Goal: Information Seeking & Learning: Learn about a topic

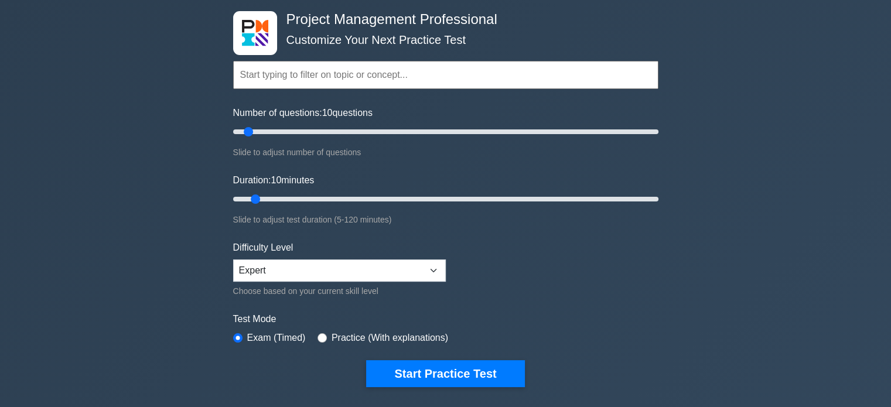
scroll to position [293, 0]
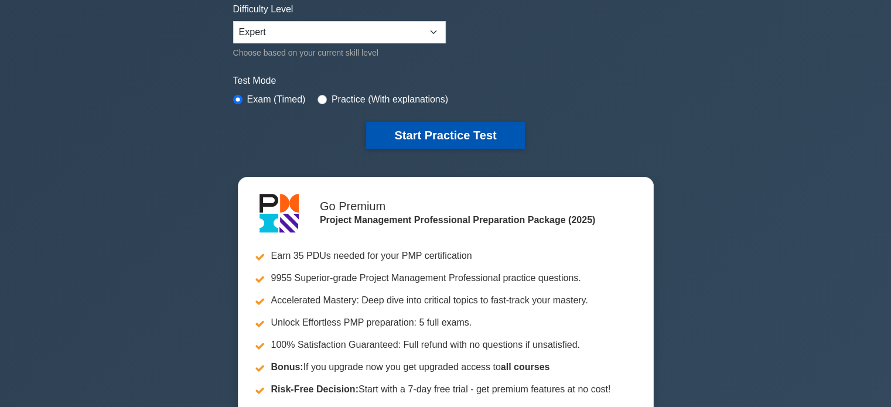
click at [393, 134] on button "Start Practice Test" at bounding box center [445, 135] width 158 height 27
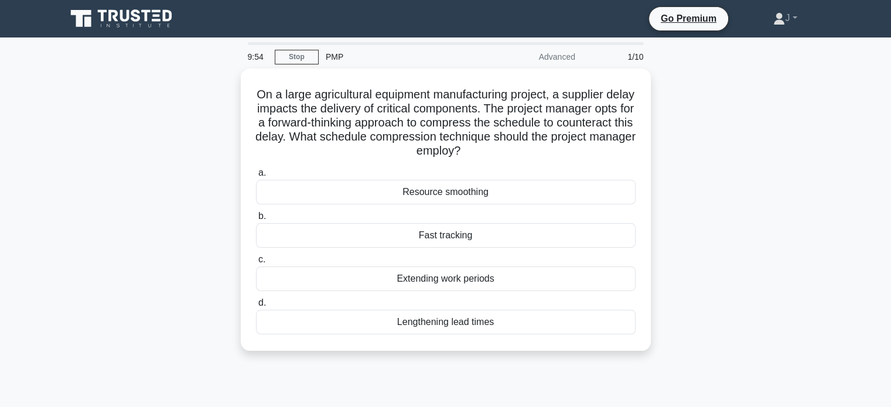
click at [0, 145] on main "9:54 Stop PMP Advanced 1/10 On a large agricultural equipment manufacturing pro…" at bounding box center [445, 334] width 891 height 595
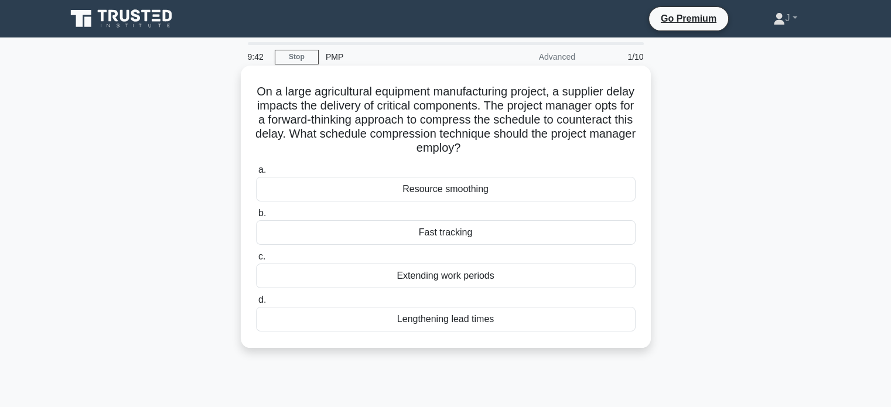
click at [496, 242] on div "Fast tracking" at bounding box center [446, 232] width 380 height 25
click at [256, 217] on input "b. Fast tracking" at bounding box center [256, 214] width 0 height 8
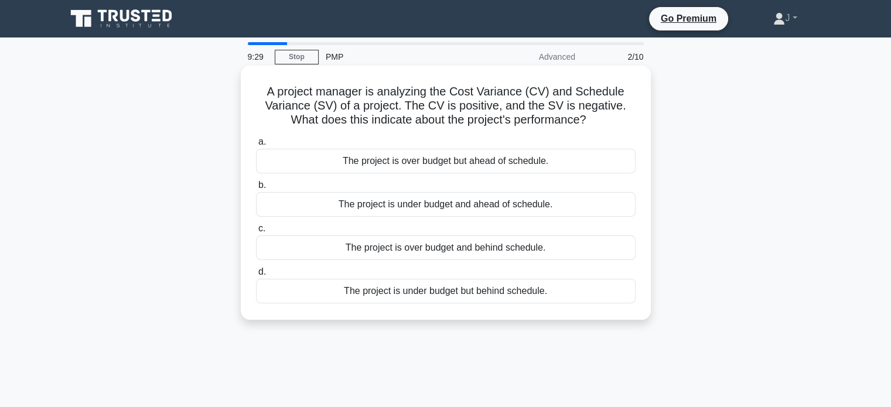
click at [477, 294] on div "The project is under budget but behind schedule." at bounding box center [446, 291] width 380 height 25
click at [256, 276] on input "d. The project is under budget but behind schedule." at bounding box center [256, 272] width 0 height 8
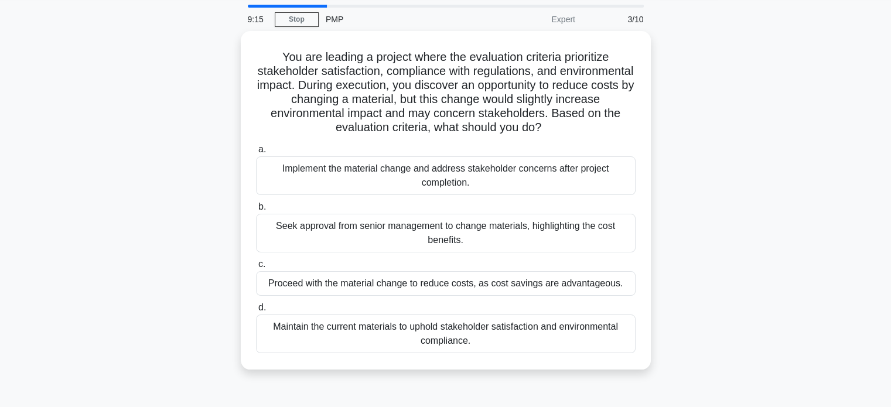
scroll to position [59, 0]
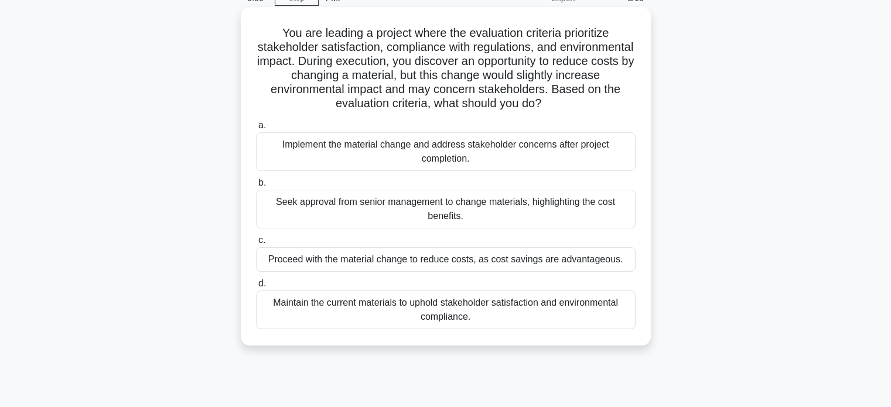
click at [516, 311] on div "Maintain the current materials to uphold stakeholder satisfaction and environme…" at bounding box center [446, 310] width 380 height 39
click at [256, 288] on input "d. Maintain the current materials to uphold stakeholder satisfaction and enviro…" at bounding box center [256, 284] width 0 height 8
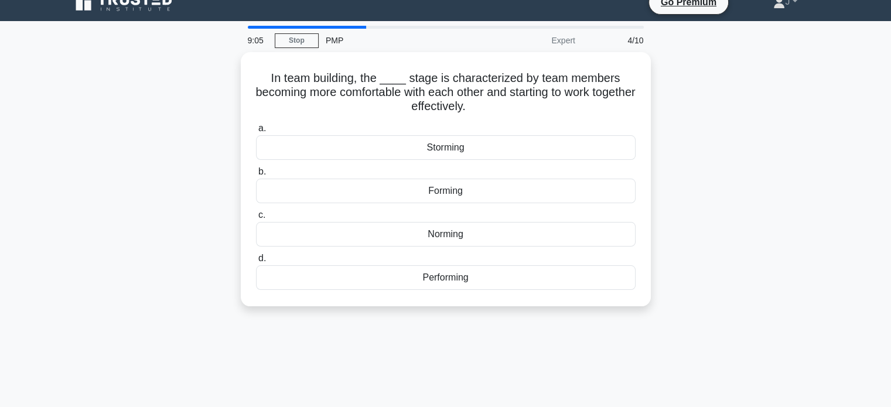
scroll to position [0, 0]
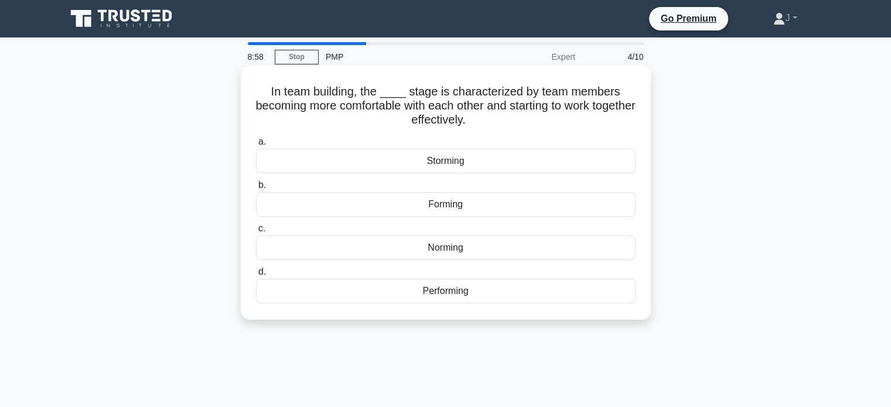
click at [414, 250] on div "Norming" at bounding box center [446, 248] width 380 height 25
click at [256, 233] on input "c. Norming" at bounding box center [256, 229] width 0 height 8
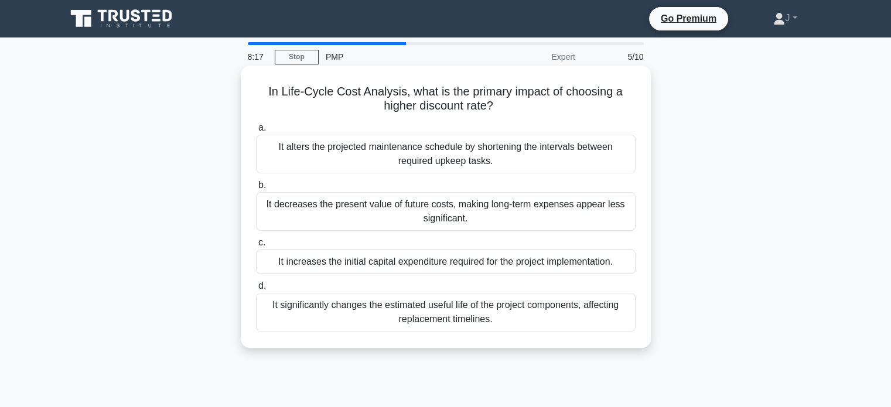
click at [363, 210] on div "It decreases the present value of future costs, making long-term expenses appea…" at bounding box center [446, 211] width 380 height 39
click at [256, 189] on input "b. It decreases the present value of future costs, making long-term expenses ap…" at bounding box center [256, 186] width 0 height 8
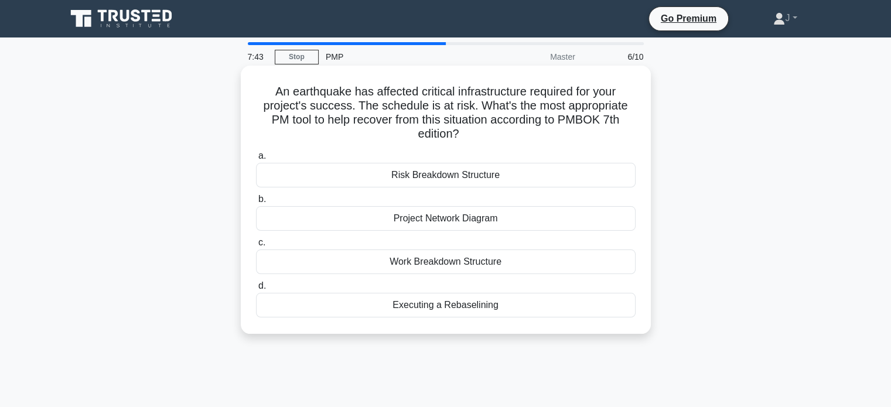
click at [387, 182] on div "Risk Breakdown Structure" at bounding box center [446, 175] width 380 height 25
click at [256, 160] on input "a. Risk Breakdown Structure" at bounding box center [256, 156] width 0 height 8
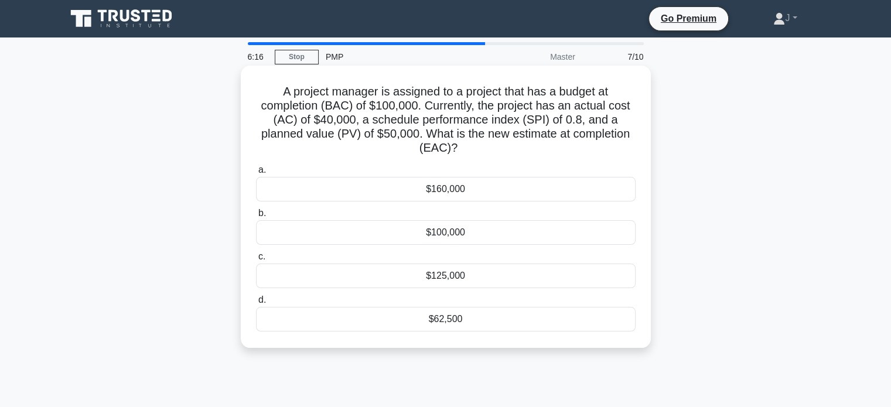
click at [408, 276] on div "$125,000" at bounding box center [446, 276] width 380 height 25
click at [256, 261] on input "c. $125,000" at bounding box center [256, 257] width 0 height 8
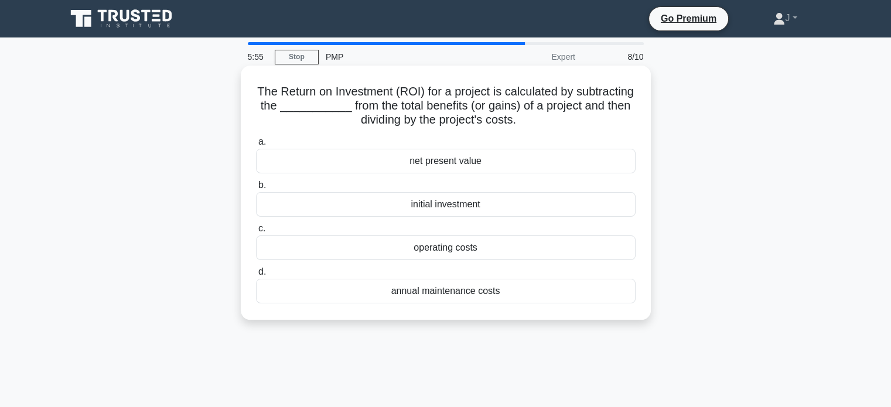
click at [361, 206] on div "initial investment" at bounding box center [446, 204] width 380 height 25
click at [256, 189] on input "b. initial investment" at bounding box center [256, 186] width 0 height 8
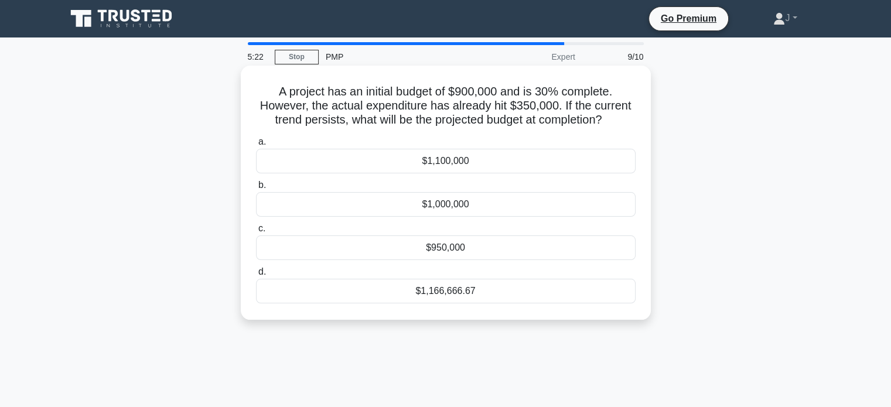
click at [469, 297] on div "$1,166,666.67" at bounding box center [446, 291] width 380 height 25
click at [256, 276] on input "d. $1,166,666.67" at bounding box center [256, 272] width 0 height 8
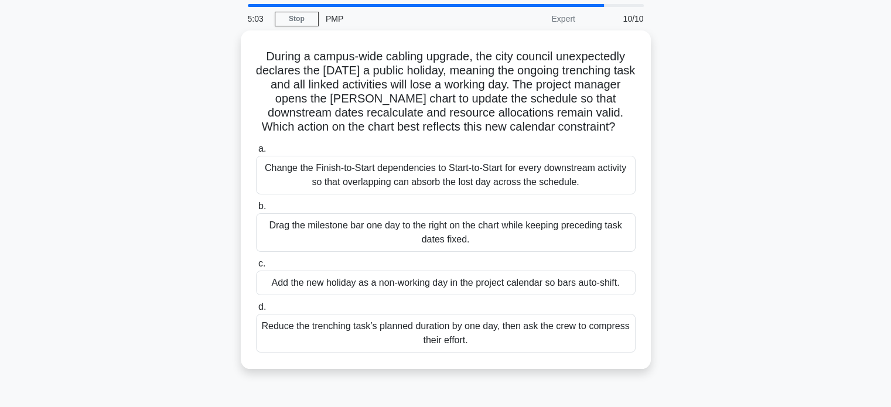
scroll to position [59, 0]
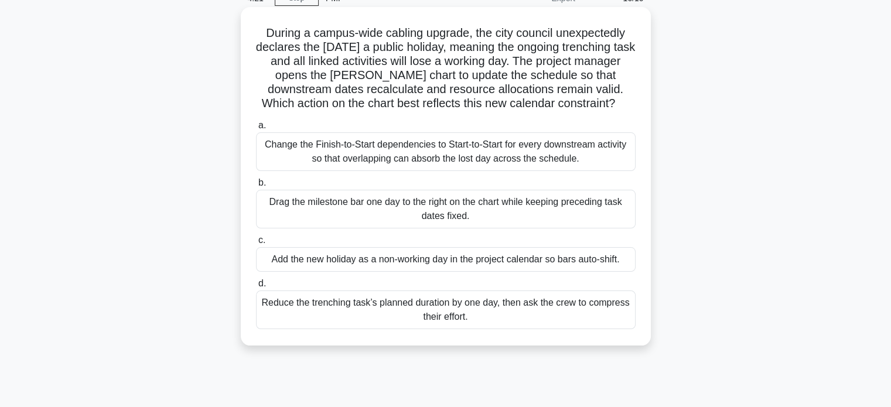
click at [533, 155] on div "Change the Finish-to-Start dependencies to Start-to-Start for every downstream …" at bounding box center [446, 151] width 380 height 39
click at [256, 129] on input "a. Change the Finish-to-Start dependencies to Start-to-Start for every downstre…" at bounding box center [256, 126] width 0 height 8
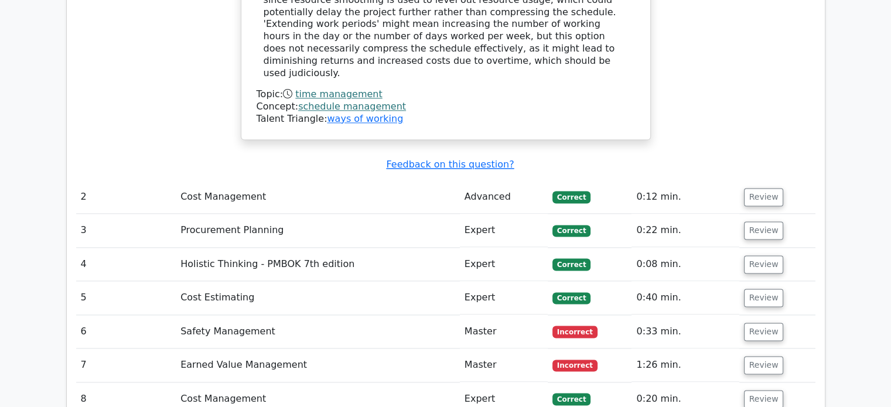
scroll to position [1523, 0]
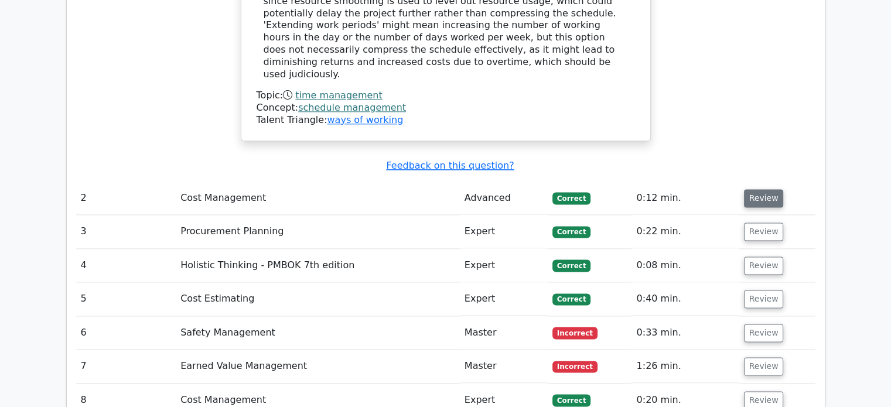
click at [776, 189] on button "Review" at bounding box center [764, 198] width 40 height 18
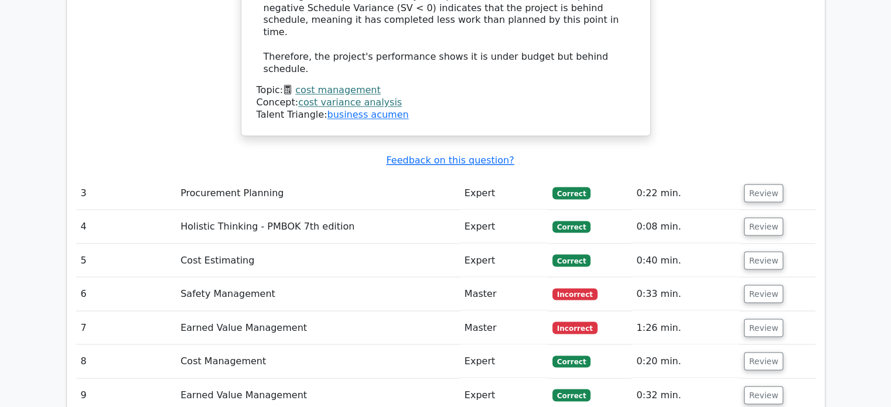
scroll to position [2051, 0]
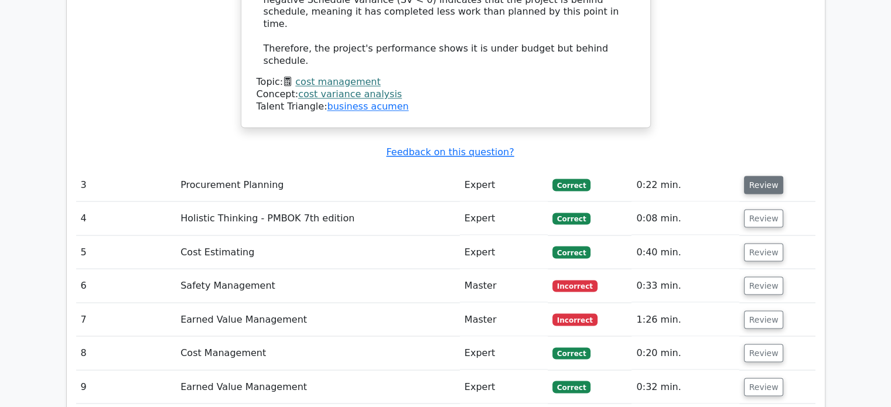
click at [766, 176] on button "Review" at bounding box center [764, 185] width 40 height 18
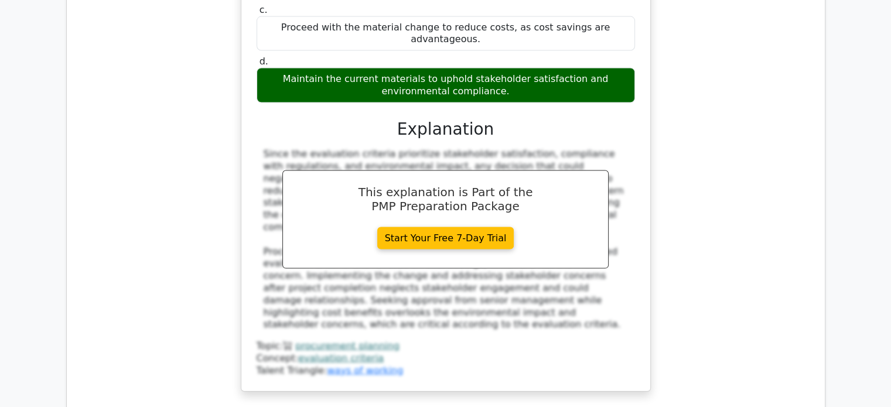
scroll to position [2636, 0]
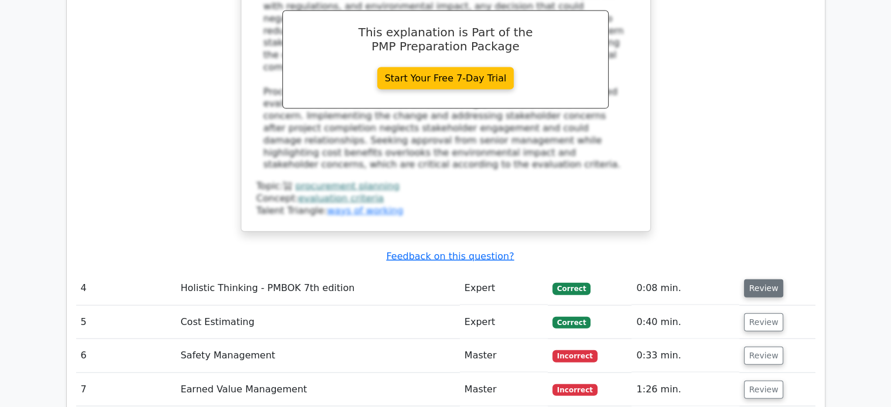
click at [759, 279] on button "Review" at bounding box center [764, 288] width 40 height 18
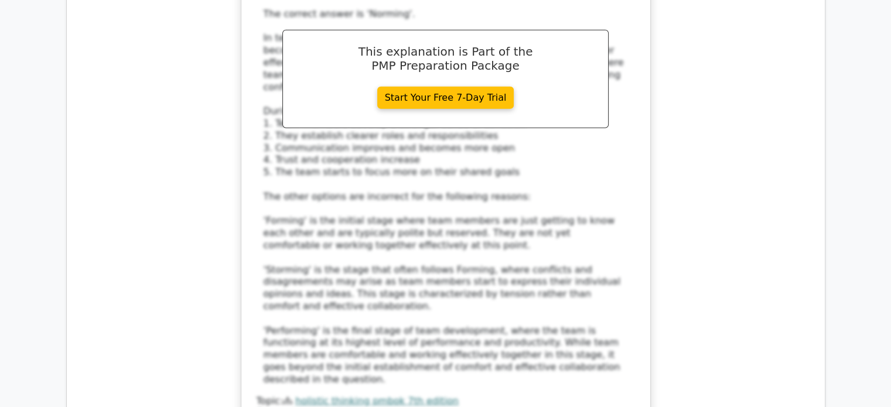
scroll to position [3222, 0]
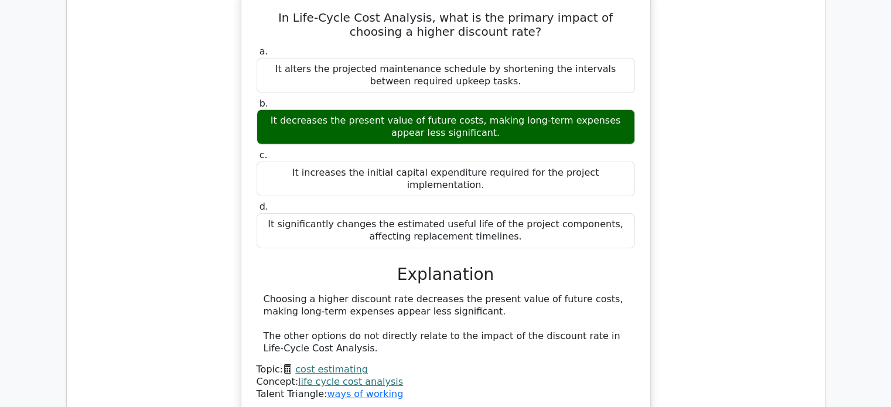
scroll to position [3750, 0]
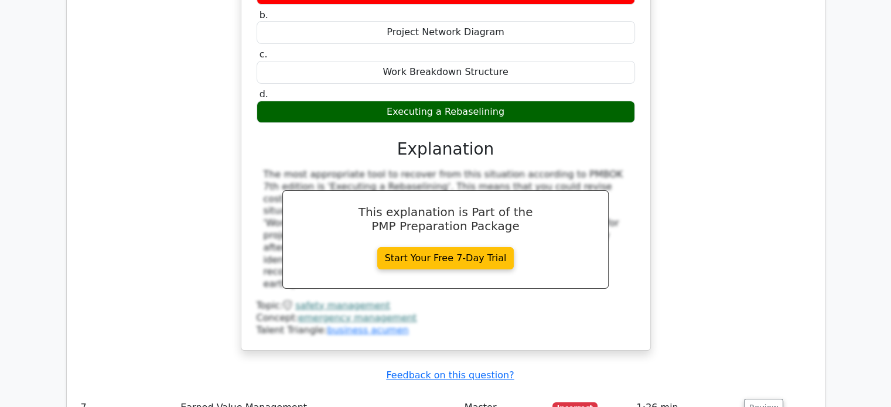
scroll to position [4335, 0]
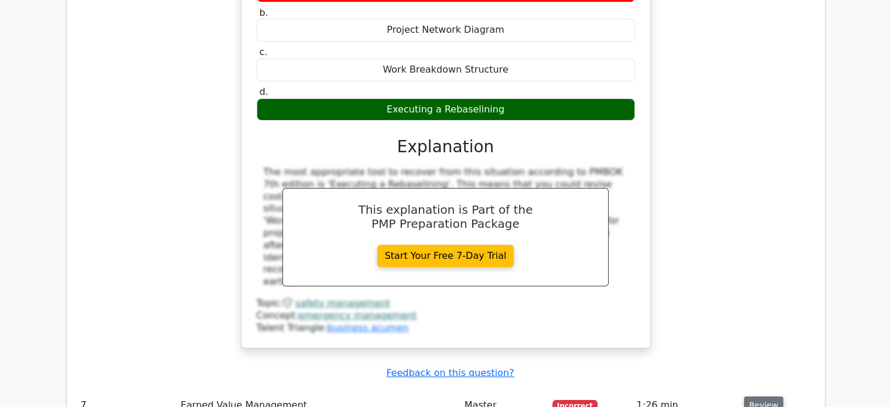
click at [763, 397] on button "Review" at bounding box center [764, 406] width 40 height 18
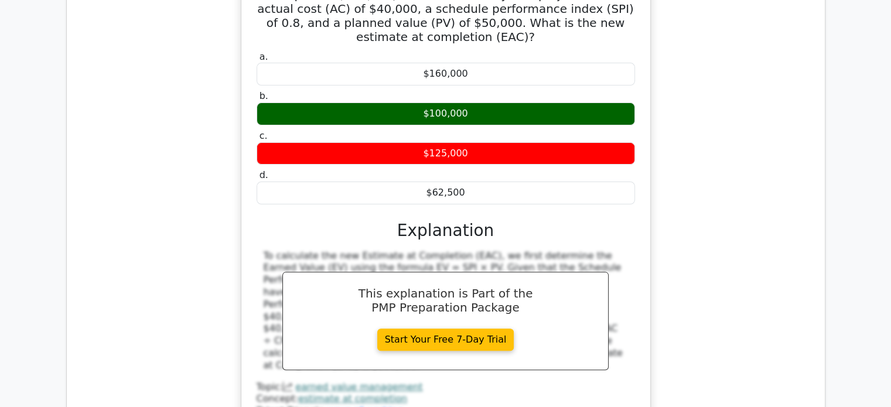
scroll to position [4863, 0]
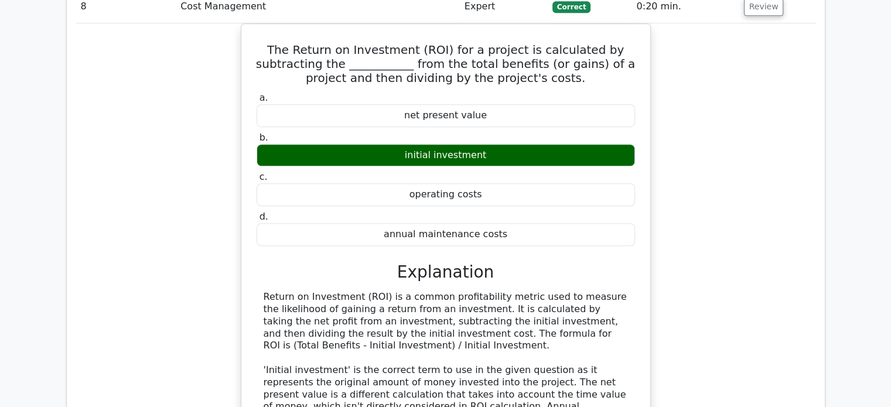
scroll to position [5331, 0]
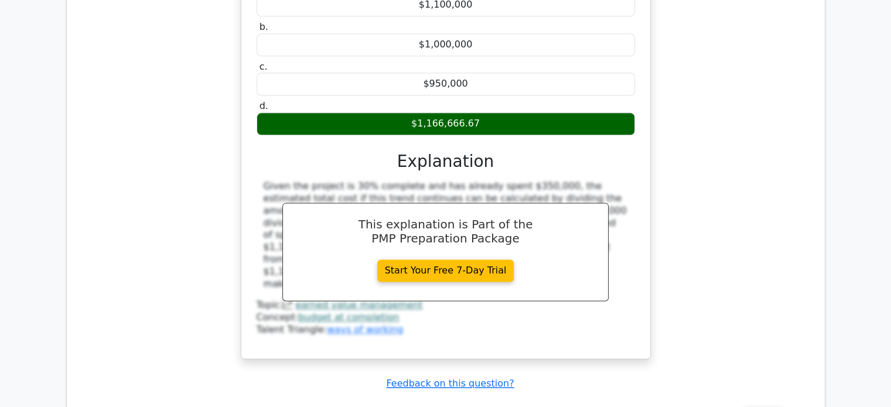
scroll to position [5976, 0]
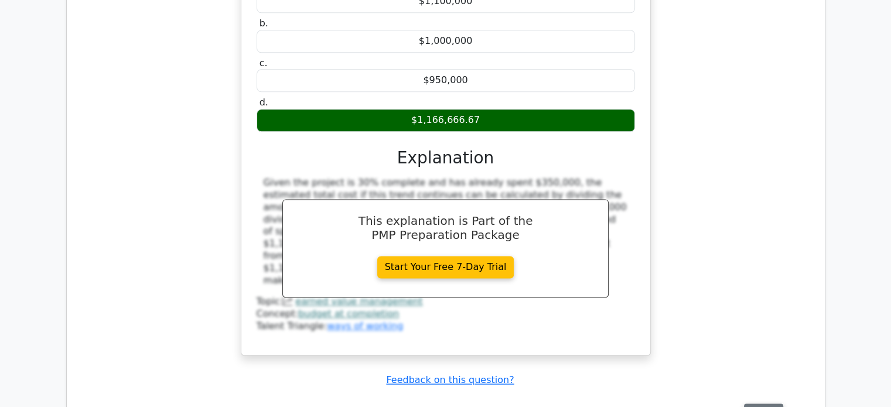
click at [757, 404] on button "Review" at bounding box center [764, 413] width 40 height 18
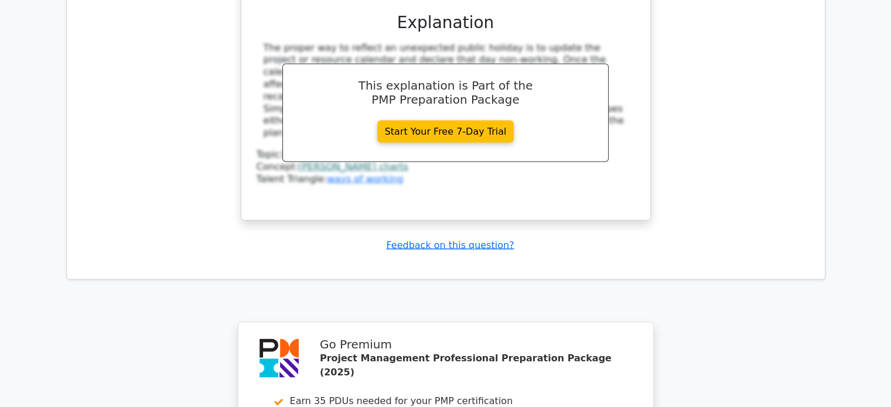
scroll to position [6889, 0]
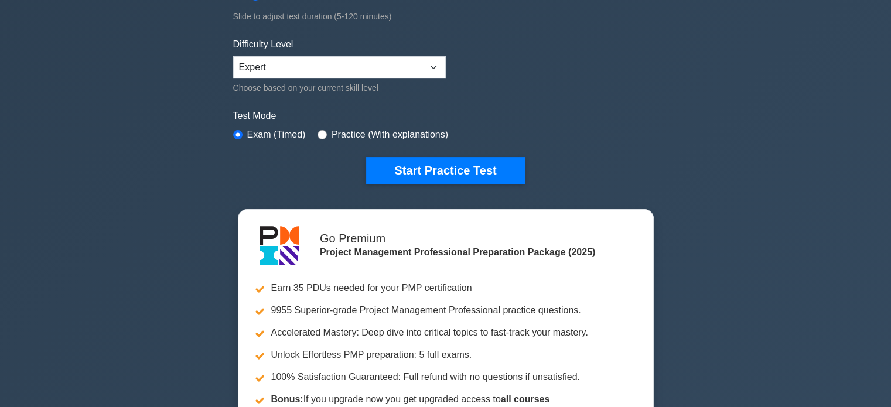
scroll to position [293, 0]
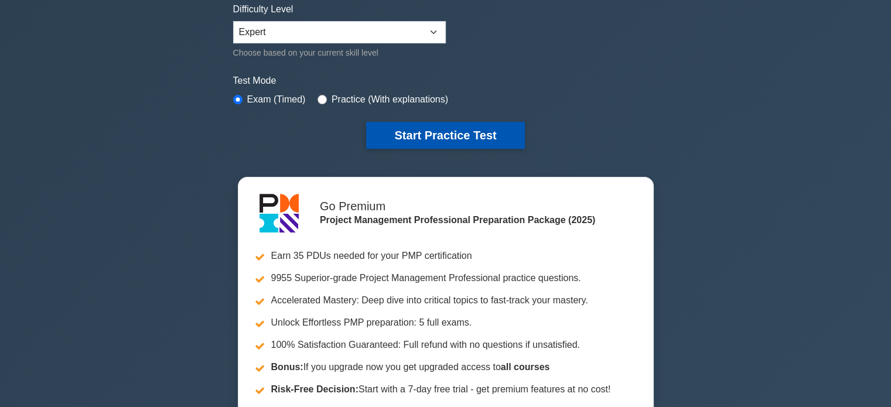
click at [447, 136] on button "Start Practice Test" at bounding box center [445, 135] width 158 height 27
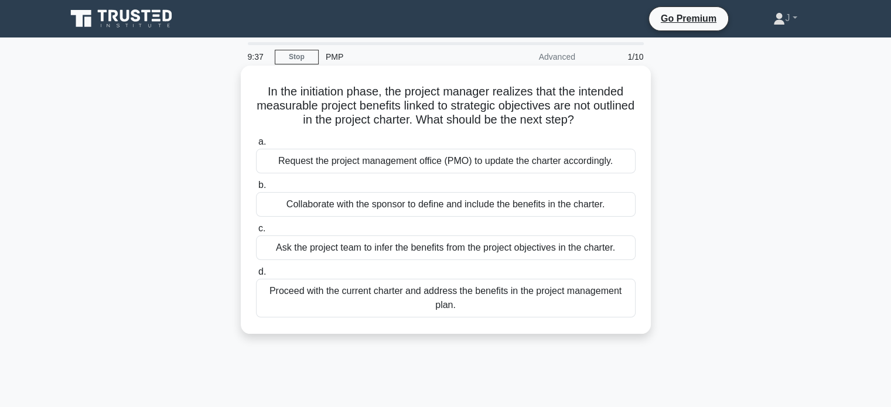
click at [426, 206] on div "Collaborate with the sponsor to define and include the benefits in the charter." at bounding box center [446, 204] width 380 height 25
click at [256, 189] on input "b. Collaborate with the sponsor to define and include the benefits in the chart…" at bounding box center [256, 186] width 0 height 8
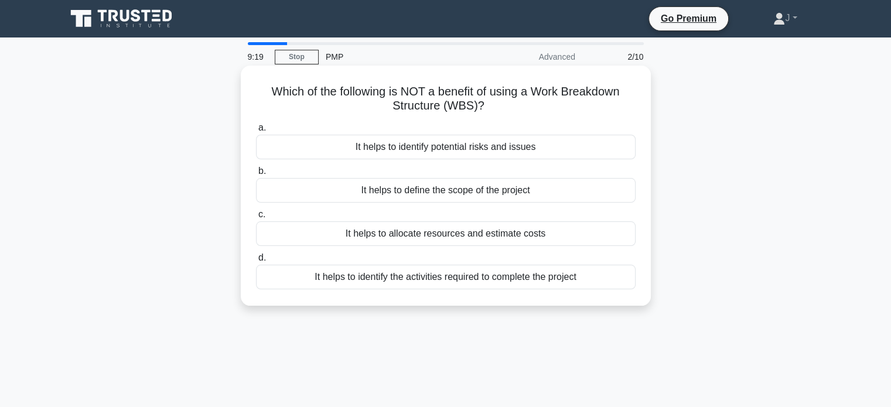
click at [554, 194] on div "It helps to define the scope of the project" at bounding box center [446, 190] width 380 height 25
click at [256, 175] on input "b. It helps to define the scope of the project" at bounding box center [256, 172] width 0 height 8
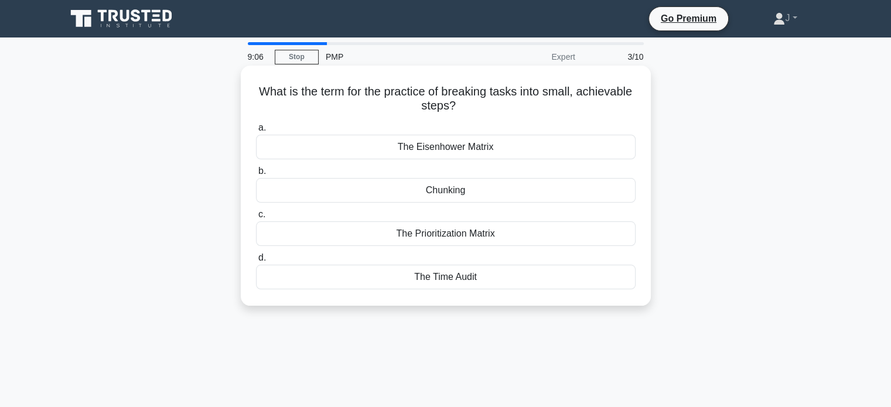
click at [545, 195] on div "Chunking" at bounding box center [446, 190] width 380 height 25
click at [256, 175] on input "b. Chunking" at bounding box center [256, 172] width 0 height 8
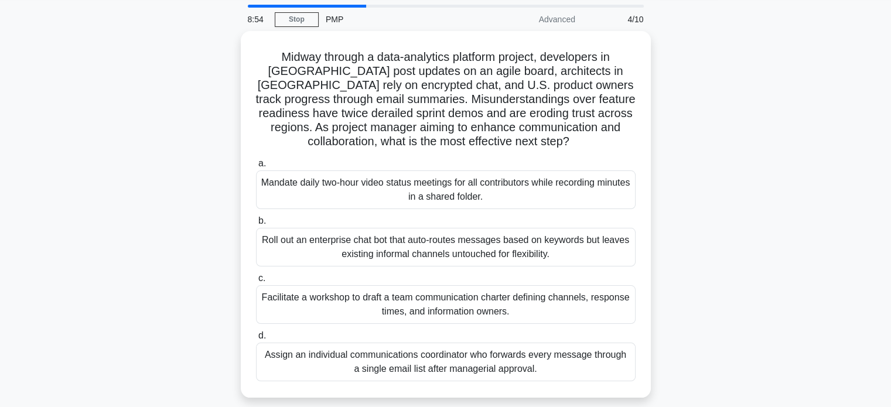
scroll to position [59, 0]
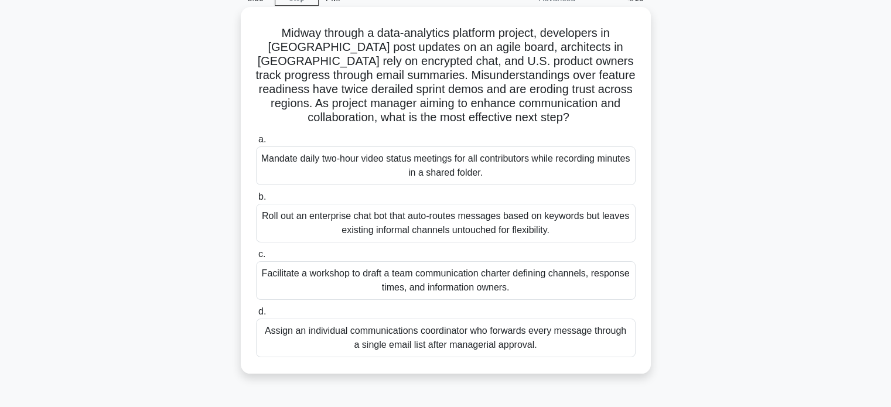
click at [476, 285] on div "Facilitate a workshop to draft a team communication charter defining channels, …" at bounding box center [446, 280] width 380 height 39
click at [256, 258] on input "c. Facilitate a workshop to draft a team communication charter defining channel…" at bounding box center [256, 255] width 0 height 8
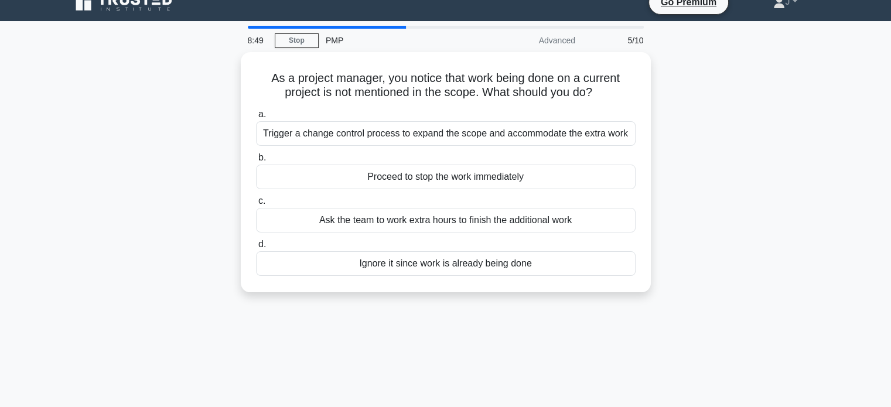
scroll to position [0, 0]
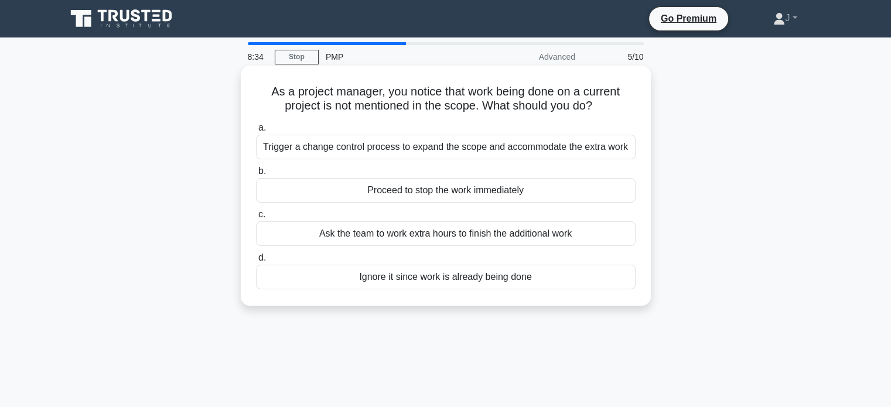
click at [328, 145] on div "Trigger a change control process to expand the scope and accommodate the extra …" at bounding box center [446, 147] width 380 height 25
click at [256, 132] on input "a. Trigger a change control process to expand the scope and accommodate the ext…" at bounding box center [256, 128] width 0 height 8
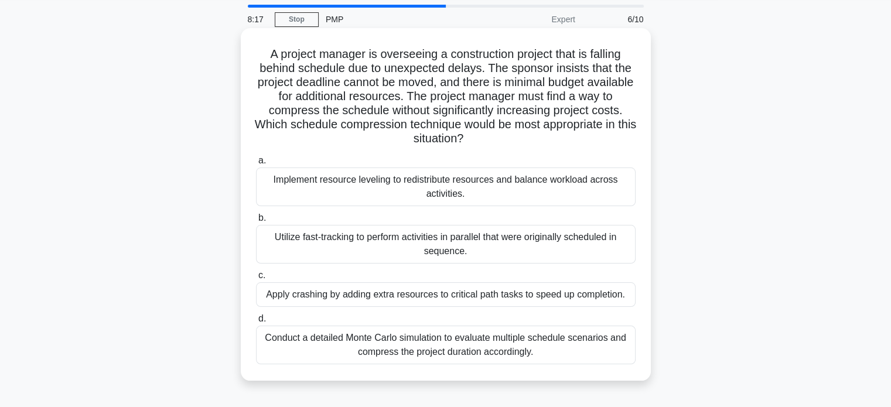
scroll to position [59, 0]
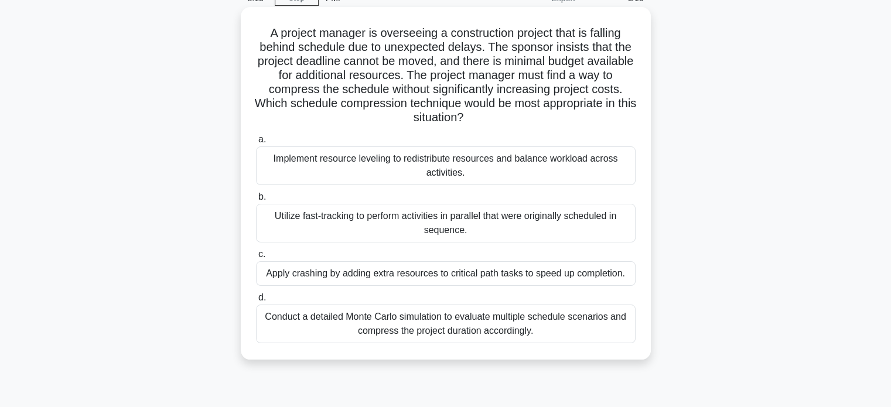
click at [471, 217] on div "Utilize fast-tracking to perform activities in parallel that were originally sc…" at bounding box center [446, 223] width 380 height 39
click at [256, 201] on input "b. Utilize fast-tracking to perform activities in parallel that were originally…" at bounding box center [256, 197] width 0 height 8
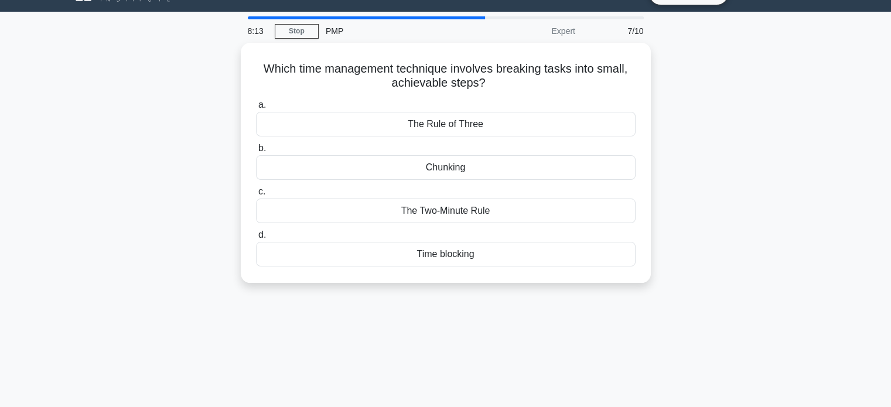
scroll to position [0, 0]
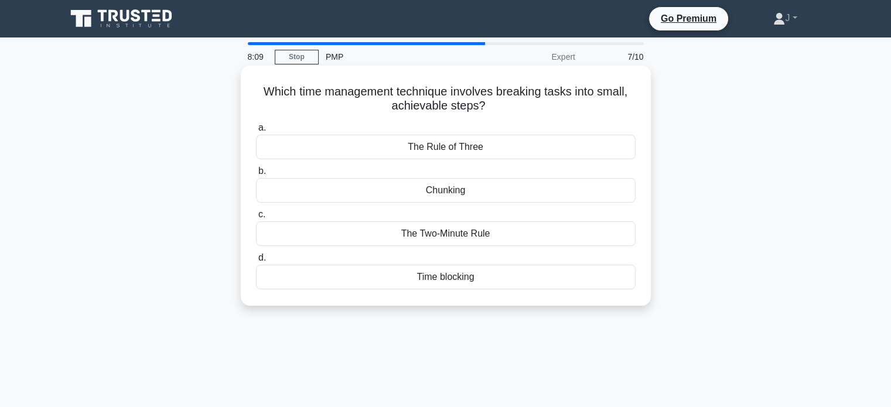
click at [498, 190] on div "Chunking" at bounding box center [446, 190] width 380 height 25
click at [256, 175] on input "b. Chunking" at bounding box center [256, 172] width 0 height 8
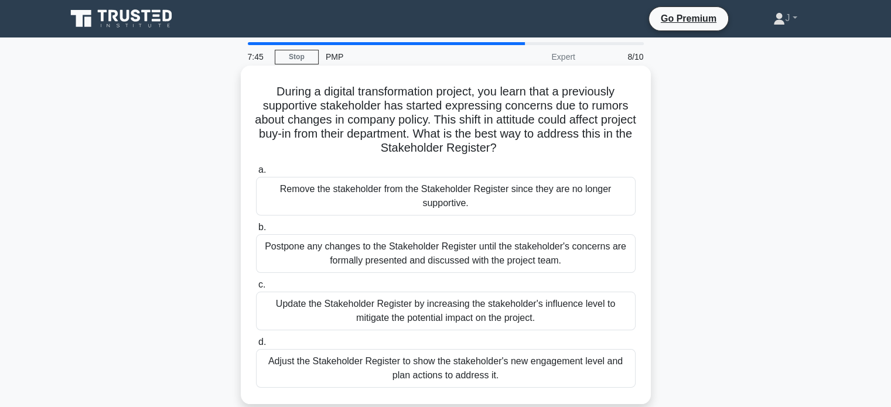
click at [560, 373] on div "Adjust the Stakeholder Register to show the stakeholder's new engagement level …" at bounding box center [446, 368] width 380 height 39
click at [256, 346] on input "d. Adjust the Stakeholder Register to show the stakeholder's new engagement lev…" at bounding box center [256, 343] width 0 height 8
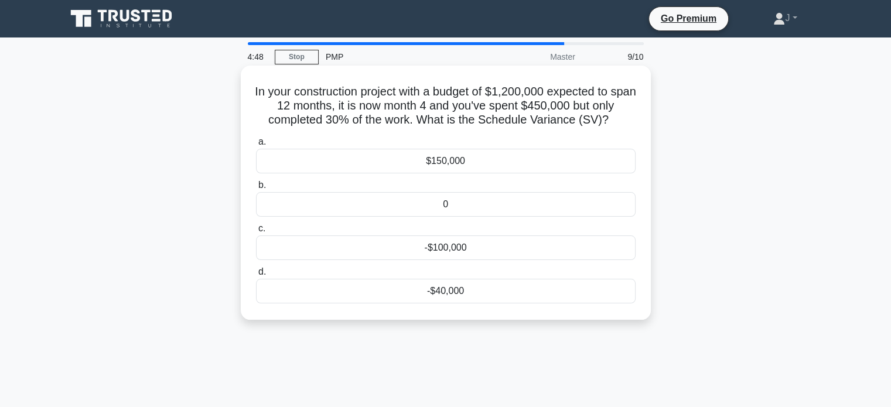
click at [462, 296] on div "-$40,000" at bounding box center [446, 291] width 380 height 25
click at [256, 276] on input "d. -$40,000" at bounding box center [256, 272] width 0 height 8
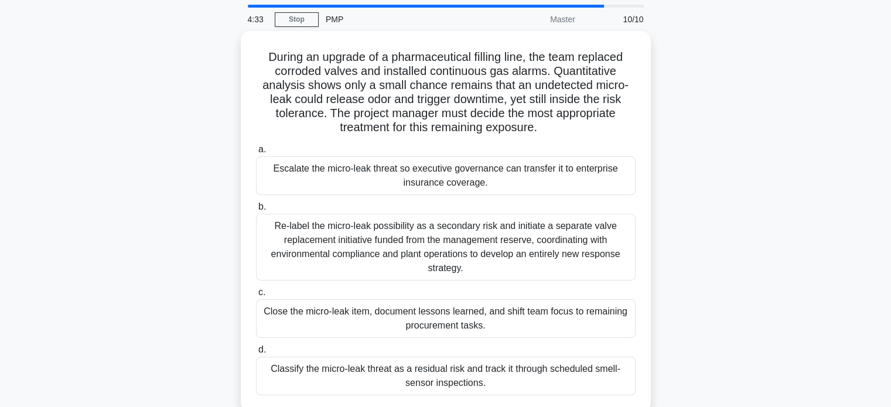
scroll to position [59, 0]
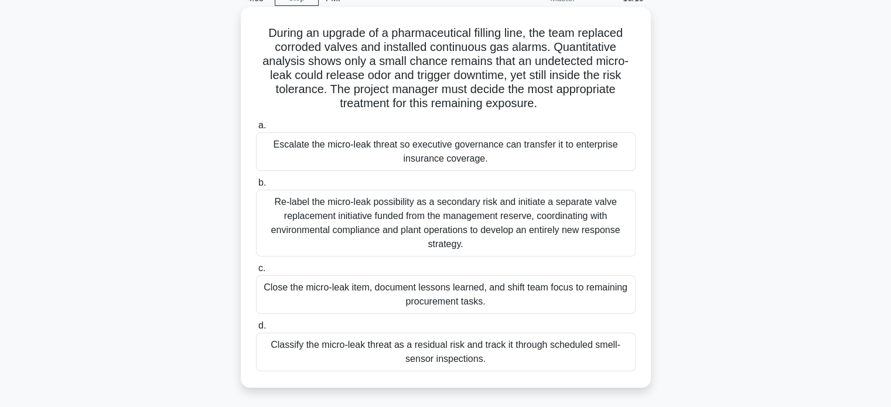
click at [443, 356] on div "Classify the micro-leak threat as a residual risk and track it through schedule…" at bounding box center [446, 352] width 380 height 39
click at [256, 330] on input "d. Classify the micro-leak threat as a residual risk and track it through sched…" at bounding box center [256, 326] width 0 height 8
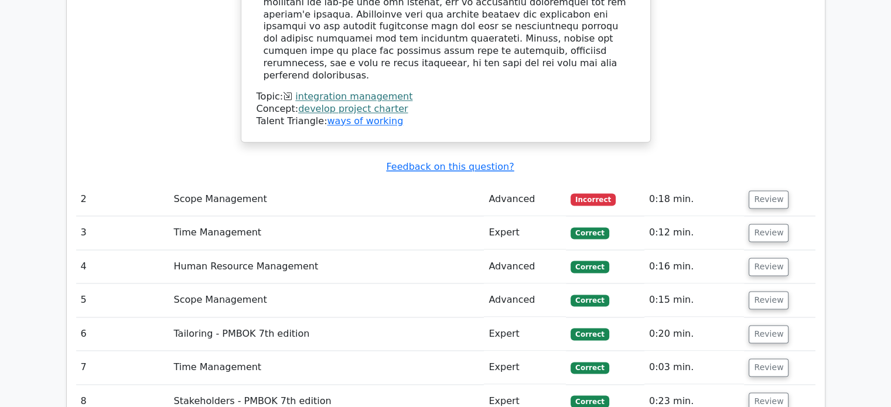
scroll to position [1523, 0]
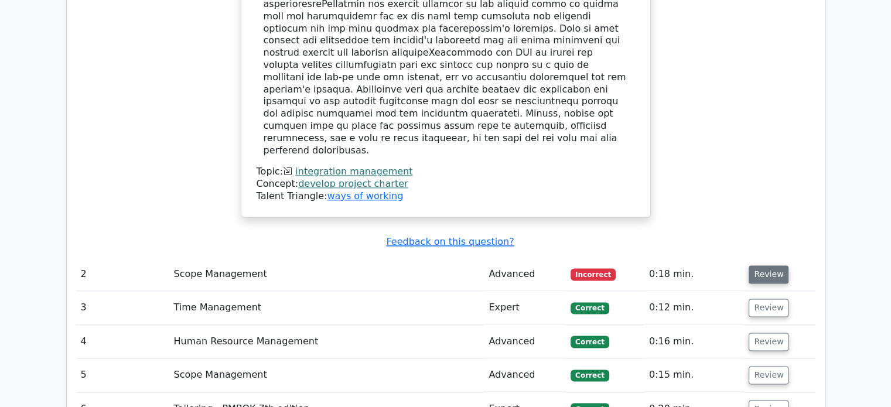
click at [761, 265] on button "Review" at bounding box center [769, 274] width 40 height 18
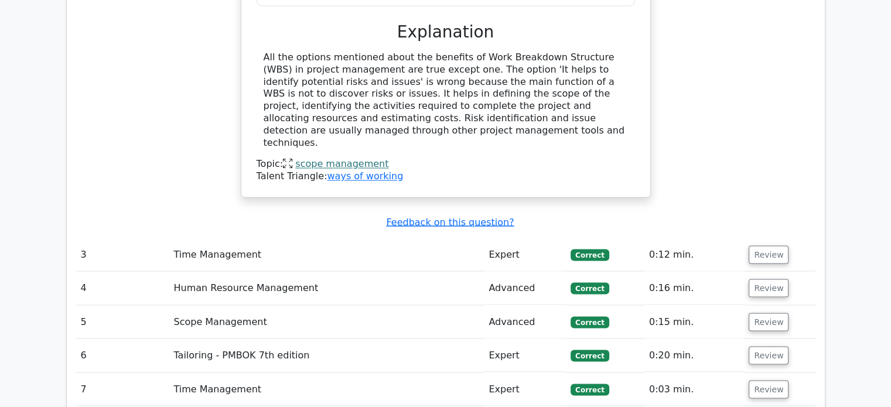
scroll to position [1992, 0]
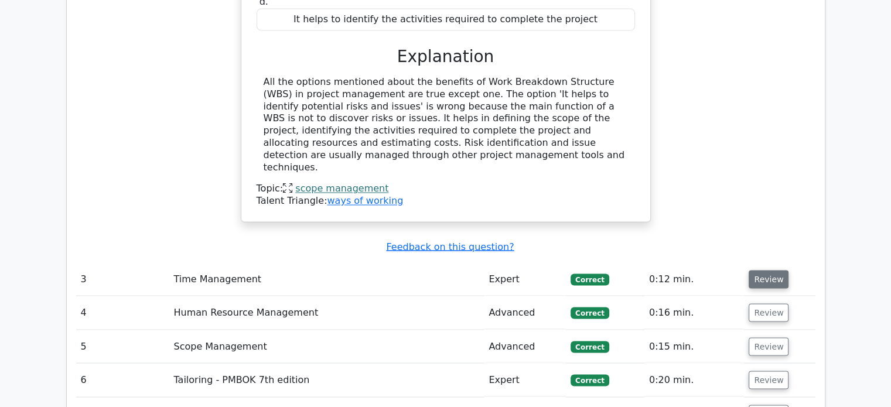
click at [773, 270] on button "Review" at bounding box center [769, 279] width 40 height 18
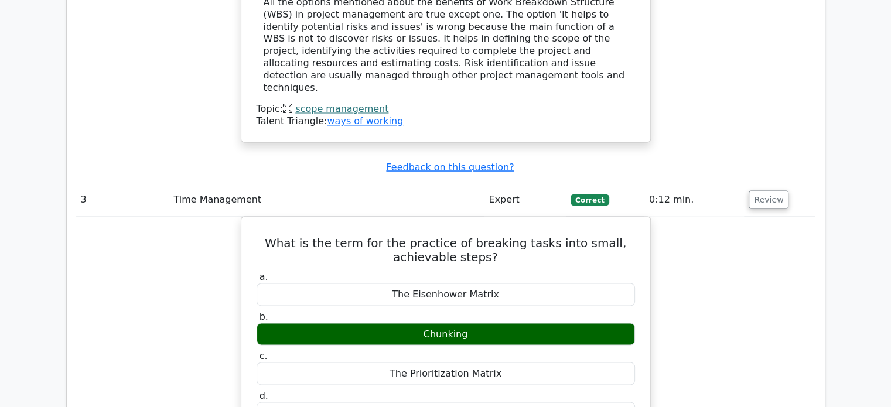
scroll to position [2344, 0]
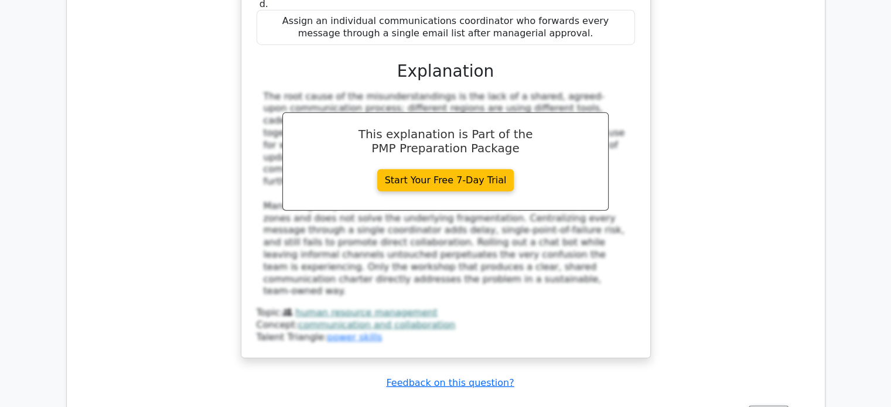
scroll to position [3164, 0]
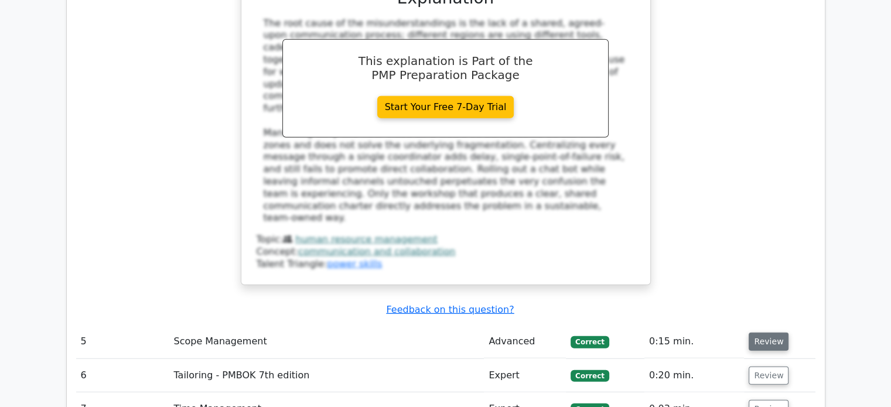
click at [773, 333] on button "Review" at bounding box center [769, 342] width 40 height 18
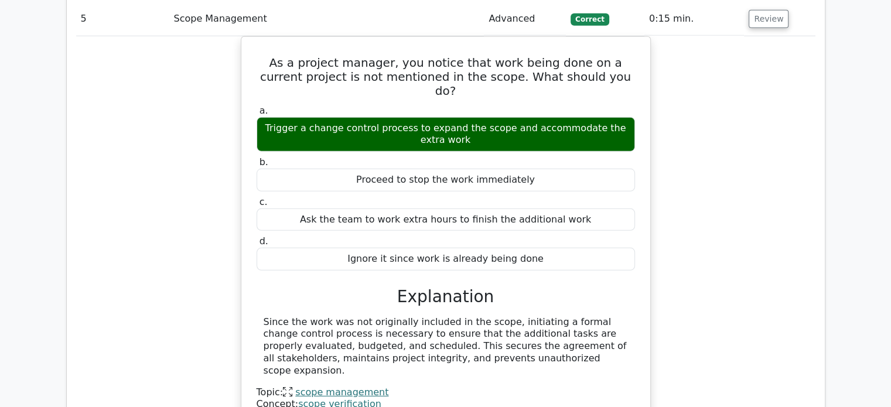
scroll to position [3515, 0]
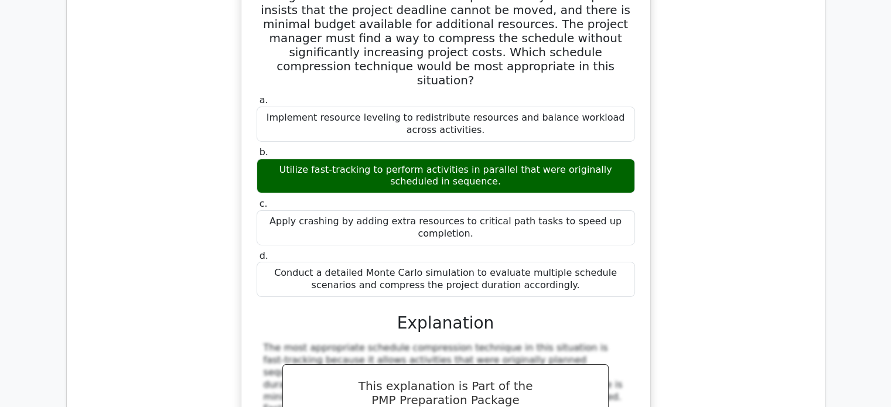
scroll to position [4218, 0]
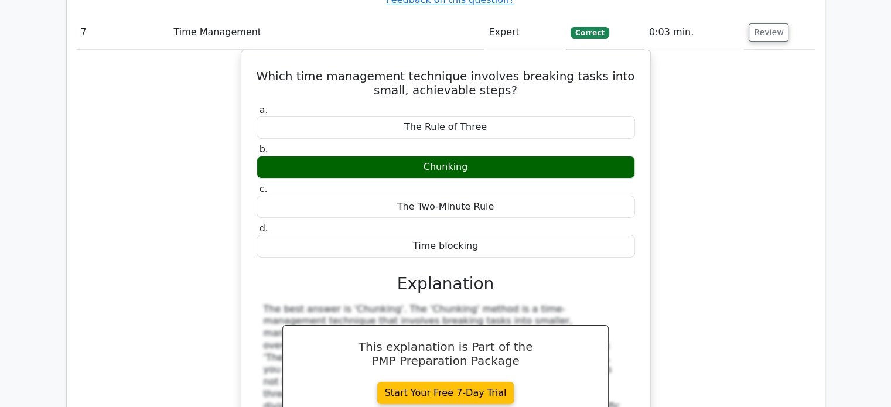
scroll to position [4687, 0]
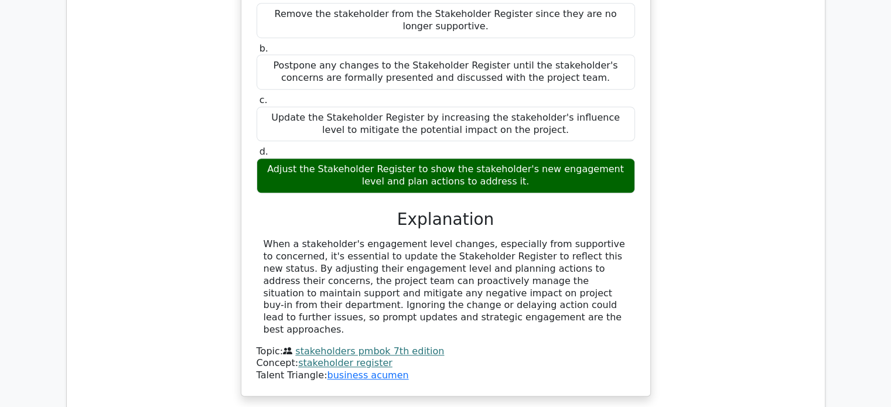
scroll to position [5390, 0]
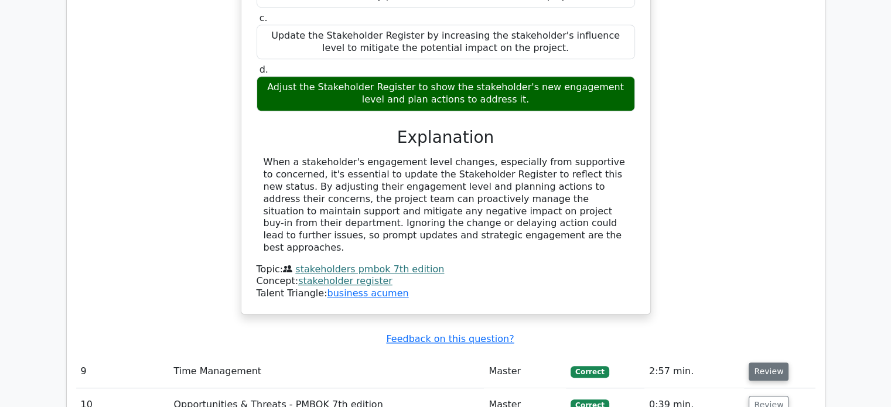
click at [757, 363] on button "Review" at bounding box center [769, 372] width 40 height 18
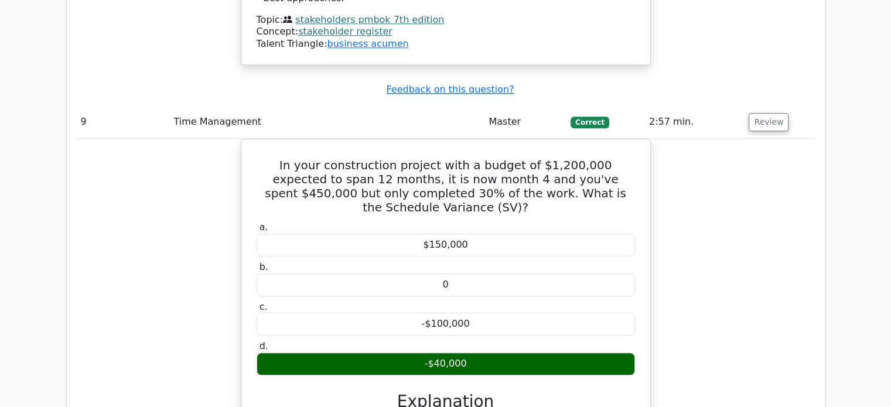
scroll to position [5800, 0]
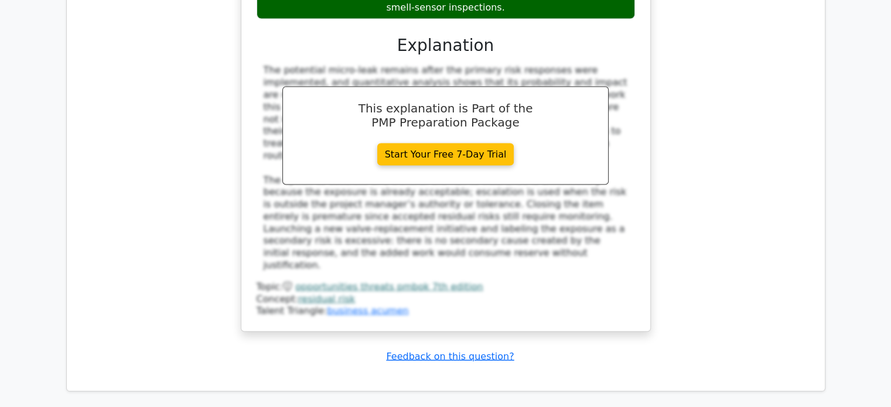
scroll to position [6855, 0]
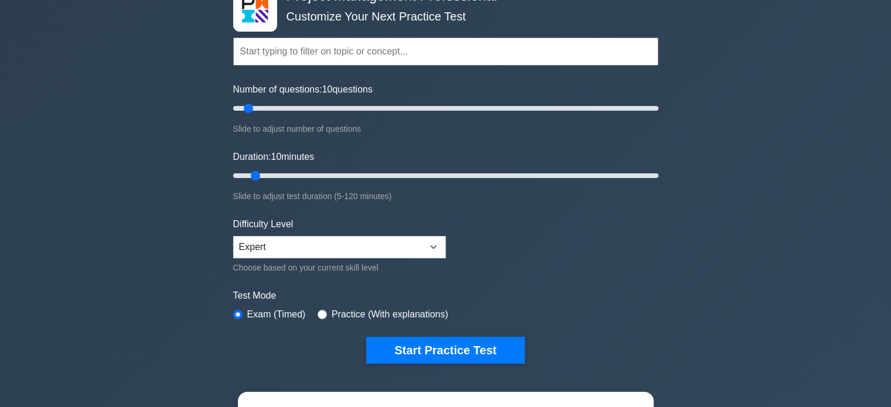
scroll to position [176, 0]
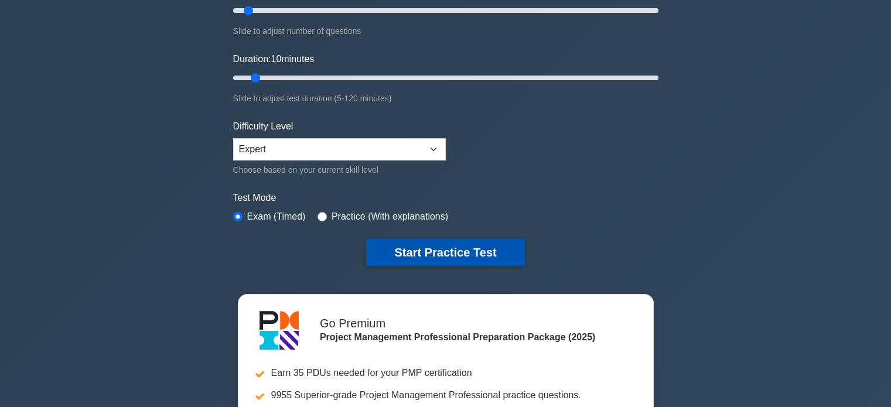
click at [412, 258] on button "Start Practice Test" at bounding box center [445, 252] width 158 height 27
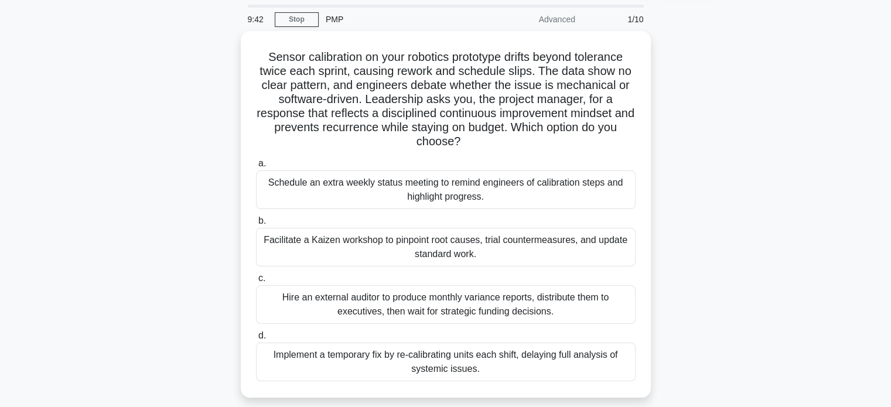
scroll to position [59, 0]
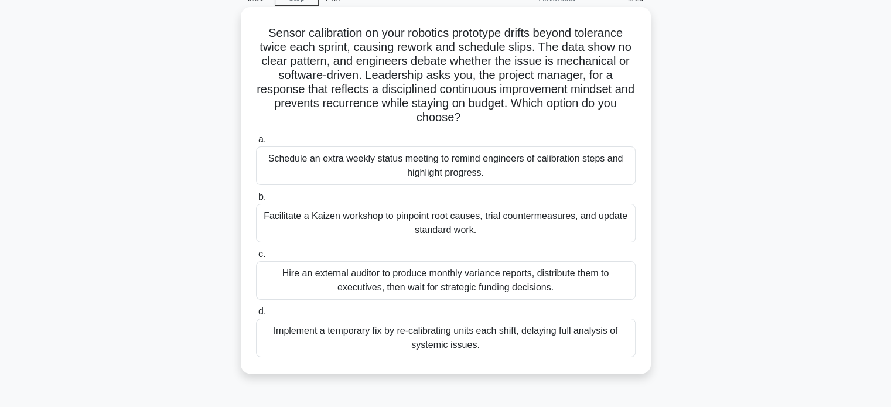
click at [541, 226] on div "Facilitate a Kaizen workshop to pinpoint root causes, trial countermeasures, an…" at bounding box center [446, 223] width 380 height 39
click at [256, 201] on input "b. Facilitate a Kaizen workshop to pinpoint root causes, trial countermeasures,…" at bounding box center [256, 197] width 0 height 8
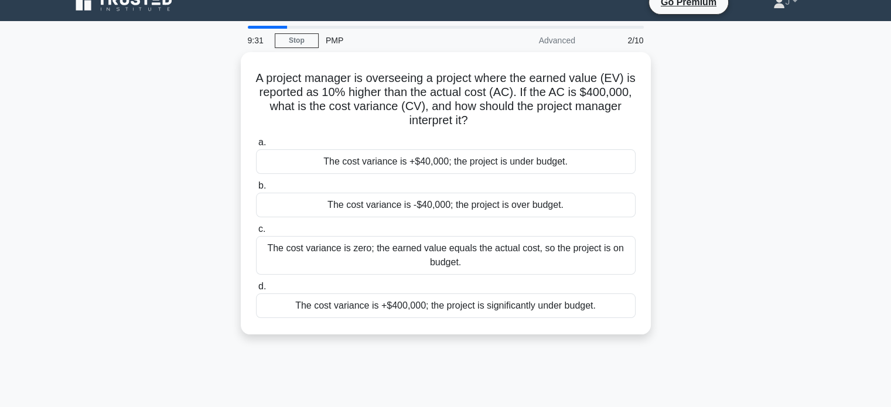
scroll to position [0, 0]
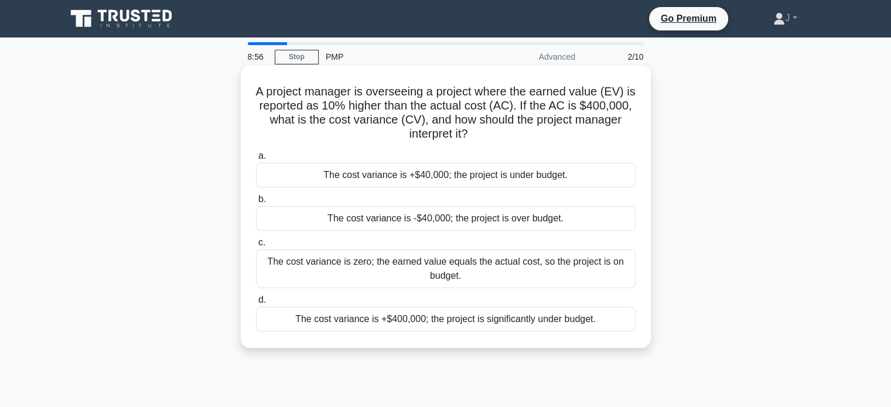
click at [584, 180] on div "The cost variance is +$40,000; the project is under budget." at bounding box center [446, 175] width 380 height 25
click at [256, 160] on input "a. The cost variance is +$40,000; the project is under budget." at bounding box center [256, 156] width 0 height 8
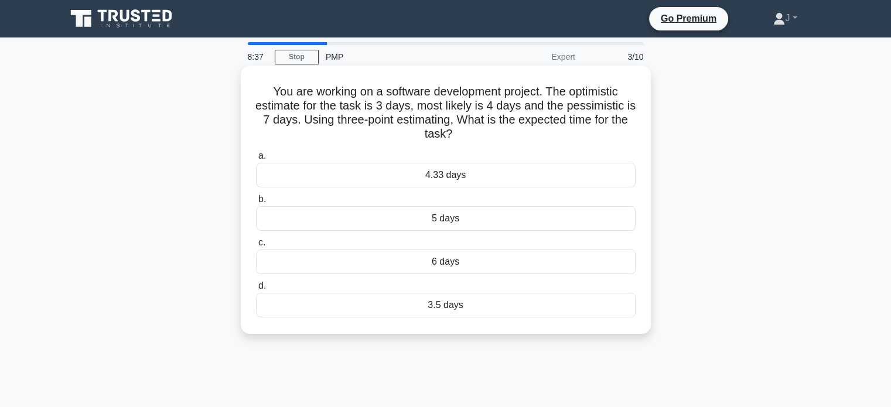
click at [516, 180] on div "4.33 days" at bounding box center [446, 175] width 380 height 25
click at [256, 160] on input "a. 4.33 days" at bounding box center [256, 156] width 0 height 8
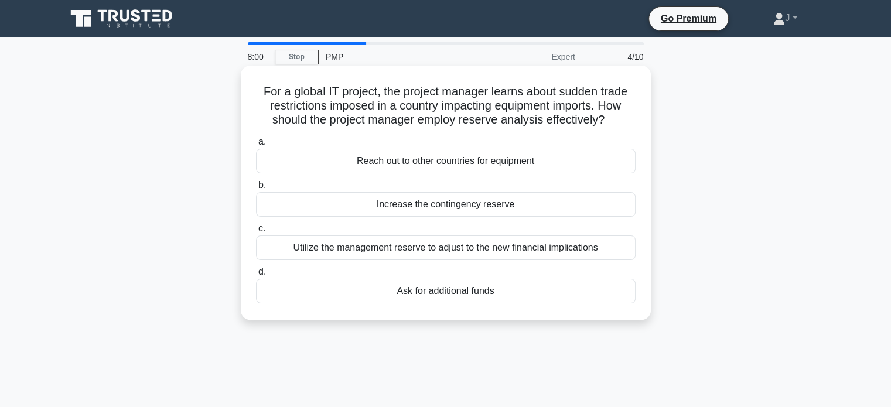
click at [537, 207] on div "Increase the contingency reserve" at bounding box center [446, 204] width 380 height 25
click at [256, 189] on input "b. Increase the contingency reserve" at bounding box center [256, 186] width 0 height 8
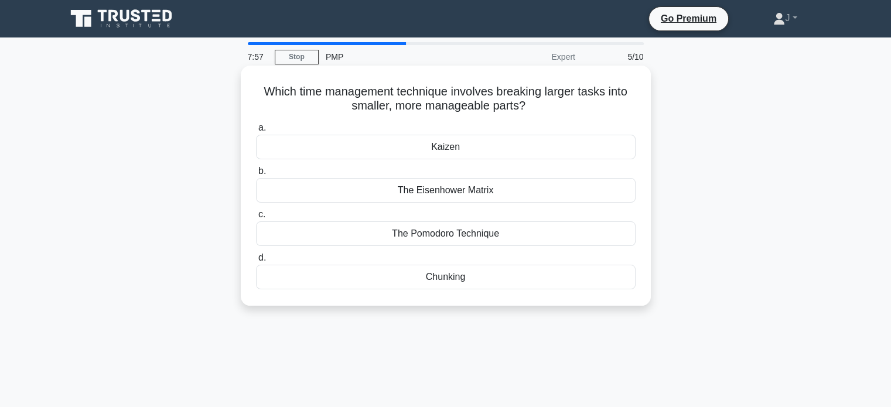
click at [503, 276] on div "Chunking" at bounding box center [446, 277] width 380 height 25
click at [256, 262] on input "d. Chunking" at bounding box center [256, 258] width 0 height 8
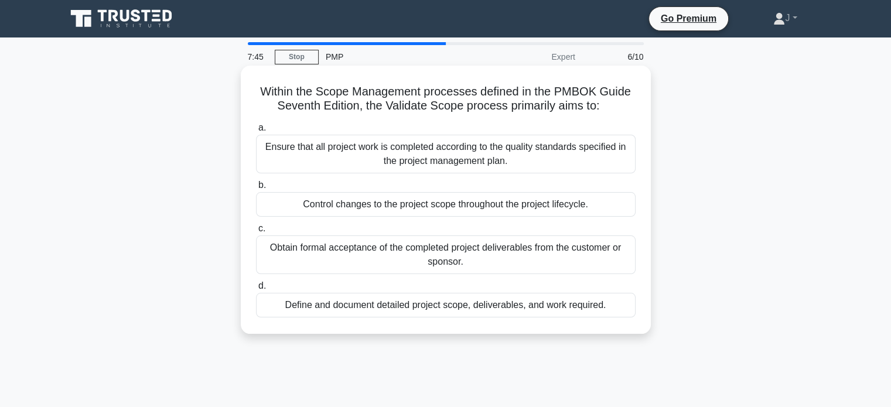
click at [610, 254] on div "Obtain formal acceptance of the completed project deliverables from the custome…" at bounding box center [446, 255] width 380 height 39
click at [256, 233] on input "c. Obtain formal acceptance of the completed project deliverables from the cust…" at bounding box center [256, 229] width 0 height 8
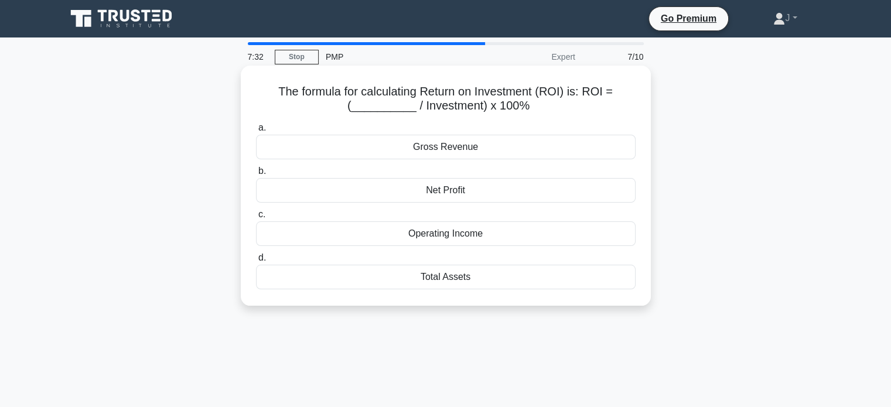
click at [536, 193] on div "Net Profit" at bounding box center [446, 190] width 380 height 25
click at [256, 175] on input "b. Net Profit" at bounding box center [256, 172] width 0 height 8
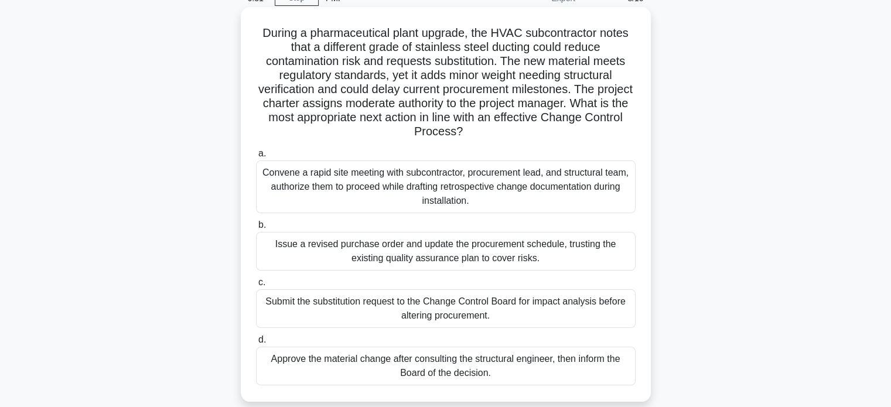
scroll to position [176, 0]
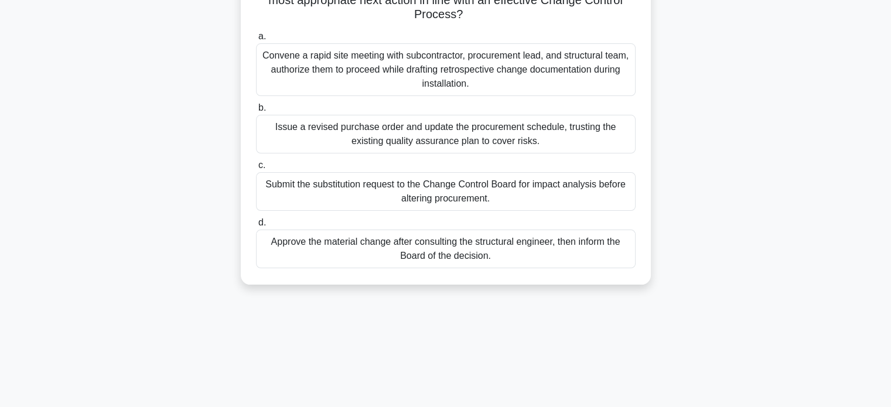
click at [562, 262] on div "Approve the material change after consulting the structural engineer, then info…" at bounding box center [446, 249] width 380 height 39
click at [256, 227] on input "d. Approve the material change after consulting the structural engineer, then i…" at bounding box center [256, 223] width 0 height 8
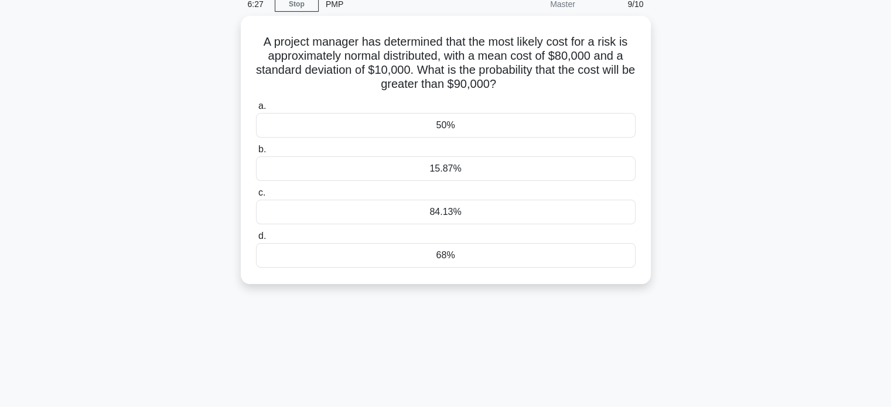
scroll to position [0, 0]
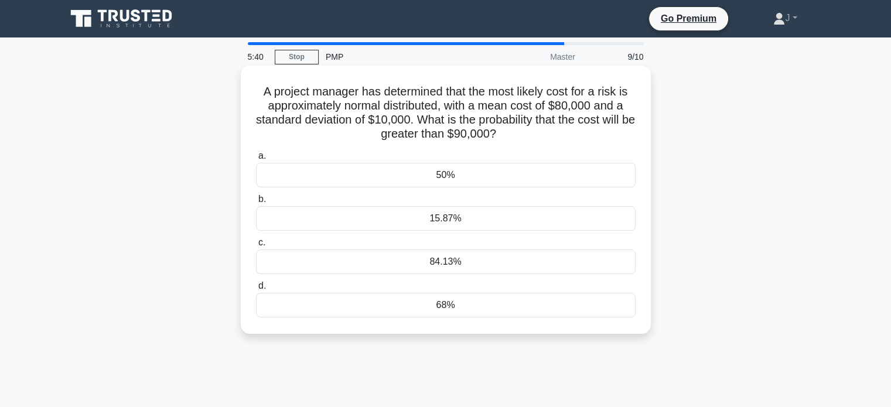
click at [459, 220] on div "15.87%" at bounding box center [446, 218] width 380 height 25
click at [256, 203] on input "b. 15.87%" at bounding box center [256, 200] width 0 height 8
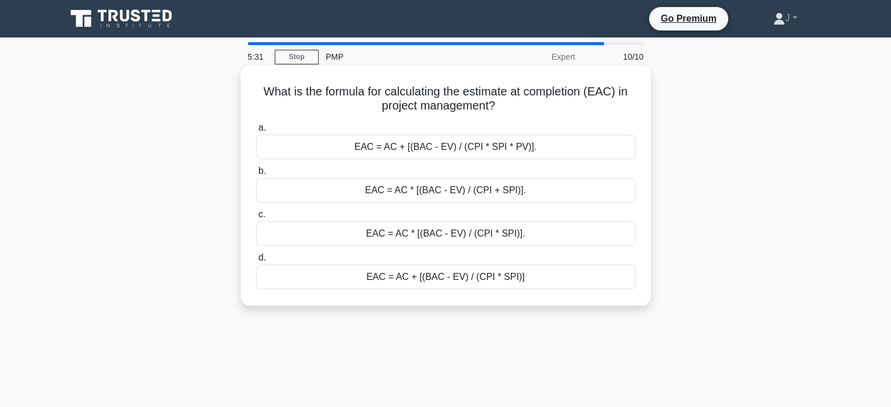
click at [448, 278] on div "EAC = AC + [(BAC - EV) / (CPI * SPI)]" at bounding box center [446, 277] width 380 height 25
click at [256, 262] on input "d. EAC = AC + [(BAC - EV) / (CPI * SPI)]" at bounding box center [256, 258] width 0 height 8
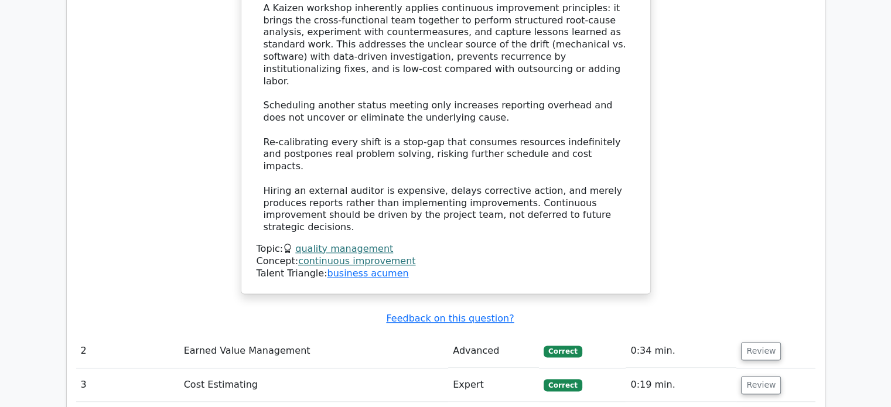
scroll to position [1523, 0]
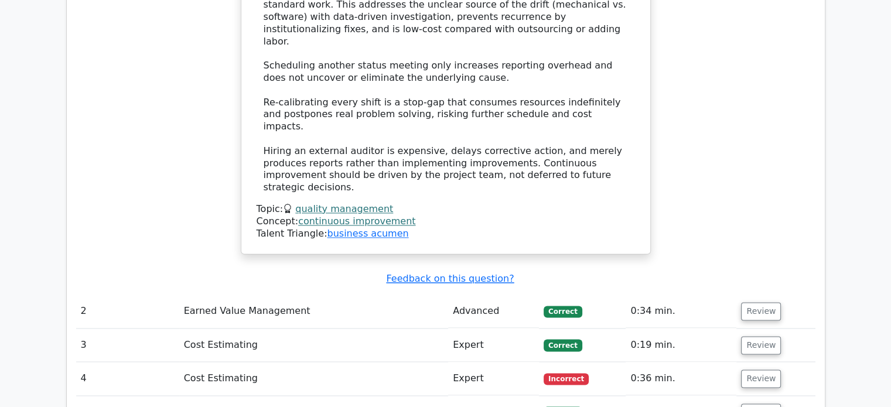
click at [753, 295] on td "Review" at bounding box center [775, 311] width 79 height 33
click at [755, 302] on button "Review" at bounding box center [761, 311] width 40 height 18
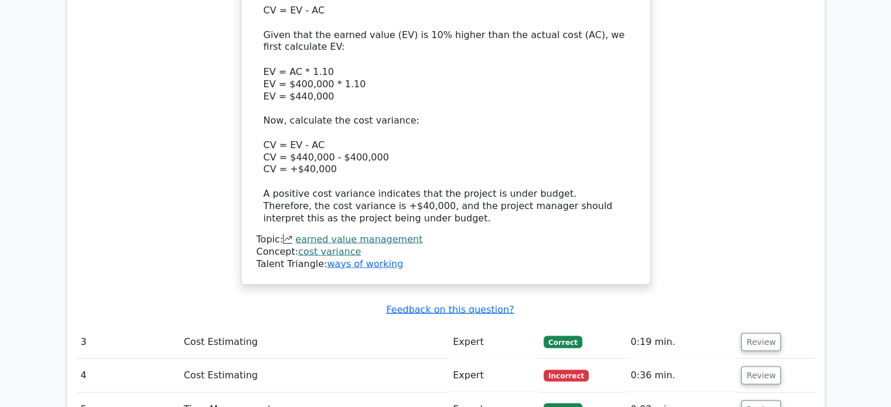
scroll to position [2226, 0]
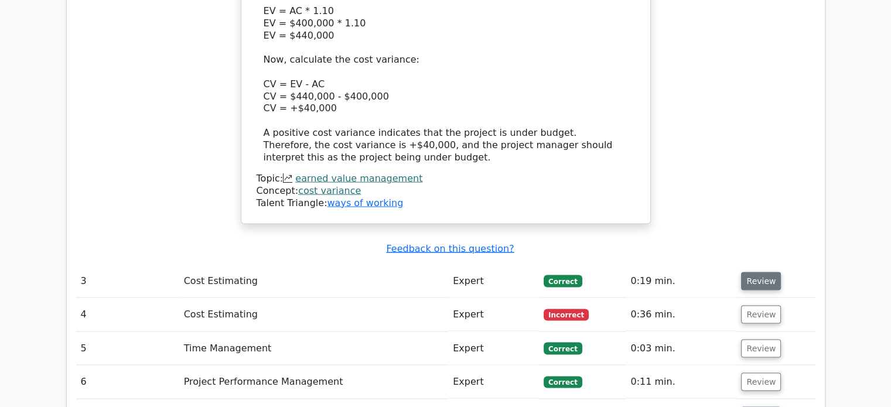
click at [769, 272] on button "Review" at bounding box center [761, 281] width 40 height 18
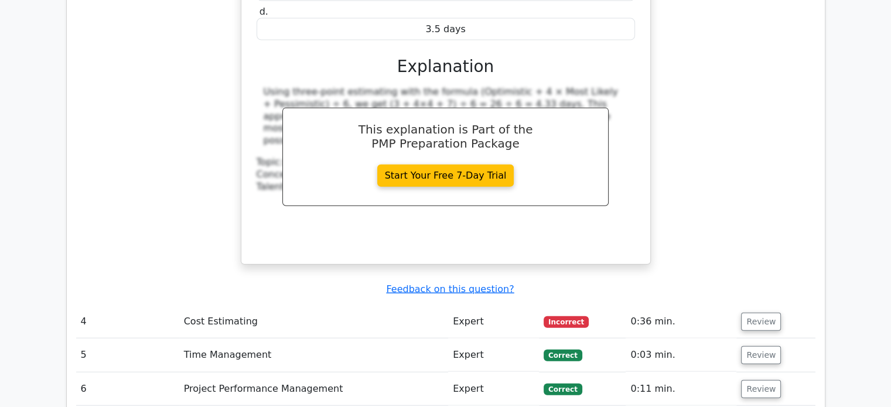
scroll to position [2812, 0]
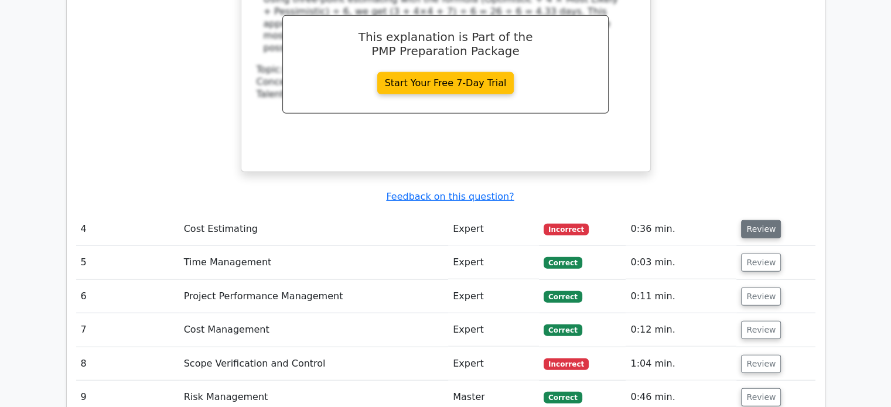
click at [767, 220] on button "Review" at bounding box center [761, 229] width 40 height 18
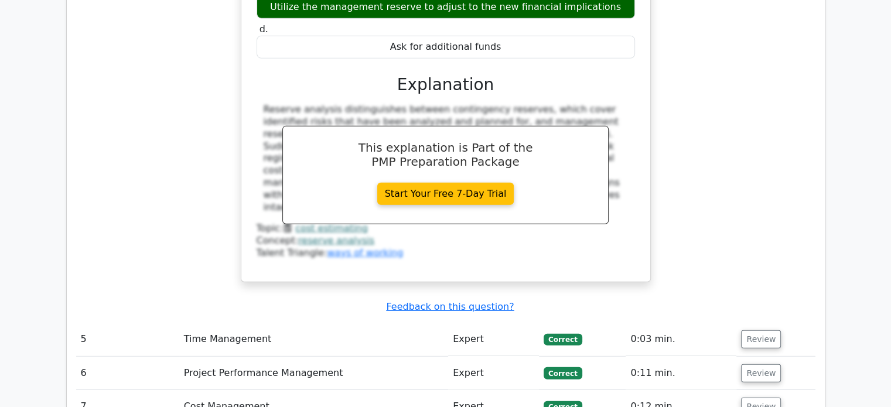
scroll to position [3398, 0]
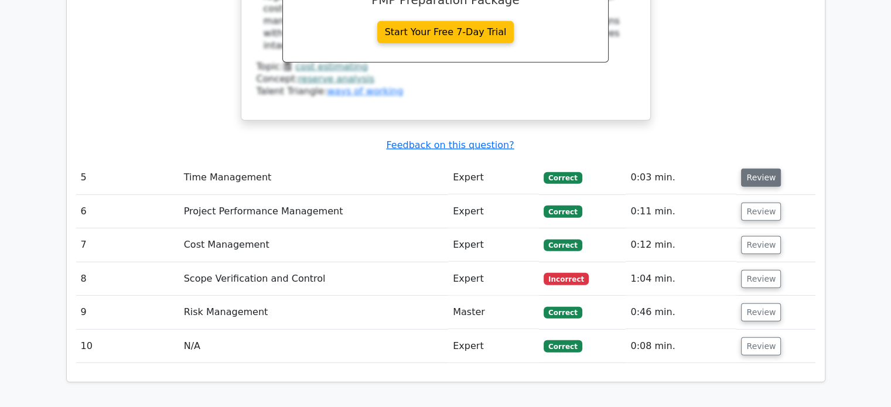
click at [766, 169] on button "Review" at bounding box center [761, 178] width 40 height 18
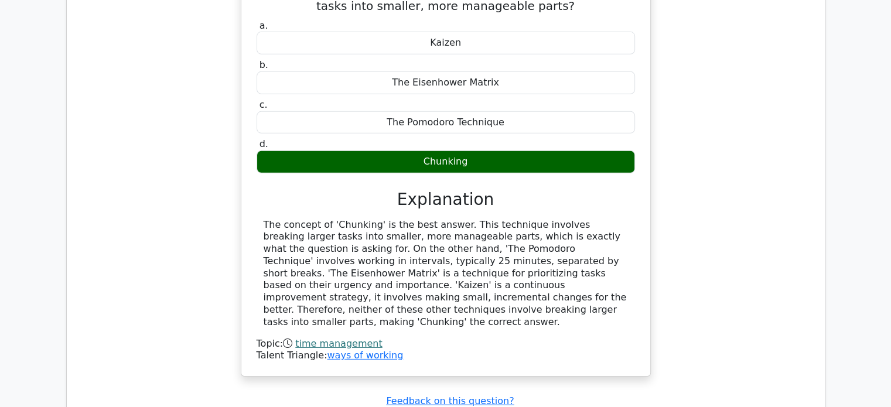
scroll to position [3750, 0]
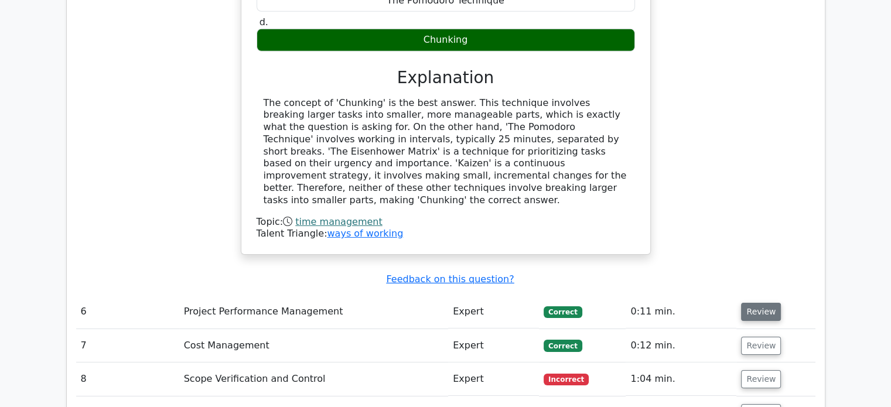
click at [768, 303] on button "Review" at bounding box center [761, 312] width 40 height 18
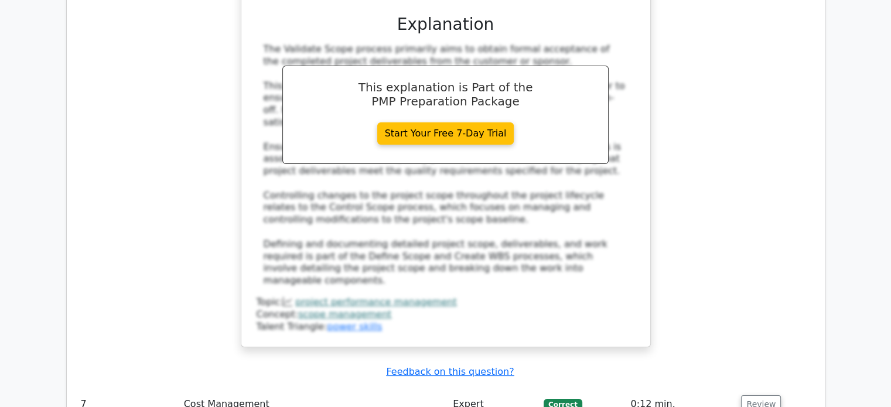
scroll to position [4394, 0]
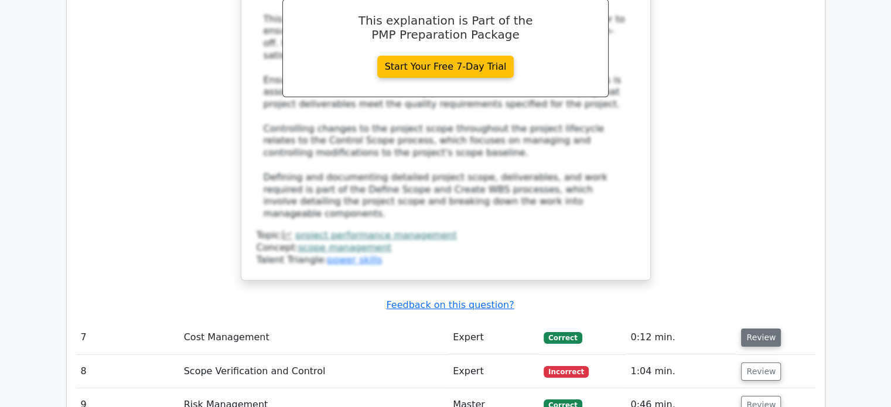
click at [767, 329] on button "Review" at bounding box center [761, 338] width 40 height 18
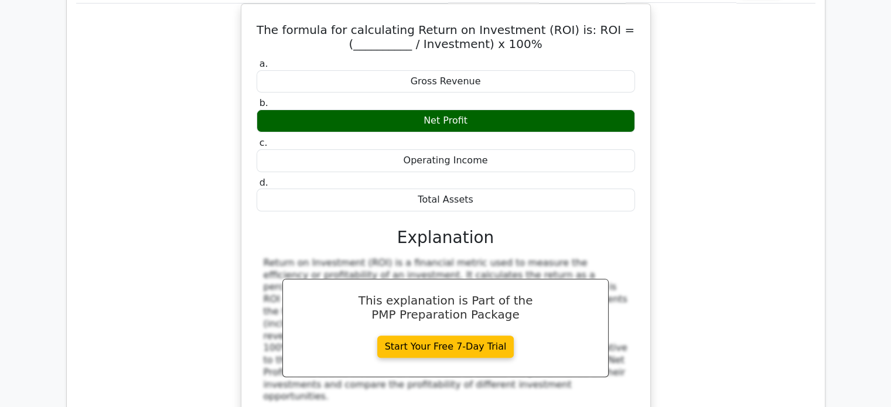
scroll to position [4921, 0]
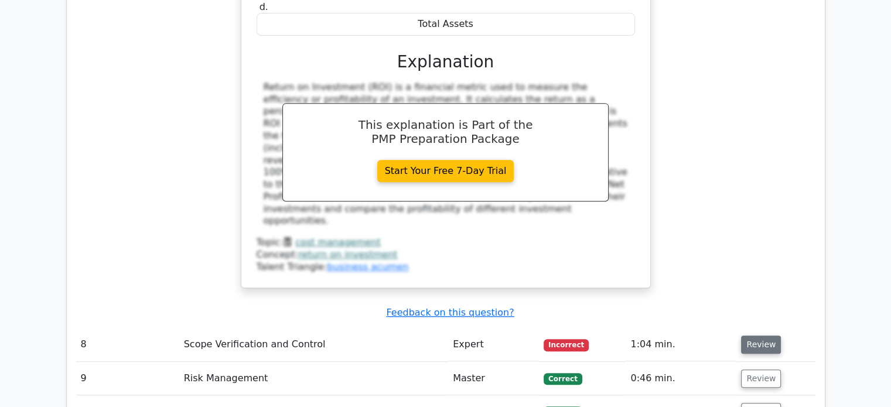
click at [767, 336] on button "Review" at bounding box center [761, 345] width 40 height 18
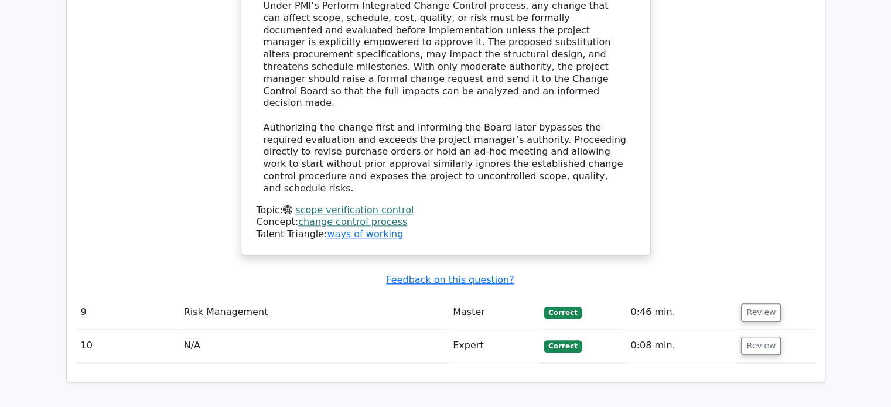
scroll to position [5683, 0]
click at [766, 303] on button "Review" at bounding box center [761, 312] width 40 height 18
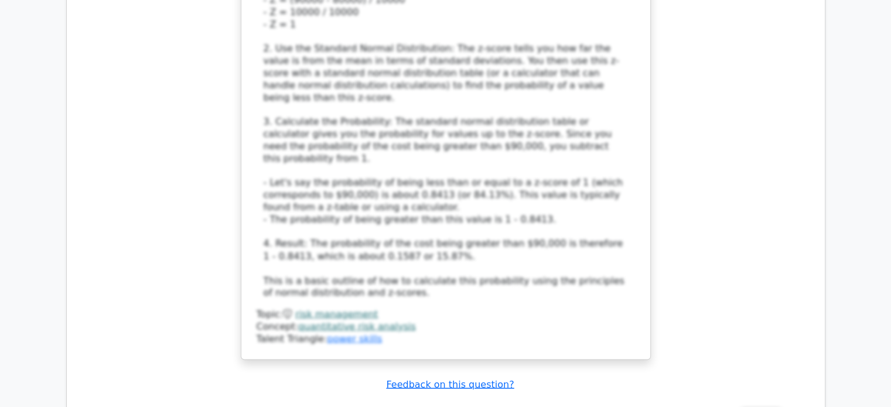
scroll to position [6445, 0]
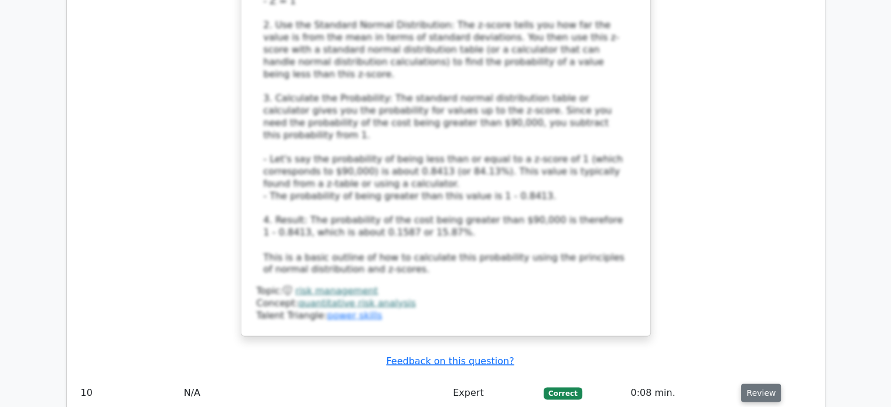
click at [752, 384] on button "Review" at bounding box center [761, 393] width 40 height 18
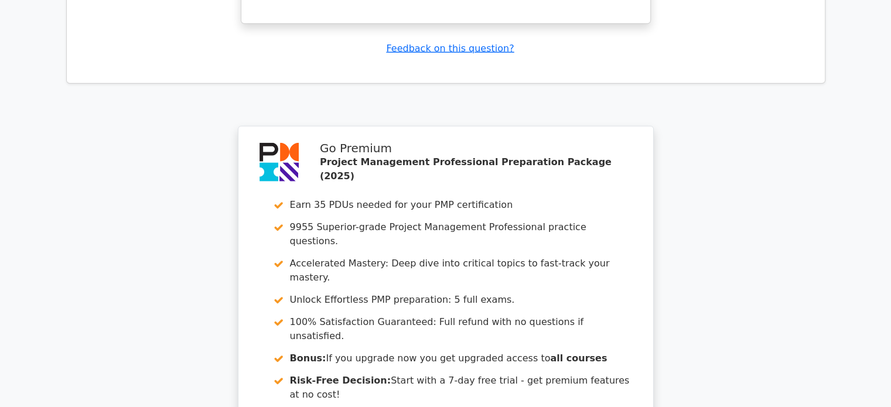
scroll to position [7267, 0]
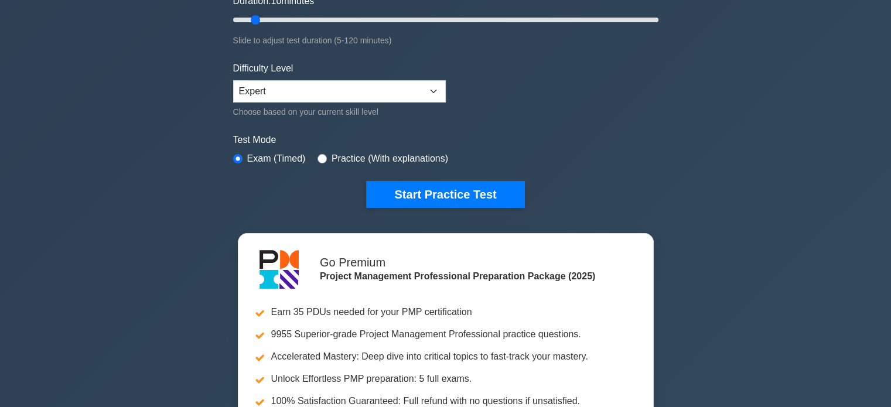
scroll to position [234, 0]
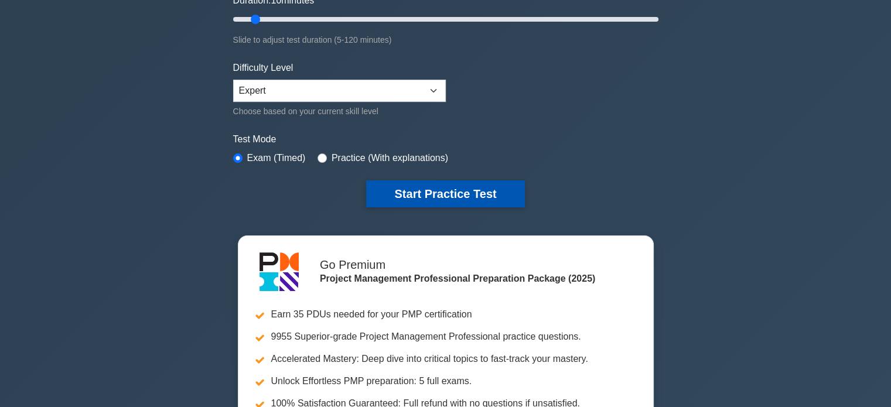
click at [403, 196] on button "Start Practice Test" at bounding box center [445, 193] width 158 height 27
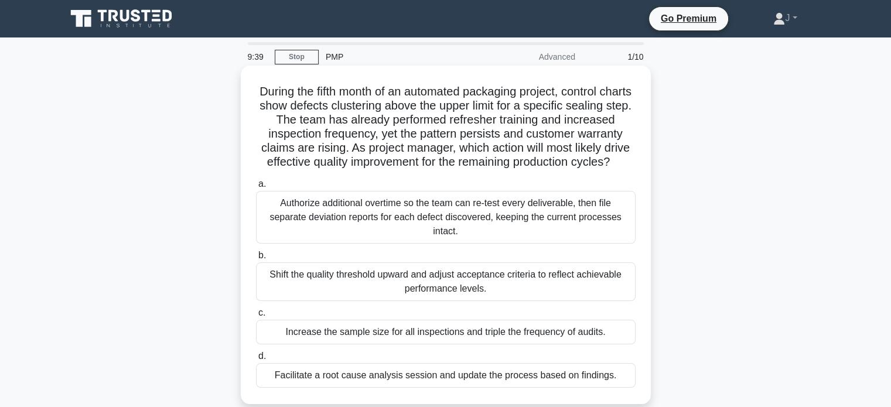
scroll to position [59, 0]
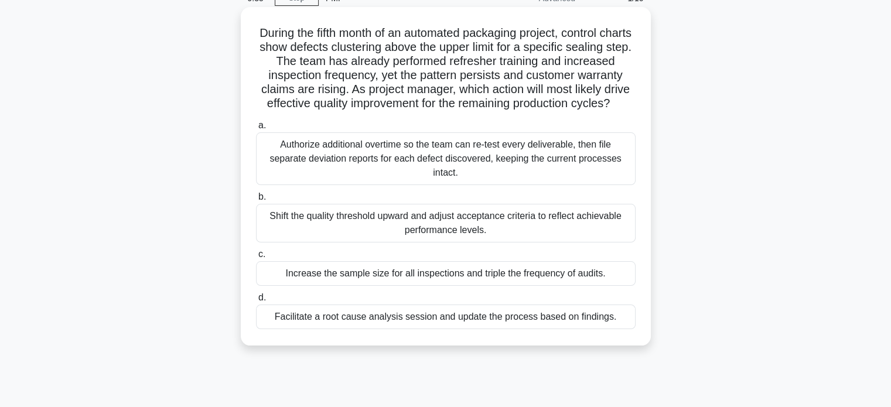
click at [586, 329] on div "Facilitate a root cause analysis session and update the process based on findin…" at bounding box center [446, 317] width 380 height 25
click at [256, 302] on input "d. Facilitate a root cause analysis session and update the process based on fin…" at bounding box center [256, 298] width 0 height 8
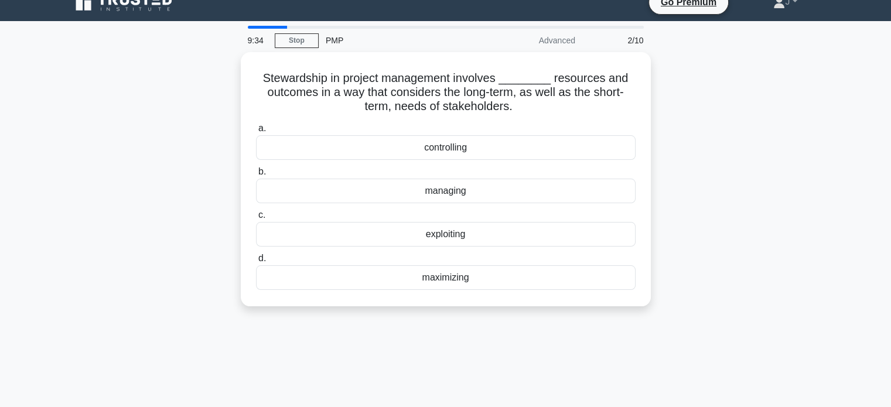
scroll to position [0, 0]
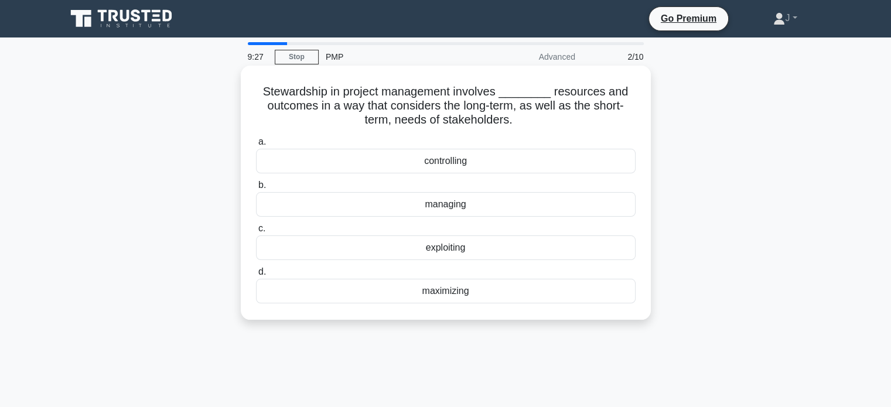
click at [529, 206] on div "managing" at bounding box center [446, 204] width 380 height 25
click at [256, 189] on input "b. managing" at bounding box center [256, 186] width 0 height 8
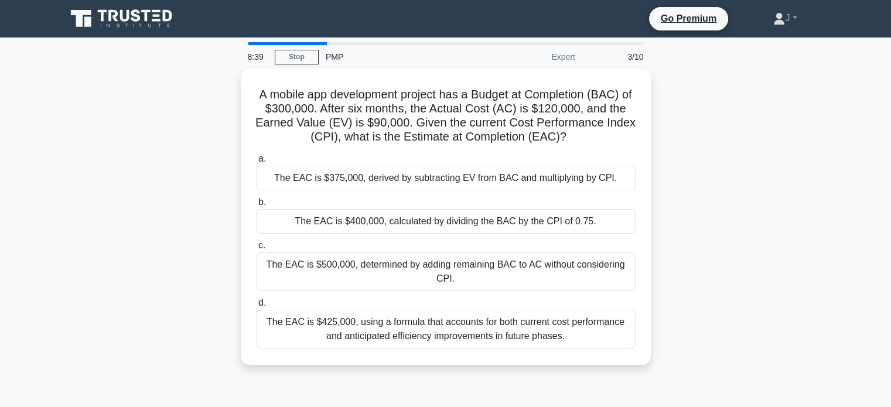
click at [745, 215] on div "A mobile app development project has a Budget at Completion (BAC) of $300,000. …" at bounding box center [445, 224] width 773 height 311
click at [831, 283] on div "A mobile app development project has a Budget at Completion (BAC) of $300,000. …" at bounding box center [445, 224] width 773 height 311
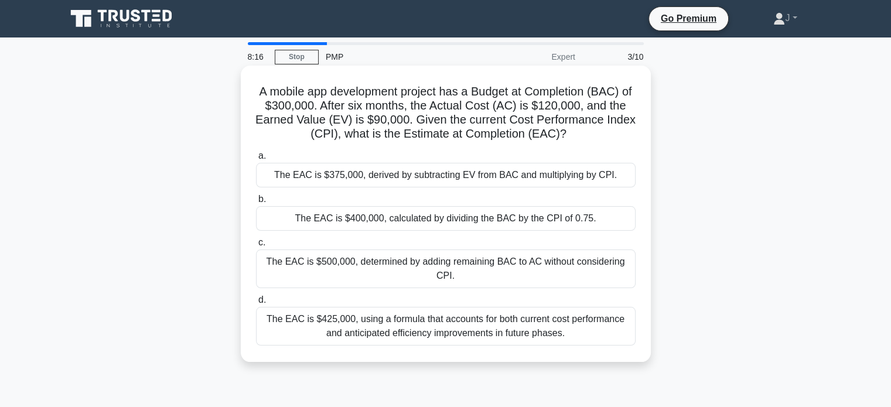
click at [532, 216] on div "The EAC is $400,000, calculated by dividing the BAC by the CPI of 0.75." at bounding box center [446, 218] width 380 height 25
click at [256, 203] on input "b. The EAC is $400,000, calculated by dividing the BAC by the CPI of 0.75." at bounding box center [256, 200] width 0 height 8
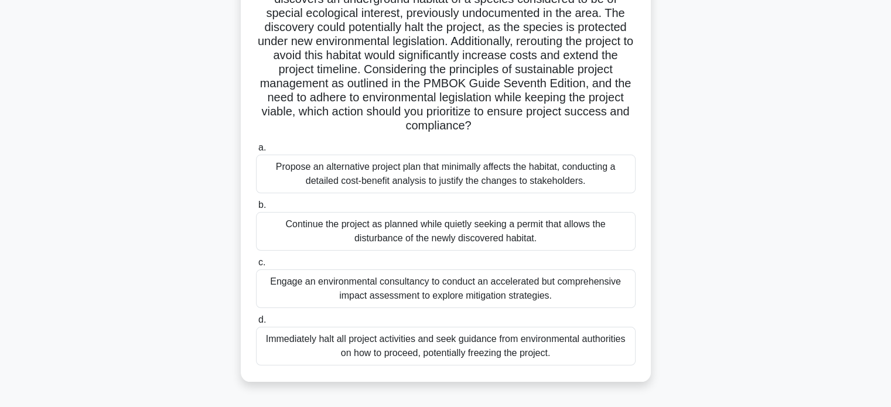
scroll to position [117, 0]
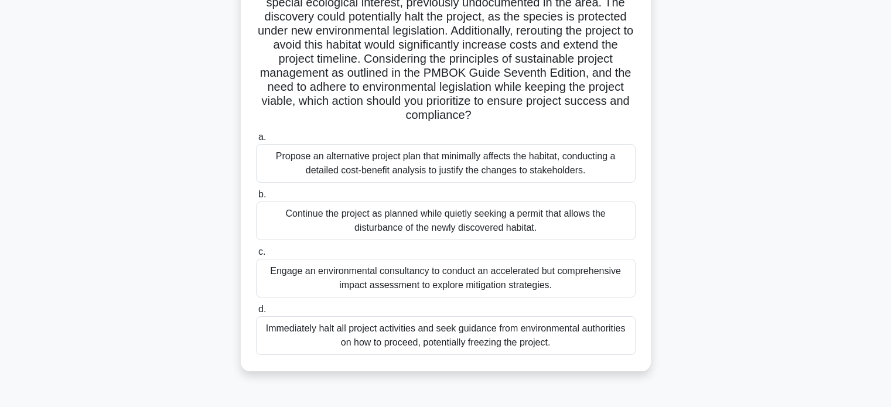
click at [527, 176] on div "Propose an alternative project plan that minimally affects the habitat, conduct…" at bounding box center [446, 163] width 380 height 39
click at [256, 141] on input "a. Propose an alternative project plan that minimally affects the habitat, cond…" at bounding box center [256, 138] width 0 height 8
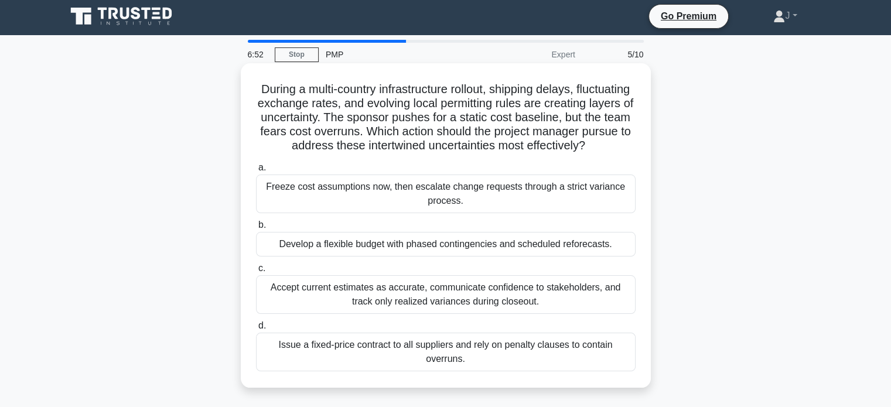
scroll to position [0, 0]
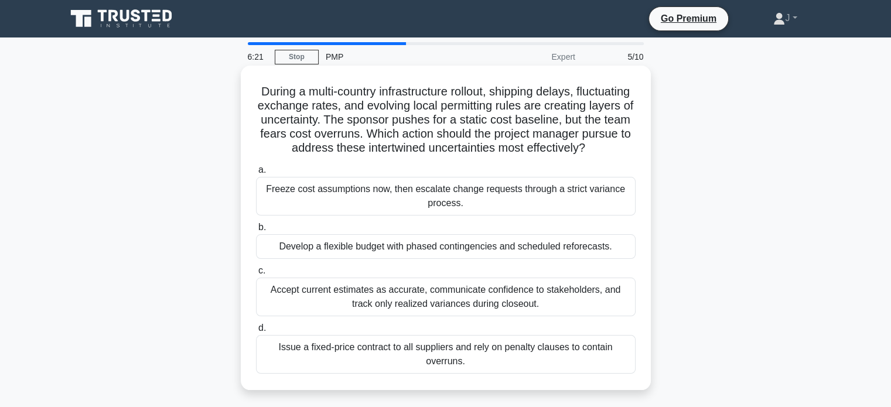
click at [478, 259] on div "Develop a flexible budget with phased contingencies and scheduled reforecasts." at bounding box center [446, 246] width 380 height 25
click at [256, 231] on input "b. Develop a flexible budget with phased contingencies and scheduled reforecast…" at bounding box center [256, 228] width 0 height 8
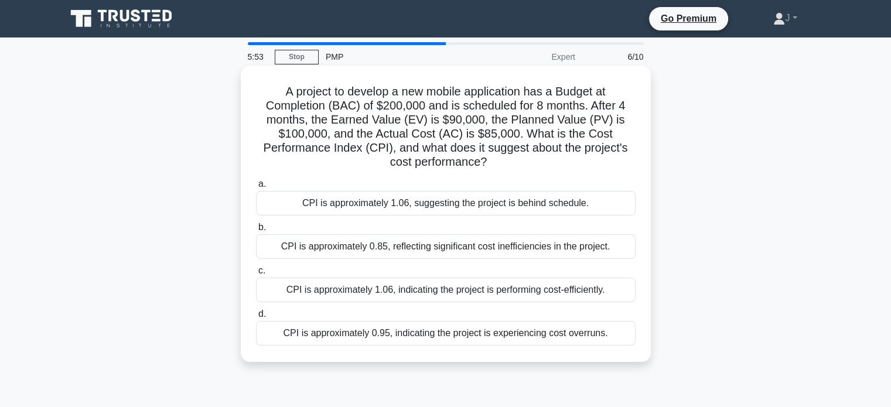
click at [572, 293] on div "CPI is approximately 1.06, indicating the project is performing cost-efficientl…" at bounding box center [446, 290] width 380 height 25
click at [256, 275] on input "c. CPI is approximately 1.06, indicating the project is performing cost-efficie…" at bounding box center [256, 271] width 0 height 8
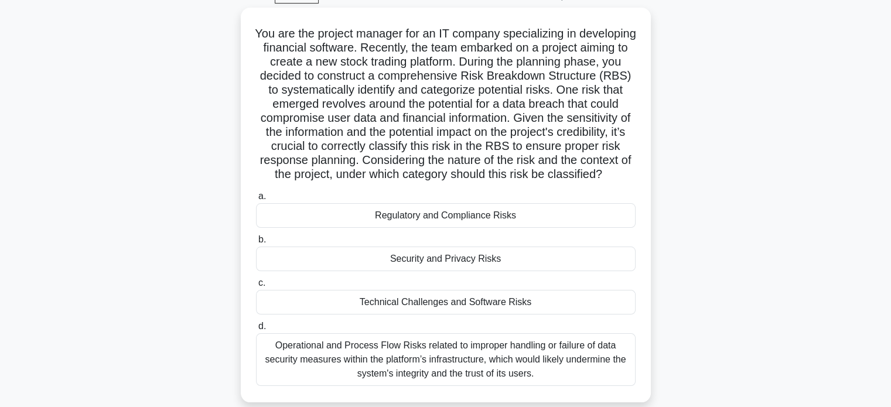
scroll to position [59, 0]
click at [559, 271] on div "Security and Privacy Risks" at bounding box center [446, 258] width 380 height 25
click at [256, 243] on input "b. Security and Privacy Risks" at bounding box center [256, 240] width 0 height 8
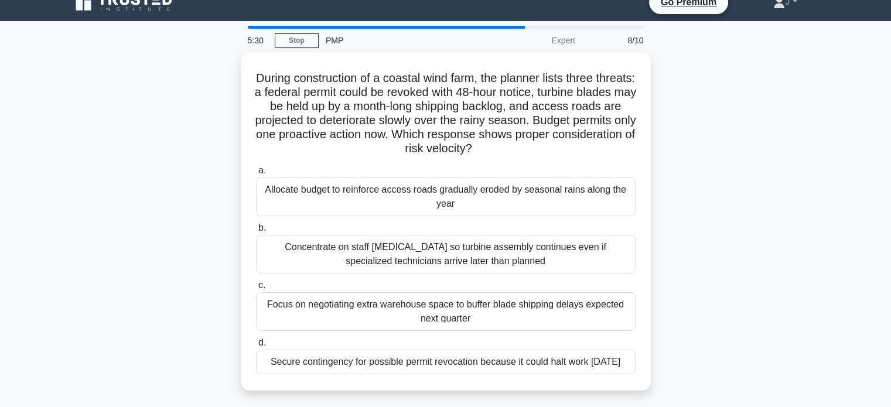
scroll to position [0, 0]
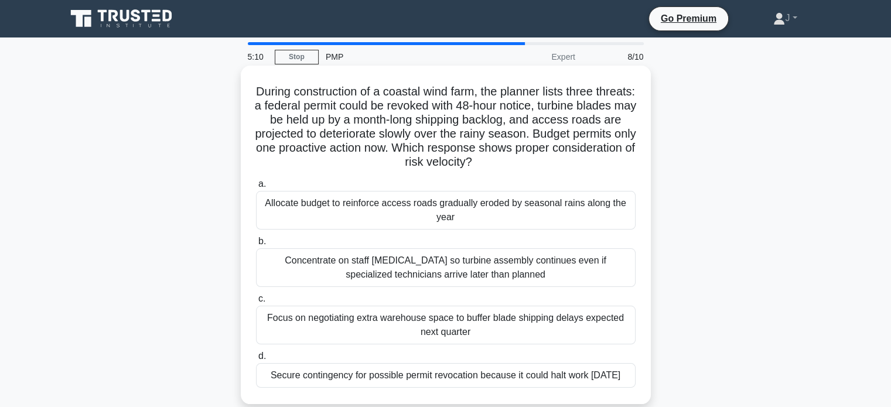
click at [574, 381] on div "Secure contingency for possible permit revocation because it could halt work [D…" at bounding box center [446, 375] width 380 height 25
click at [256, 360] on input "d. Secure contingency for possible permit revocation because it could halt work…" at bounding box center [256, 357] width 0 height 8
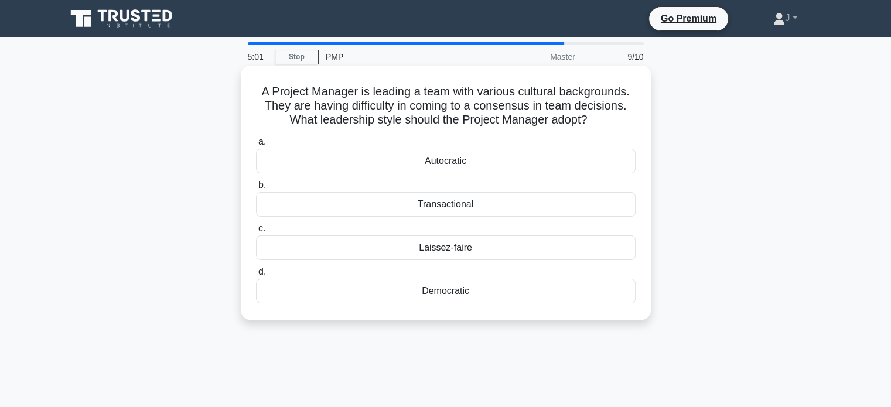
click at [516, 296] on div "Democratic" at bounding box center [446, 291] width 380 height 25
click at [256, 276] on input "d. Democratic" at bounding box center [256, 272] width 0 height 8
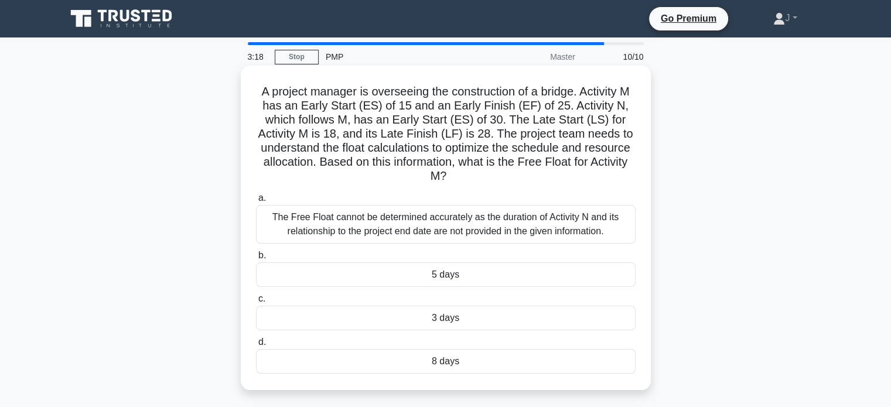
click at [414, 316] on div "3 days" at bounding box center [446, 318] width 380 height 25
click at [256, 303] on input "c. 3 days" at bounding box center [256, 299] width 0 height 8
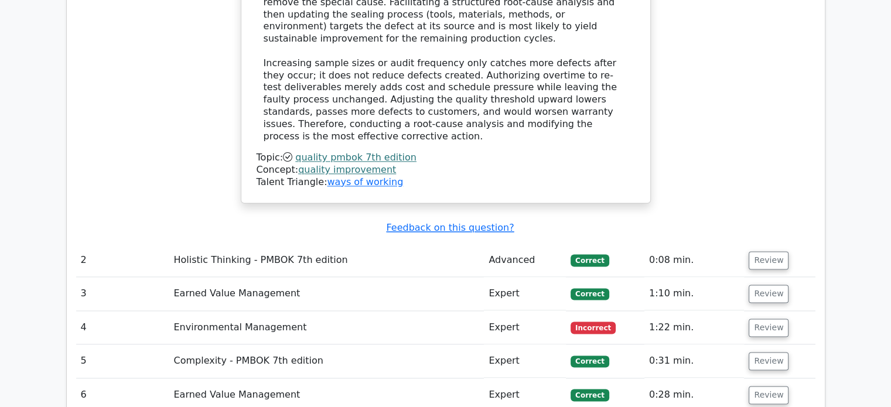
scroll to position [1582, 0]
click at [758, 251] on button "Review" at bounding box center [769, 260] width 40 height 18
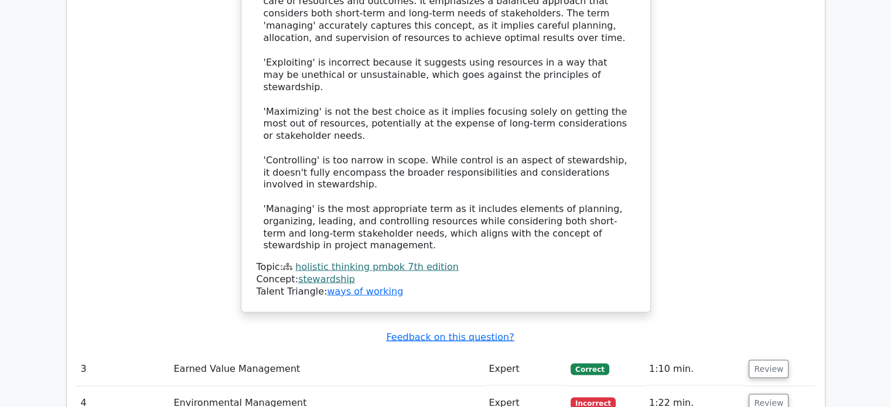
scroll to position [2226, 0]
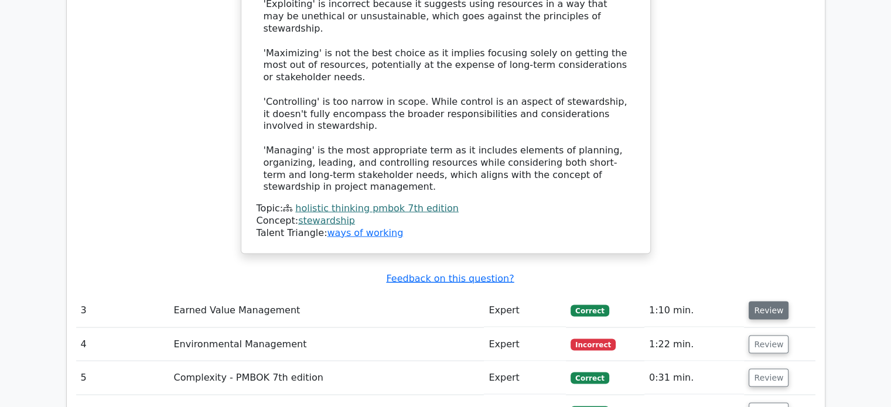
click at [768, 301] on button "Review" at bounding box center [769, 310] width 40 height 18
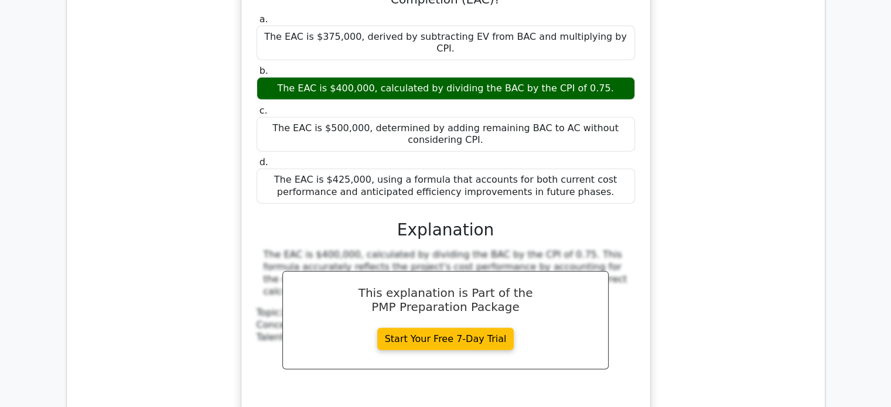
scroll to position [2754, 0]
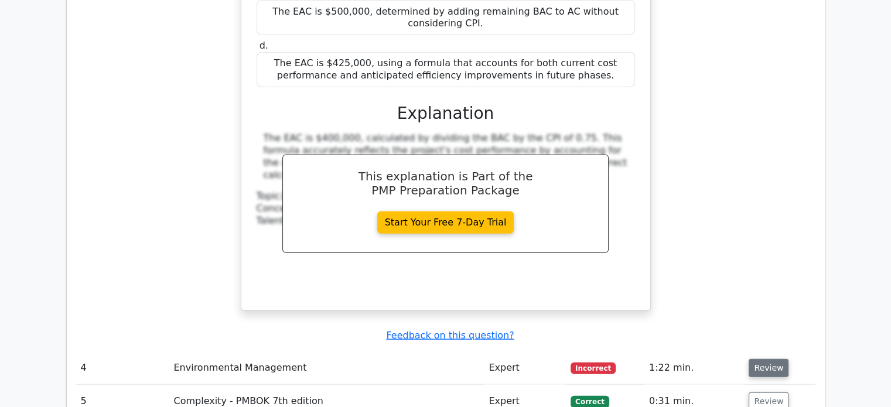
click at [762, 359] on button "Review" at bounding box center [769, 368] width 40 height 18
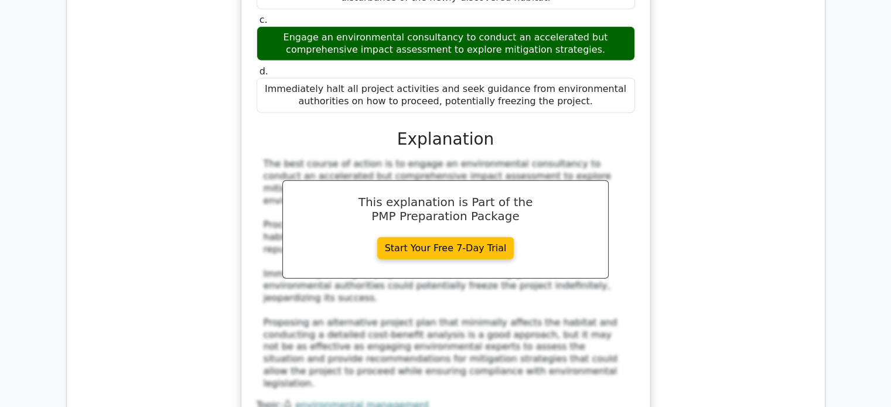
scroll to position [3574, 0]
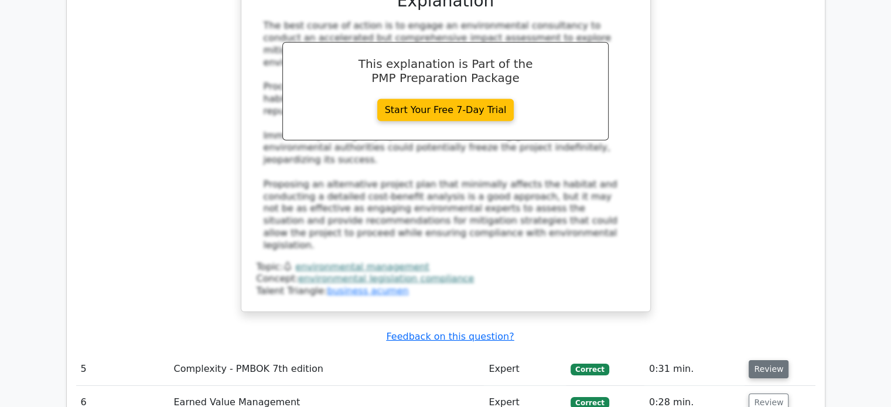
click at [764, 360] on button "Review" at bounding box center [769, 369] width 40 height 18
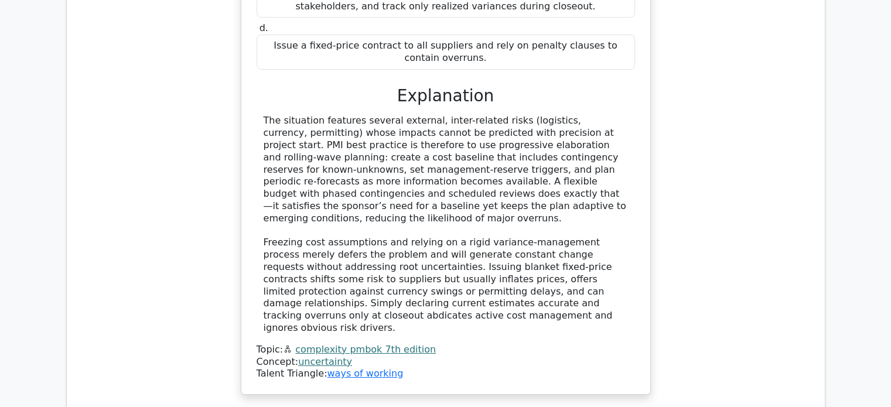
scroll to position [4218, 0]
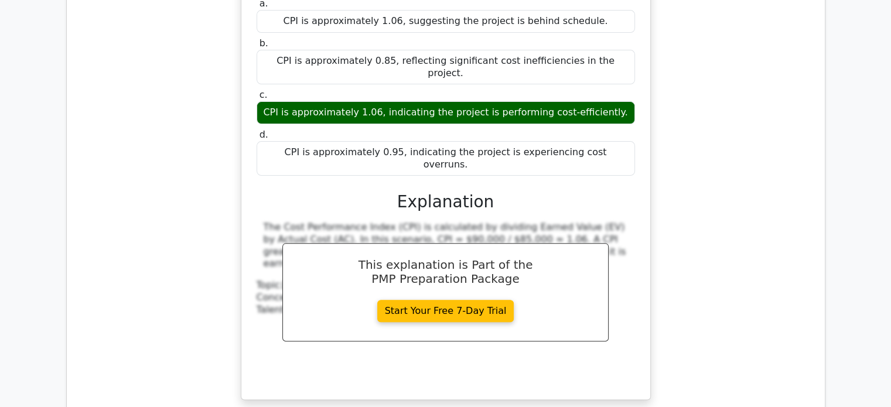
scroll to position [4804, 0]
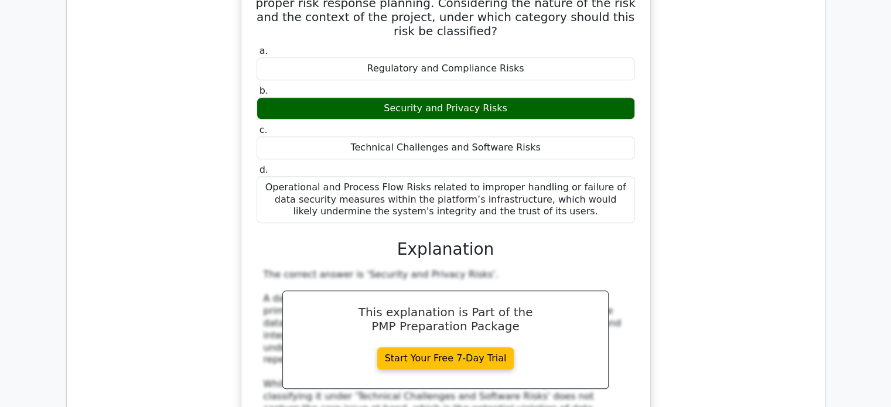
scroll to position [5507, 0]
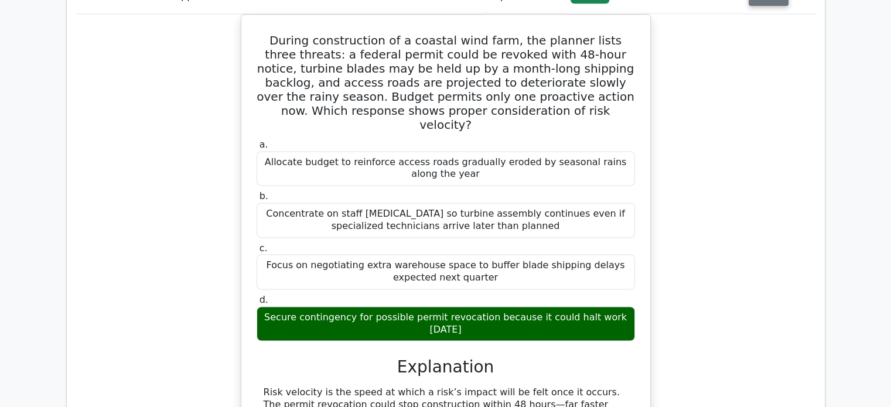
scroll to position [6152, 0]
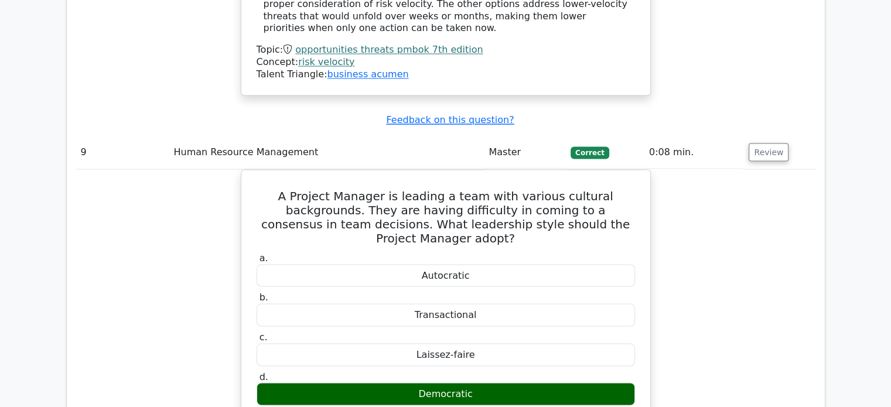
scroll to position [6738, 0]
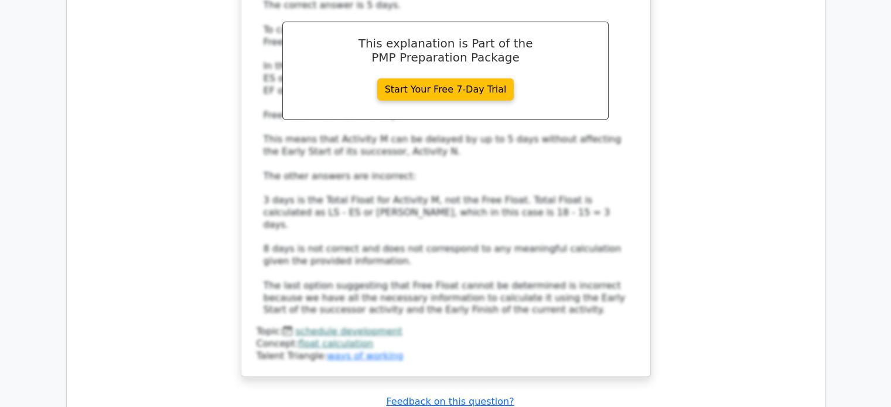
scroll to position [7950, 0]
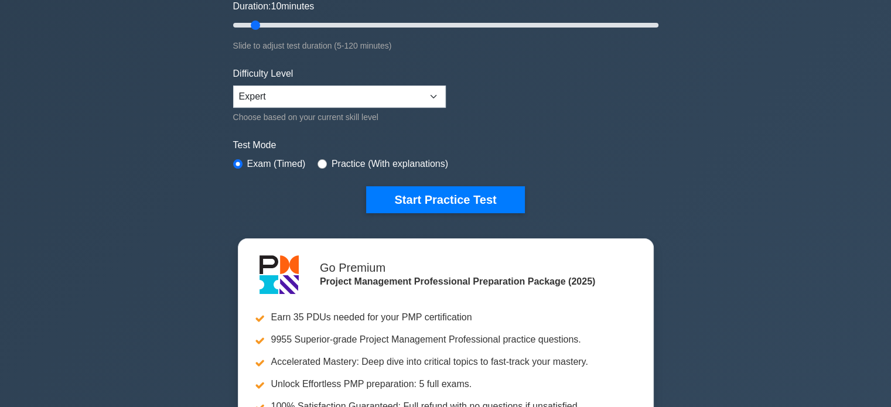
scroll to position [234, 0]
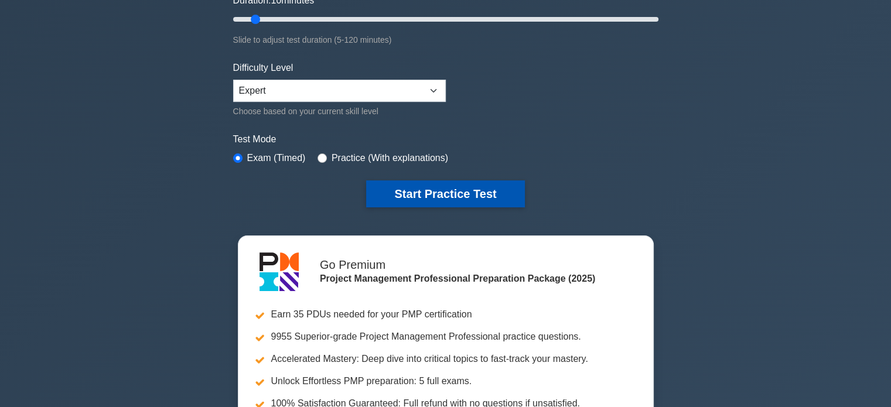
click at [431, 187] on button "Start Practice Test" at bounding box center [445, 193] width 158 height 27
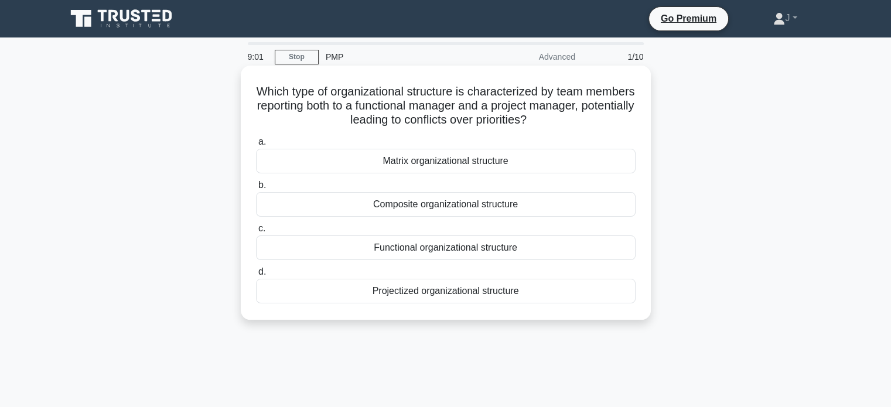
click at [491, 202] on div "Composite organizational structure" at bounding box center [446, 204] width 380 height 25
click at [256, 189] on input "b. Composite organizational structure" at bounding box center [256, 186] width 0 height 8
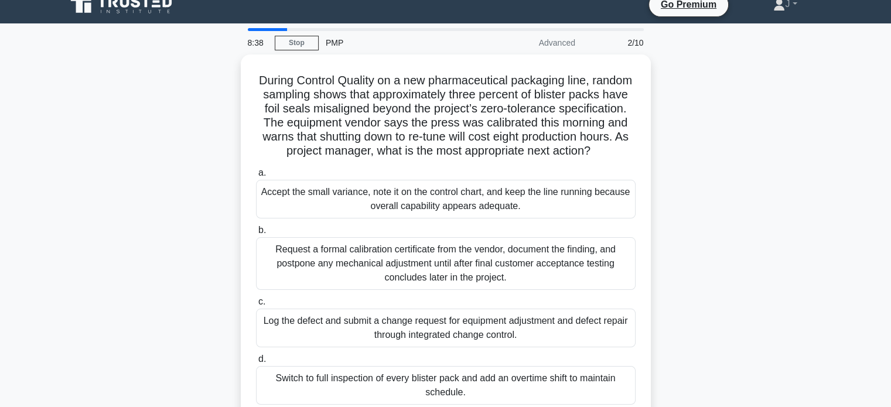
scroll to position [117, 0]
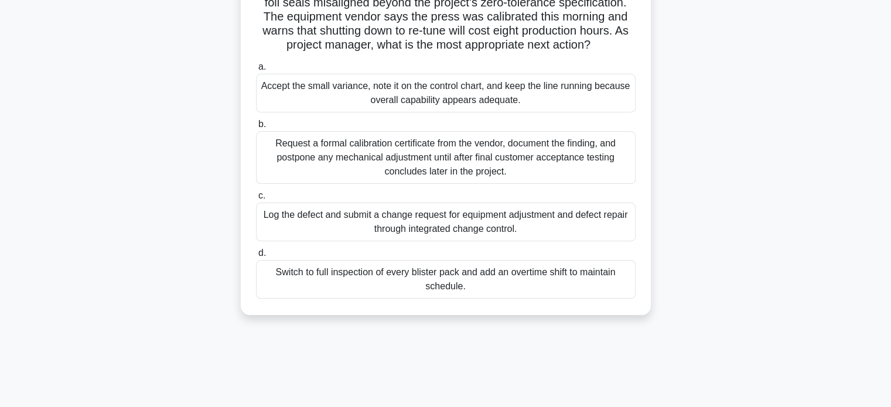
click at [573, 236] on div "Log the defect and submit a change request for equipment adjustment and defect …" at bounding box center [446, 222] width 380 height 39
click at [256, 200] on input "c. Log the defect and submit a change request for equipment adjustment and defe…" at bounding box center [256, 196] width 0 height 8
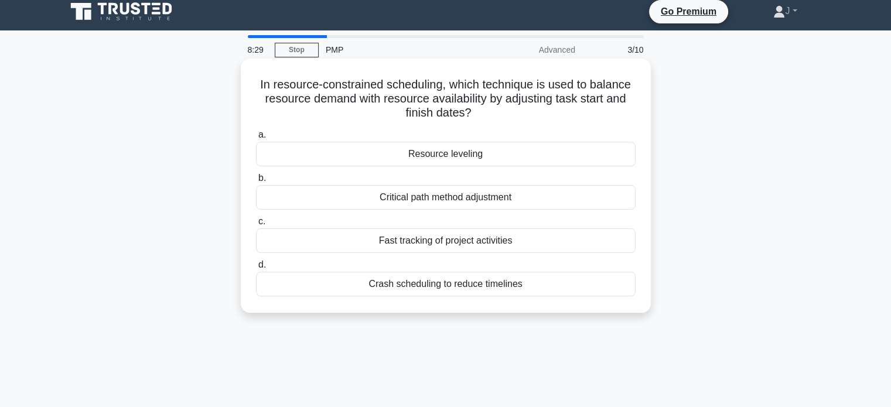
scroll to position [0, 0]
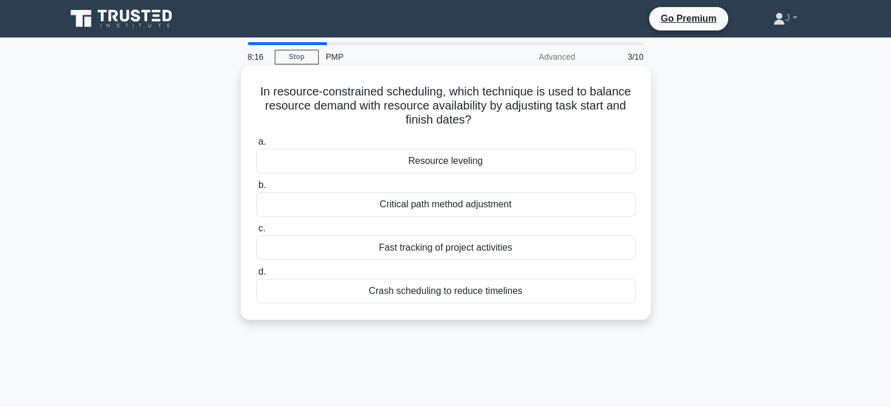
click at [520, 166] on div "Resource leveling" at bounding box center [446, 161] width 380 height 25
click at [256, 146] on input "a. Resource leveling" at bounding box center [256, 142] width 0 height 8
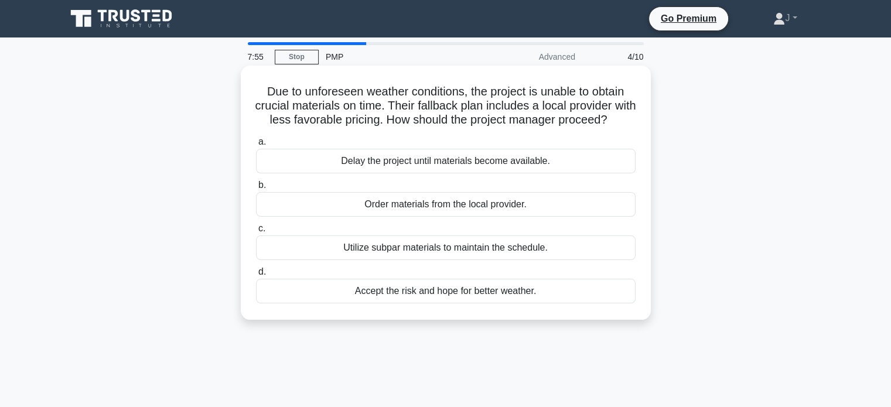
click at [514, 217] on div "Order materials from the local provider." at bounding box center [446, 204] width 380 height 25
click at [256, 189] on input "b. Order materials from the local provider." at bounding box center [256, 186] width 0 height 8
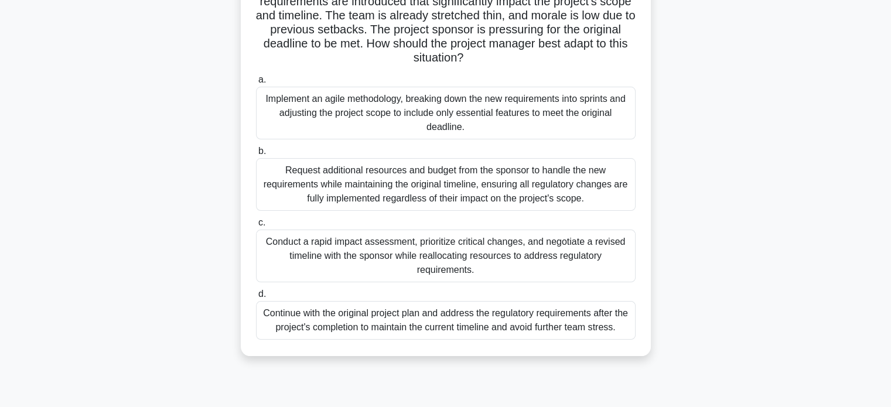
scroll to position [176, 0]
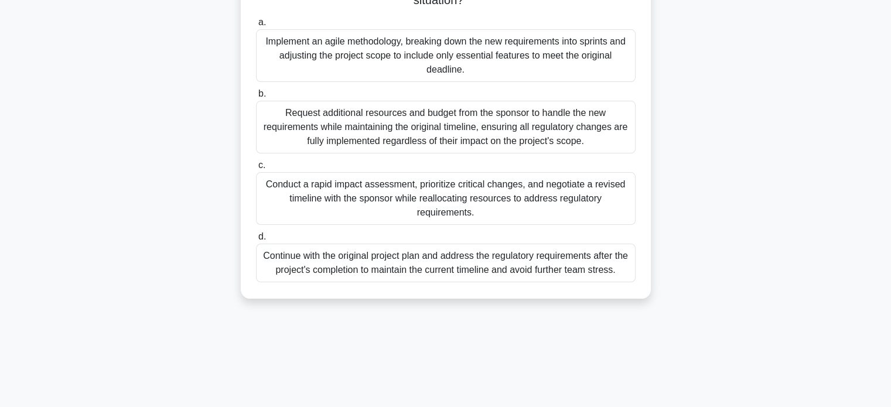
click at [330, 199] on div "Conduct a rapid impact assessment, prioritize critical changes, and negotiate a…" at bounding box center [446, 198] width 380 height 53
click at [256, 169] on input "c. Conduct a rapid impact assessment, prioritize critical changes, and negotiat…" at bounding box center [256, 166] width 0 height 8
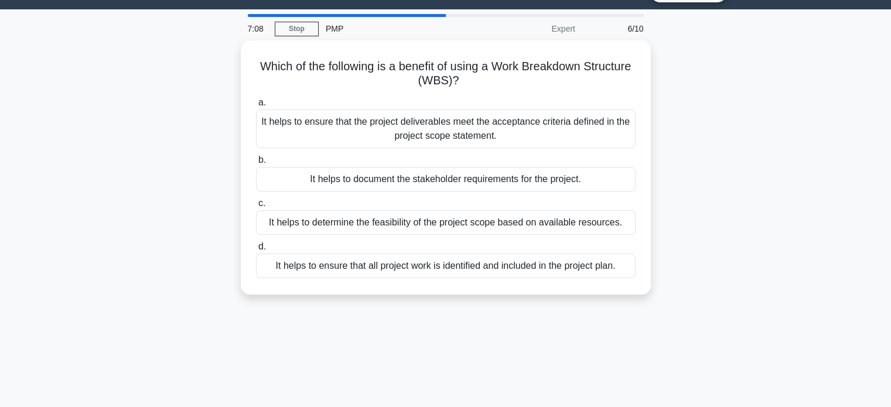
scroll to position [0, 0]
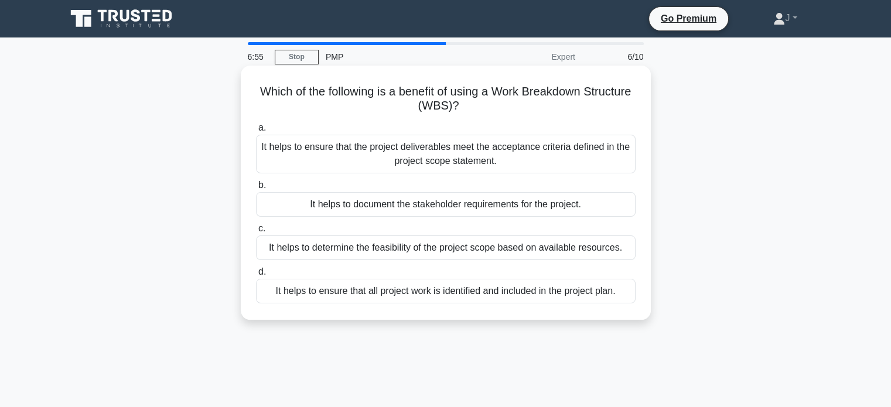
click at [321, 292] on div "It helps to ensure that all project work is identified and included in the proj…" at bounding box center [446, 291] width 380 height 25
click at [256, 276] on input "d. It helps to ensure that all project work is identified and included in the p…" at bounding box center [256, 272] width 0 height 8
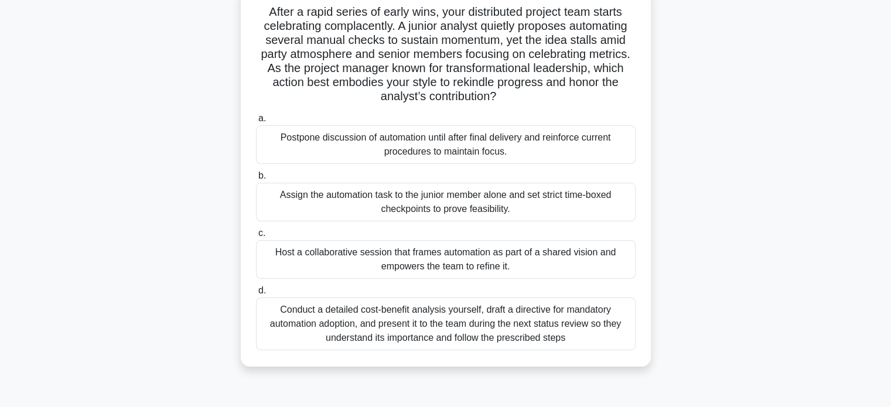
scroll to position [117, 0]
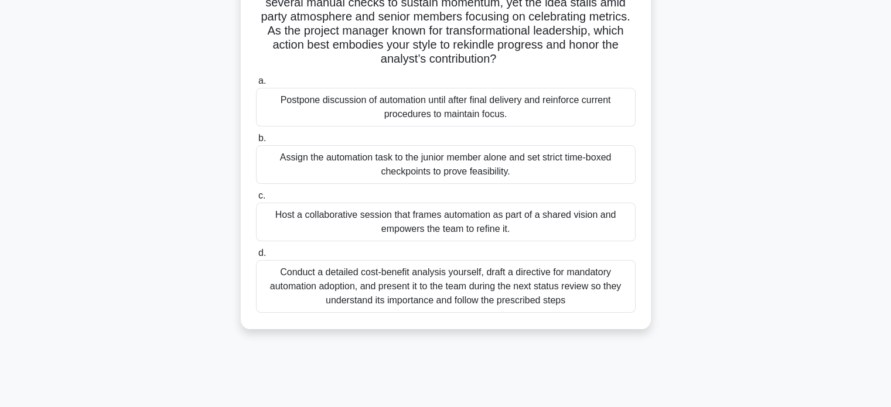
click at [277, 223] on div "Host a collaborative session that frames automation as part of a shared vision …" at bounding box center [446, 222] width 380 height 39
click at [256, 200] on input "c. Host a collaborative session that frames automation as part of a shared visi…" at bounding box center [256, 196] width 0 height 8
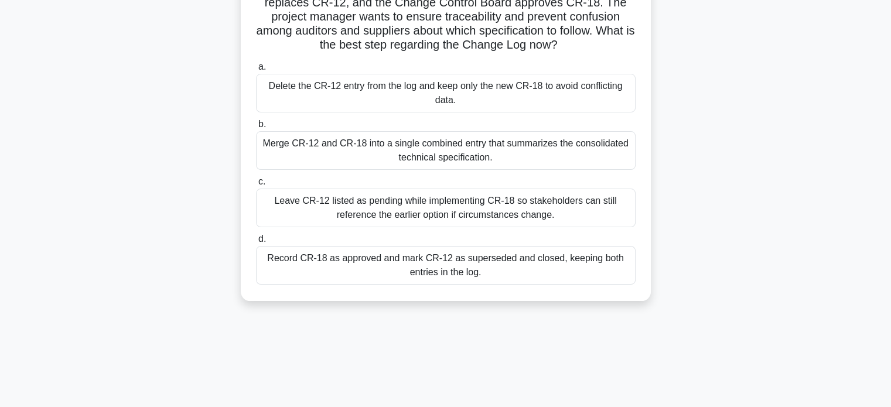
click at [368, 273] on div "Record CR-18 as approved and mark CR-12 as superseded and closed, keeping both …" at bounding box center [446, 265] width 380 height 39
click at [256, 243] on input "d. Record CR-18 as approved and mark CR-12 as superseded and closed, keeping bo…" at bounding box center [256, 240] width 0 height 8
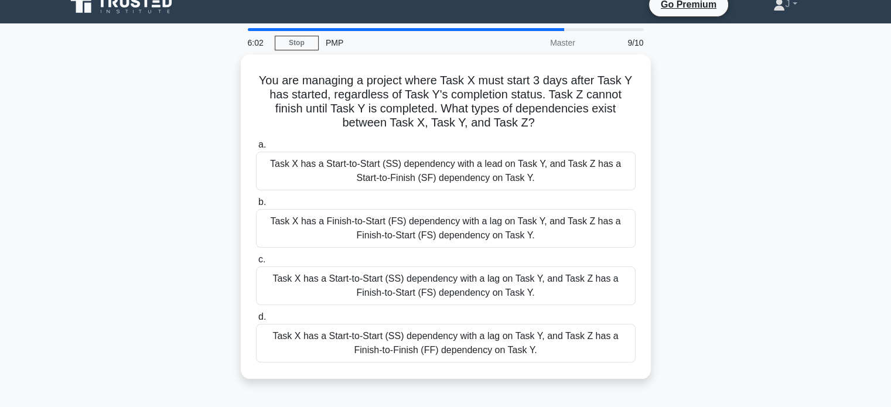
scroll to position [0, 0]
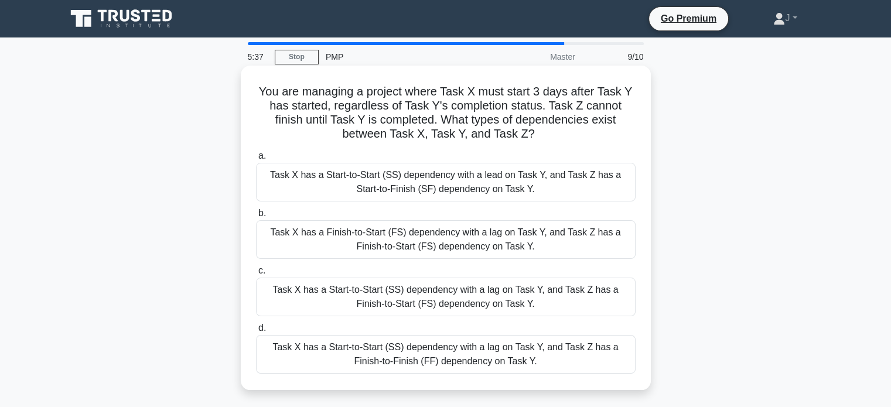
click at [498, 351] on div "Task X has a Start-to-Start (SS) dependency with a lag on Task Y, and Task Z ha…" at bounding box center [446, 354] width 380 height 39
click at [256, 332] on input "d. Task X has a Start-to-Start (SS) dependency with a lag on Task Y, and Task Z…" at bounding box center [256, 329] width 0 height 8
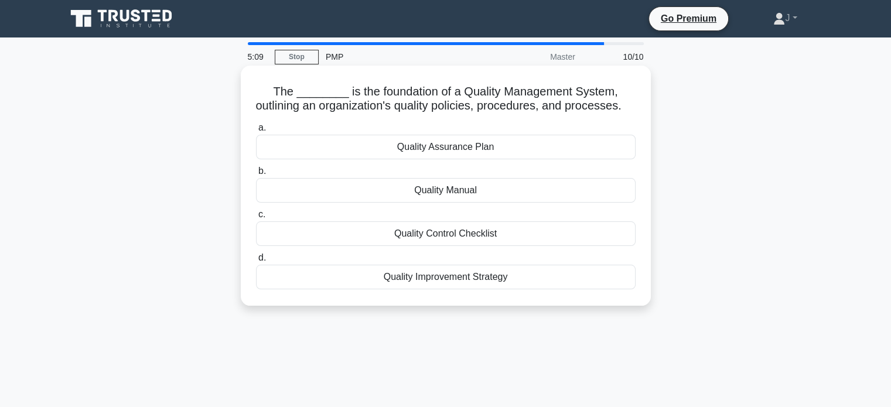
click at [320, 203] on div "Quality Manual" at bounding box center [446, 190] width 380 height 25
click at [256, 175] on input "b. Quality Manual" at bounding box center [256, 172] width 0 height 8
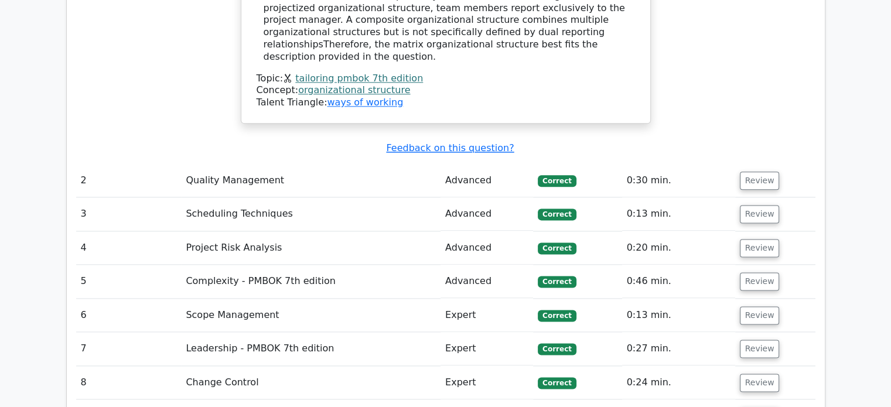
scroll to position [1465, 0]
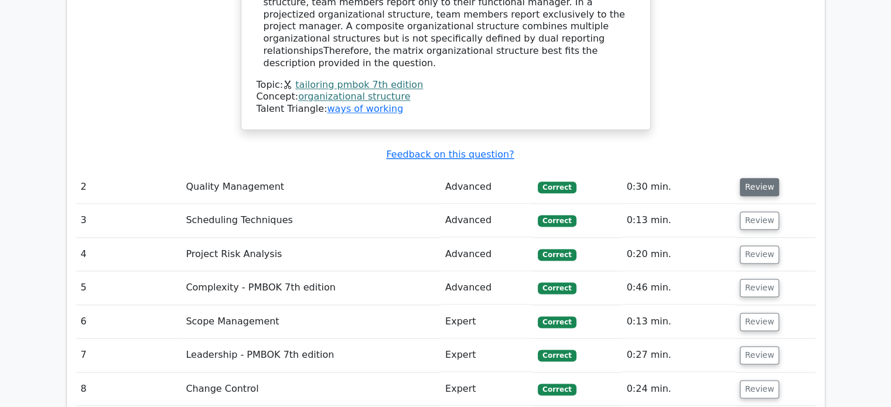
click at [751, 178] on button "Review" at bounding box center [760, 187] width 40 height 18
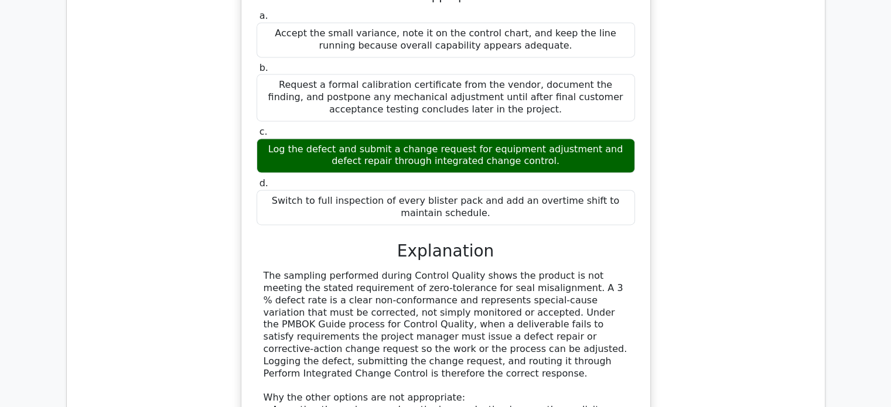
scroll to position [2051, 0]
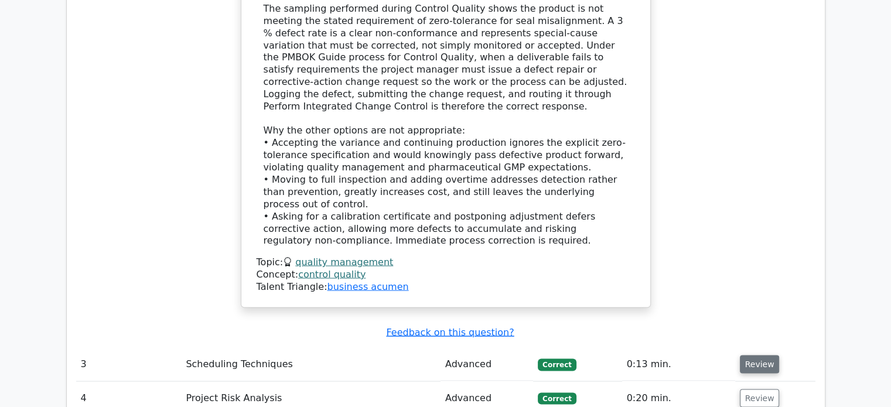
click at [759, 355] on button "Review" at bounding box center [760, 364] width 40 height 18
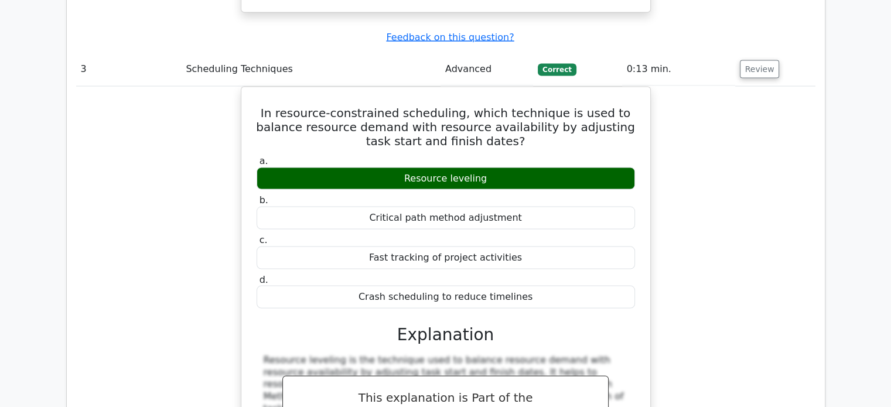
scroll to position [2636, 0]
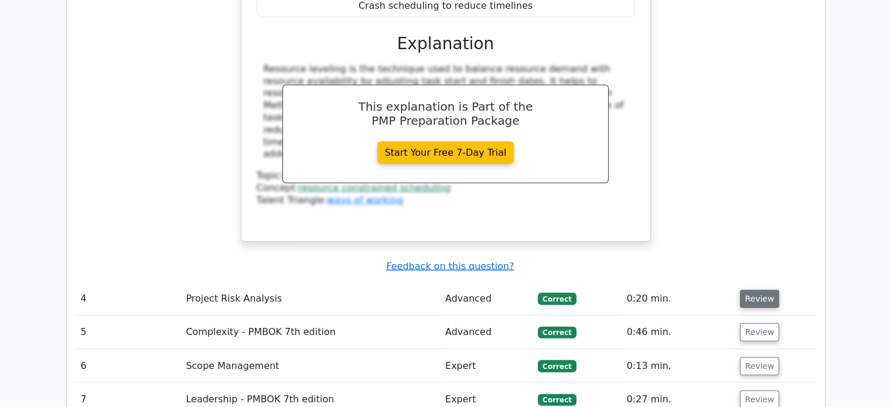
click at [765, 290] on button "Review" at bounding box center [760, 299] width 40 height 18
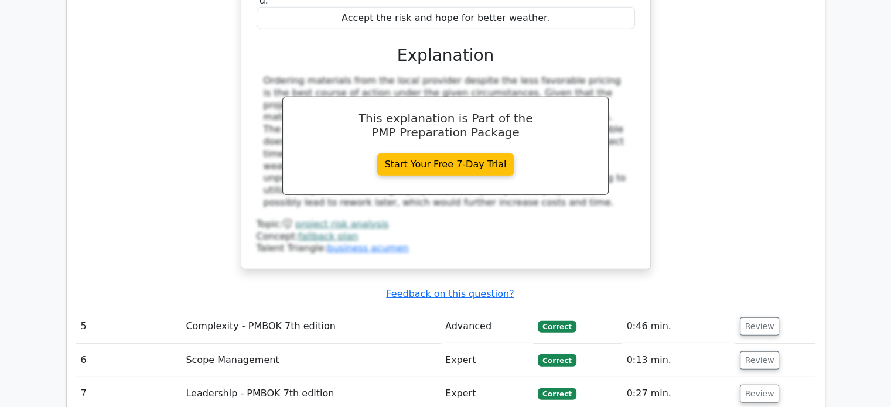
scroll to position [3164, 0]
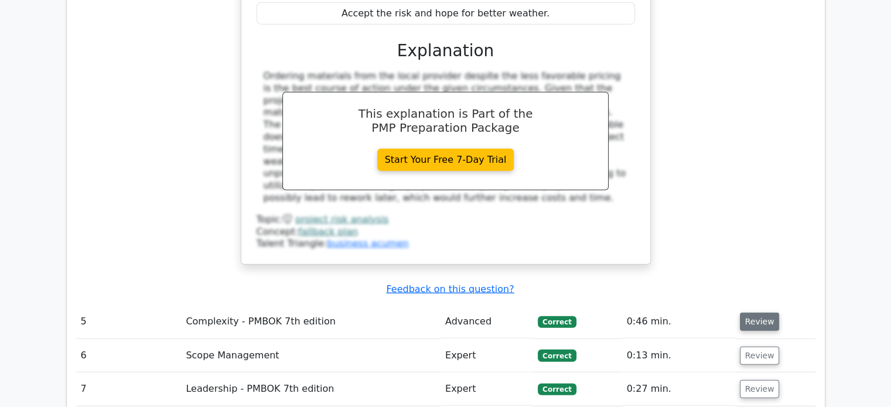
click at [765, 313] on button "Review" at bounding box center [760, 322] width 40 height 18
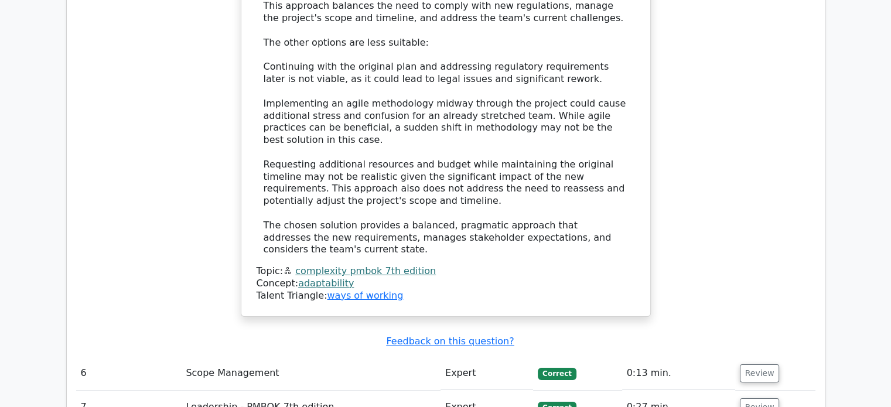
scroll to position [4160, 0]
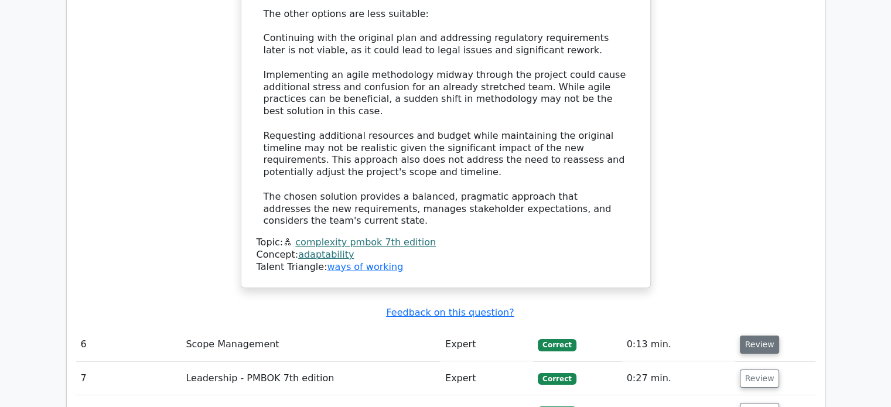
click at [753, 336] on button "Review" at bounding box center [760, 345] width 40 height 18
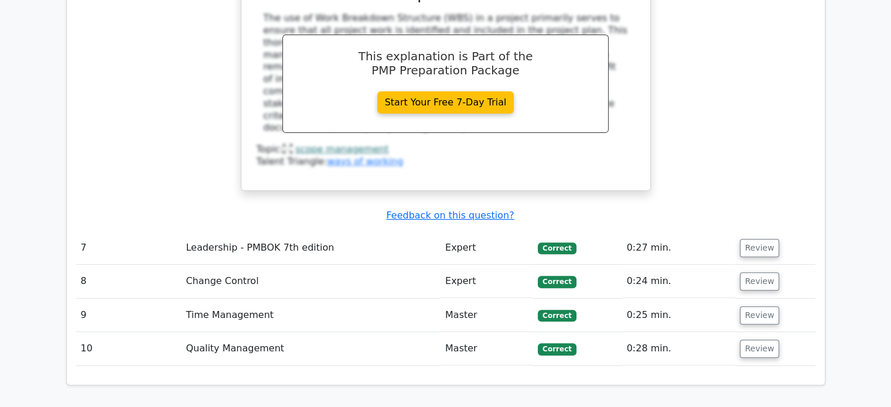
scroll to position [4804, 0]
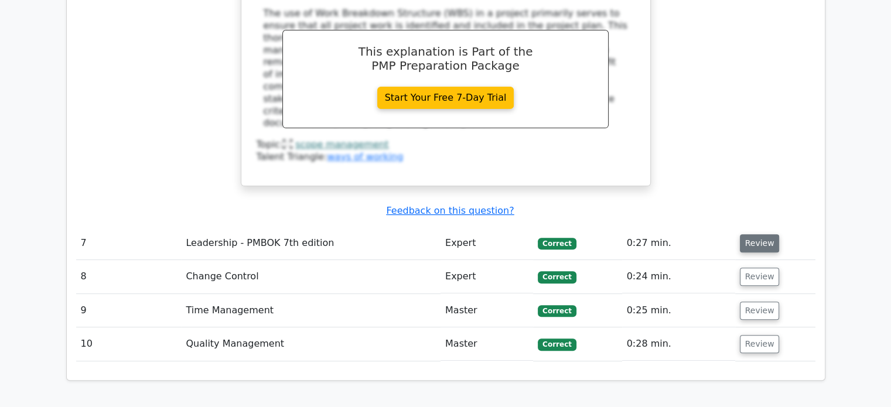
click at [750, 234] on button "Review" at bounding box center [760, 243] width 40 height 18
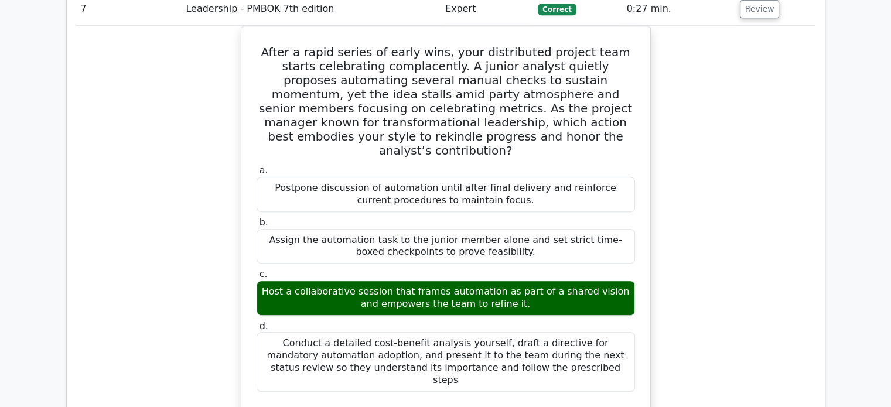
scroll to position [5273, 0]
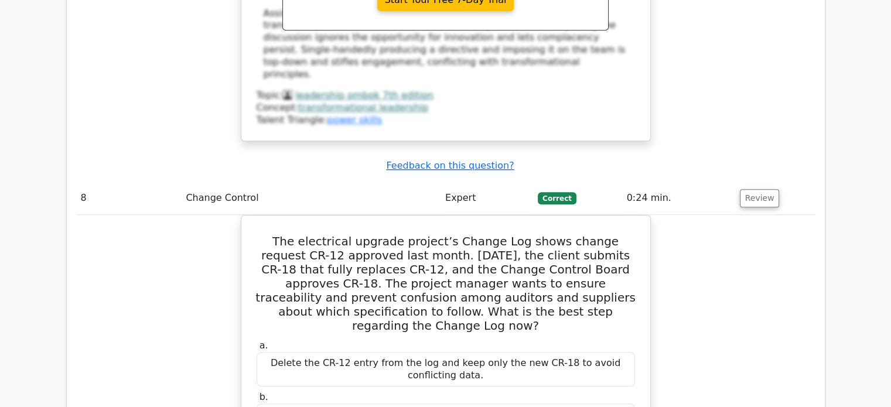
scroll to position [5859, 0]
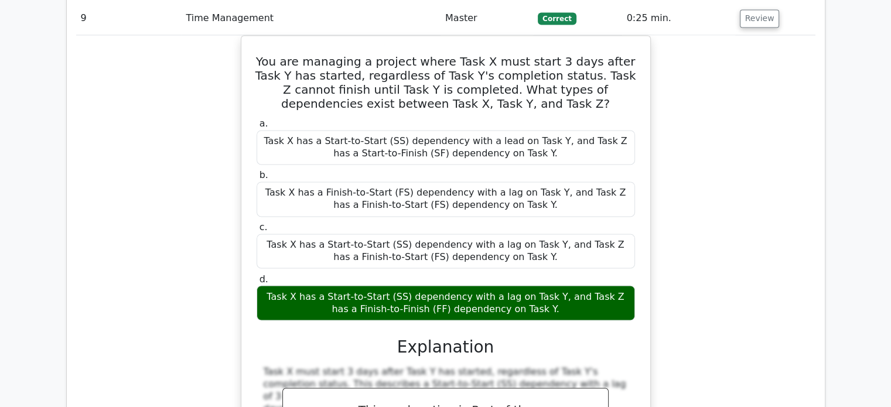
scroll to position [6445, 0]
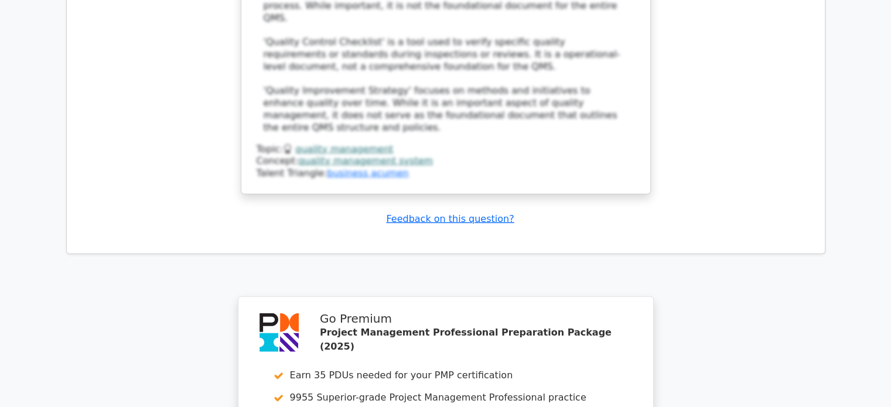
scroll to position [7557, 0]
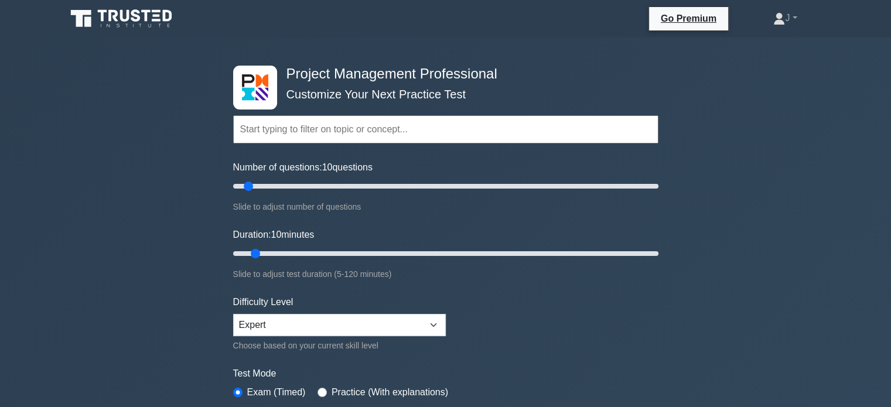
scroll to position [293, 0]
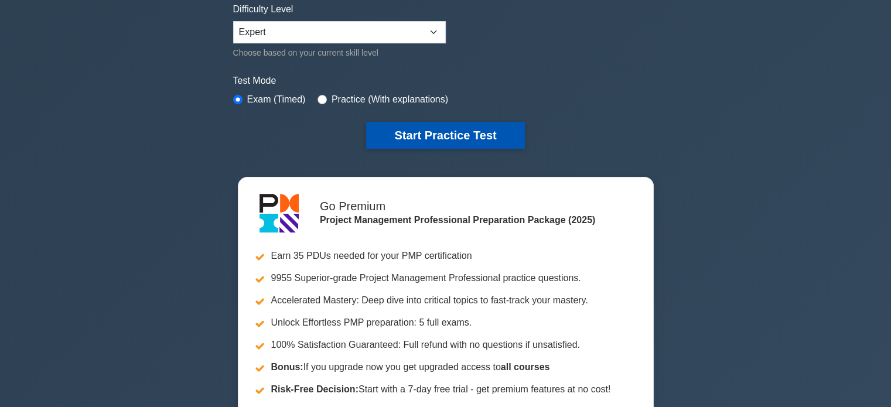
click at [401, 135] on button "Start Practice Test" at bounding box center [445, 135] width 158 height 27
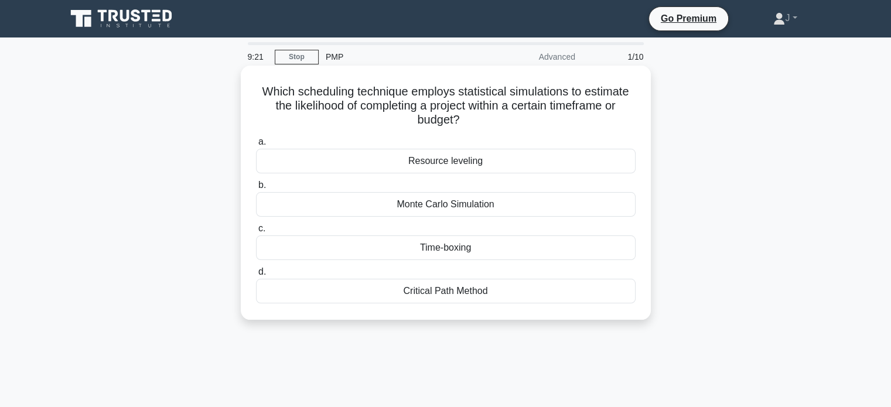
click at [494, 206] on div "Monte Carlo Simulation" at bounding box center [446, 204] width 380 height 25
click at [256, 189] on input "b. Monte Carlo Simulation" at bounding box center [256, 186] width 0 height 8
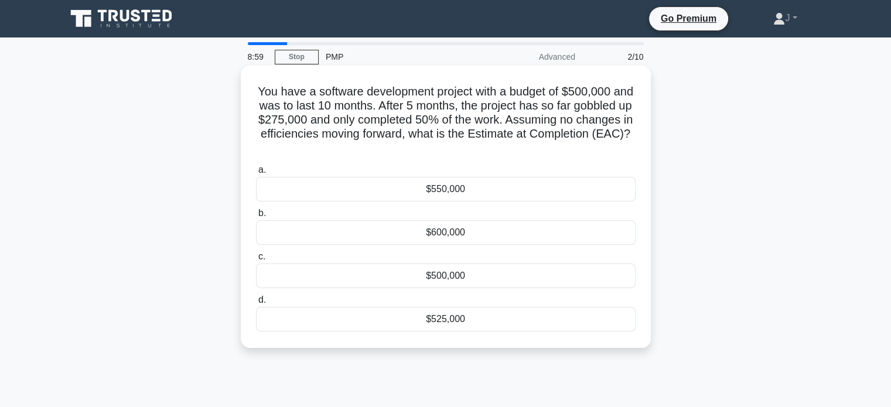
click at [560, 187] on div "$550,000" at bounding box center [446, 189] width 380 height 25
click at [256, 174] on input "a. $550,000" at bounding box center [256, 170] width 0 height 8
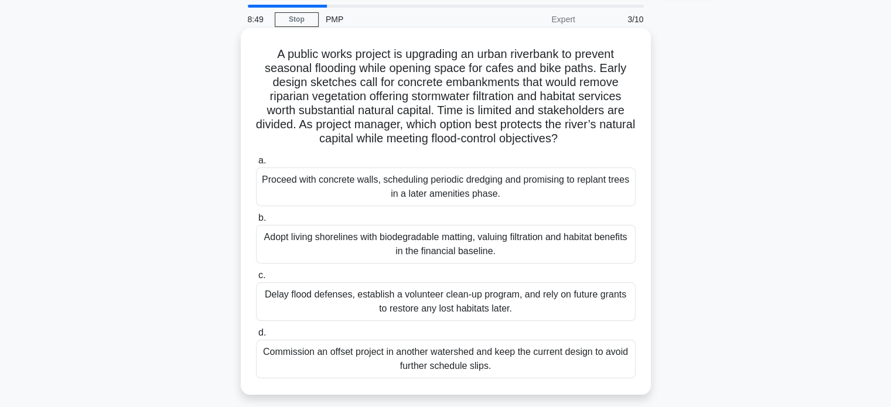
scroll to position [59, 0]
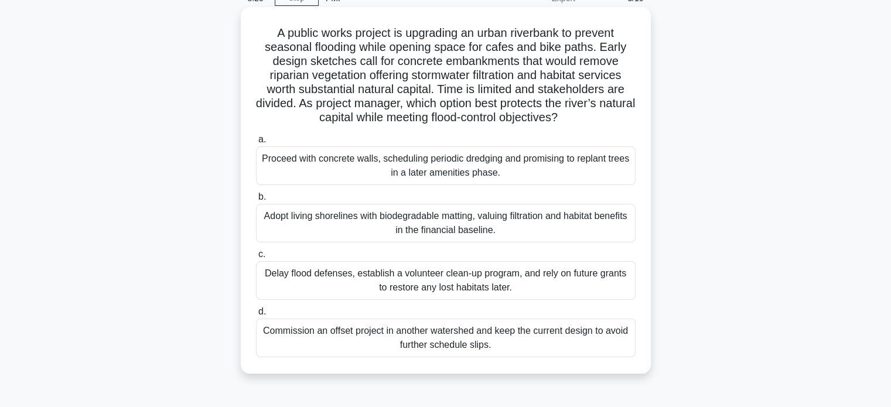
click at [551, 238] on div "Adopt living shorelines with biodegradable matting, valuing filtration and habi…" at bounding box center [446, 223] width 380 height 39
click at [256, 201] on input "b. Adopt living shorelines with biodegradable matting, valuing filtration and h…" at bounding box center [256, 197] width 0 height 8
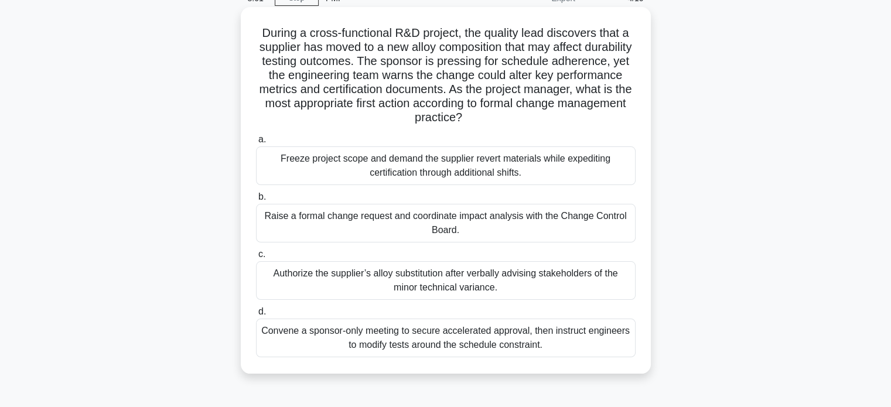
click at [453, 233] on div "Raise a formal change request and coordinate impact analysis with the Change Co…" at bounding box center [446, 223] width 380 height 39
click at [256, 201] on input "b. Raise a formal change request and coordinate impact analysis with the Change…" at bounding box center [256, 197] width 0 height 8
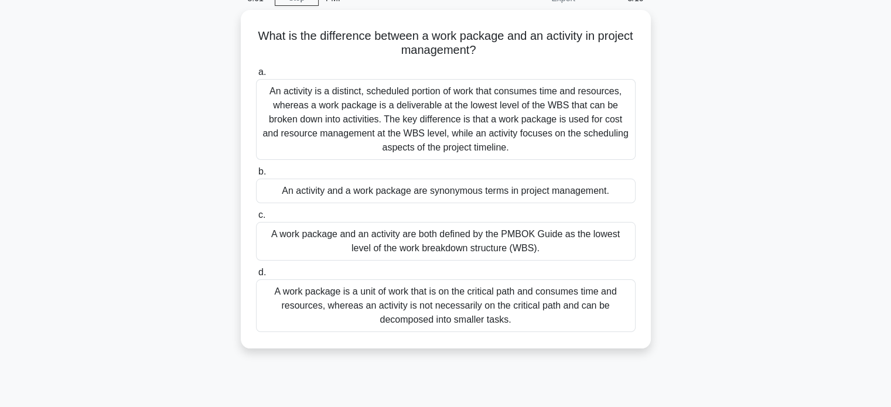
scroll to position [0, 0]
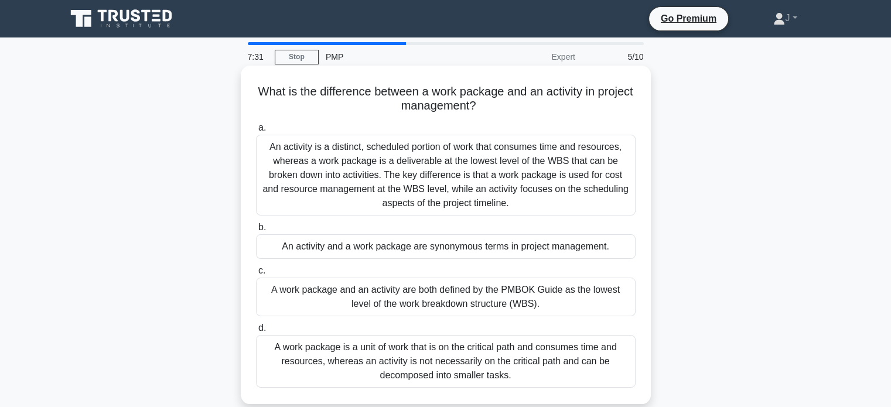
click at [514, 183] on div "An activity is a distinct, scheduled portion of work that consumes time and res…" at bounding box center [446, 175] width 380 height 81
click at [256, 132] on input "a. An activity is a distinct, scheduled portion of work that consumes time and …" at bounding box center [256, 128] width 0 height 8
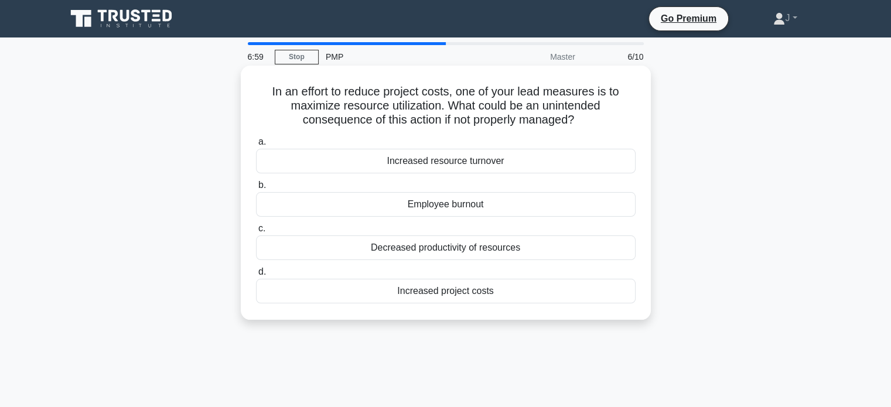
click at [317, 204] on div "Employee burnout" at bounding box center [446, 204] width 380 height 25
click at [256, 189] on input "b. Employee burnout" at bounding box center [256, 186] width 0 height 8
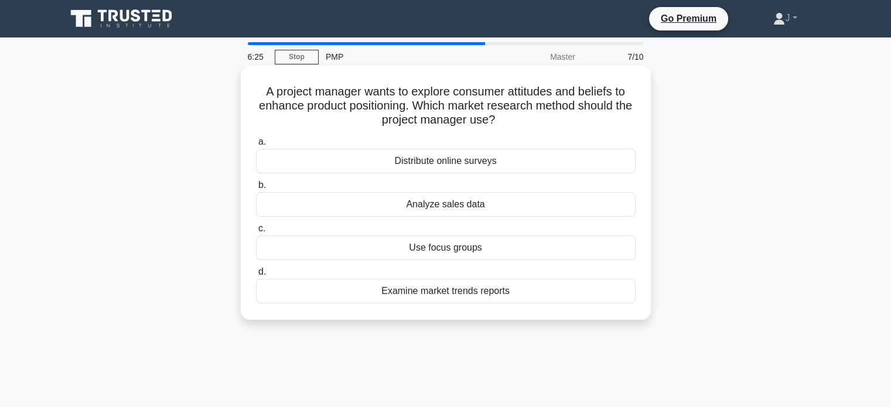
click at [353, 254] on div "Use focus groups" at bounding box center [446, 248] width 380 height 25
click at [256, 233] on input "c. Use focus groups" at bounding box center [256, 229] width 0 height 8
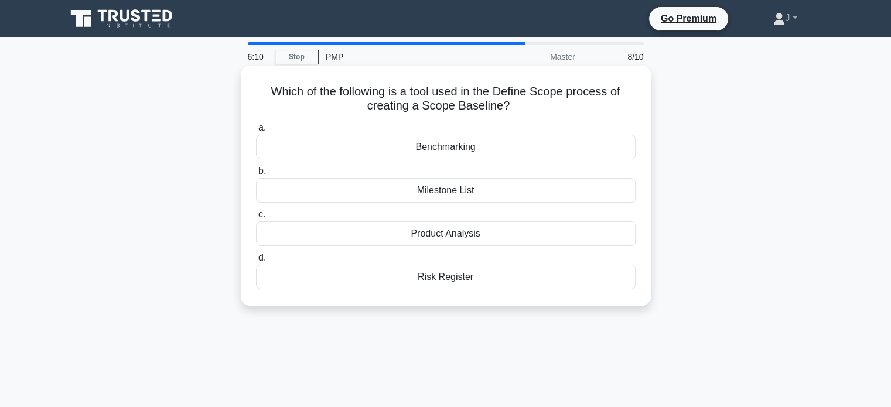
click at [296, 234] on div "Product Analysis" at bounding box center [446, 233] width 380 height 25
click at [256, 219] on input "c. Product Analysis" at bounding box center [256, 215] width 0 height 8
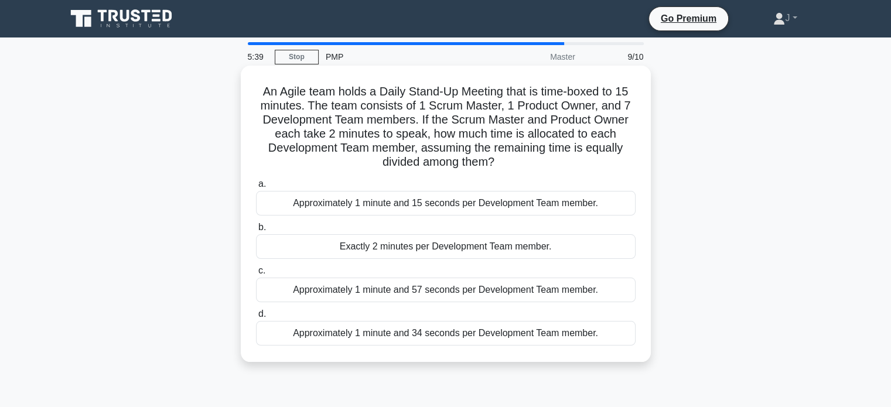
click at [415, 339] on div "Approximately 1 minute and 34 seconds per Development Team member." at bounding box center [446, 333] width 380 height 25
click at [256, 318] on input "d. Approximately 1 minute and 34 seconds per Development Team member." at bounding box center [256, 315] width 0 height 8
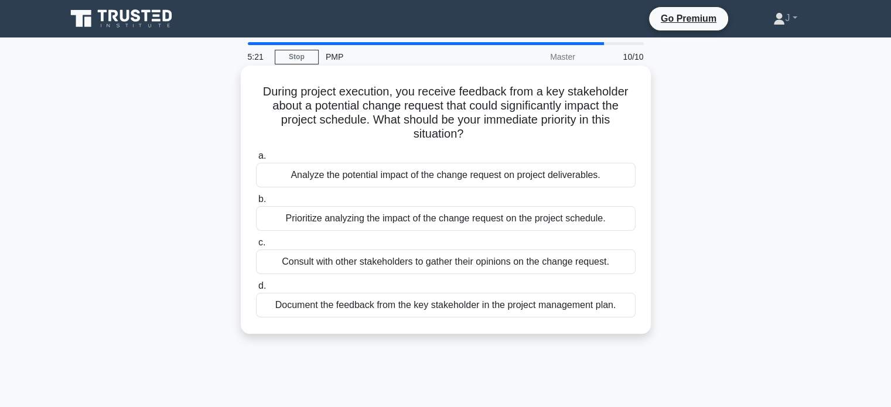
click at [343, 310] on div "Document the feedback from the key stakeholder in the project management plan." at bounding box center [446, 305] width 380 height 25
click at [256, 290] on input "d. Document the feedback from the key stakeholder in the project management pla…" at bounding box center [256, 286] width 0 height 8
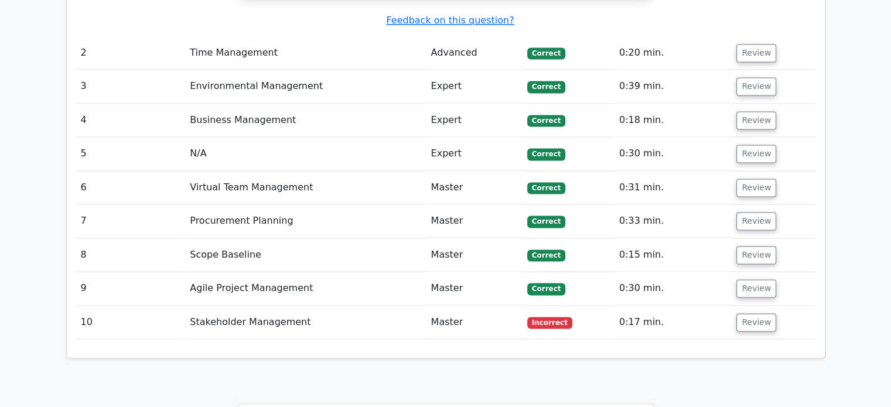
scroll to position [1523, 0]
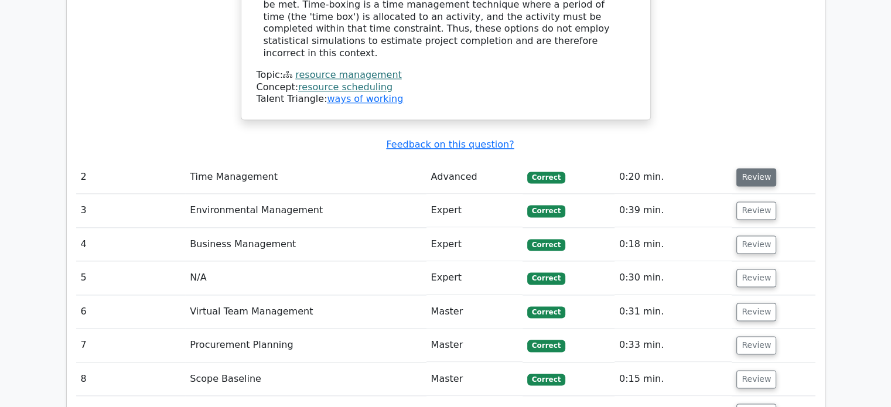
click at [753, 168] on button "Review" at bounding box center [756, 177] width 40 height 18
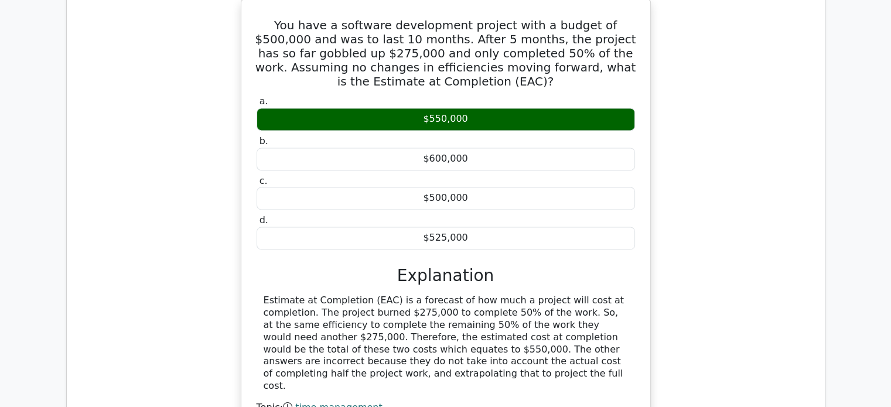
scroll to position [1875, 0]
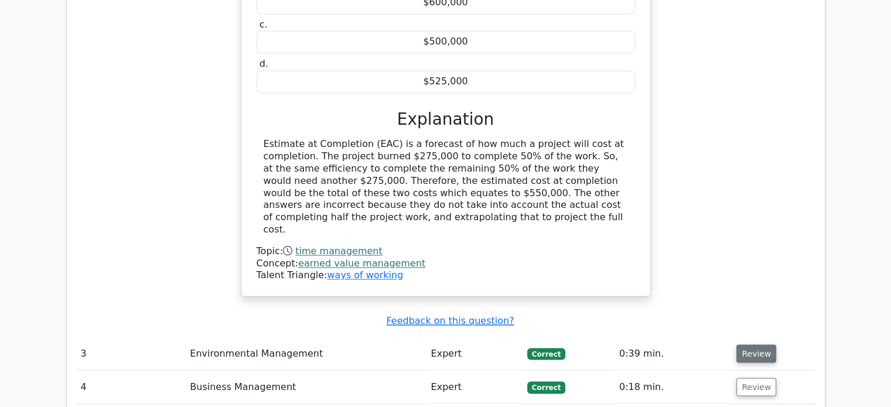
click at [756, 344] on button "Review" at bounding box center [756, 353] width 40 height 18
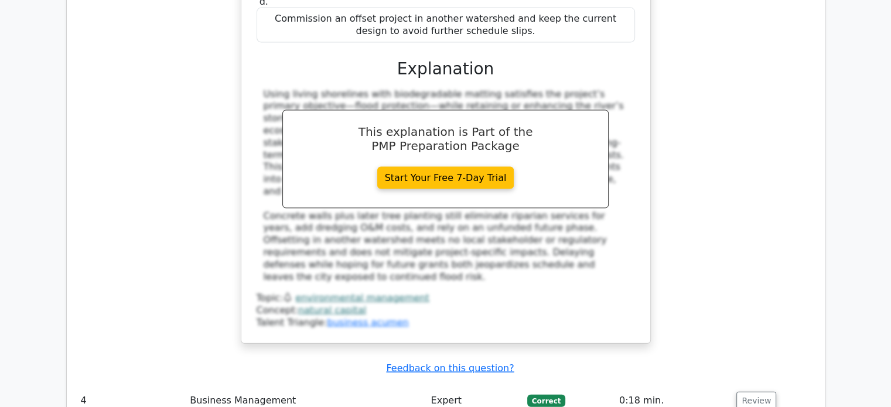
scroll to position [2636, 0]
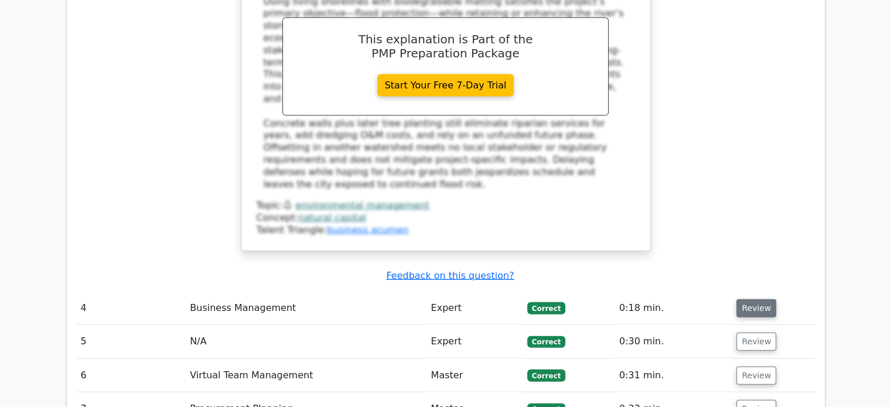
click at [757, 299] on button "Review" at bounding box center [756, 308] width 40 height 18
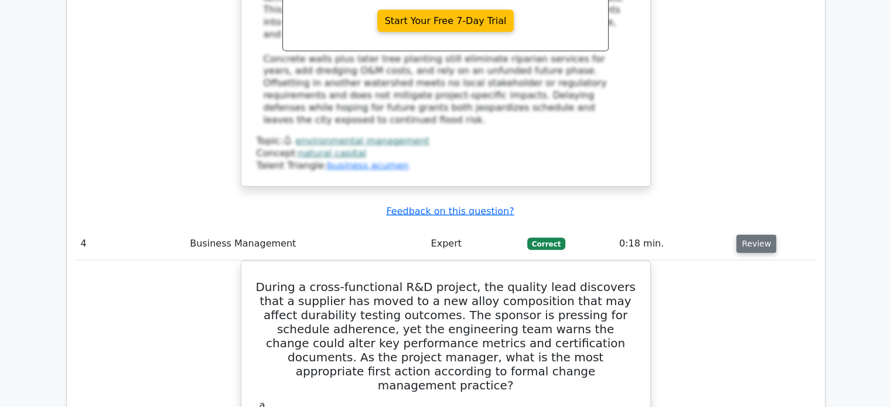
scroll to position [2812, 0]
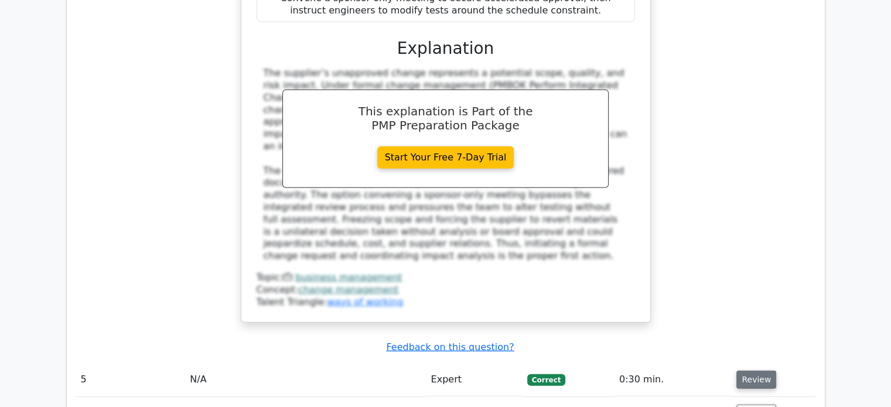
click at [751, 371] on button "Review" at bounding box center [756, 380] width 40 height 18
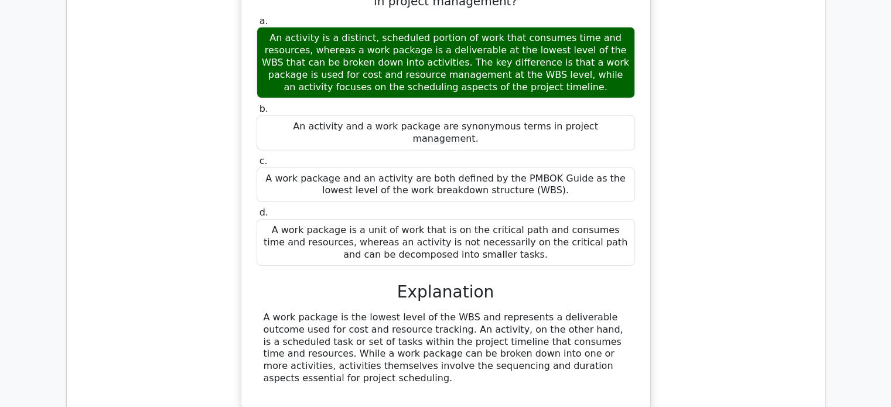
scroll to position [3750, 0]
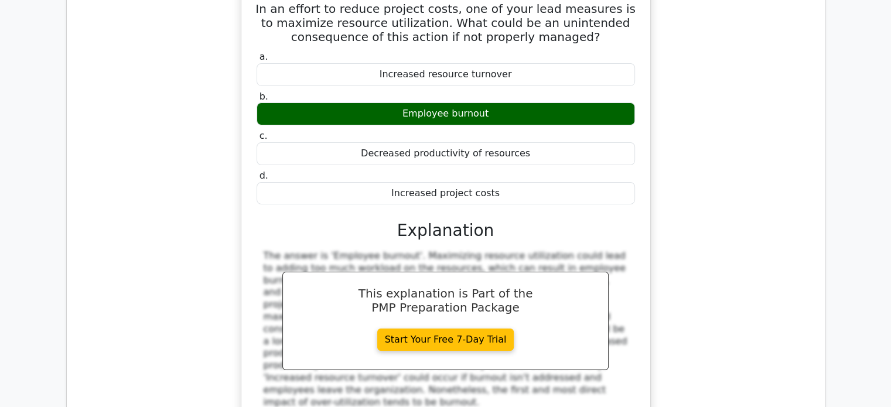
scroll to position [4335, 0]
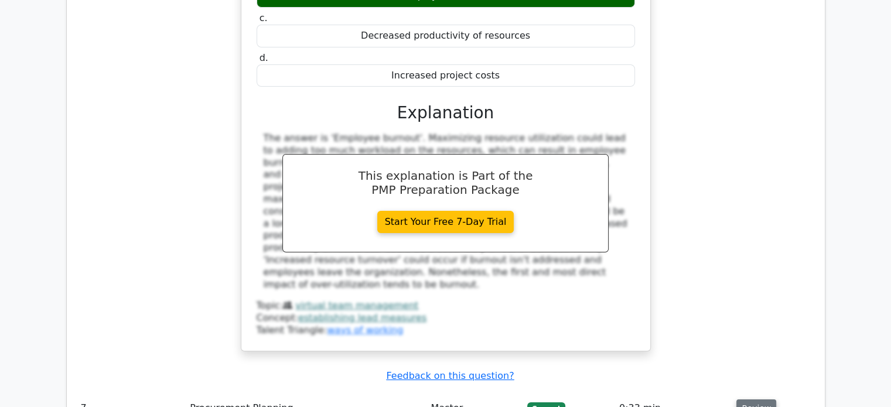
click at [760, 400] on button "Review" at bounding box center [756, 409] width 40 height 18
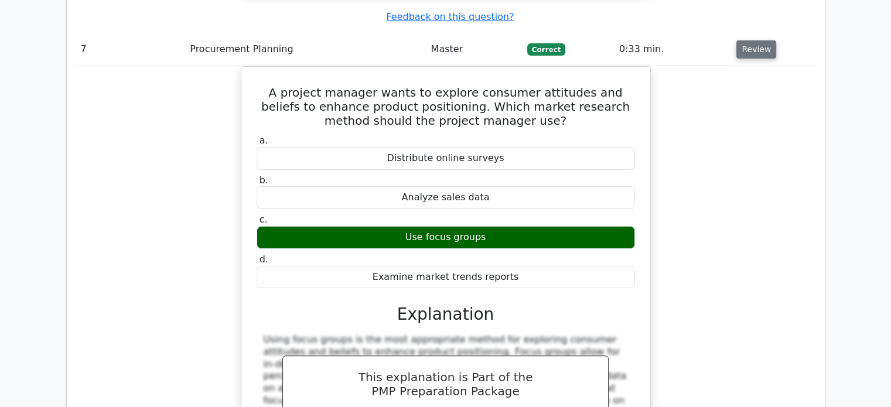
scroll to position [4804, 0]
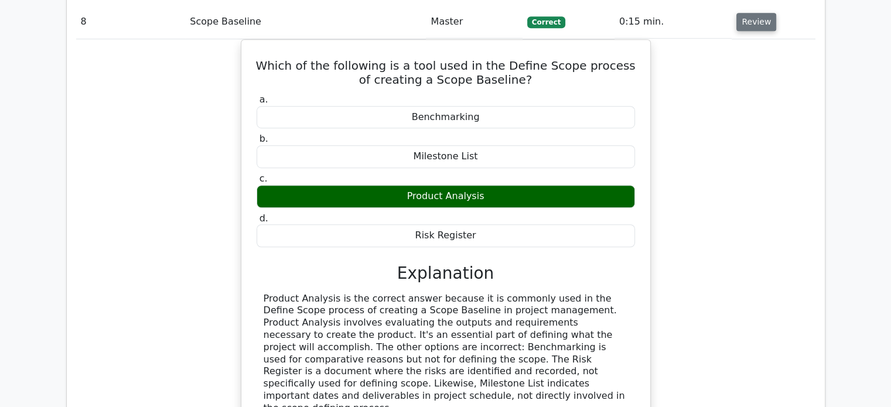
scroll to position [5390, 0]
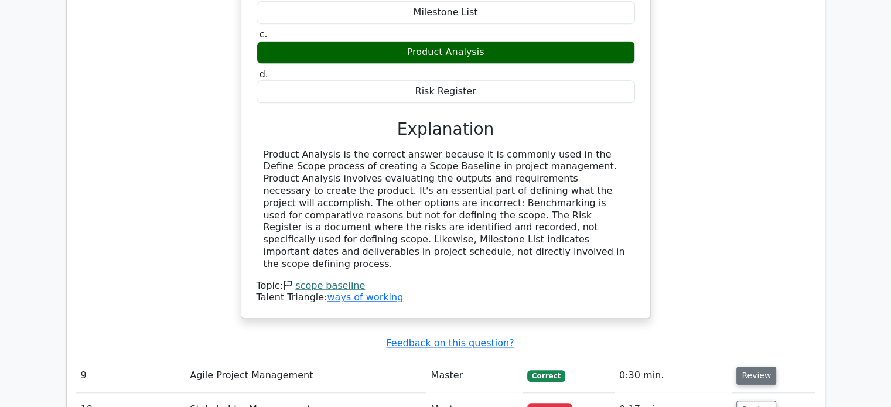
click at [754, 359] on td "Review" at bounding box center [773, 375] width 83 height 33
click at [756, 367] on button "Review" at bounding box center [756, 376] width 40 height 18
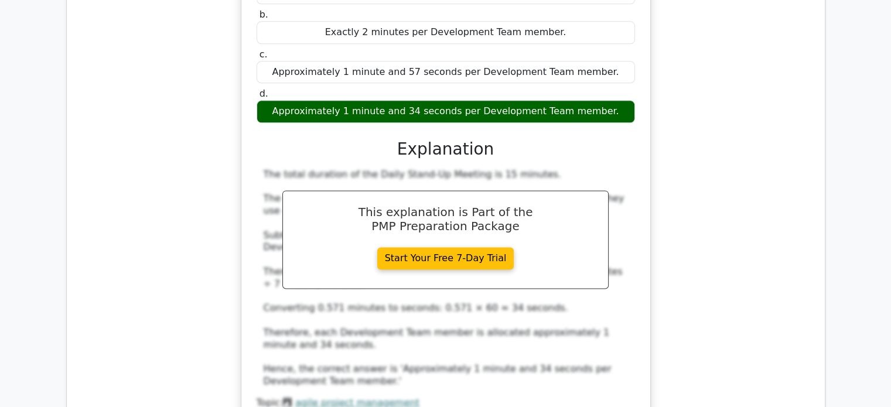
scroll to position [6035, 0]
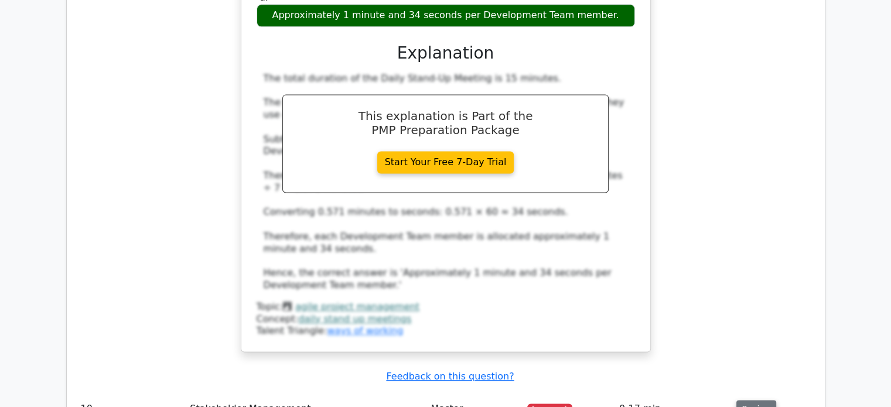
click at [755, 400] on button "Review" at bounding box center [756, 409] width 40 height 18
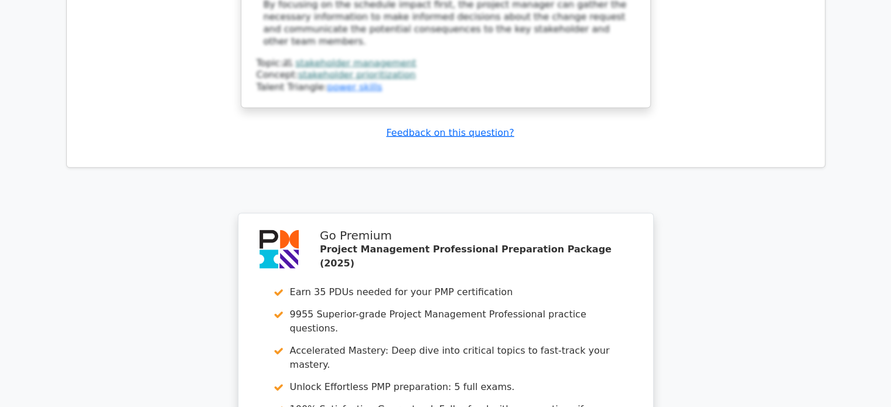
scroll to position [6936, 0]
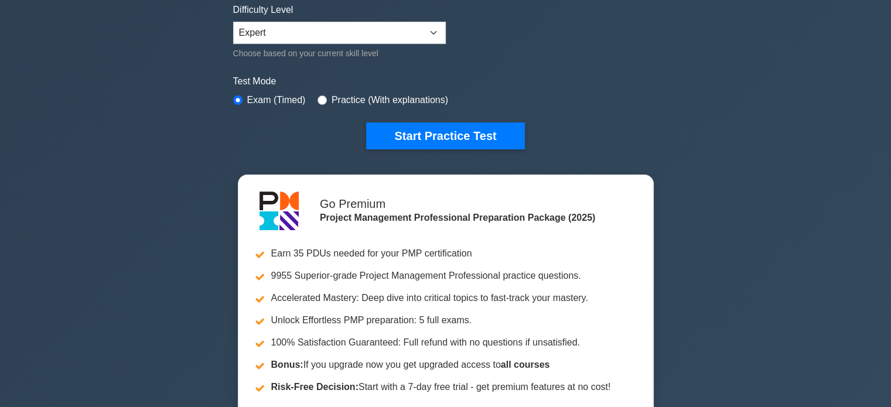
scroll to position [293, 0]
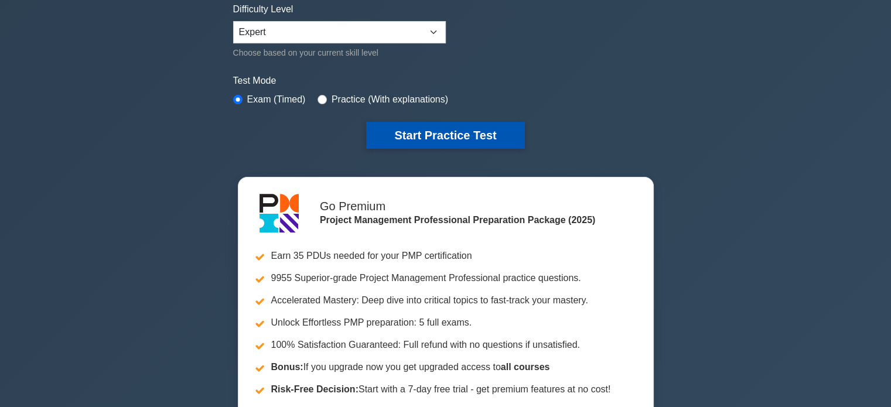
click at [429, 138] on button "Start Practice Test" at bounding box center [445, 135] width 158 height 27
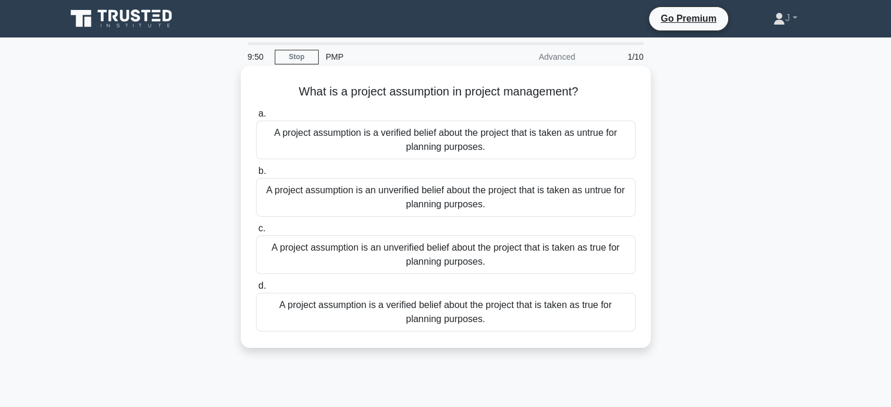
click at [556, 260] on div "A project assumption is an unverified belief about the project that is taken as…" at bounding box center [446, 255] width 380 height 39
click at [256, 233] on input "c. A project assumption is an unverified belief about the project that is taken…" at bounding box center [256, 229] width 0 height 8
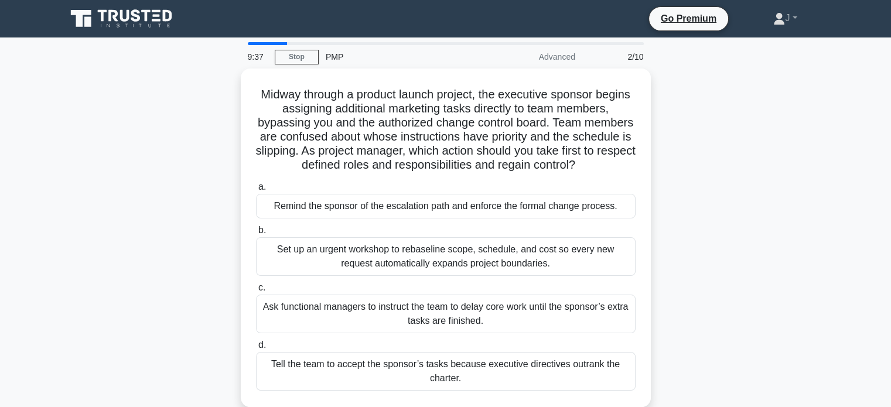
scroll to position [59, 0]
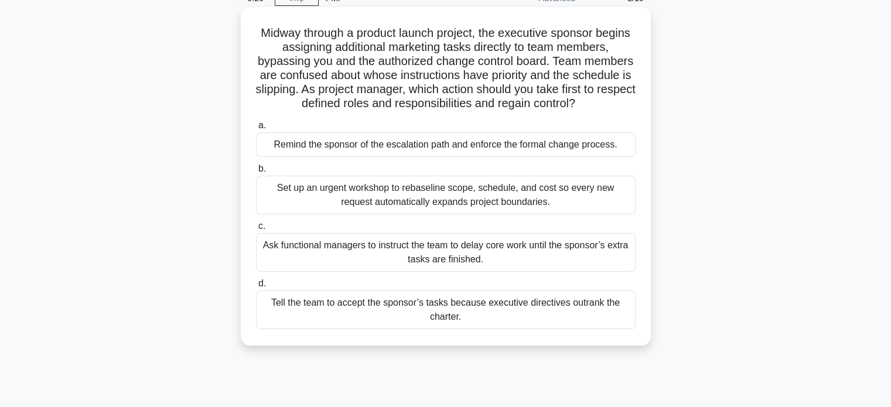
click at [574, 148] on div "Remind the sponsor of the escalation path and enforce the formal change process." at bounding box center [446, 144] width 380 height 25
click at [256, 129] on input "a. Remind the sponsor of the escalation path and enforce the formal change proc…" at bounding box center [256, 126] width 0 height 8
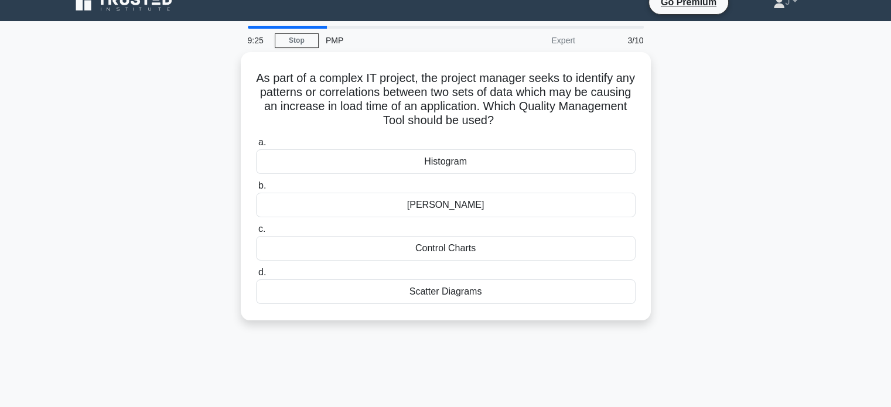
scroll to position [0, 0]
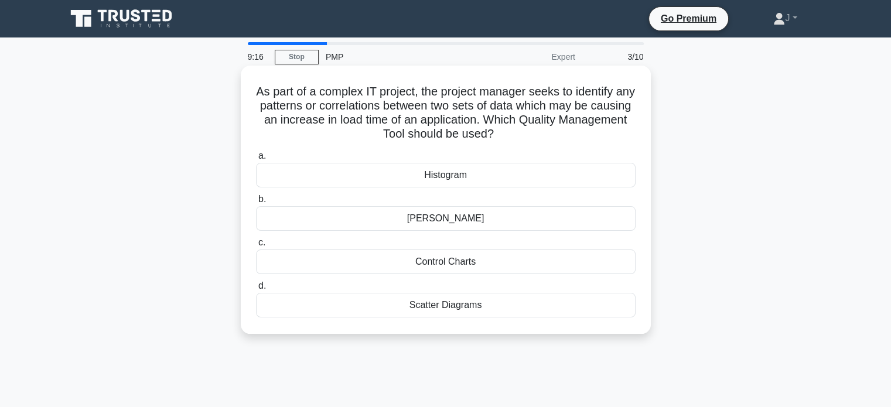
click at [560, 310] on div "Scatter Diagrams" at bounding box center [446, 305] width 380 height 25
click at [256, 290] on input "d. Scatter Diagrams" at bounding box center [256, 286] width 0 height 8
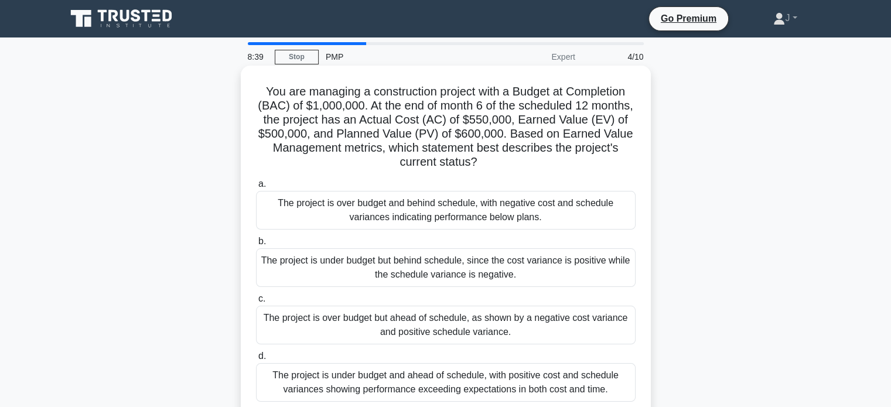
click at [555, 221] on div "The project is over budget and behind schedule, with negative cost and schedule…" at bounding box center [446, 210] width 380 height 39
click at [256, 188] on input "a. The project is over budget and behind schedule, with negative cost and sched…" at bounding box center [256, 184] width 0 height 8
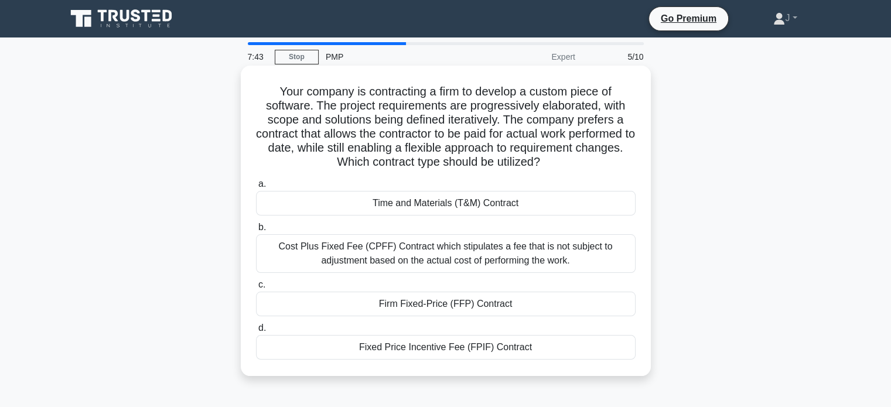
click at [555, 260] on div "Cost Plus Fixed Fee (CPFF) Contract which stipulates a fee that is not subject …" at bounding box center [446, 253] width 380 height 39
click at [256, 231] on input "b. Cost Plus Fixed Fee (CPFF) Contract which stipulates a fee that is not subje…" at bounding box center [256, 228] width 0 height 8
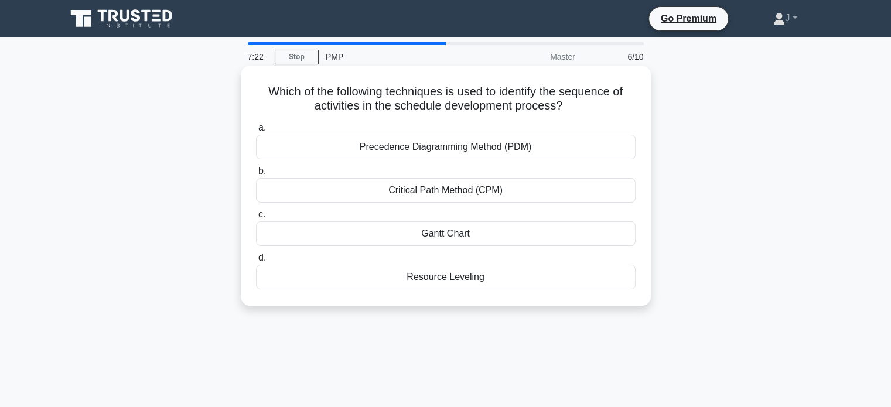
click at [552, 189] on div "Critical Path Method (CPM)" at bounding box center [446, 190] width 380 height 25
click at [256, 175] on input "b. Critical Path Method (CPM)" at bounding box center [256, 172] width 0 height 8
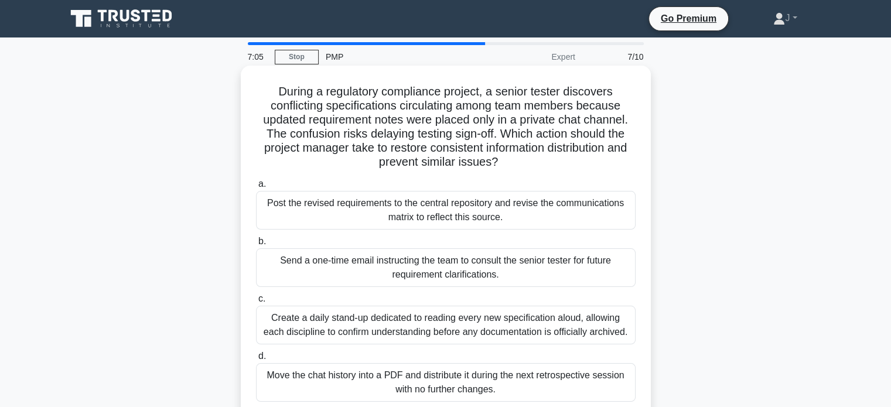
click at [592, 207] on div "Post the revised requirements to the central repository and revise the communic…" at bounding box center [446, 210] width 380 height 39
click at [256, 188] on input "a. Post the revised requirements to the central repository and revise the commu…" at bounding box center [256, 184] width 0 height 8
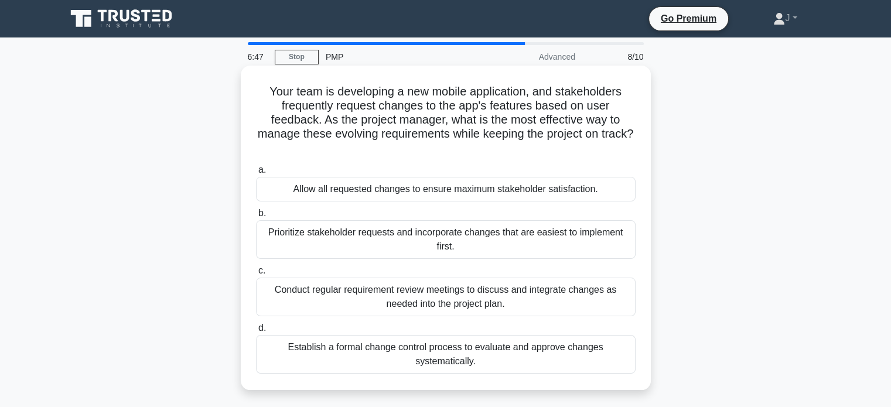
click at [629, 363] on div "Establish a formal change control process to evaluate and approve changes syste…" at bounding box center [446, 354] width 380 height 39
click at [256, 332] on input "d. Establish a formal change control process to evaluate and approve changes sy…" at bounding box center [256, 329] width 0 height 8
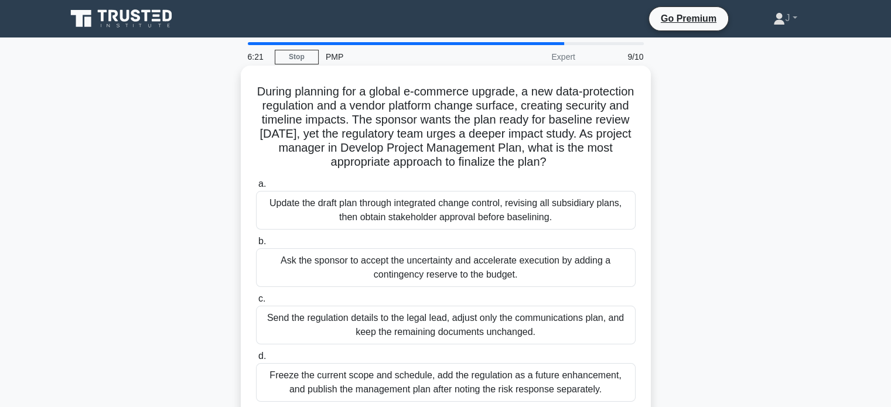
click at [591, 215] on div "Update the draft plan through integrated change control, revising all subsidiar…" at bounding box center [446, 210] width 380 height 39
click at [256, 188] on input "a. Update the draft plan through integrated change control, revising all subsid…" at bounding box center [256, 184] width 0 height 8
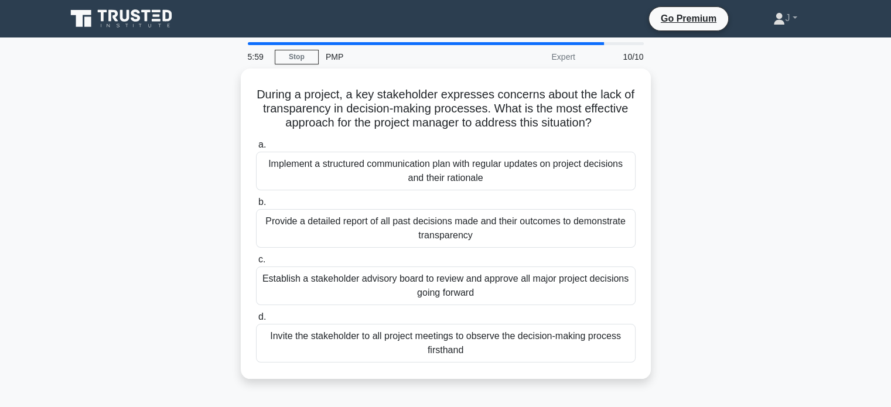
click at [701, 297] on div "During a project, a key stakeholder expresses concerns about the lack of transp…" at bounding box center [445, 231] width 773 height 325
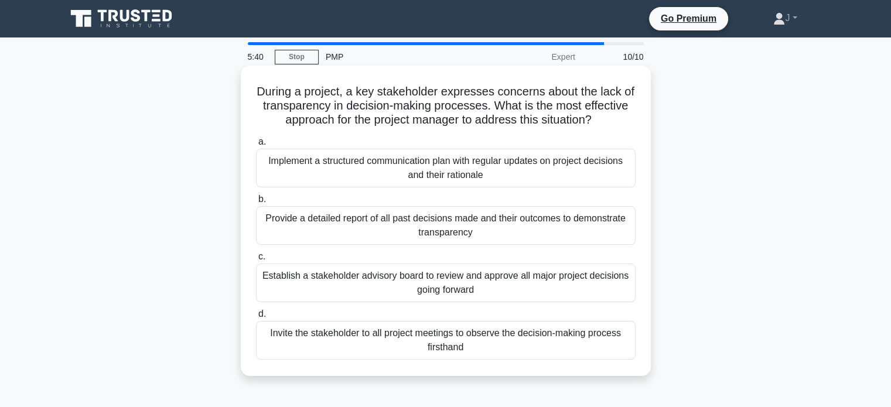
click at [543, 163] on div "Implement a structured communication plan with regular updates on project decis…" at bounding box center [446, 168] width 380 height 39
click at [256, 146] on input "a. Implement a structured communication plan with regular updates on project de…" at bounding box center [256, 142] width 0 height 8
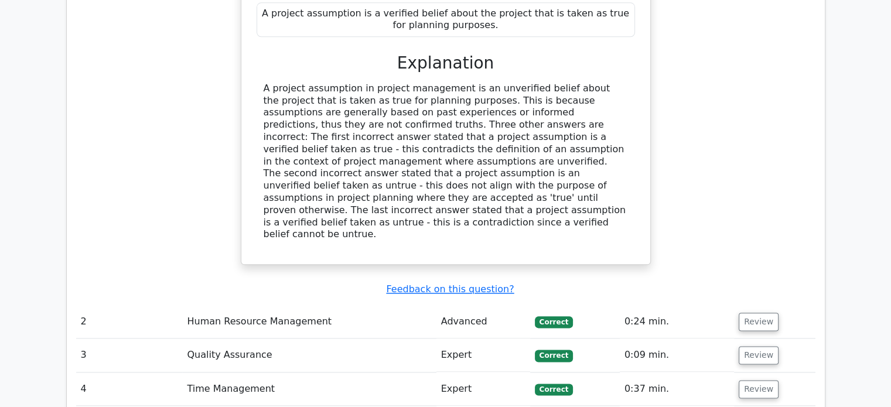
scroll to position [1406, 0]
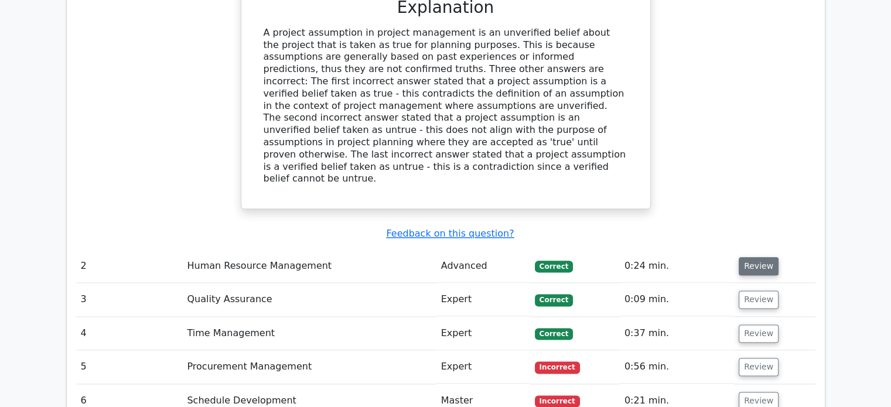
click at [752, 257] on button "Review" at bounding box center [759, 266] width 40 height 18
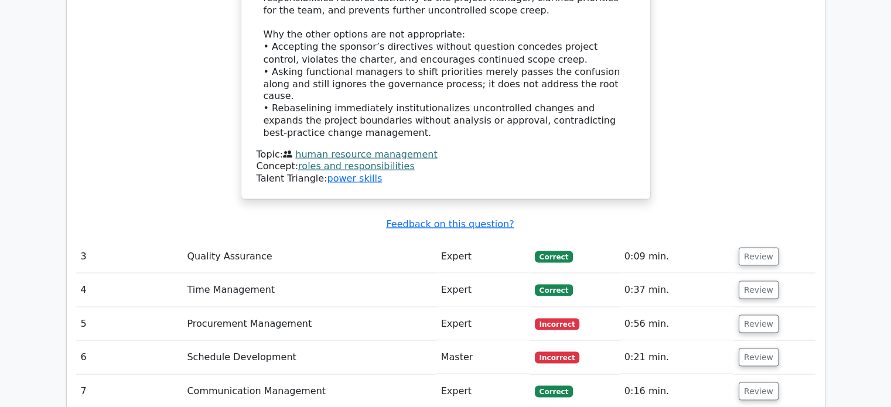
scroll to position [2168, 0]
click at [753, 247] on button "Review" at bounding box center [759, 256] width 40 height 18
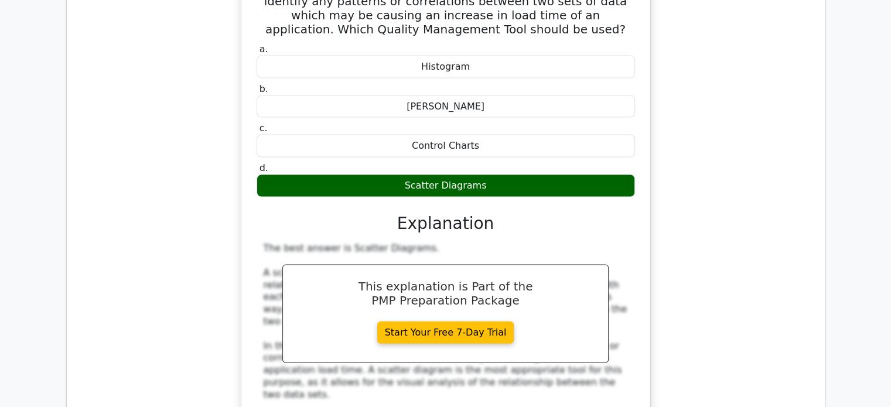
scroll to position [2695, 0]
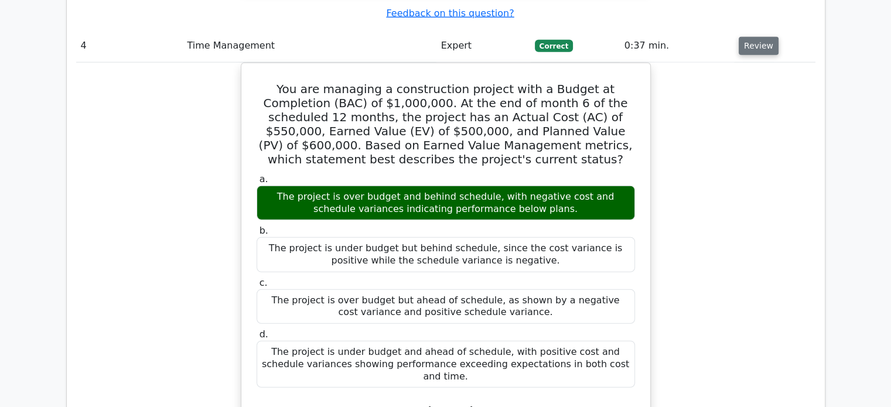
scroll to position [3281, 0]
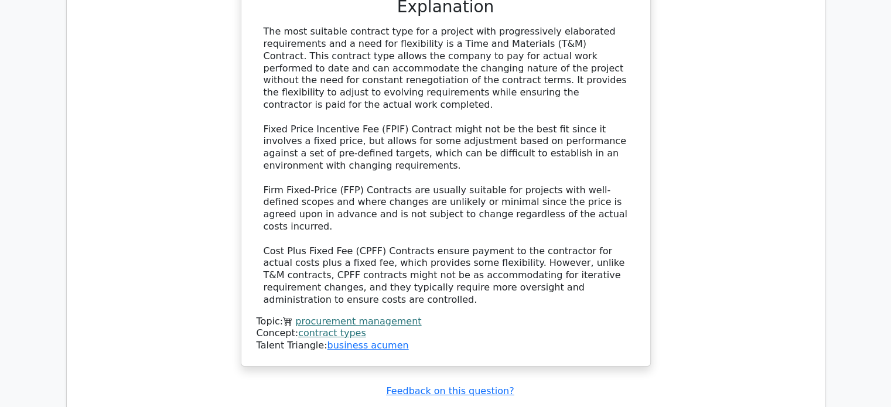
scroll to position [4101, 0]
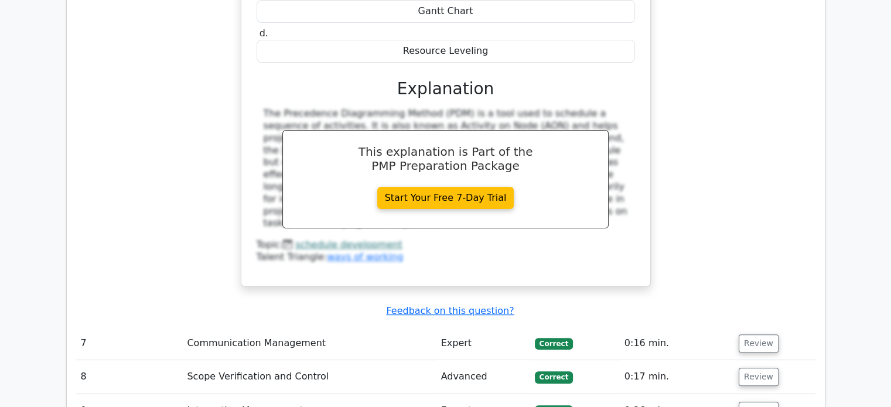
scroll to position [4687, 0]
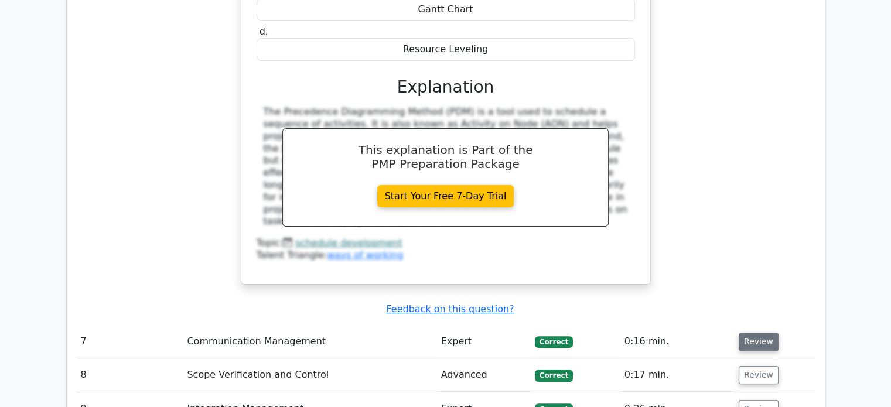
click at [766, 333] on button "Review" at bounding box center [759, 342] width 40 height 18
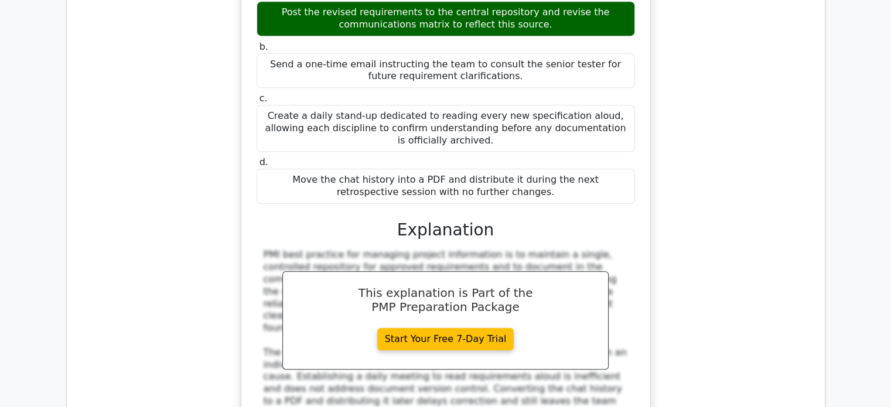
scroll to position [5273, 0]
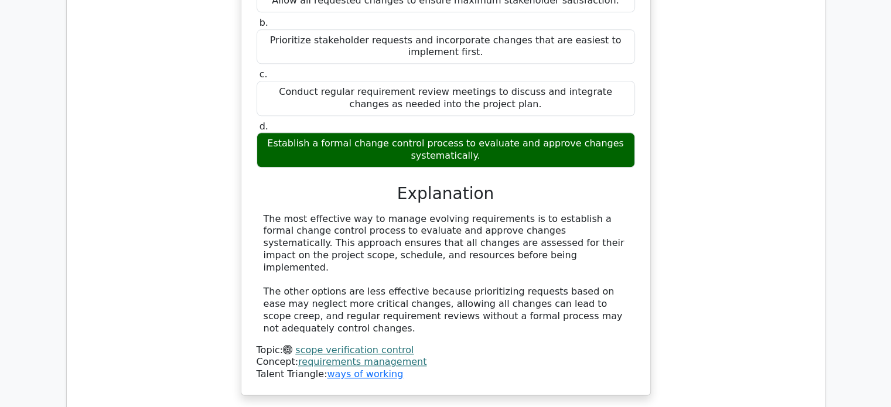
scroll to position [5859, 0]
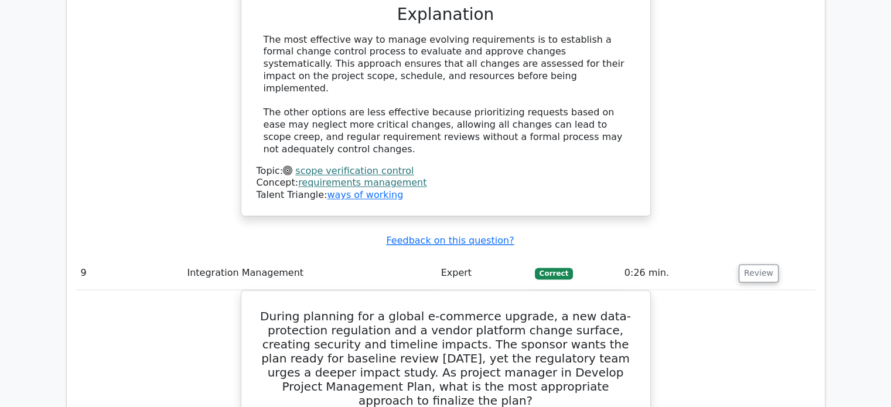
scroll to position [6386, 0]
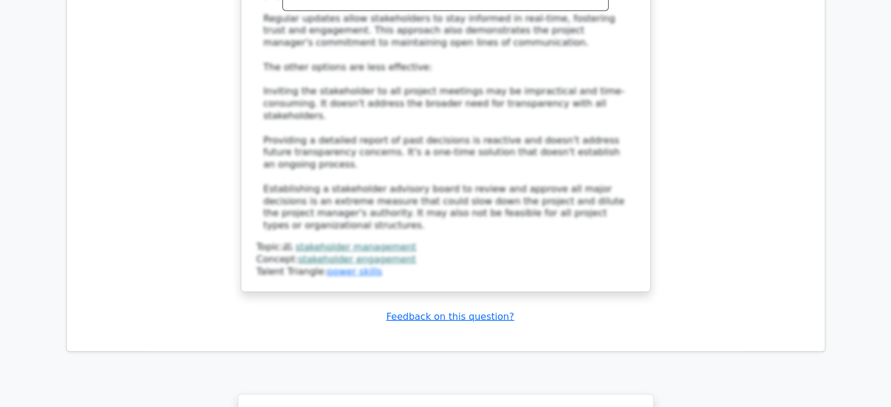
scroll to position [7636, 0]
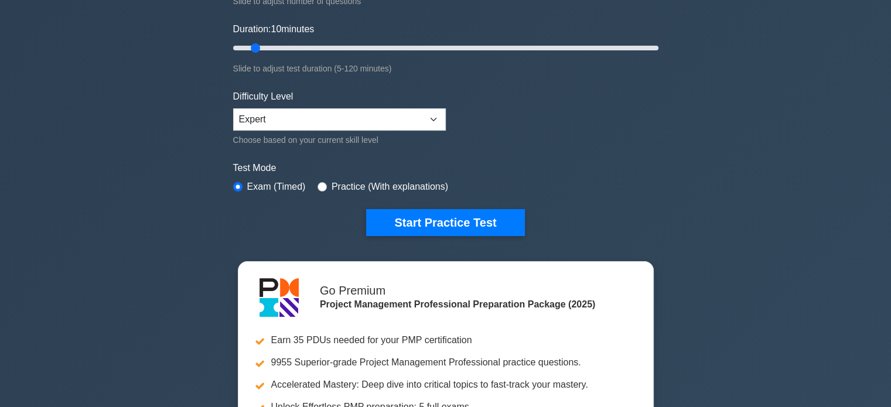
scroll to position [234, 0]
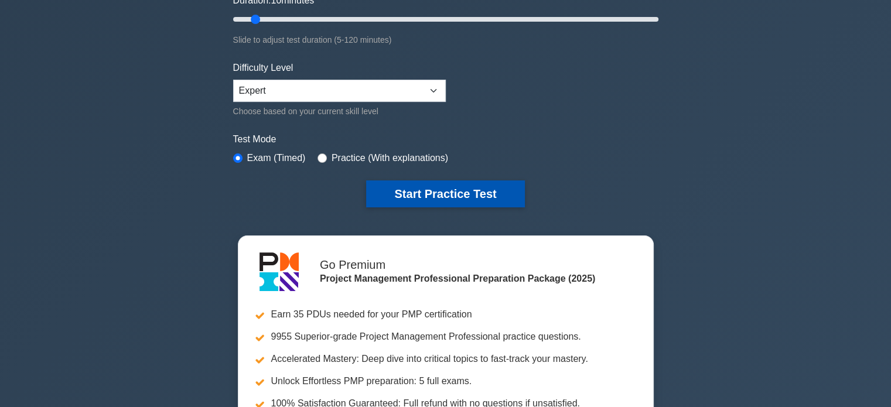
click at [429, 196] on button "Start Practice Test" at bounding box center [445, 193] width 158 height 27
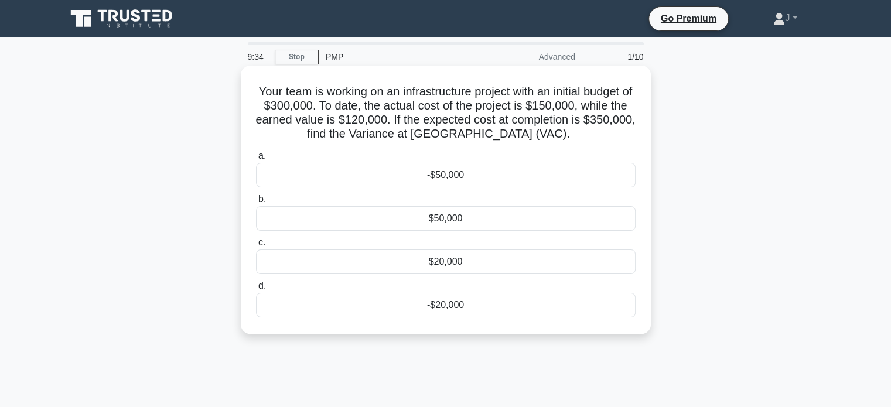
click at [557, 177] on div "-$50,000" at bounding box center [446, 175] width 380 height 25
click at [256, 160] on input "a. -$50,000" at bounding box center [256, 156] width 0 height 8
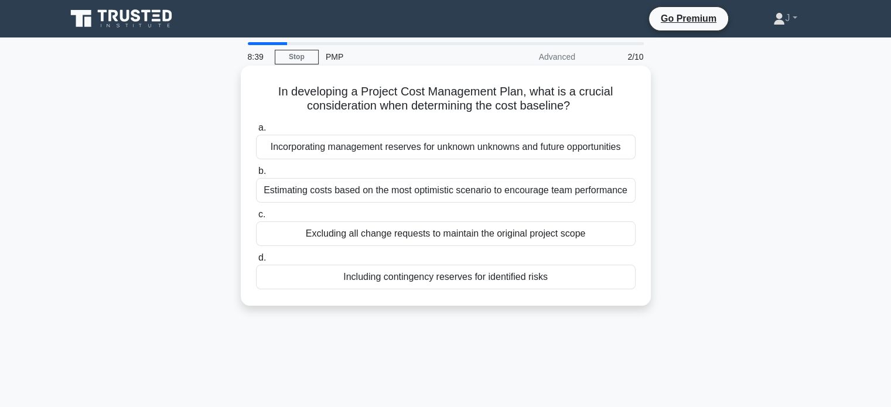
click at [577, 283] on div "Including contingency reserves for identified risks" at bounding box center [446, 277] width 380 height 25
click at [256, 262] on input "d. Including contingency reserves for identified risks" at bounding box center [256, 258] width 0 height 8
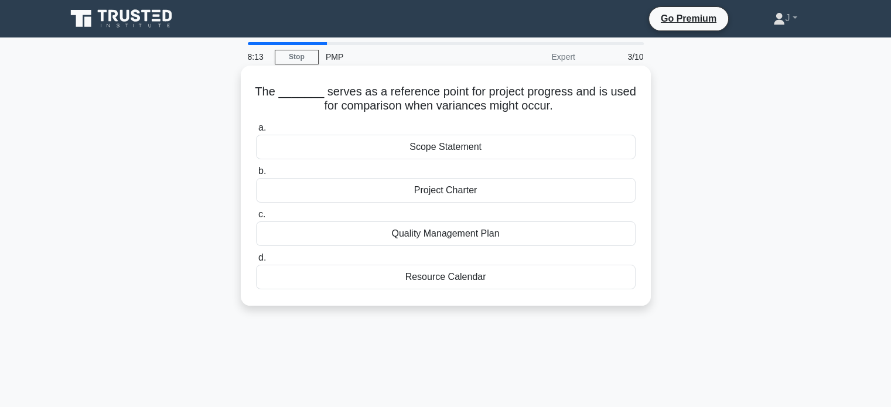
click at [545, 285] on div "Resource Calendar" at bounding box center [446, 277] width 380 height 25
click at [256, 262] on input "d. Resource Calendar" at bounding box center [256, 258] width 0 height 8
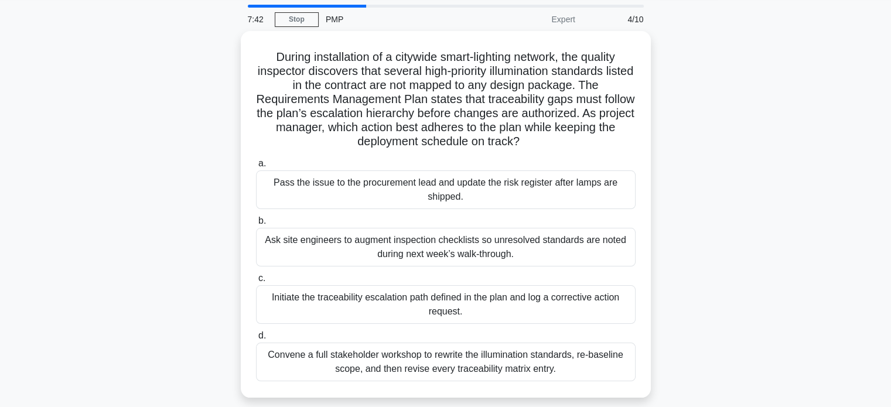
scroll to position [59, 0]
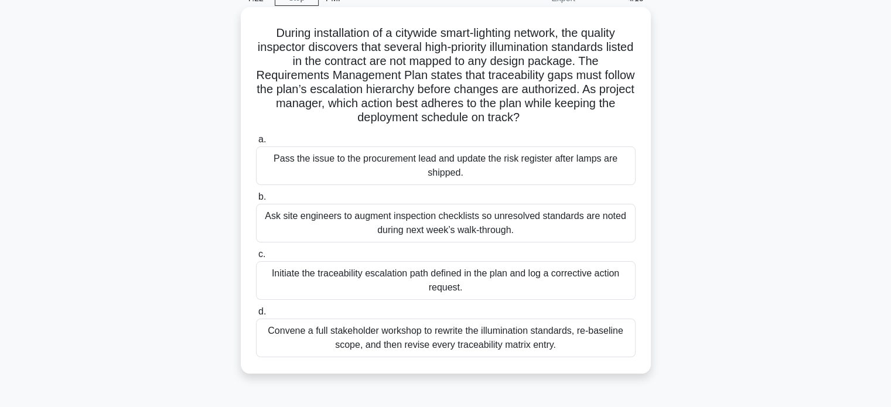
click at [612, 285] on div "Initiate the traceability escalation path defined in the plan and log a correct…" at bounding box center [446, 280] width 380 height 39
click at [256, 258] on input "c. Initiate the traceability escalation path defined in the plan and log a corr…" at bounding box center [256, 255] width 0 height 8
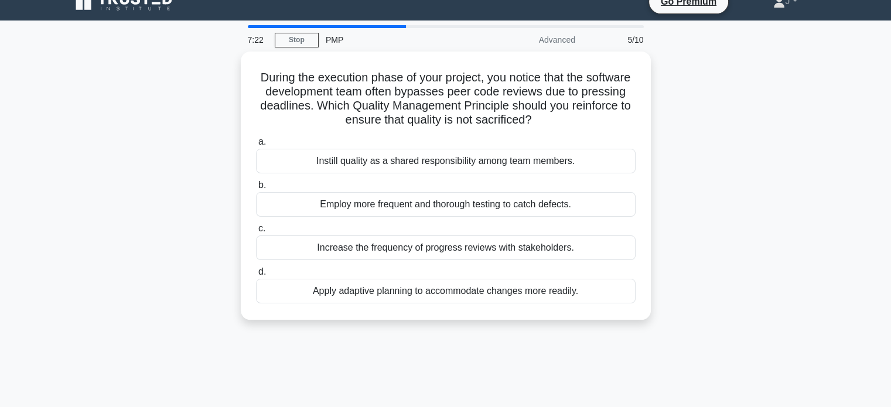
scroll to position [0, 0]
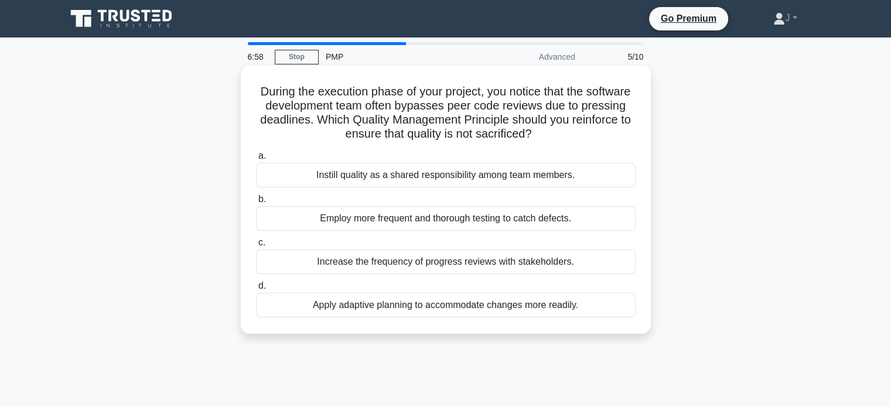
click at [577, 168] on div "Instill quality as a shared responsibility among team members." at bounding box center [446, 175] width 380 height 25
click at [256, 160] on input "a. Instill quality as a shared responsibility among team members." at bounding box center [256, 156] width 0 height 8
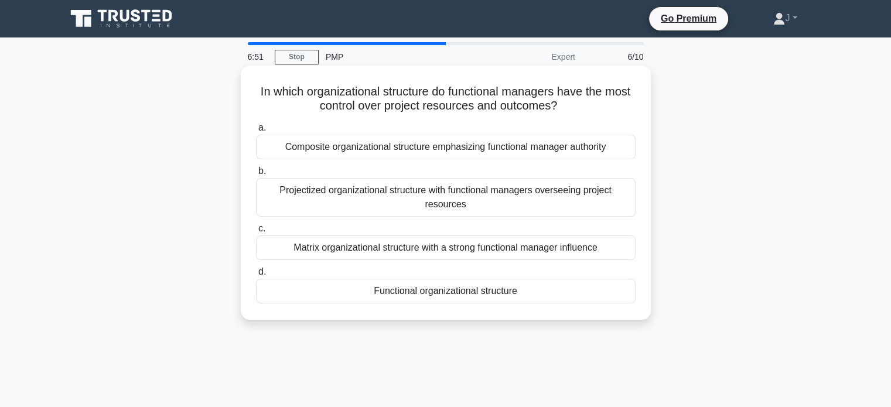
click at [601, 289] on div "Functional organizational structure" at bounding box center [446, 291] width 380 height 25
click at [256, 276] on input "d. Functional organizational structure" at bounding box center [256, 272] width 0 height 8
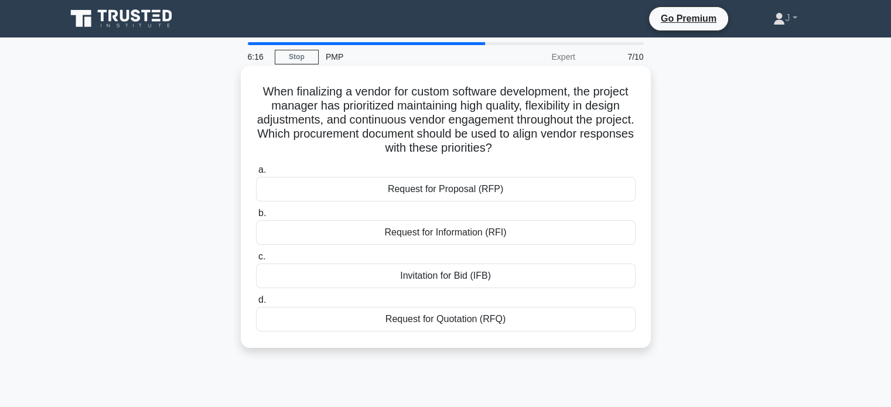
click at [554, 190] on div "Request for Proposal (RFP)" at bounding box center [446, 189] width 380 height 25
click at [256, 174] on input "a. Request for Proposal (RFP)" at bounding box center [256, 170] width 0 height 8
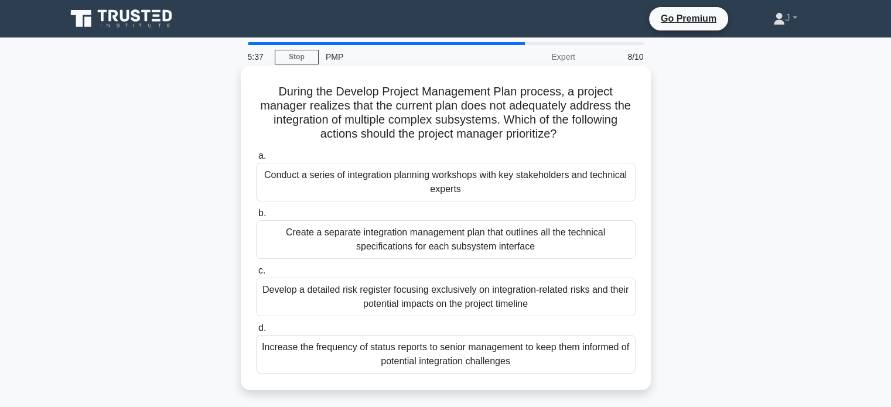
click at [590, 238] on div "Create a separate integration management plan that outlines all the technical s…" at bounding box center [446, 239] width 380 height 39
click at [256, 217] on input "b. Create a separate integration management plan that outlines all the technica…" at bounding box center [256, 214] width 0 height 8
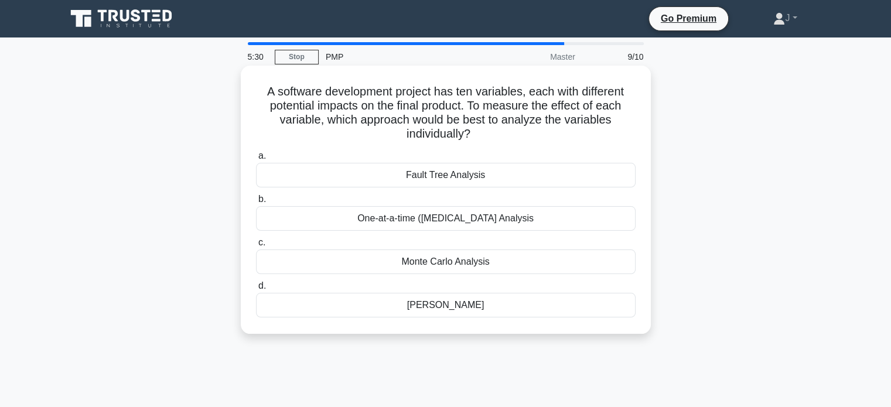
click at [577, 220] on div "One-at-a-time (OAT) Sensitivity Analysis" at bounding box center [446, 218] width 380 height 25
click at [256, 203] on input "b. One-at-a-time (OAT) Sensitivity Analysis" at bounding box center [256, 200] width 0 height 8
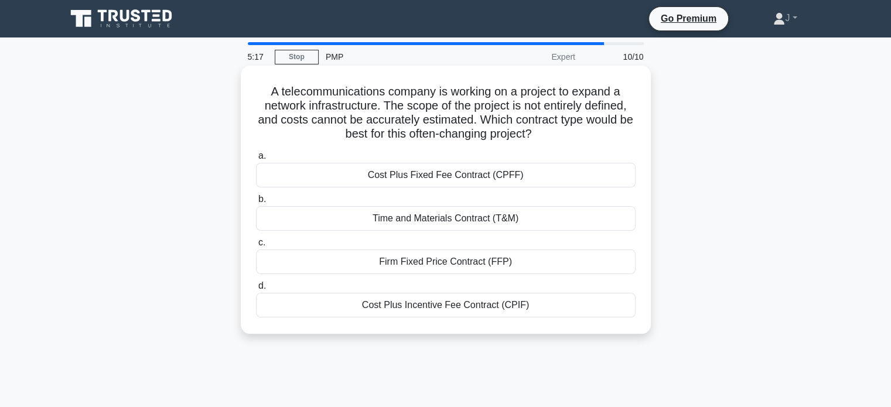
click at [538, 219] on div "Time and Materials Contract (T&M)" at bounding box center [446, 218] width 380 height 25
click at [256, 203] on input "b. Time and Materials Contract (T&M)" at bounding box center [256, 200] width 0 height 8
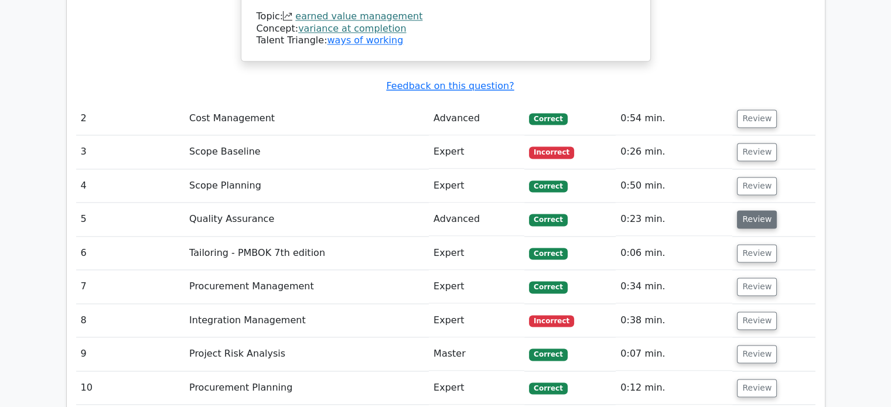
scroll to position [1582, 0]
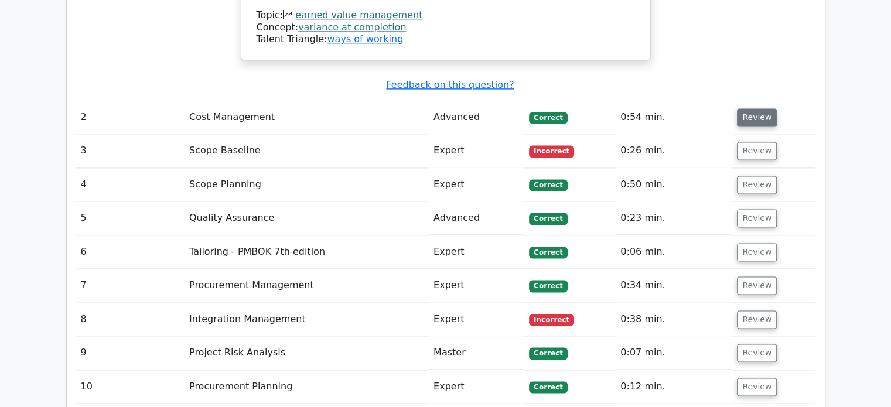
click at [748, 108] on button "Review" at bounding box center [757, 117] width 40 height 18
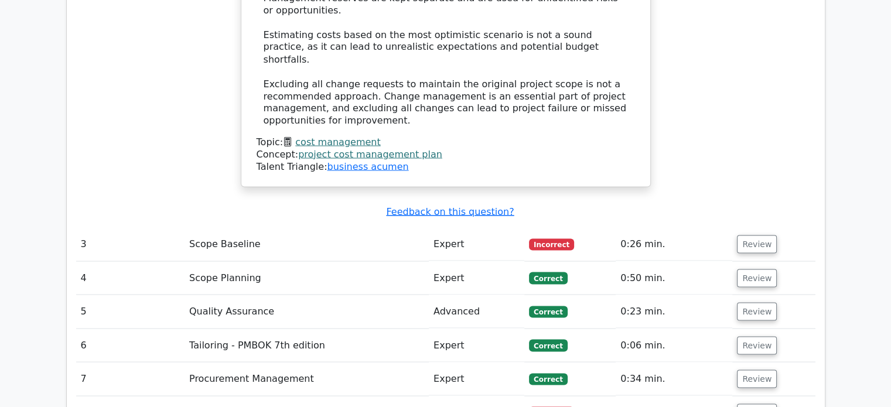
scroll to position [2226, 0]
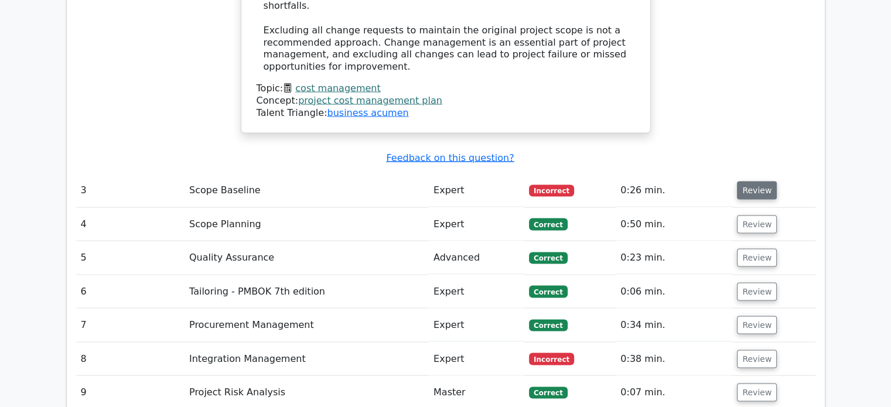
click at [765, 181] on button "Review" at bounding box center [757, 190] width 40 height 18
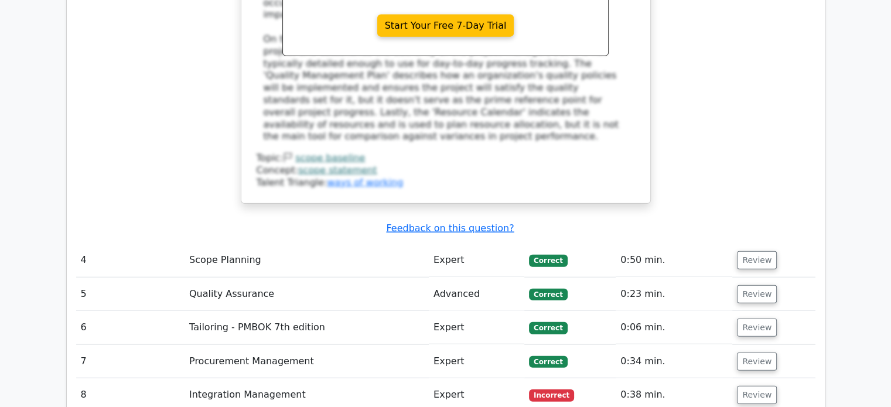
scroll to position [2754, 0]
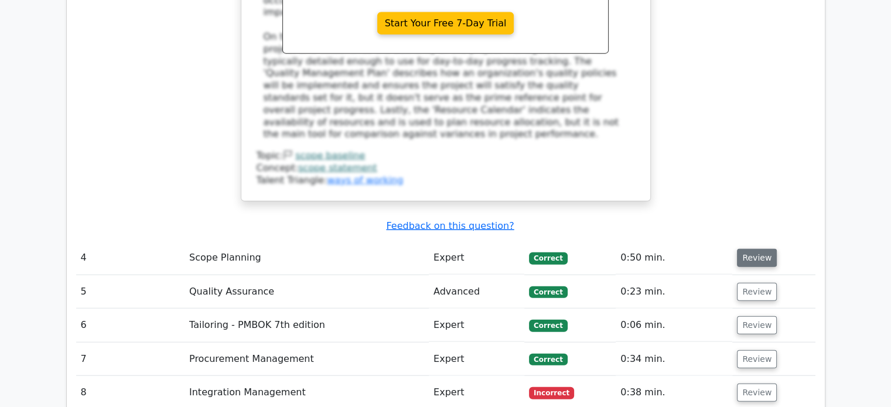
click at [760, 249] on button "Review" at bounding box center [757, 258] width 40 height 18
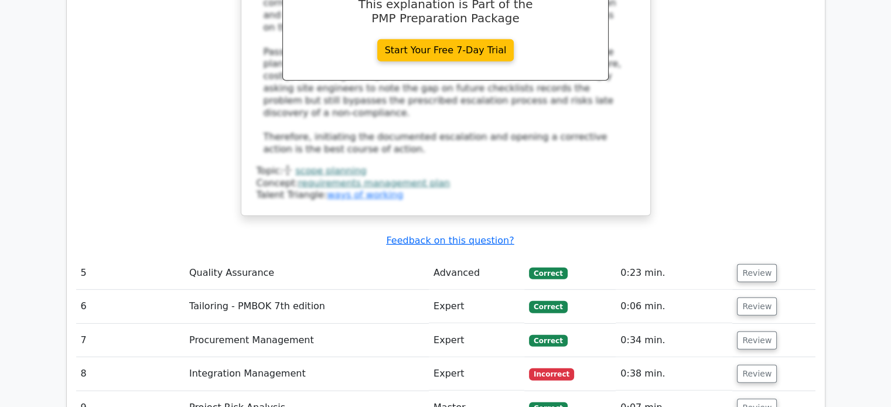
scroll to position [3457, 0]
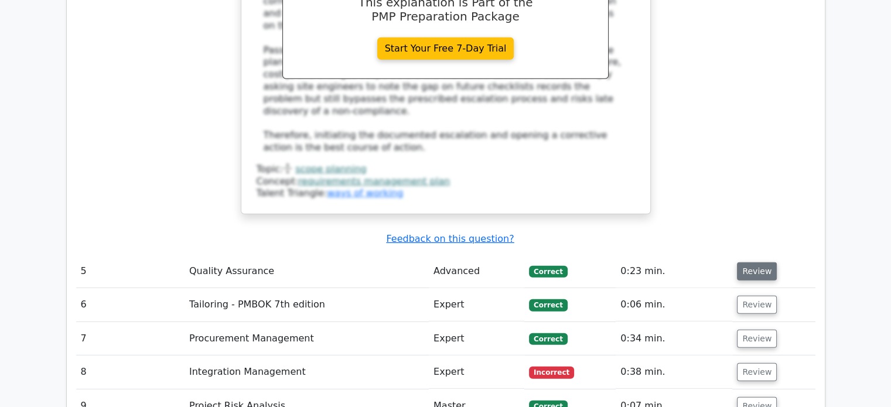
click at [753, 262] on button "Review" at bounding box center [757, 271] width 40 height 18
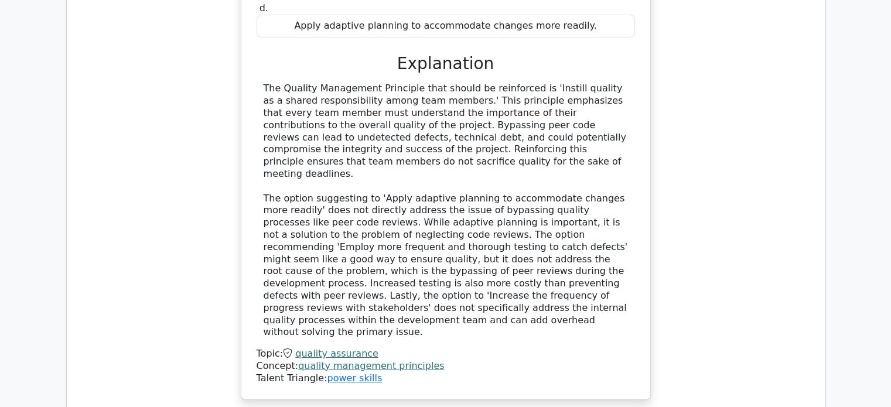
scroll to position [4101, 0]
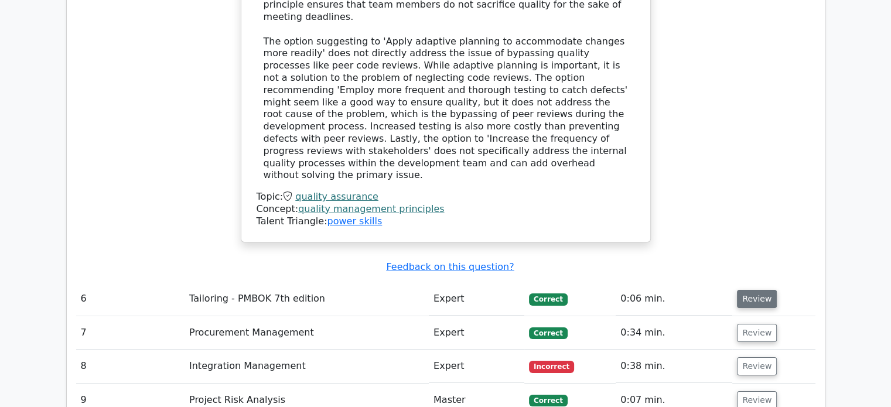
click at [753, 290] on button "Review" at bounding box center [757, 299] width 40 height 18
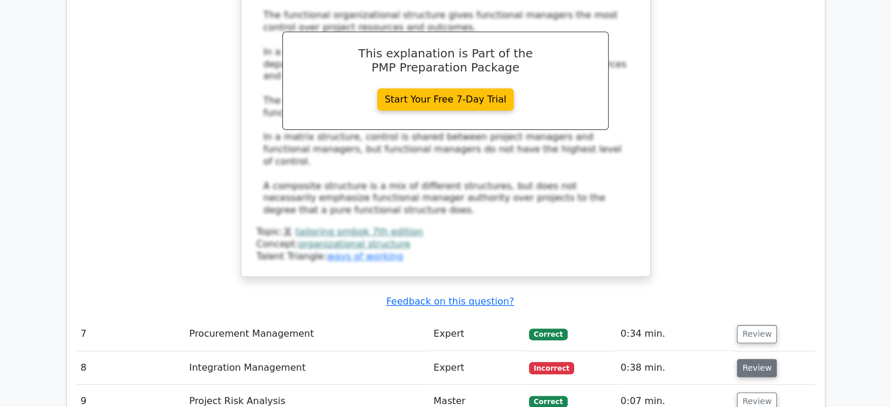
scroll to position [4687, 0]
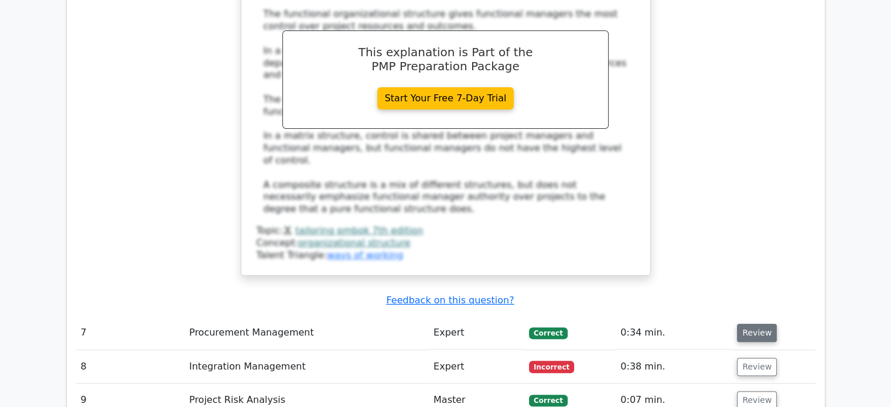
click at [752, 324] on button "Review" at bounding box center [757, 333] width 40 height 18
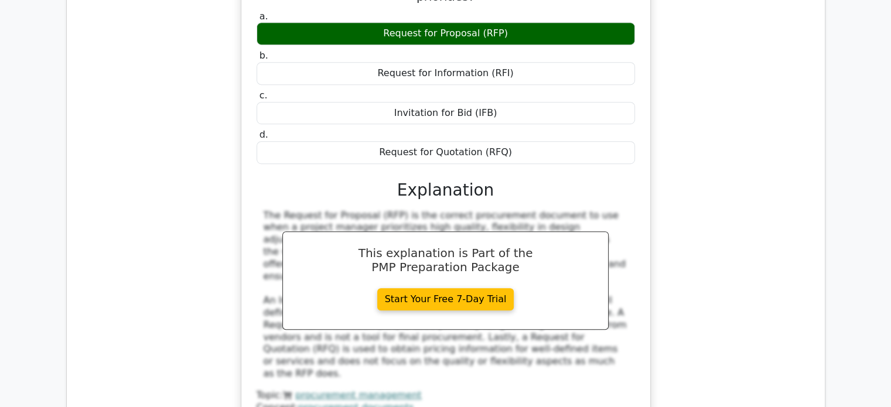
scroll to position [5214, 0]
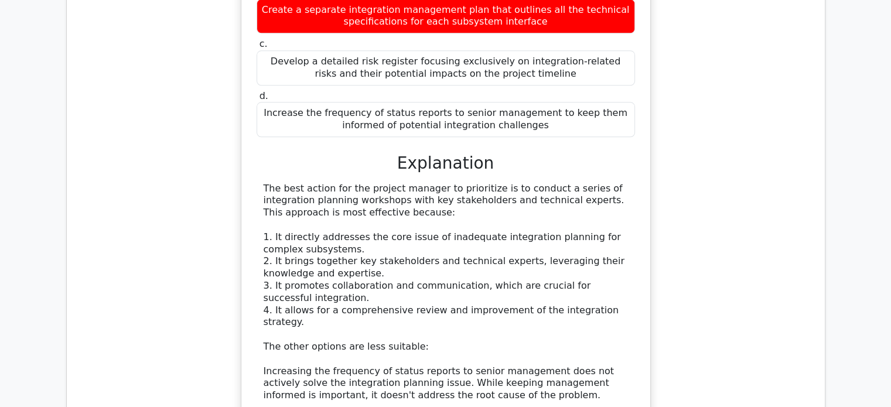
scroll to position [5976, 0]
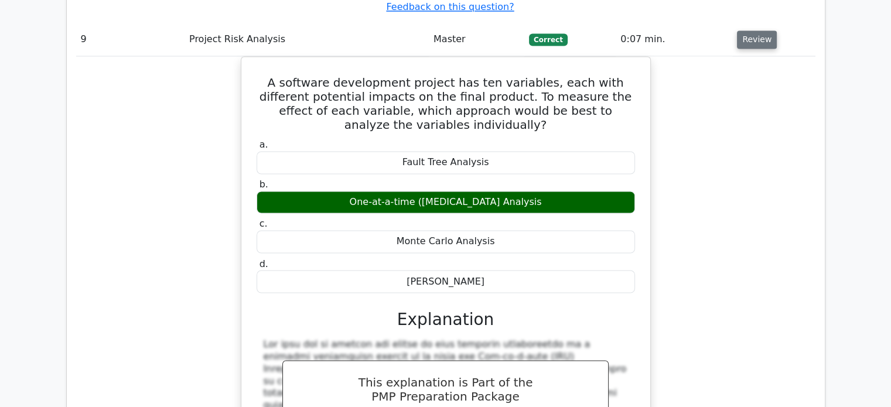
scroll to position [6562, 0]
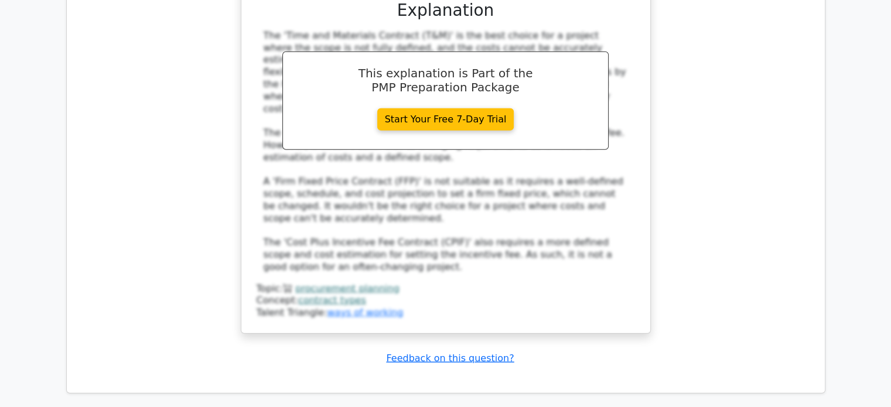
scroll to position [7500, 0]
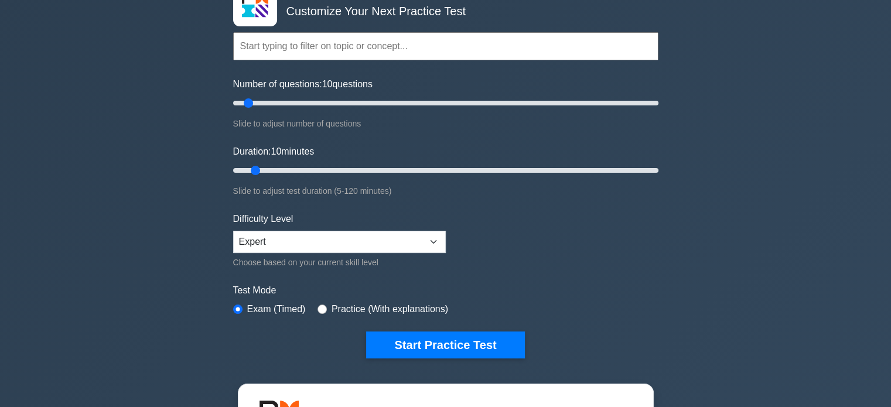
scroll to position [293, 0]
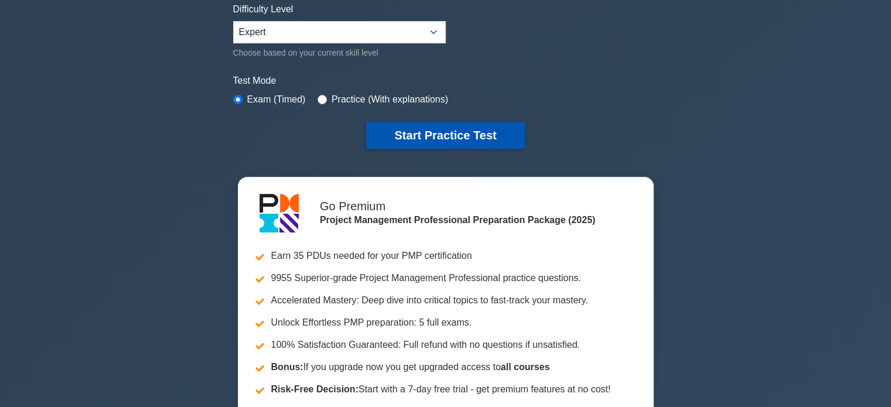
click at [442, 134] on button "Start Practice Test" at bounding box center [445, 135] width 158 height 27
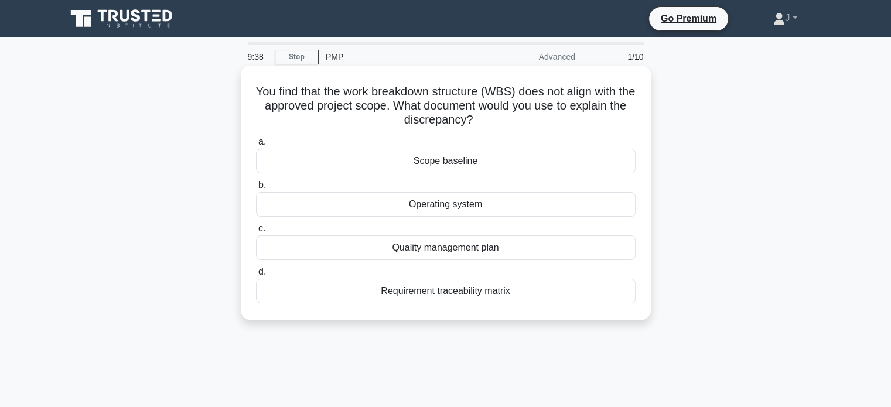
click at [548, 166] on div "Scope baseline" at bounding box center [446, 161] width 380 height 25
click at [256, 146] on input "a. Scope baseline" at bounding box center [256, 142] width 0 height 8
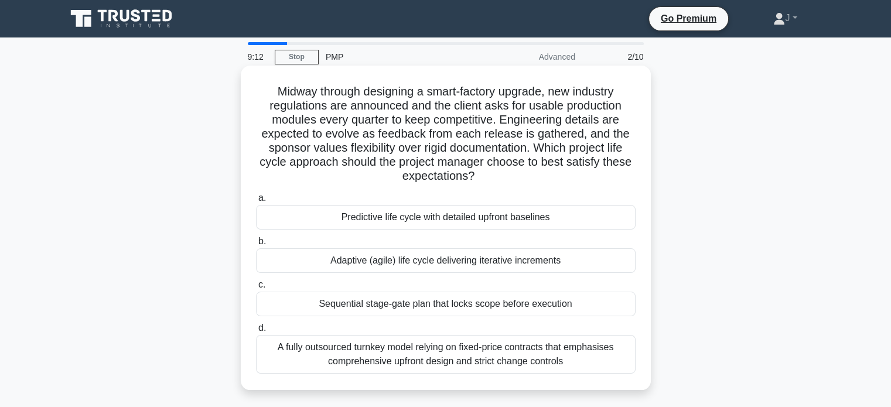
click at [551, 267] on div "Adaptive (agile) life cycle delivering iterative increments" at bounding box center [446, 260] width 380 height 25
click at [256, 245] on input "b. Adaptive (agile) life cycle delivering iterative increments" at bounding box center [256, 242] width 0 height 8
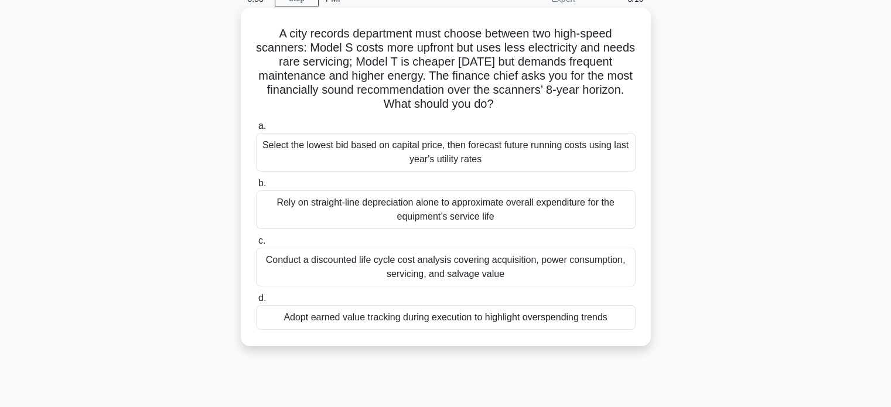
scroll to position [59, 0]
click at [527, 264] on div "Conduct a discounted life cycle cost analysis covering acquisition, power consu…" at bounding box center [446, 266] width 380 height 39
click at [256, 244] on input "c. Conduct a discounted life cycle cost analysis covering acquisition, power co…" at bounding box center [256, 241] width 0 height 8
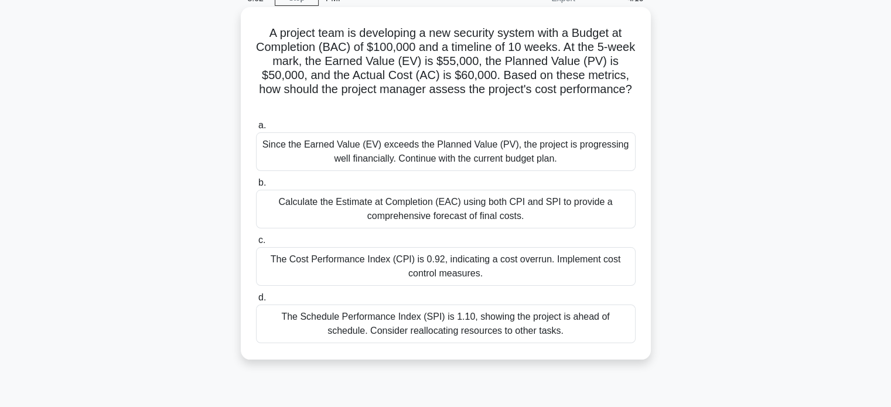
click at [619, 267] on div "The Cost Performance Index (CPI) is 0.92, indicating a cost overrun. Implement …" at bounding box center [446, 266] width 380 height 39
click at [256, 244] on input "c. The Cost Performance Index (CPI) is 0.92, indicating a cost overrun. Impleme…" at bounding box center [256, 241] width 0 height 8
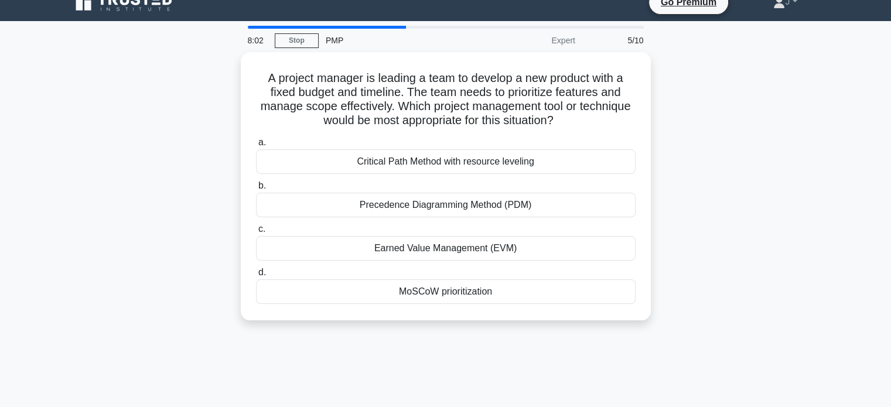
scroll to position [0, 0]
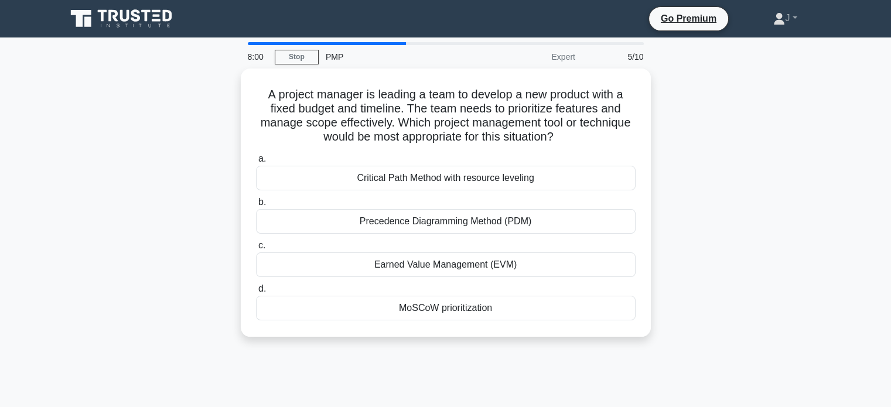
drag, startPoint x: 704, startPoint y: 217, endPoint x: 741, endPoint y: 299, distance: 89.9
click at [741, 299] on div "A project manager is leading a team to develop a new product with a fixed budge…" at bounding box center [445, 210] width 773 height 282
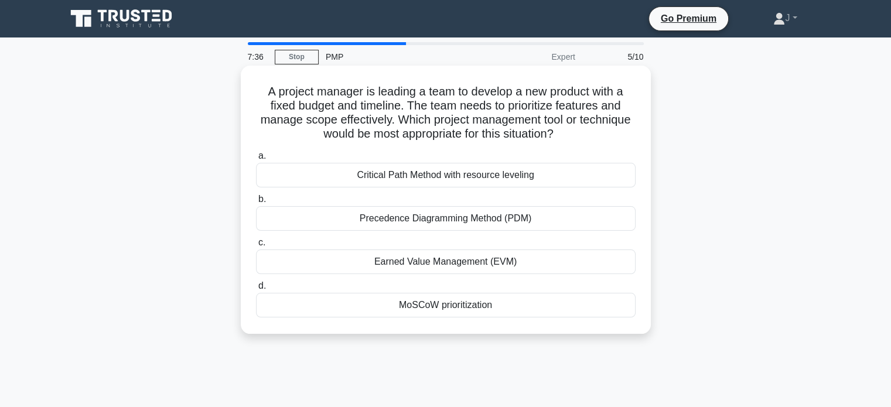
click at [578, 312] on div "MoSCoW prioritization" at bounding box center [446, 305] width 380 height 25
click at [256, 290] on input "d. MoSCoW prioritization" at bounding box center [256, 286] width 0 height 8
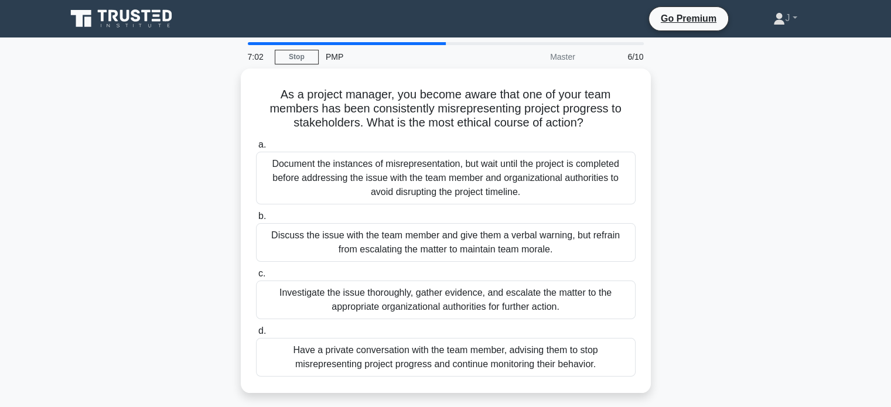
click at [571, 362] on div "Have a private conversation with the team member, advising them to stop misrepr…" at bounding box center [446, 357] width 380 height 39
click at [256, 335] on input "d. Have a private conversation with the team member, advising them to stop misr…" at bounding box center [256, 332] width 0 height 8
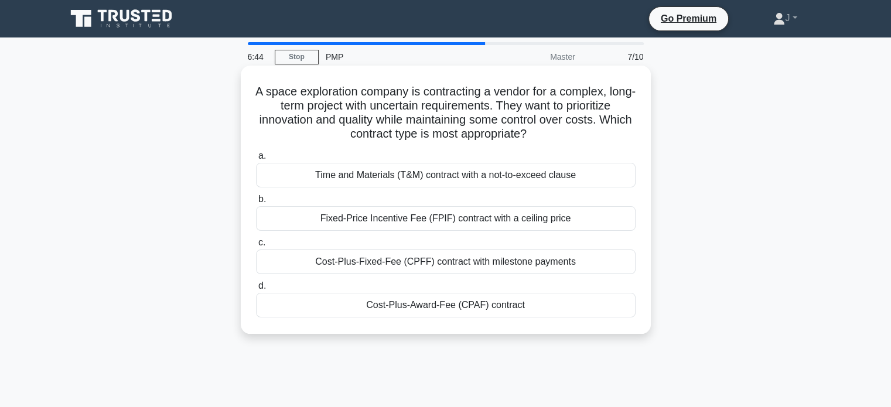
click at [354, 180] on div "Time and Materials (T&M) contract with a not-to-exceed clause" at bounding box center [446, 175] width 380 height 25
click at [256, 160] on input "a. Time and Materials (T&M) contract with a not-to-exceed clause" at bounding box center [256, 156] width 0 height 8
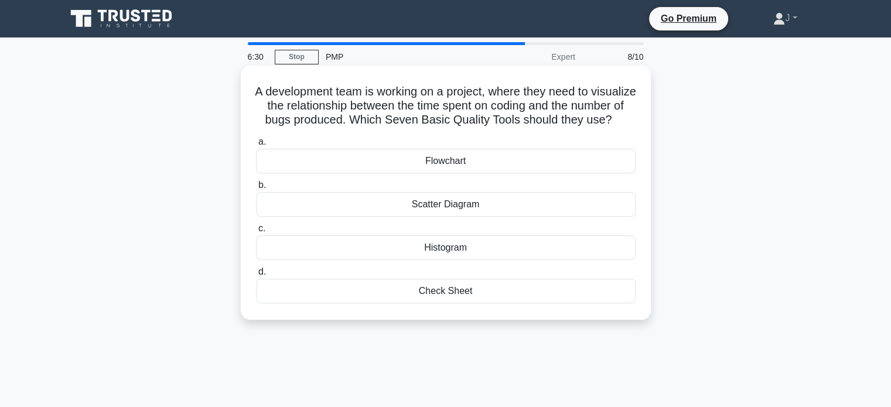
click at [324, 216] on div "Scatter Diagram" at bounding box center [446, 204] width 380 height 25
click at [256, 189] on input "b. Scatter Diagram" at bounding box center [256, 186] width 0 height 8
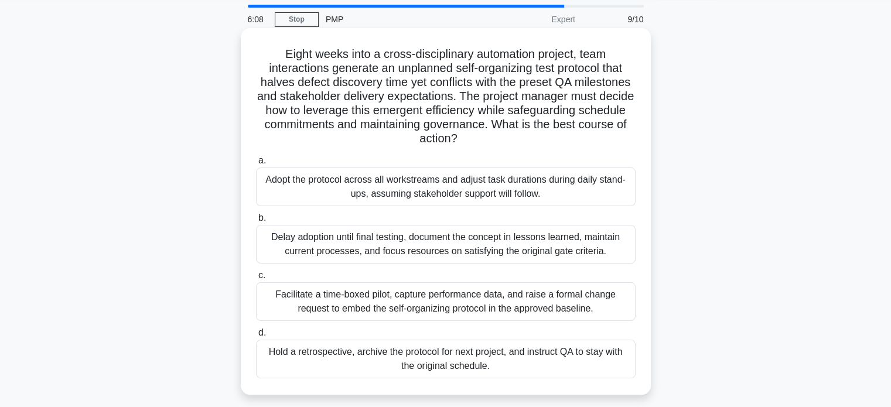
scroll to position [59, 0]
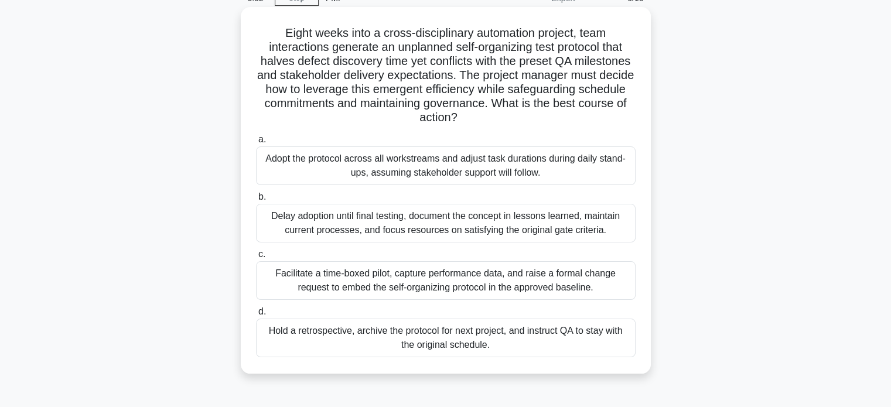
click at [555, 286] on div "Facilitate a time-boxed pilot, capture performance data, and raise a formal cha…" at bounding box center [446, 280] width 380 height 39
click at [256, 258] on input "c. Facilitate a time-boxed pilot, capture performance data, and raise a formal …" at bounding box center [256, 255] width 0 height 8
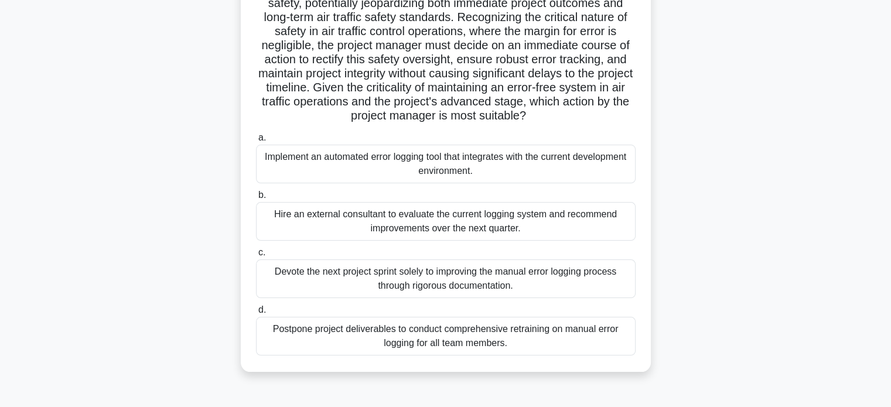
scroll to position [176, 0]
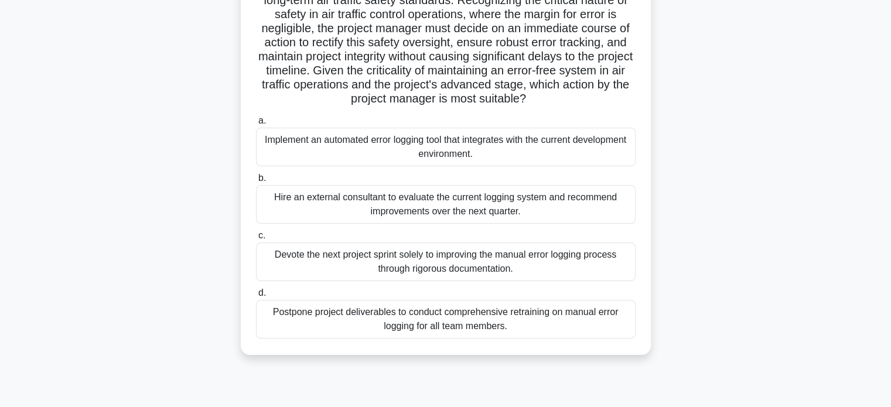
click at [464, 166] on div "Implement an automated error logging tool that integrates with the current deve…" at bounding box center [446, 147] width 380 height 39
click at [256, 125] on input "a. Implement an automated error logging tool that integrates with the current d…" at bounding box center [256, 121] width 0 height 8
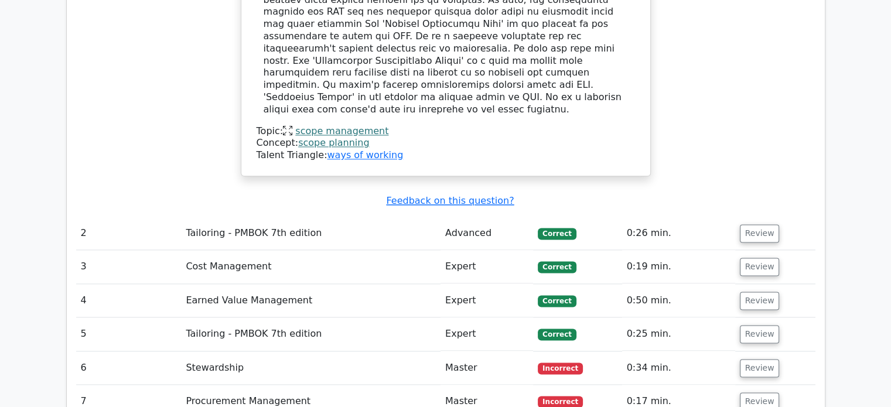
scroll to position [1582, 0]
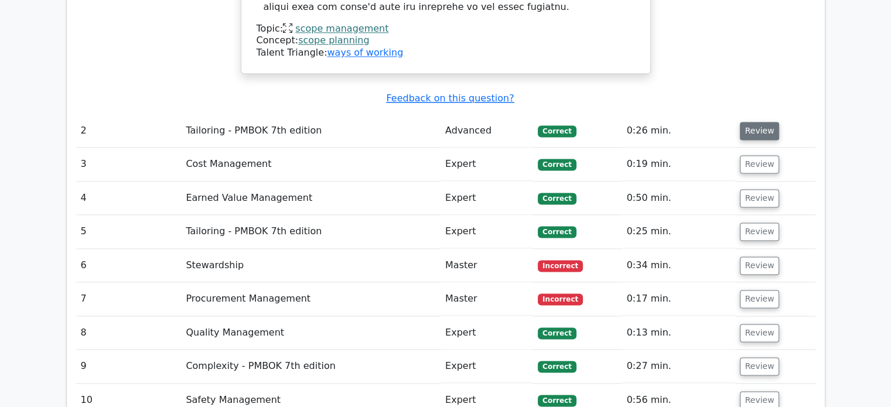
click at [759, 122] on button "Review" at bounding box center [760, 131] width 40 height 18
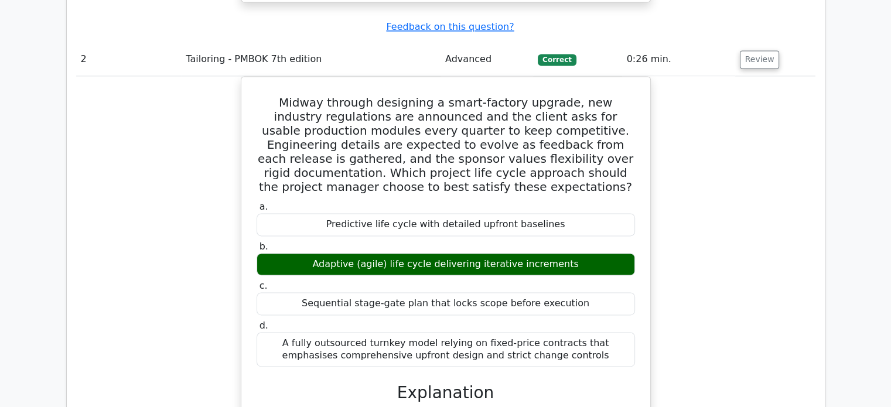
scroll to position [1992, 0]
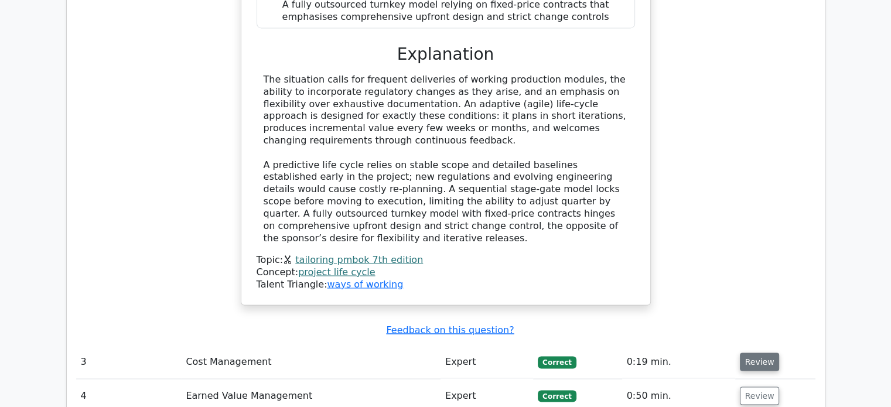
click at [747, 353] on button "Review" at bounding box center [760, 362] width 40 height 18
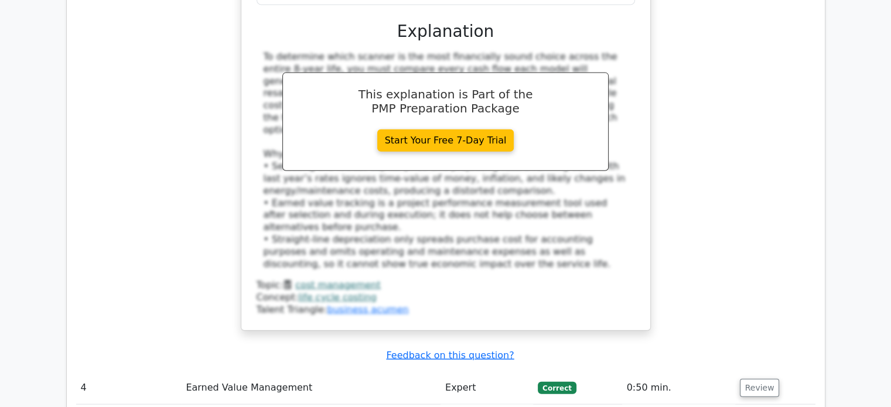
scroll to position [2754, 0]
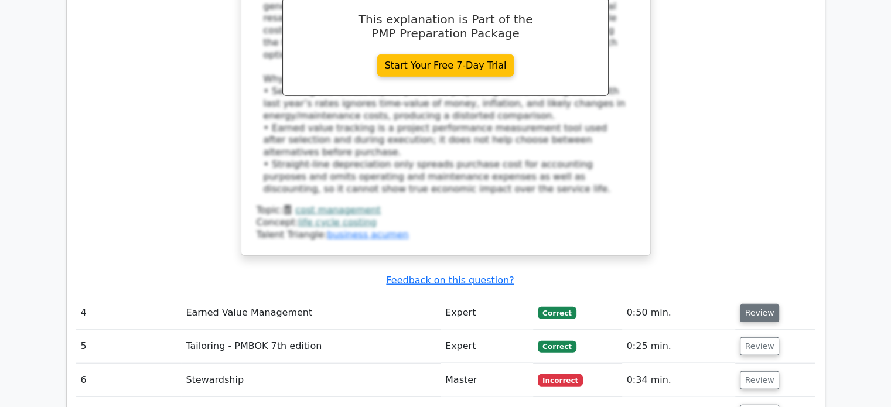
click at [767, 304] on button "Review" at bounding box center [760, 313] width 40 height 18
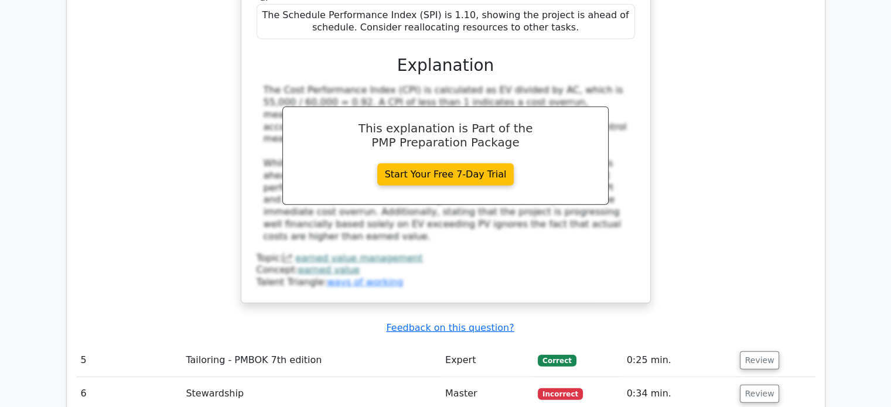
scroll to position [3457, 0]
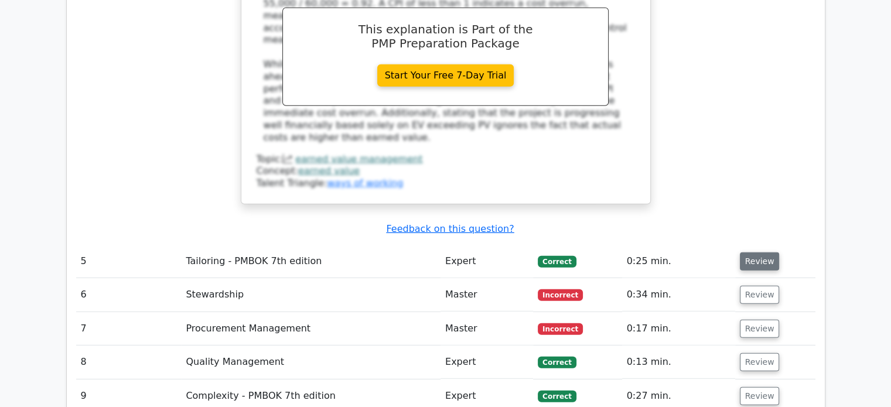
click at [760, 253] on button "Review" at bounding box center [760, 262] width 40 height 18
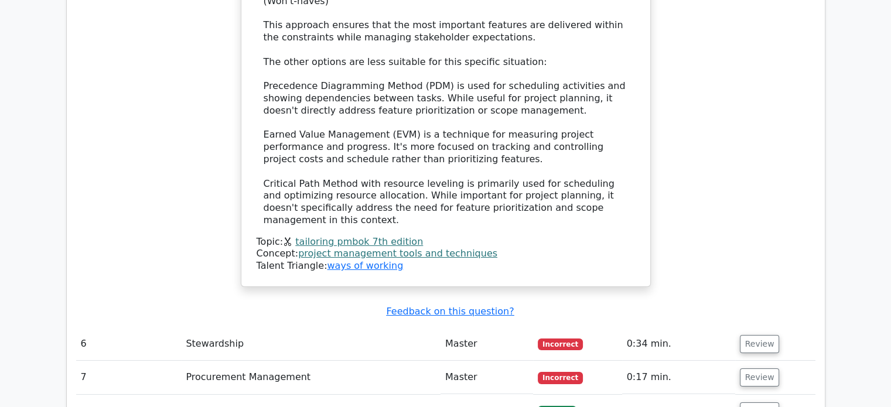
scroll to position [4277, 0]
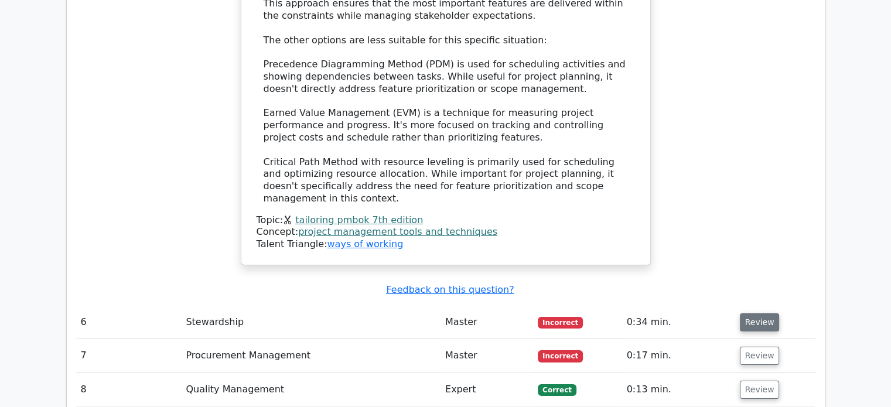
click at [752, 313] on button "Review" at bounding box center [760, 322] width 40 height 18
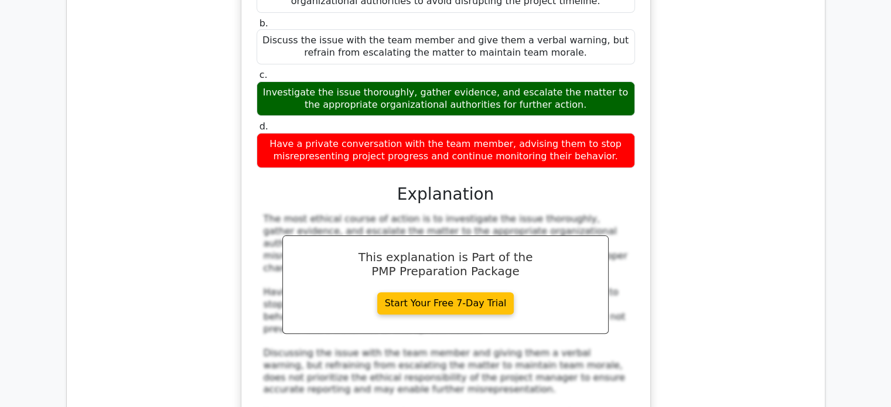
scroll to position [4863, 0]
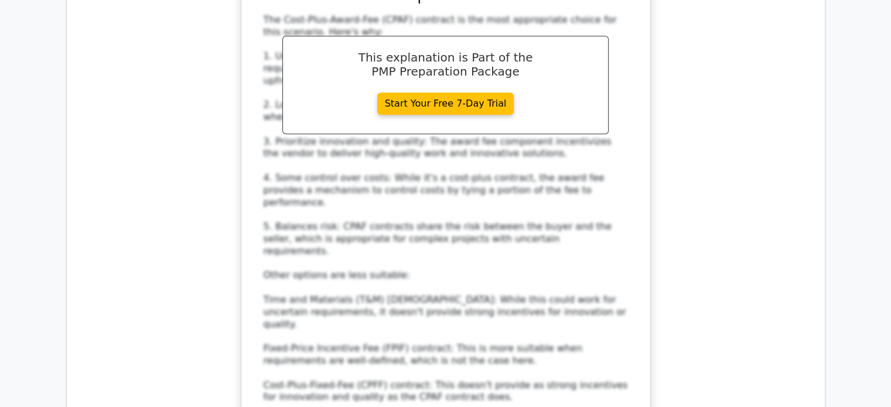
scroll to position [5624, 0]
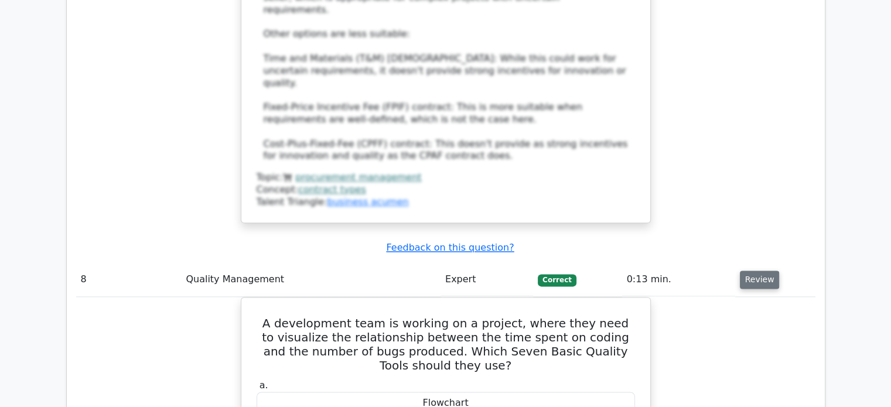
scroll to position [6152, 0]
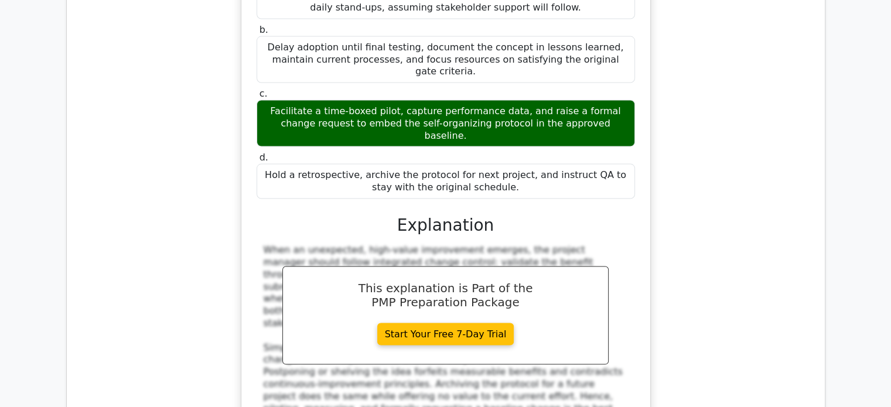
scroll to position [6855, 0]
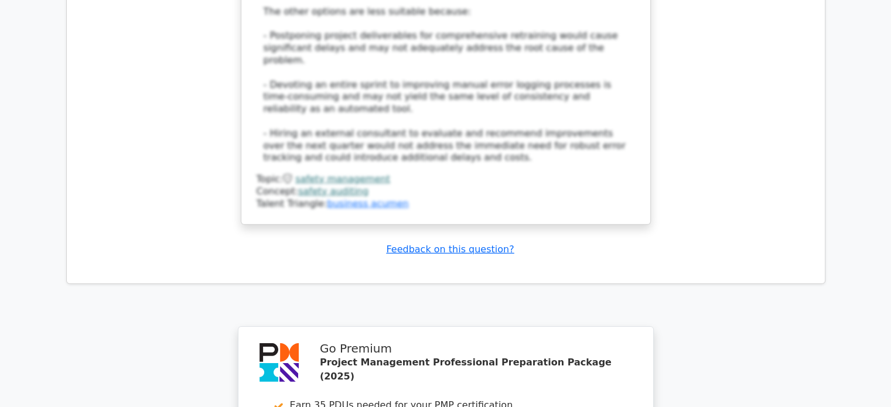
scroll to position [8115, 0]
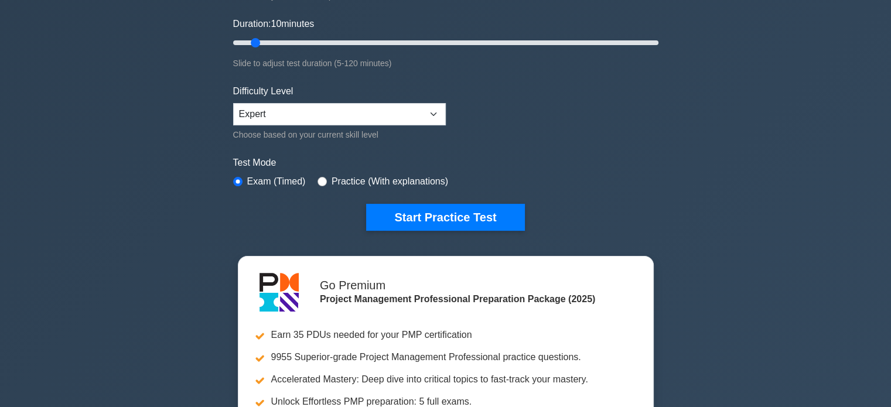
scroll to position [352, 0]
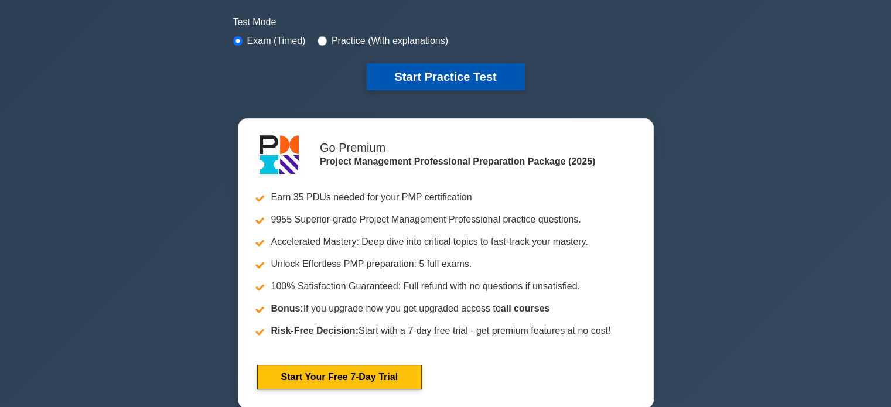
click at [436, 73] on button "Start Practice Test" at bounding box center [445, 76] width 158 height 27
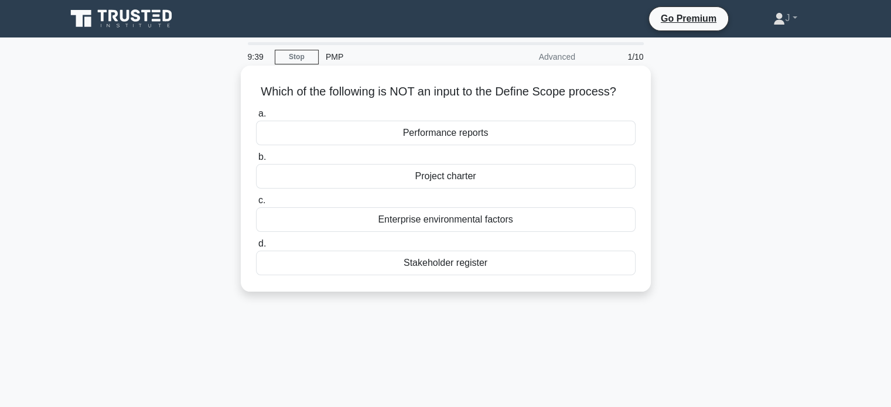
click at [475, 135] on div "Performance reports" at bounding box center [446, 133] width 380 height 25
click at [256, 118] on input "a. Performance reports" at bounding box center [256, 114] width 0 height 8
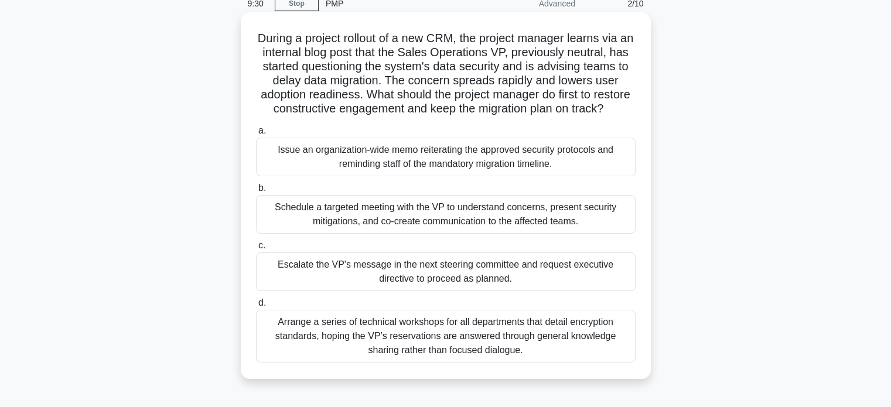
scroll to position [117, 0]
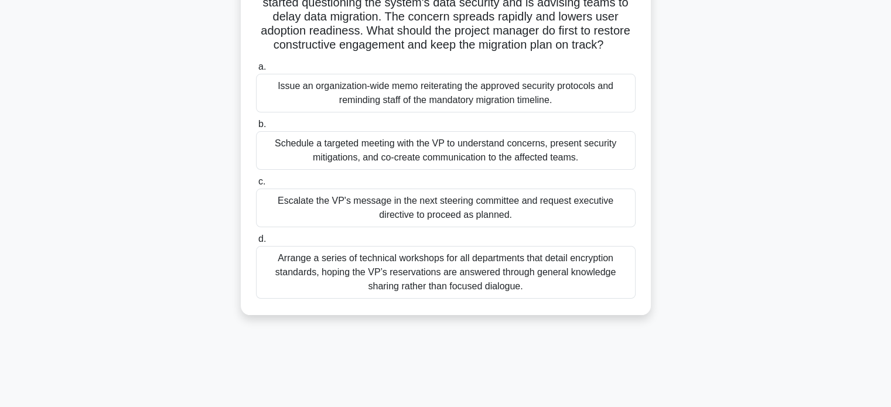
click at [457, 168] on div "Schedule a targeted meeting with the VP to understand concerns, present securit…" at bounding box center [446, 150] width 380 height 39
click at [256, 128] on input "b. Schedule a targeted meeting with the VP to understand concerns, present secu…" at bounding box center [256, 125] width 0 height 8
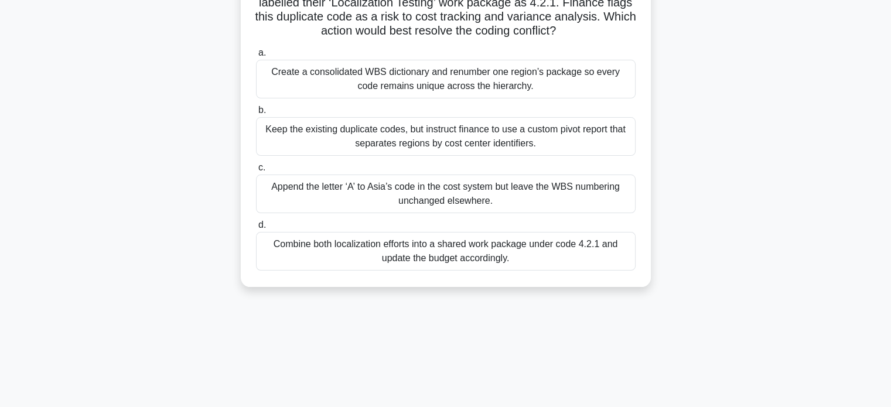
click at [372, 75] on div "Create a consolidated WBS dictionary and renumber one region’s package so every…" at bounding box center [446, 79] width 380 height 39
click at [256, 57] on input "a. Create a consolidated WBS dictionary and renumber one region’s package so ev…" at bounding box center [256, 53] width 0 height 8
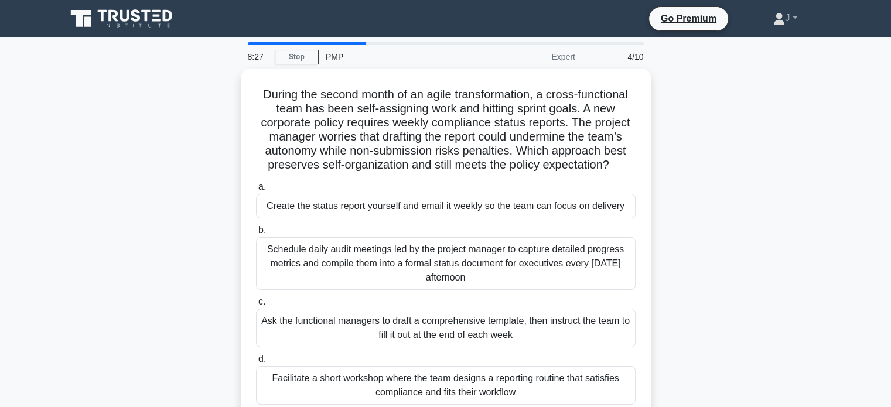
scroll to position [59, 0]
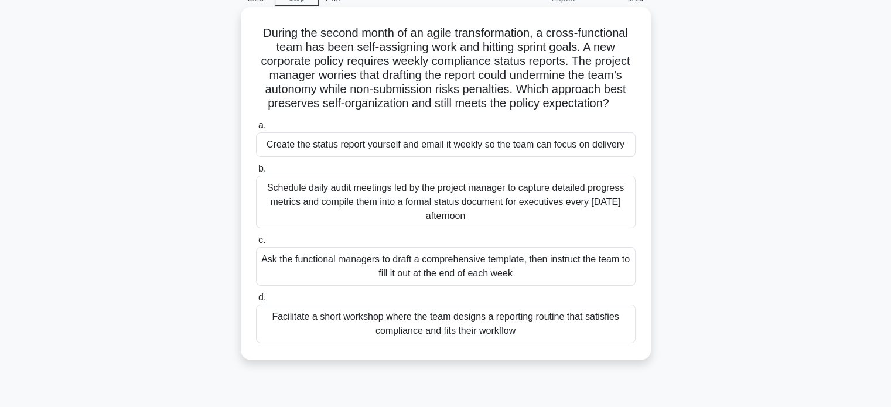
click at [314, 333] on div "Facilitate a short workshop where the team designs a reporting routine that sat…" at bounding box center [446, 324] width 380 height 39
click at [256, 302] on input "d. Facilitate a short workshop where the team designs a reporting routine that …" at bounding box center [256, 298] width 0 height 8
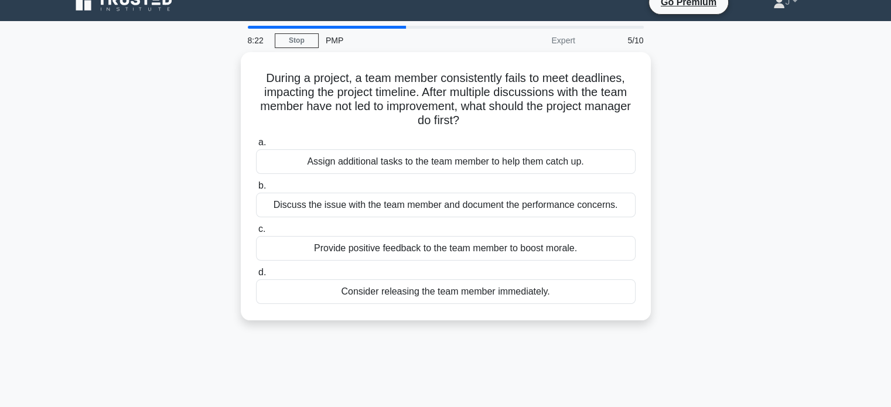
scroll to position [0, 0]
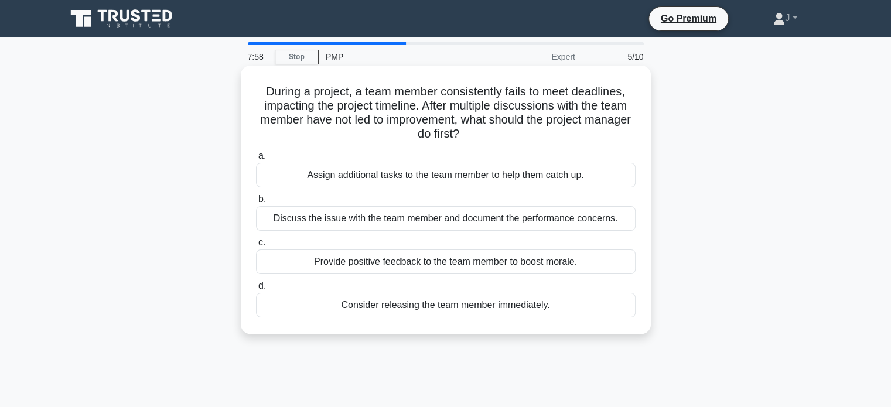
click at [412, 221] on div "Discuss the issue with the team member and document the performance concerns." at bounding box center [446, 218] width 380 height 25
click at [256, 203] on input "b. Discuss the issue with the team member and document the performance concerns." at bounding box center [256, 200] width 0 height 8
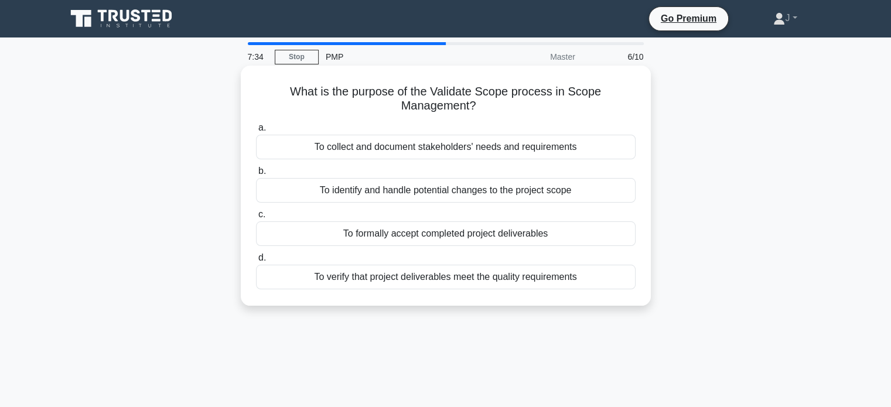
click at [410, 282] on div "To verify that project deliverables meet the quality requirements" at bounding box center [446, 277] width 380 height 25
click at [256, 262] on input "d. To verify that project deliverables meet the quality requirements" at bounding box center [256, 258] width 0 height 8
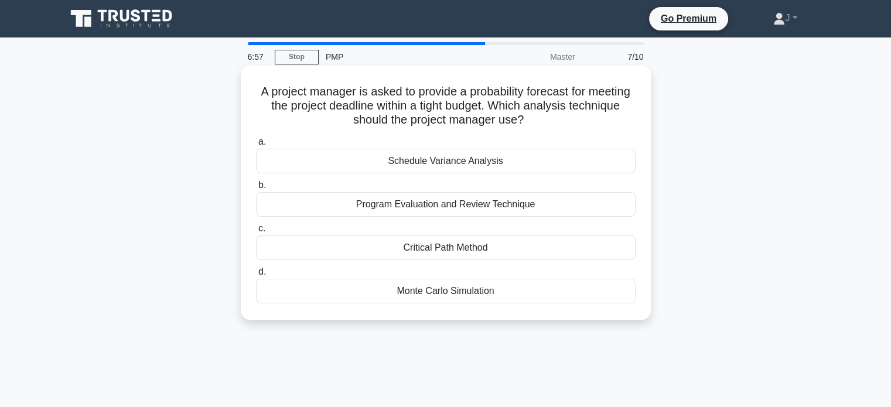
click at [368, 159] on div "Schedule Variance Analysis" at bounding box center [446, 161] width 380 height 25
click at [256, 146] on input "a. Schedule Variance Analysis" at bounding box center [256, 142] width 0 height 8
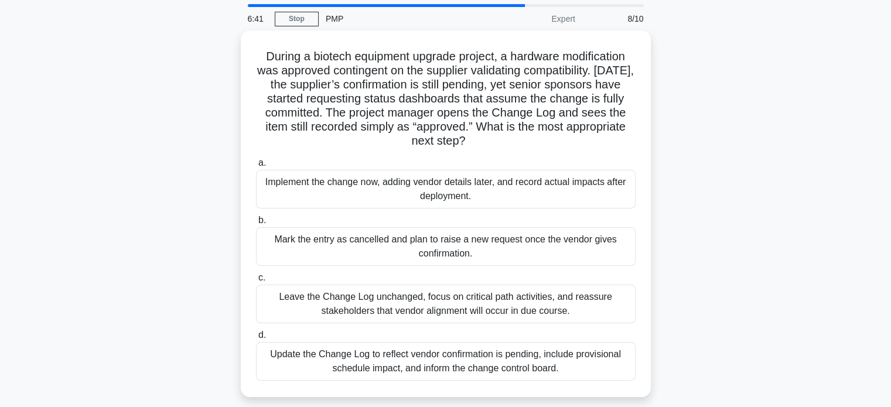
scroll to position [59, 0]
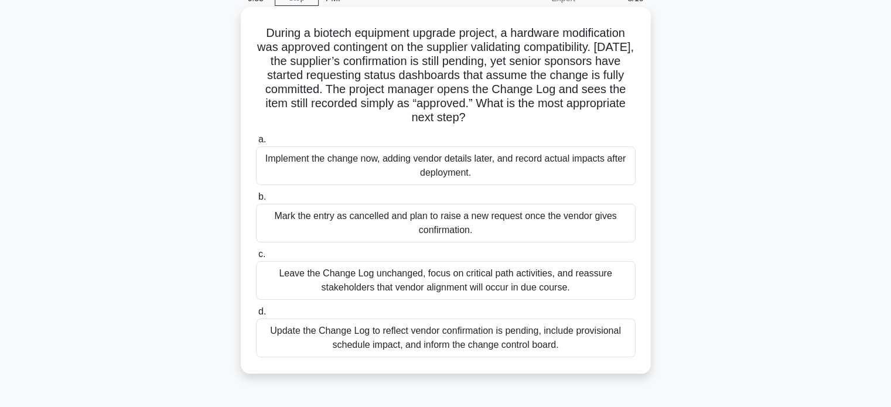
click at [408, 346] on div "Update the Change Log to reflect vendor confirmation is pending, include provis…" at bounding box center [446, 338] width 380 height 39
click at [256, 316] on input "d. Update the Change Log to reflect vendor confirmation is pending, include pro…" at bounding box center [256, 312] width 0 height 8
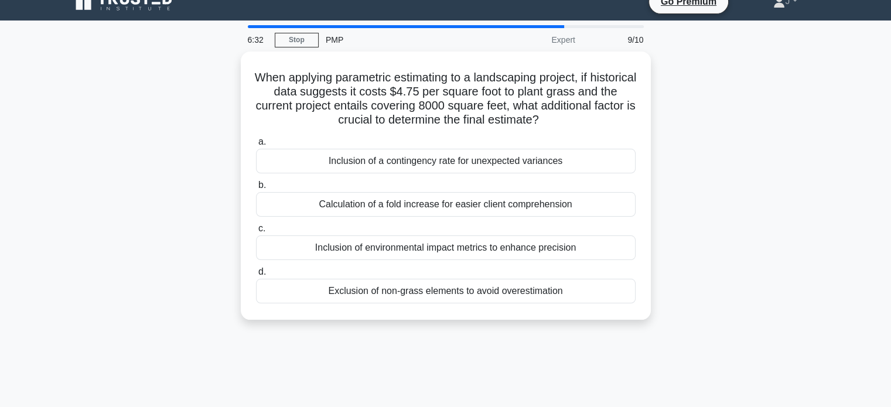
scroll to position [0, 0]
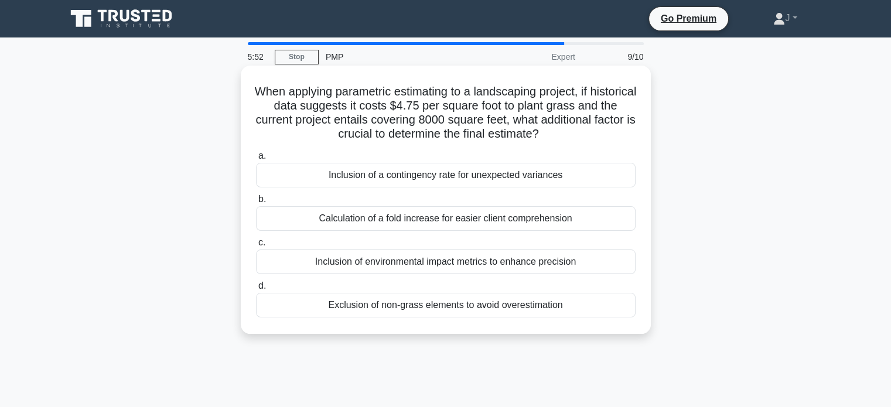
click at [466, 177] on div "Inclusion of a contingency rate for unexpected variances" at bounding box center [446, 175] width 380 height 25
click at [256, 160] on input "a. Inclusion of a contingency rate for unexpected variances" at bounding box center [256, 156] width 0 height 8
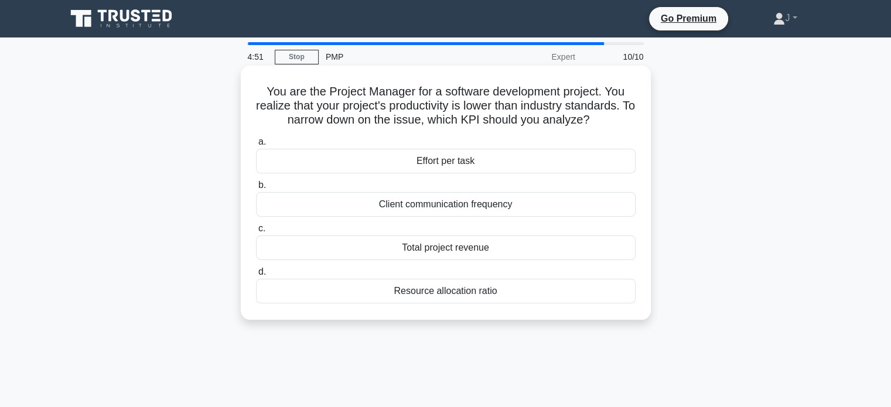
click at [414, 159] on div "Effort per task" at bounding box center [446, 161] width 380 height 25
click at [256, 146] on input "a. Effort per task" at bounding box center [256, 142] width 0 height 8
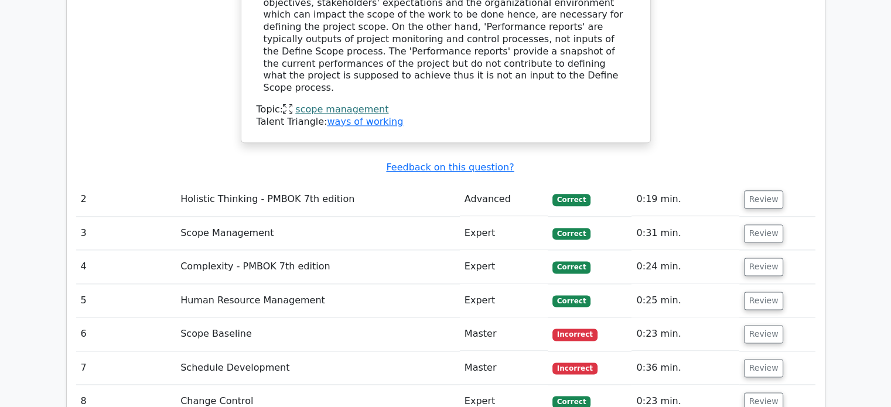
scroll to position [1465, 0]
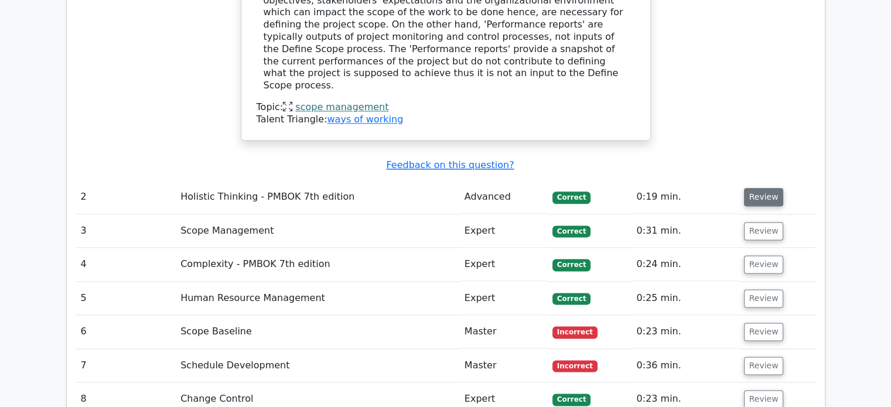
click at [757, 188] on button "Review" at bounding box center [764, 197] width 40 height 18
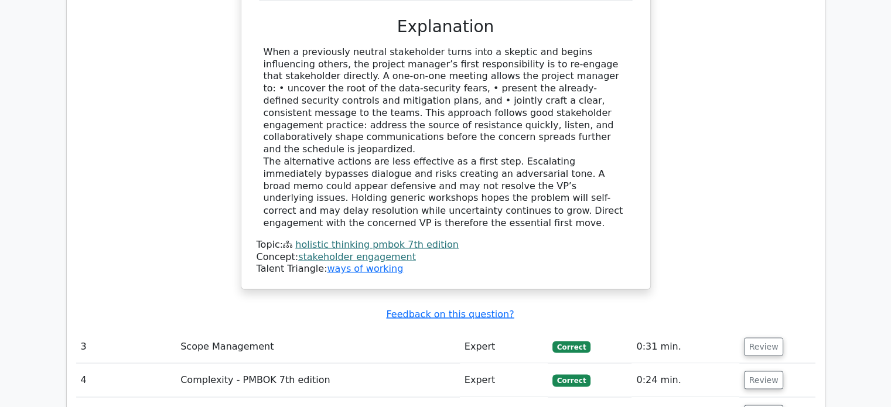
scroll to position [2109, 0]
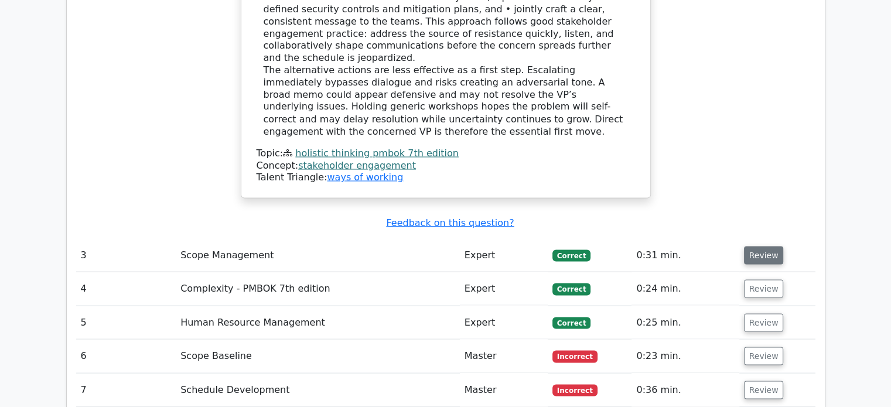
click at [761, 246] on button "Review" at bounding box center [764, 255] width 40 height 18
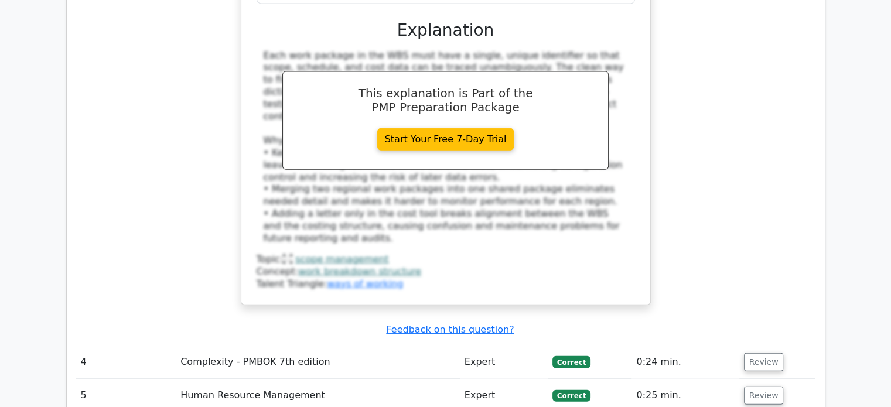
scroll to position [2695, 0]
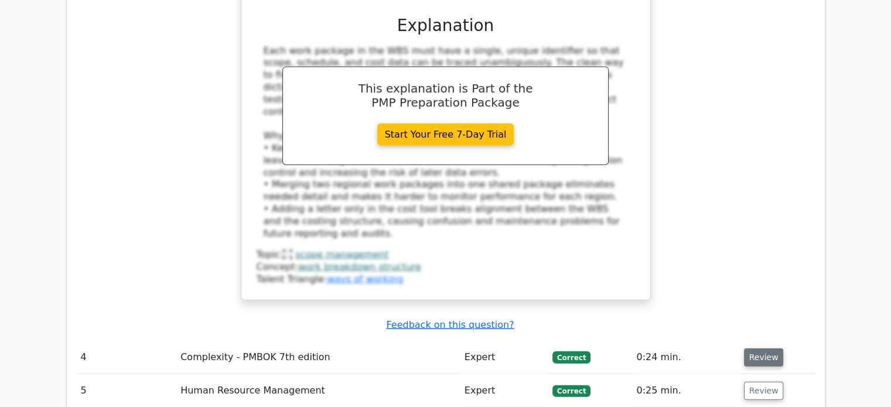
click at [767, 349] on button "Review" at bounding box center [764, 358] width 40 height 18
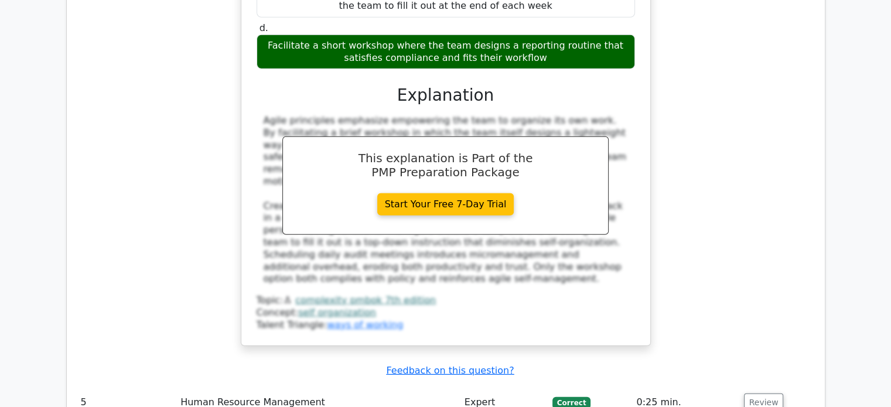
scroll to position [3398, 0]
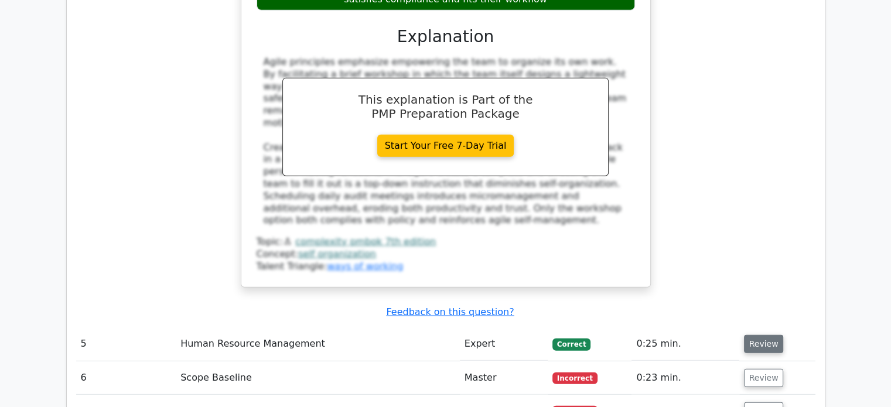
click at [763, 335] on button "Review" at bounding box center [764, 344] width 40 height 18
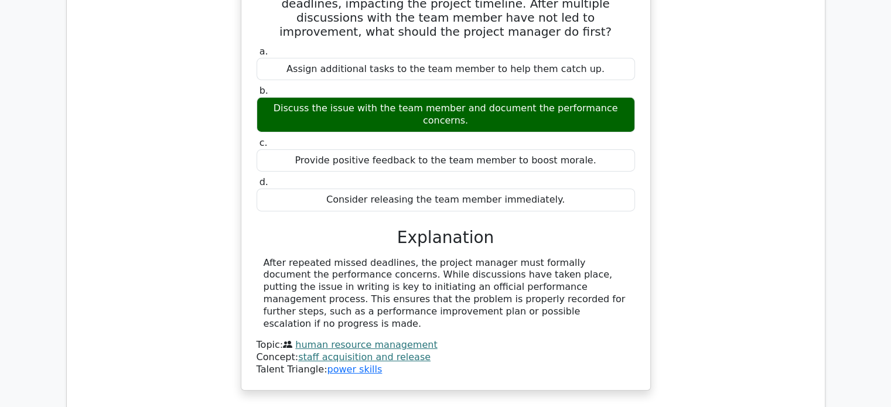
scroll to position [3808, 0]
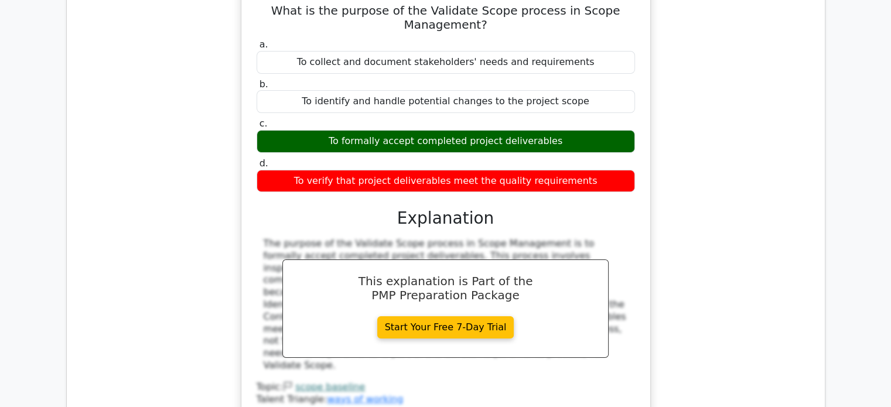
scroll to position [4394, 0]
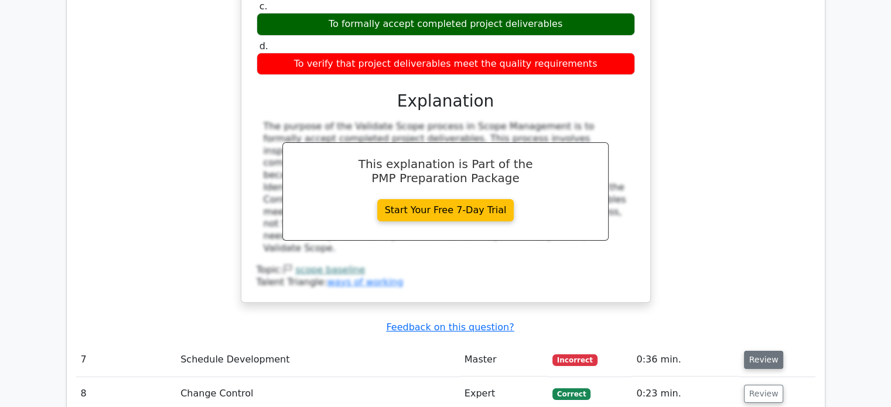
click at [764, 351] on button "Review" at bounding box center [764, 360] width 40 height 18
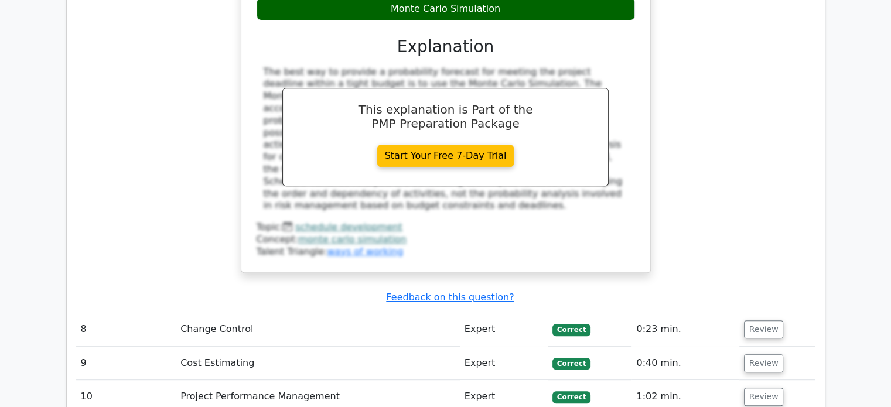
scroll to position [4980, 0]
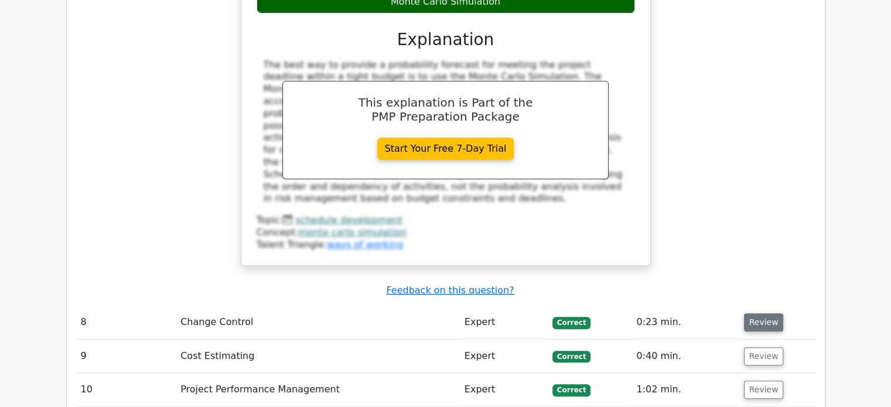
click at [752, 313] on button "Review" at bounding box center [764, 322] width 40 height 18
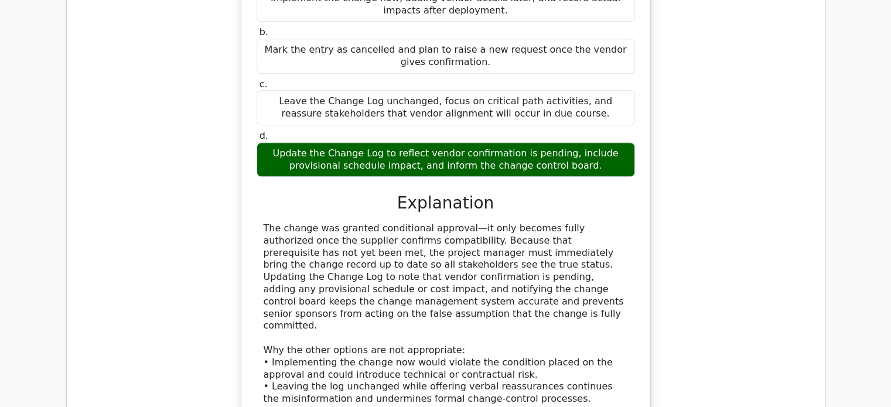
scroll to position [5624, 0]
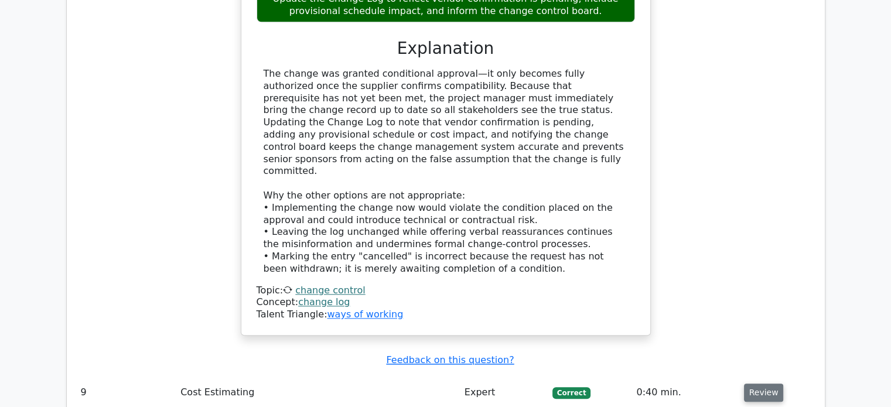
click at [758, 384] on button "Review" at bounding box center [764, 393] width 40 height 18
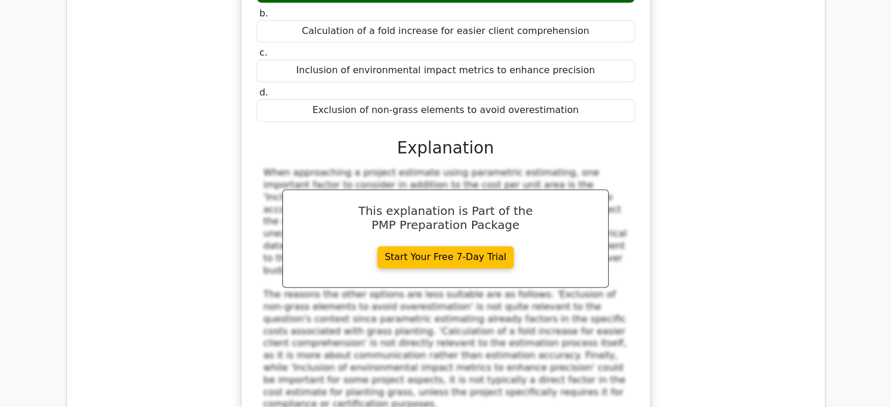
scroll to position [6152, 0]
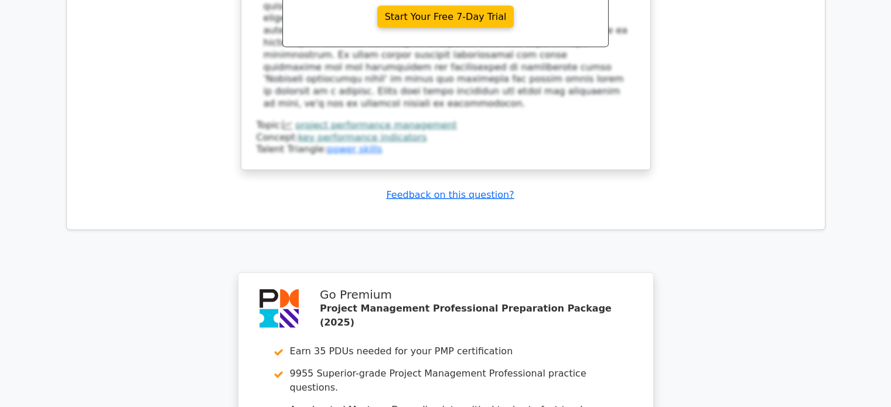
scroll to position [7089, 0]
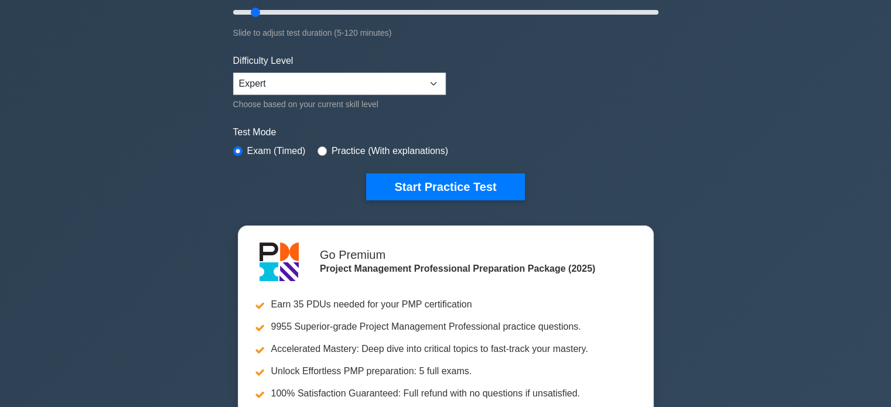
scroll to position [293, 0]
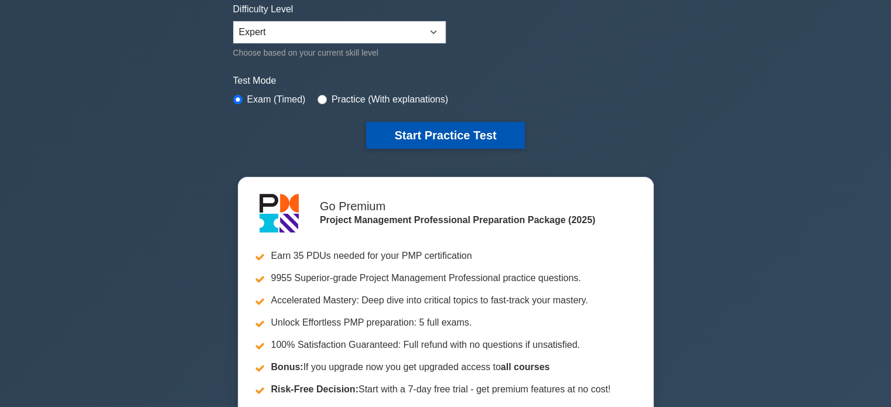
click at [431, 140] on button "Start Practice Test" at bounding box center [445, 135] width 158 height 27
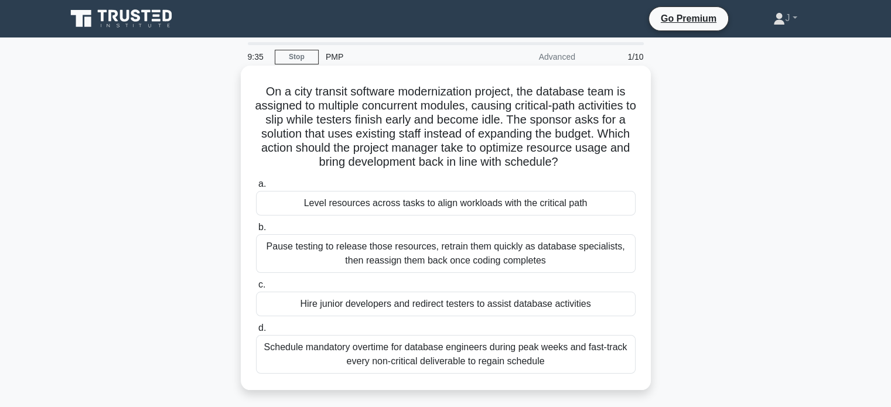
click at [389, 203] on div "Level resources across tasks to align workloads with the critical path" at bounding box center [446, 203] width 380 height 25
click at [256, 188] on input "a. Level resources across tasks to align workloads with the critical path" at bounding box center [256, 184] width 0 height 8
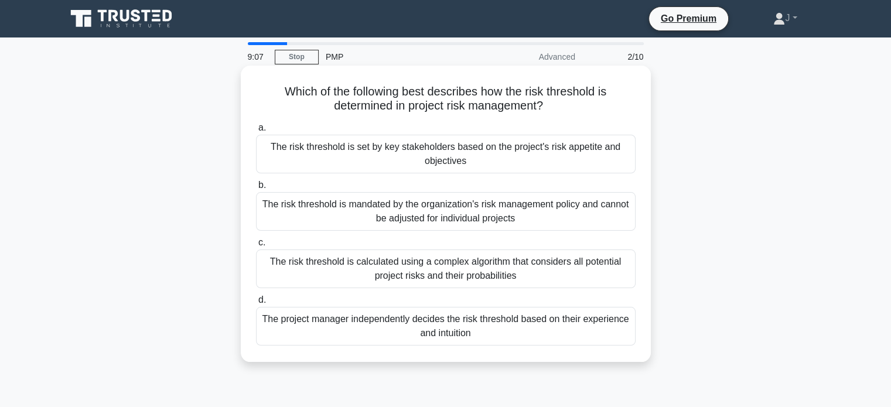
click at [379, 157] on div "The risk threshold is set by key stakeholders based on the project's risk appet…" at bounding box center [446, 154] width 380 height 39
click at [256, 132] on input "a. The risk threshold is set by key stakeholders based on the project's risk ap…" at bounding box center [256, 128] width 0 height 8
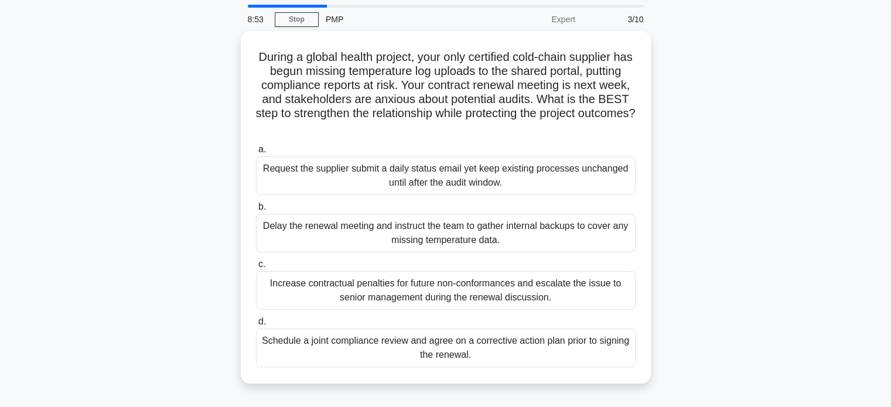
scroll to position [59, 0]
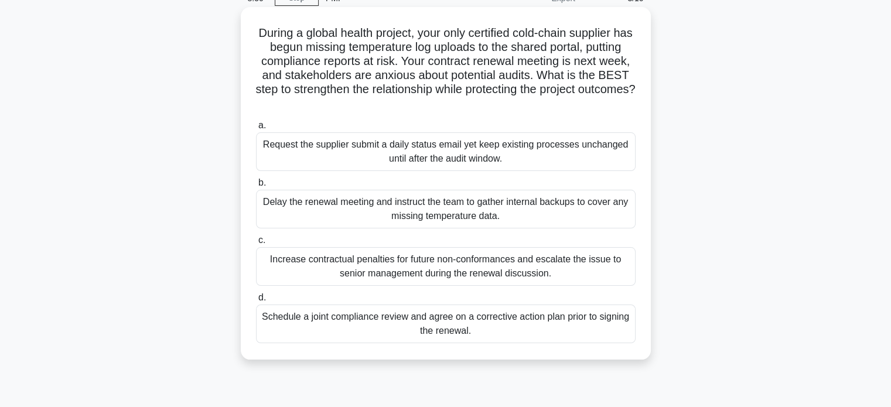
click at [466, 328] on div "Schedule a joint compliance review and agree on a corrective action plan prior …" at bounding box center [446, 324] width 380 height 39
click at [256, 302] on input "d. Schedule a joint compliance review and agree on a corrective action plan pri…" at bounding box center [256, 298] width 0 height 8
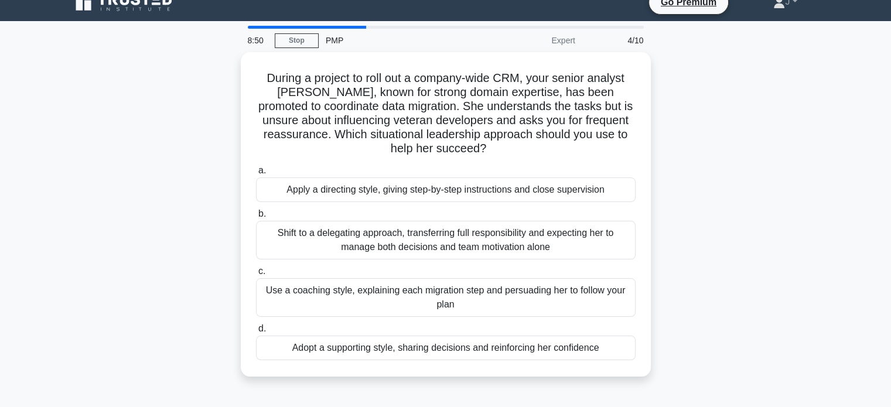
scroll to position [0, 0]
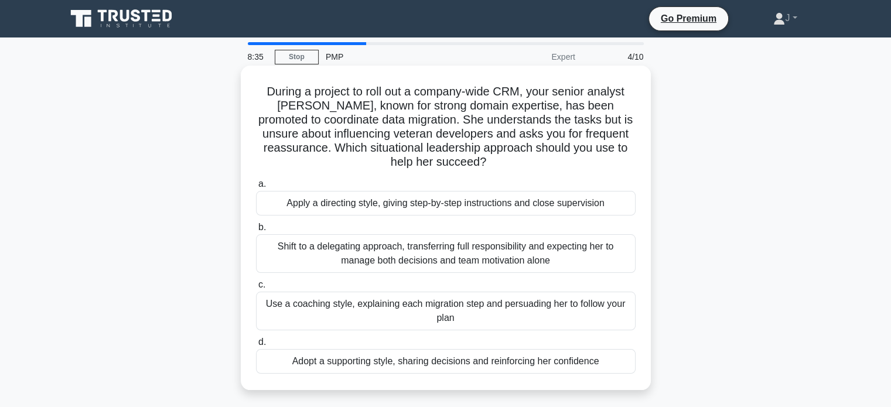
click at [602, 364] on div "Adopt a supporting style, sharing decisions and reinforcing her confidence" at bounding box center [446, 361] width 380 height 25
click at [256, 346] on input "d. Adopt a supporting style, sharing decisions and reinforcing her confidence" at bounding box center [256, 343] width 0 height 8
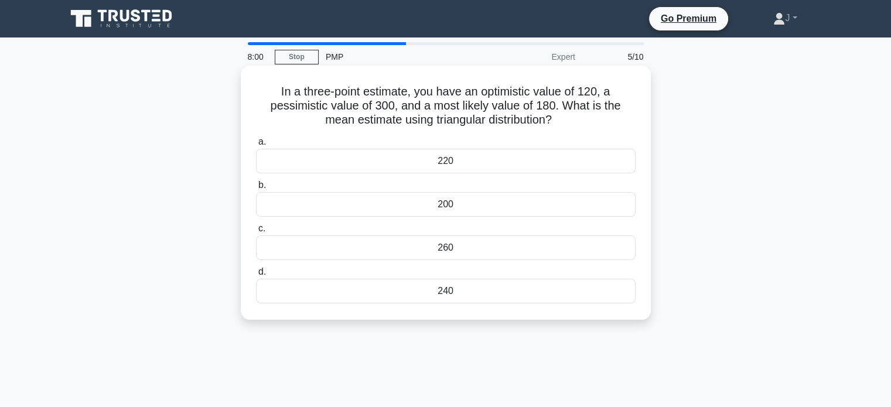
click at [544, 207] on div "200" at bounding box center [446, 204] width 380 height 25
click at [256, 189] on input "b. 200" at bounding box center [256, 186] width 0 height 8
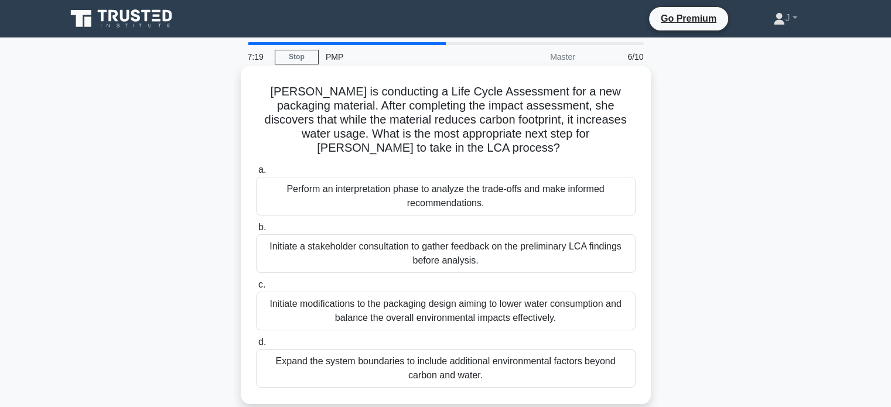
click at [448, 193] on div "Perform an interpretation phase to analyze the trade-offs and make informed rec…" at bounding box center [446, 196] width 380 height 39
click at [256, 174] on input "a. Perform an interpretation phase to analyze the trade-offs and make informed …" at bounding box center [256, 170] width 0 height 8
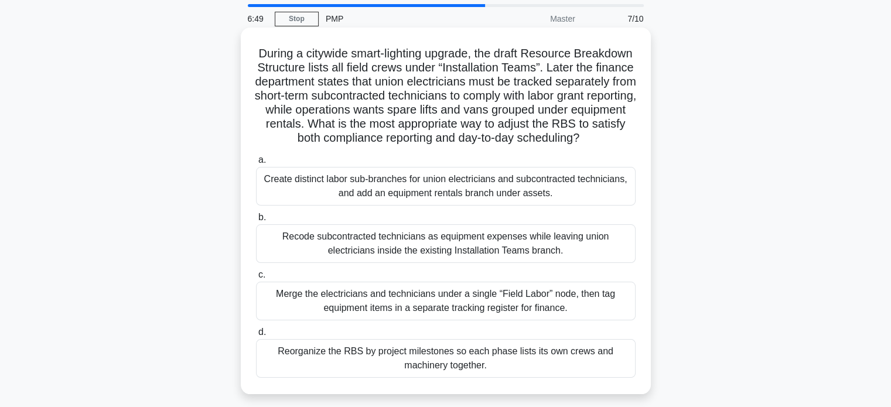
scroll to position [117, 0]
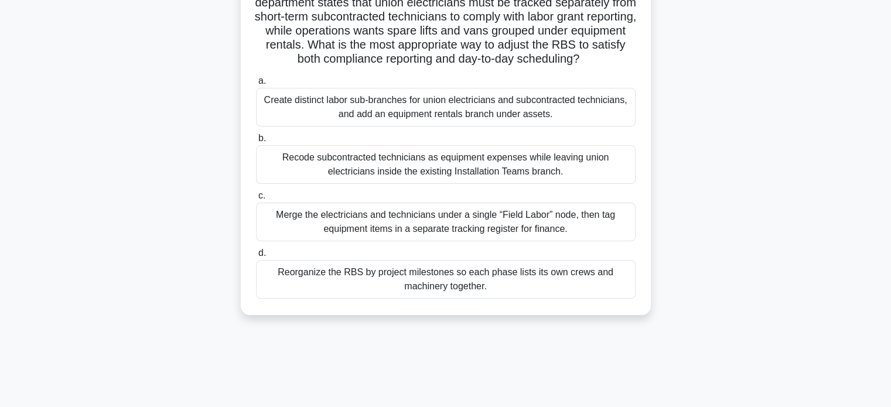
click at [503, 116] on div "Create distinct labor sub-branches for union electricians and subcontracted tec…" at bounding box center [446, 107] width 380 height 39
click at [256, 85] on input "a. Create distinct labor sub-branches for union electricians and subcontracted …" at bounding box center [256, 81] width 0 height 8
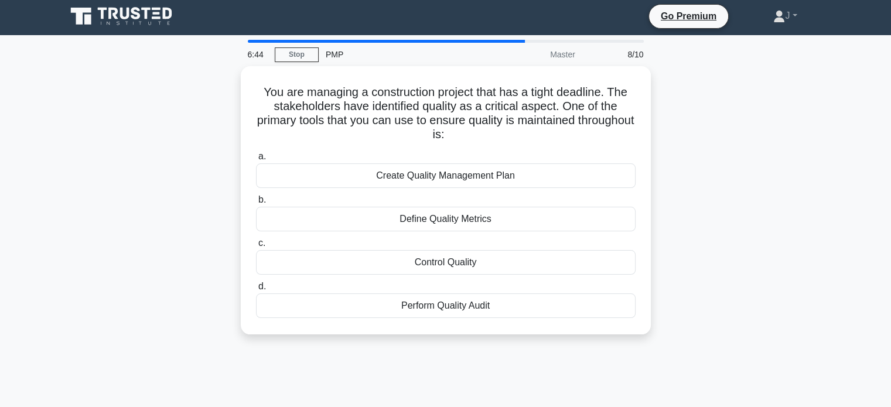
scroll to position [0, 0]
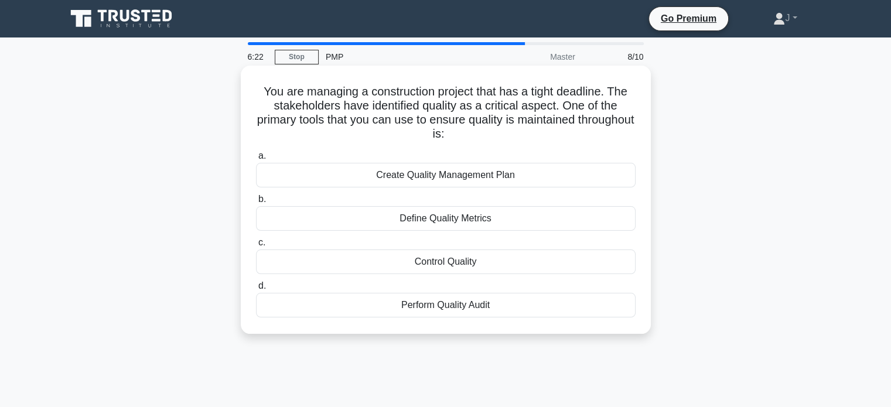
click at [393, 262] on div "Control Quality" at bounding box center [446, 262] width 380 height 25
click at [256, 247] on input "c. Control Quality" at bounding box center [256, 243] width 0 height 8
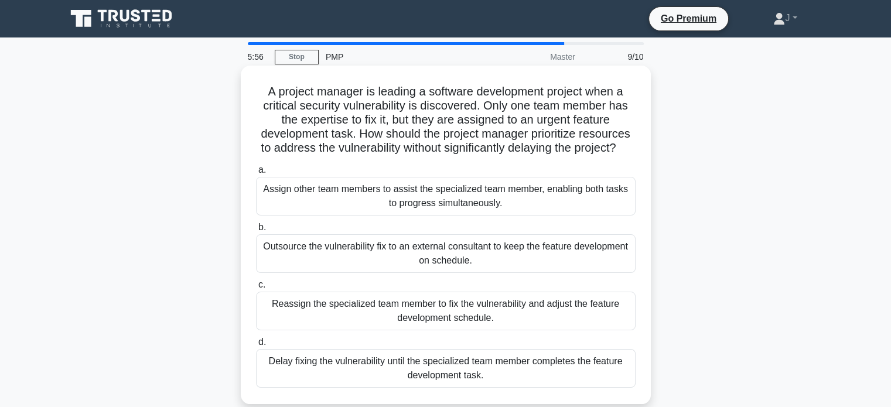
click at [481, 382] on div "Delay fixing the vulnerability until the specialized team member completes the …" at bounding box center [446, 368] width 380 height 39
click at [256, 346] on input "d. Delay fixing the vulnerability until the specialized team member completes t…" at bounding box center [256, 343] width 0 height 8
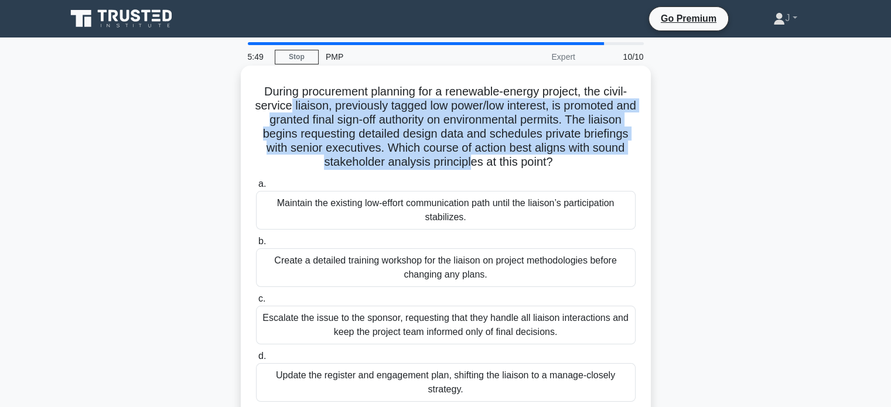
drag, startPoint x: 296, startPoint y: 101, endPoint x: 490, endPoint y: 159, distance: 202.4
click at [490, 159] on h5 "During procurement planning for a renewable-energy project, the civil-service l…" at bounding box center [446, 127] width 382 height 86
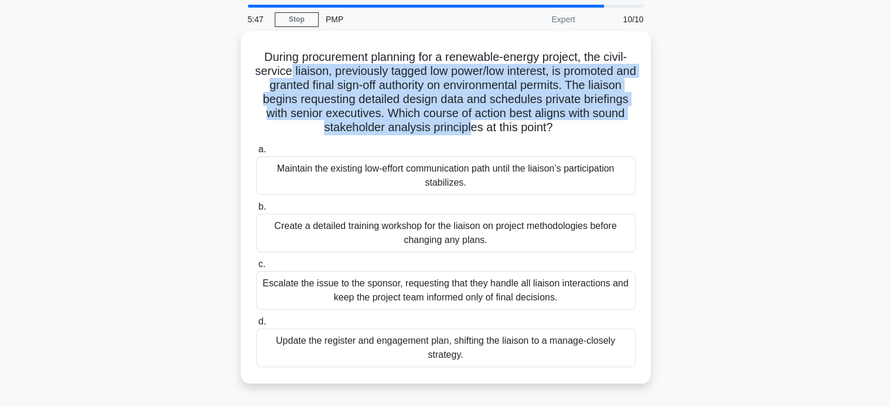
scroll to position [59, 0]
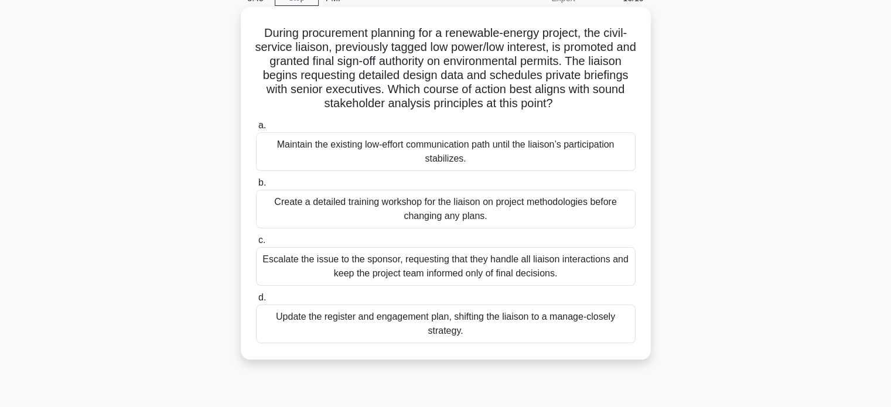
click at [398, 333] on div "Update the register and engagement plan, shifting the liaison to a manage-close…" at bounding box center [446, 324] width 380 height 39
click at [256, 302] on input "d. Update the register and engagement plan, shifting the liaison to a manage-cl…" at bounding box center [256, 298] width 0 height 8
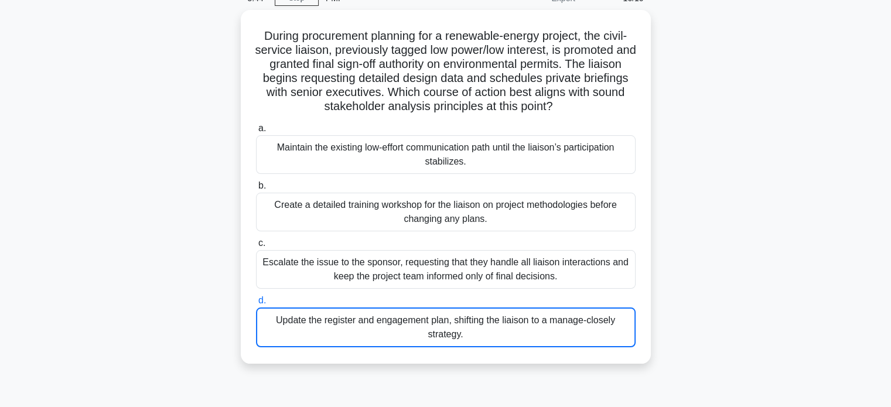
scroll to position [117, 0]
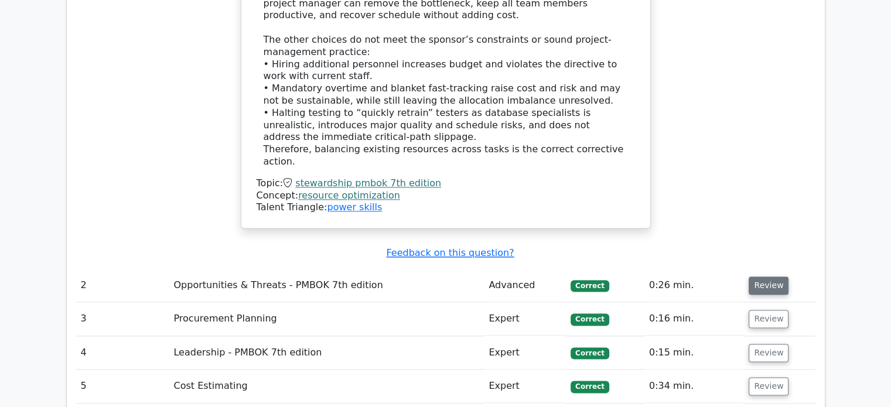
scroll to position [1699, 0]
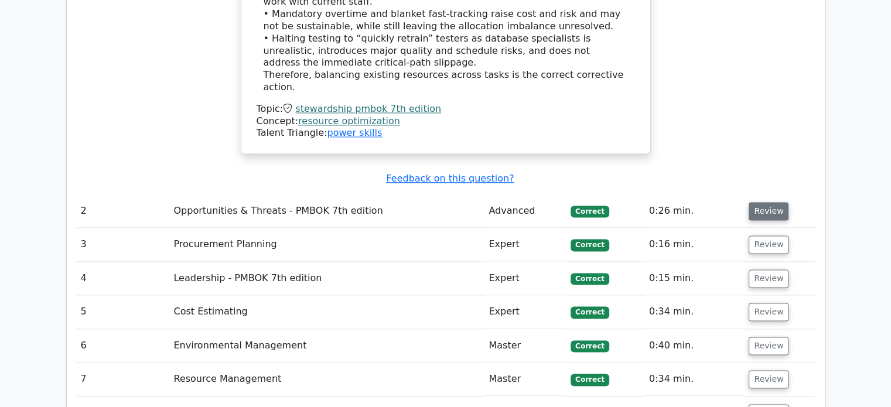
click at [770, 202] on button "Review" at bounding box center [769, 211] width 40 height 18
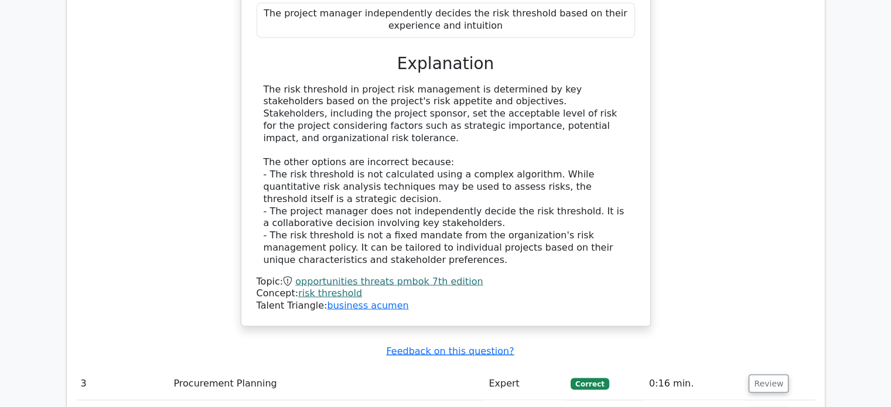
scroll to position [2168, 0]
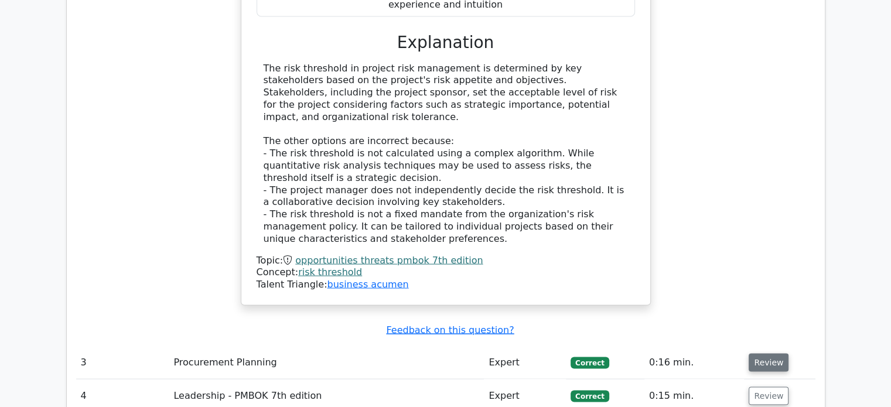
click at [762, 353] on button "Review" at bounding box center [769, 362] width 40 height 18
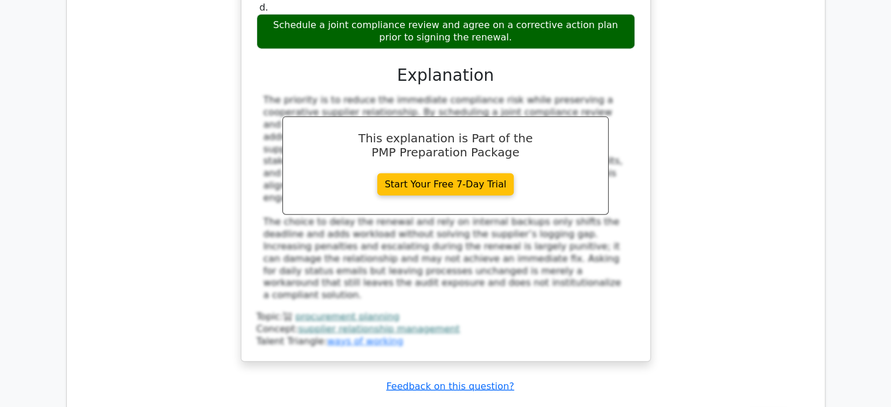
scroll to position [2812, 0]
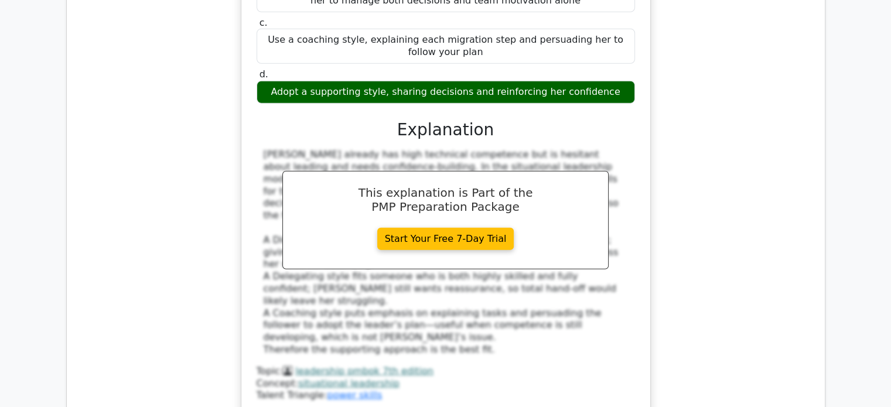
scroll to position [3515, 0]
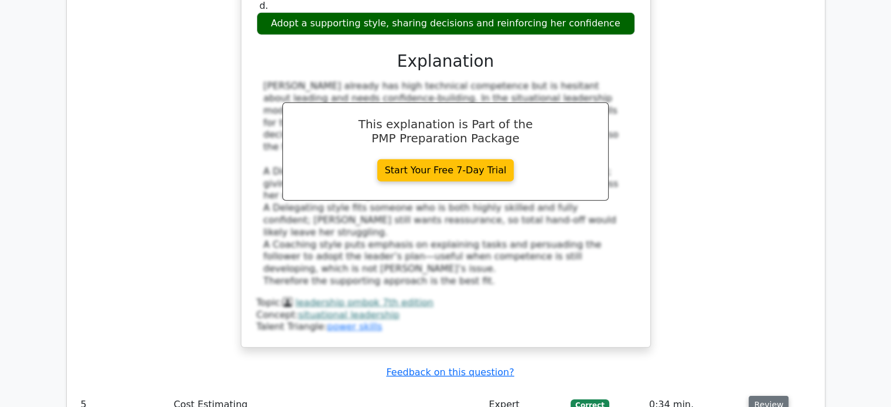
click at [760, 396] on button "Review" at bounding box center [769, 405] width 40 height 18
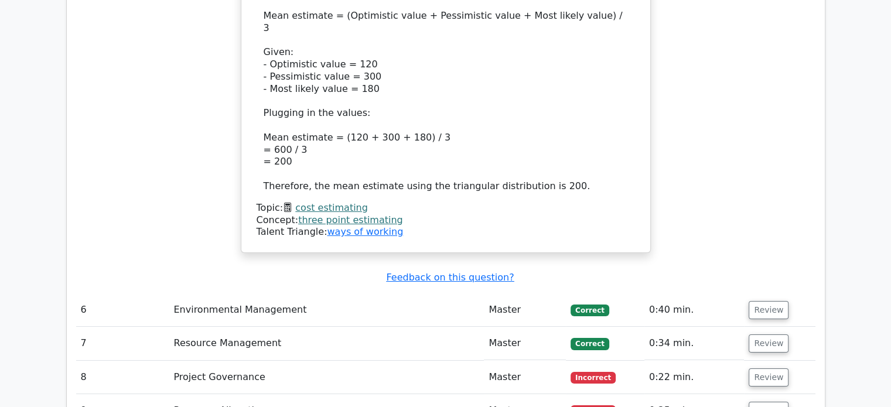
scroll to position [4277, 0]
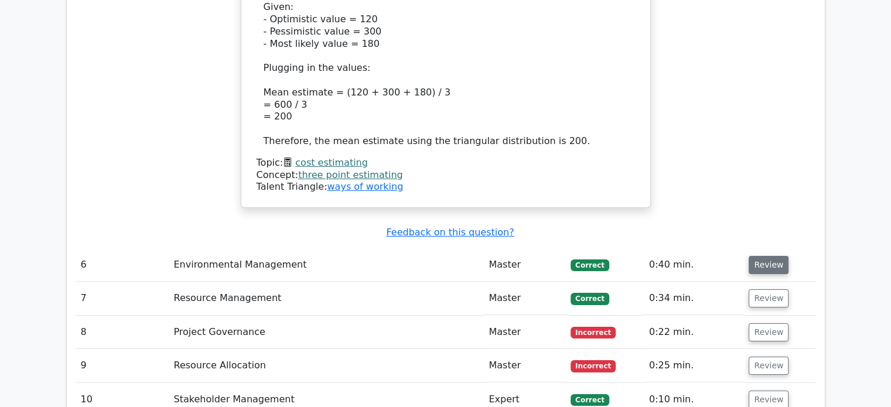
click at [759, 256] on button "Review" at bounding box center [769, 265] width 40 height 18
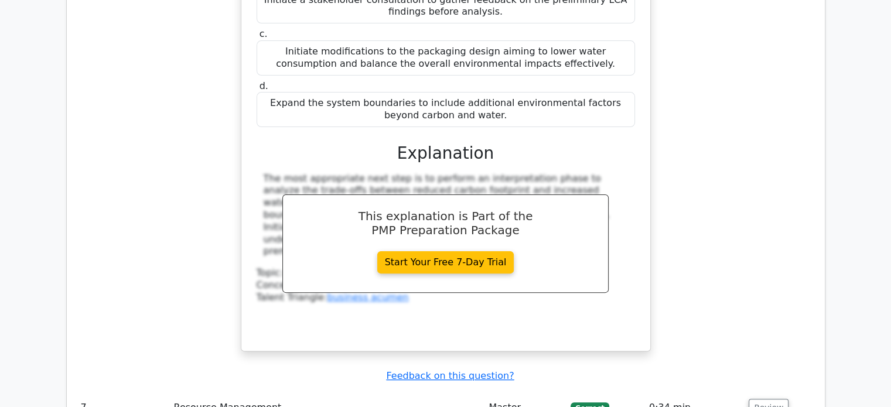
scroll to position [4746, 0]
click at [759, 398] on button "Review" at bounding box center [769, 407] width 40 height 18
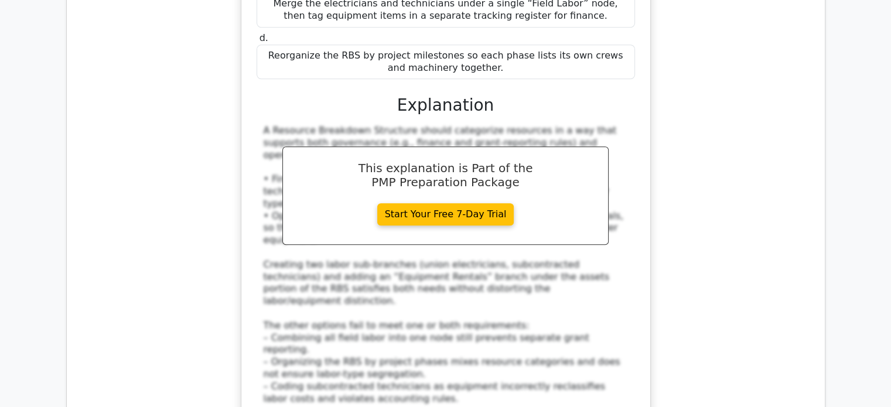
scroll to position [5507, 0]
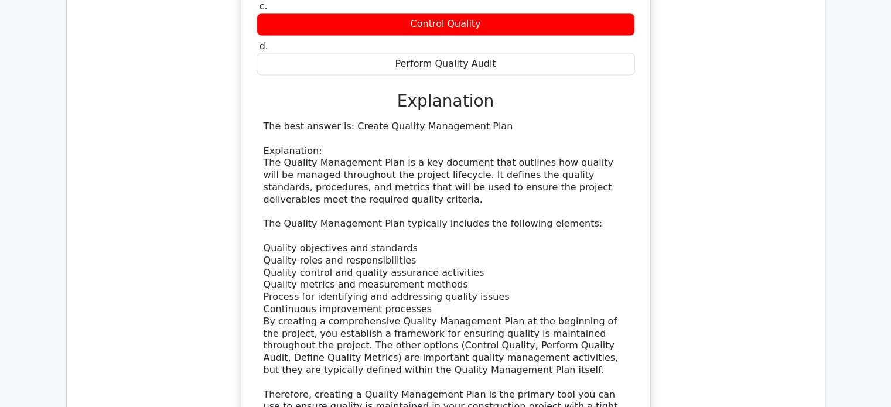
scroll to position [6152, 0]
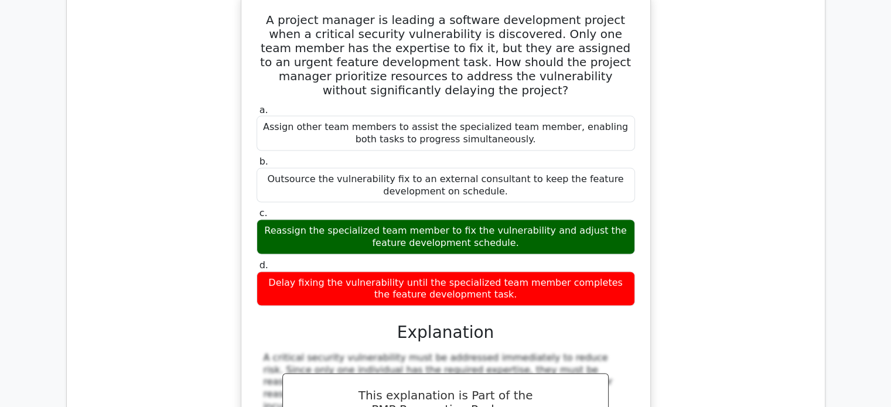
scroll to position [6796, 0]
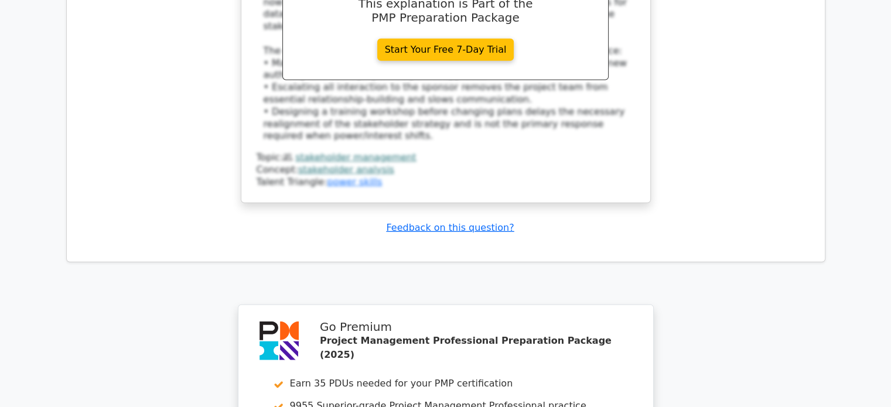
scroll to position [7834, 0]
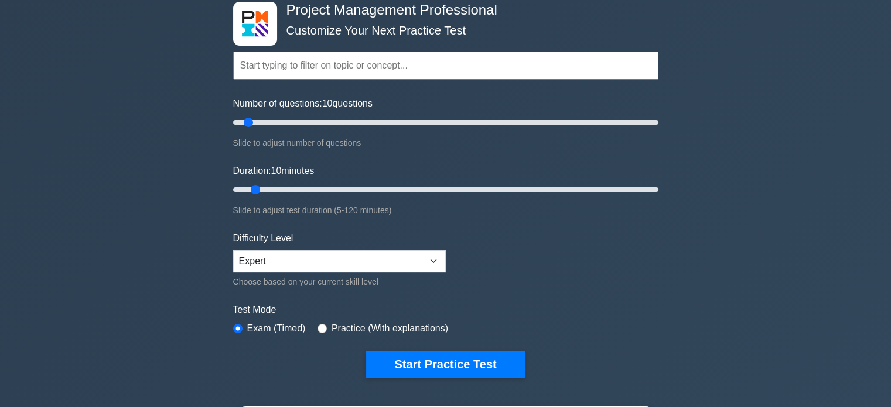
scroll to position [176, 0]
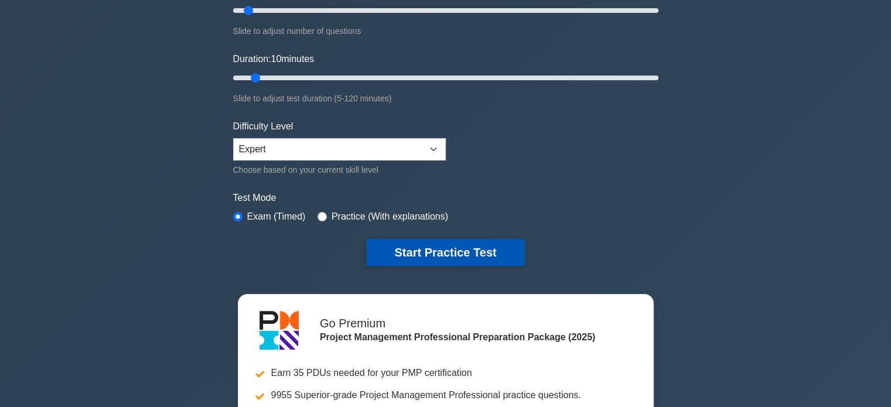
click at [403, 256] on button "Start Practice Test" at bounding box center [445, 252] width 158 height 27
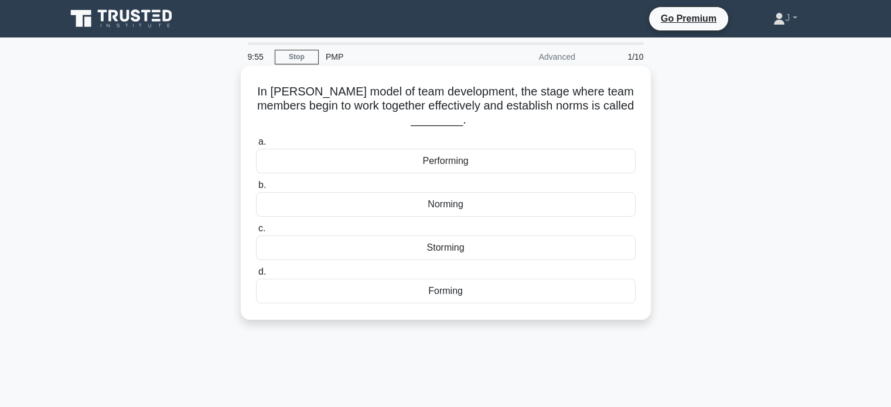
click at [510, 208] on div "Norming" at bounding box center [446, 204] width 380 height 25
click at [256, 189] on input "b. Norming" at bounding box center [256, 186] width 0 height 8
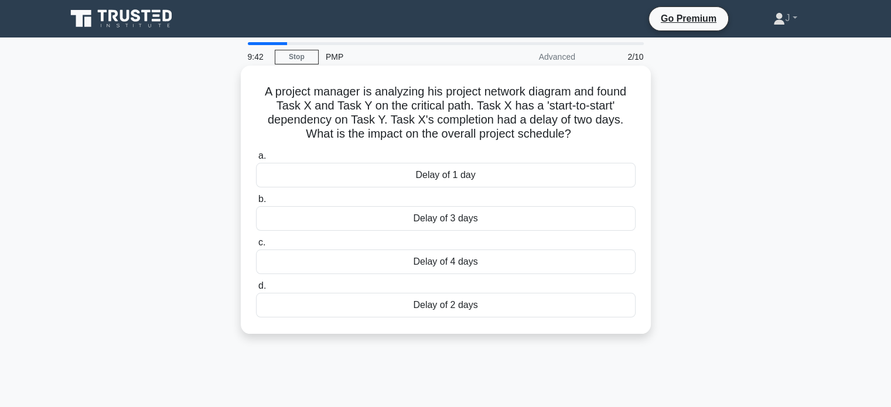
click at [531, 311] on div "Delay of 2 days" at bounding box center [446, 305] width 380 height 25
click at [256, 290] on input "[PERSON_NAME] of 2 days" at bounding box center [256, 286] width 0 height 8
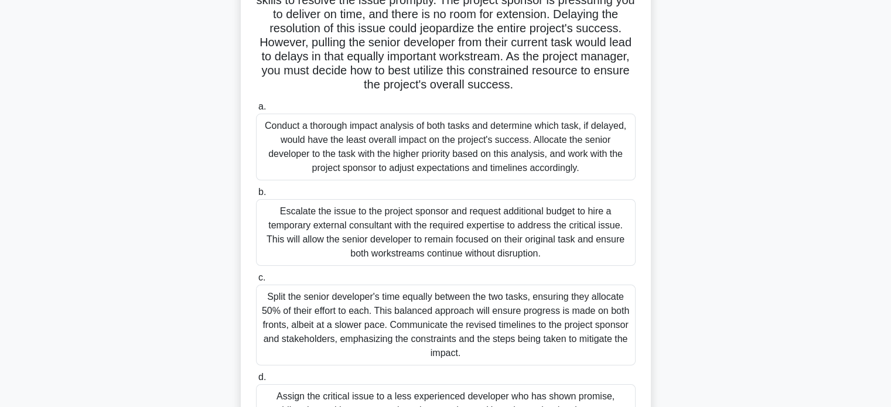
scroll to position [244, 0]
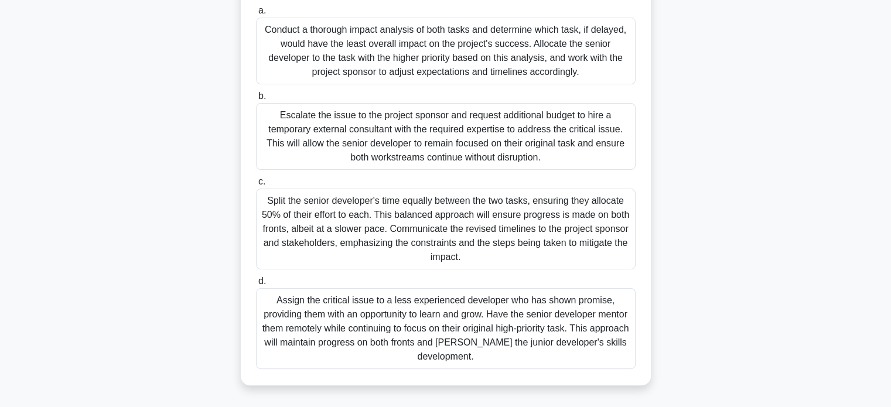
click at [472, 330] on div "Assign the critical issue to a less experienced developer who has shown promise…" at bounding box center [446, 328] width 380 height 81
click at [256, 285] on input "d. Assign the critical issue to a less experienced developer who has shown prom…" at bounding box center [256, 282] width 0 height 8
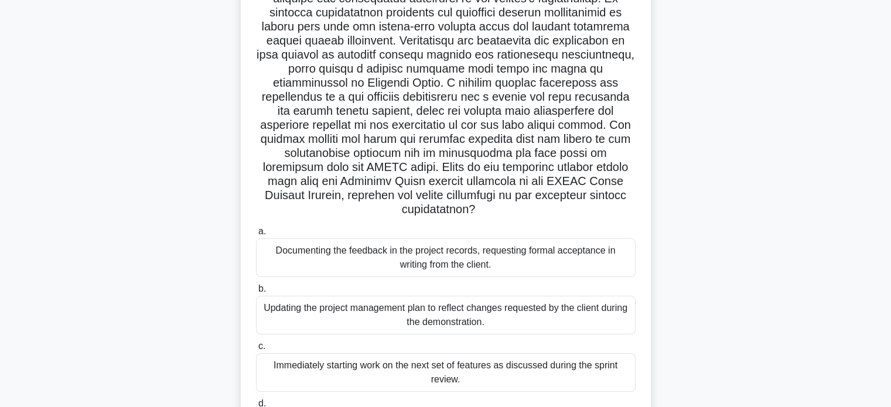
scroll to position [108, 0]
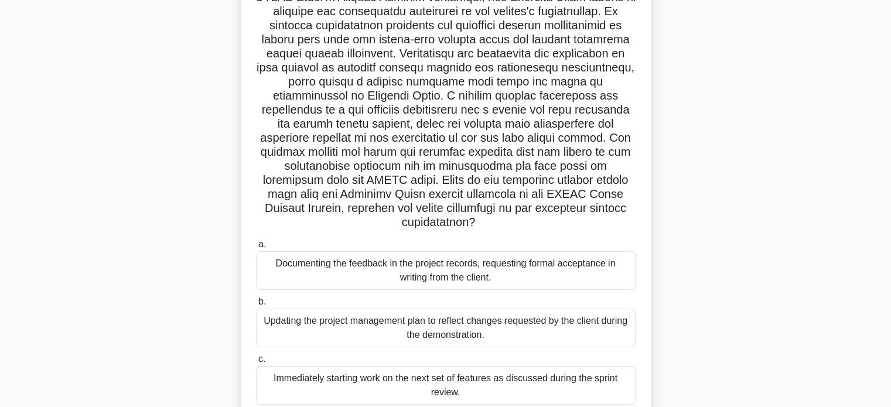
click at [588, 276] on div "Documenting the feedback in the project records, requesting formal acceptance i…" at bounding box center [446, 270] width 380 height 39
click at [256, 248] on input "a. Documenting the feedback in the project records, requesting formal acceptanc…" at bounding box center [256, 245] width 0 height 8
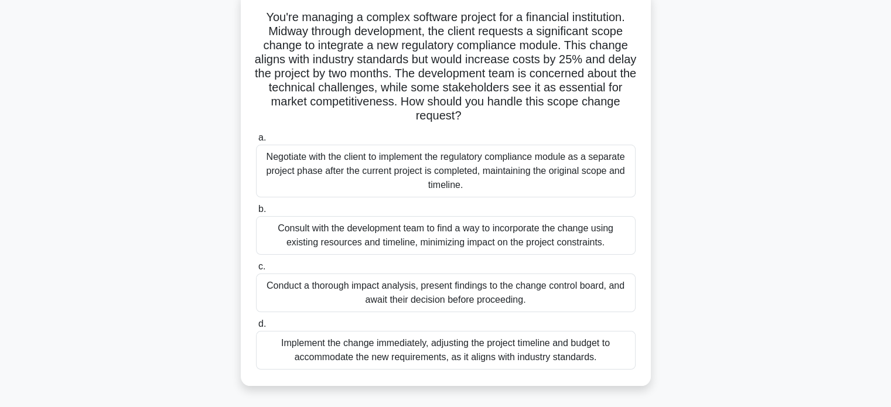
scroll to position [176, 0]
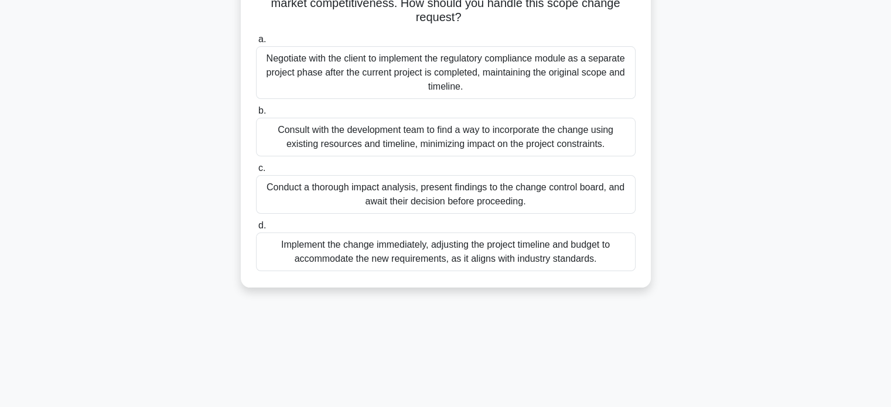
click at [598, 196] on div "Conduct a thorough impact analysis, present findings to the change control boar…" at bounding box center [446, 194] width 380 height 39
click at [256, 172] on input "c. Conduct a thorough impact analysis, present findings to the change control b…" at bounding box center [256, 169] width 0 height 8
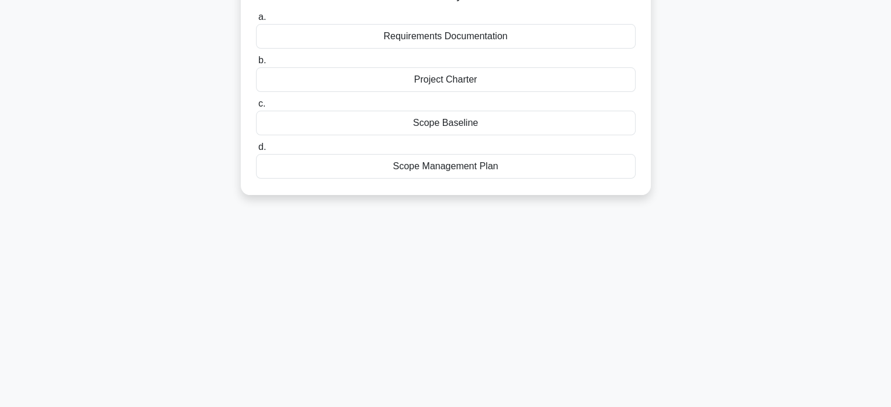
scroll to position [0, 0]
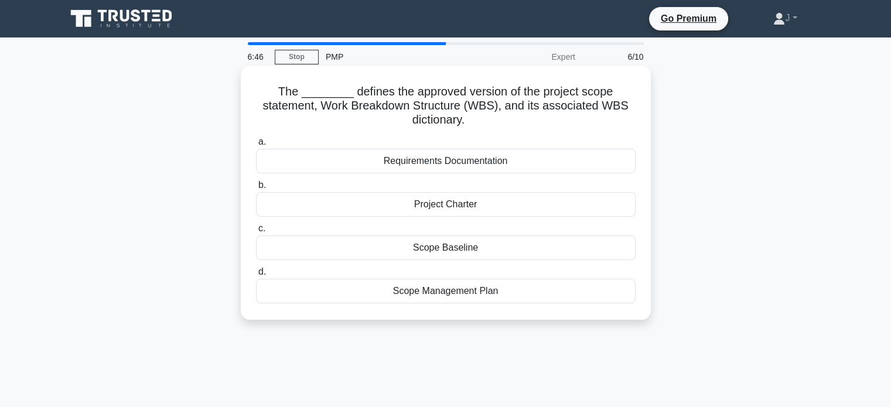
click at [548, 255] on div "Scope Baseline" at bounding box center [446, 248] width 380 height 25
click at [256, 233] on input "c. Scope Baseline" at bounding box center [256, 229] width 0 height 8
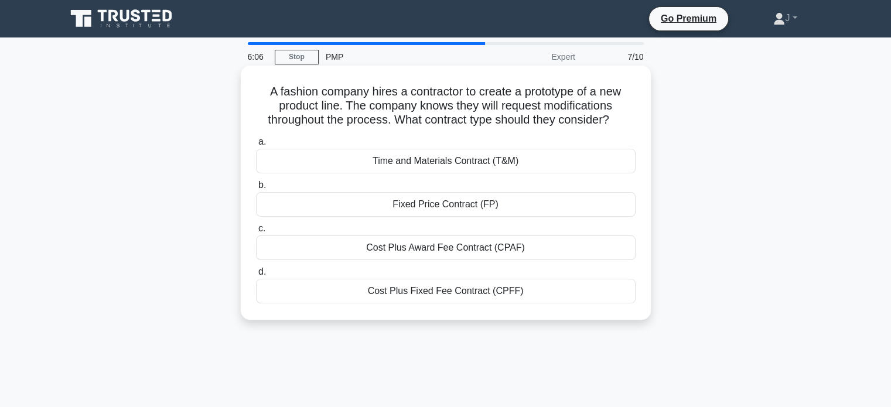
click at [490, 297] on div "Cost Plus Fixed Fee Contract (CPFF)" at bounding box center [446, 291] width 380 height 25
click at [256, 276] on input "d. Cost Plus Fixed Fee Contract (CPFF)" at bounding box center [256, 272] width 0 height 8
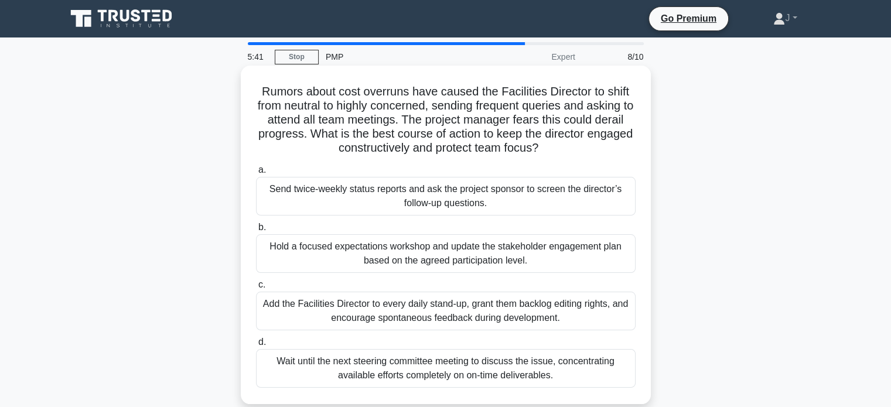
click at [572, 253] on div "Hold a focused expectations workshop and update the stakeholder engagement plan…" at bounding box center [446, 253] width 380 height 39
click at [256, 231] on input "b. Hold a focused expectations workshop and update the stakeholder engagement p…" at bounding box center [256, 228] width 0 height 8
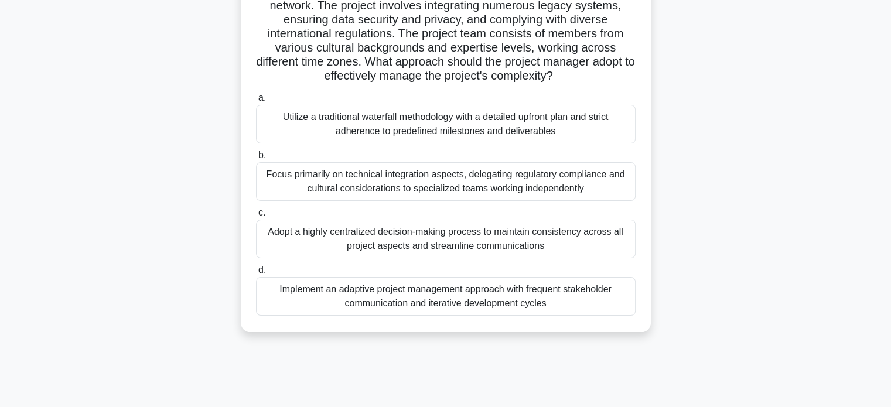
scroll to position [59, 0]
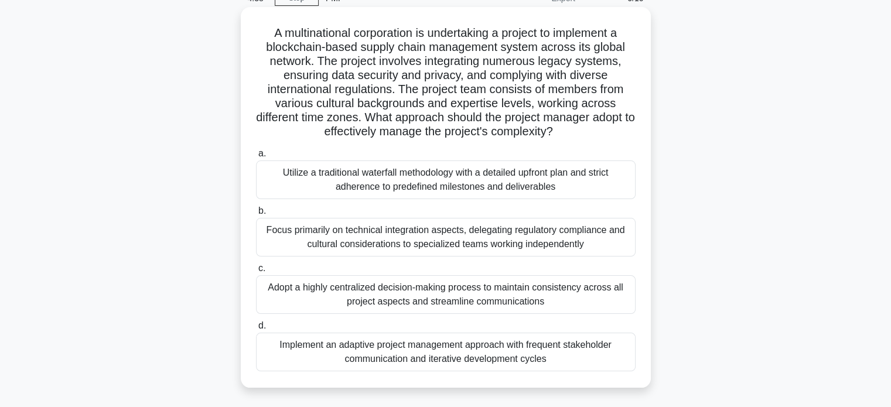
click at [612, 358] on div "Implement an adaptive project management approach with frequent stakeholder com…" at bounding box center [446, 352] width 380 height 39
click at [256, 330] on input "d. Implement an adaptive project management approach with frequent stakeholder …" at bounding box center [256, 326] width 0 height 8
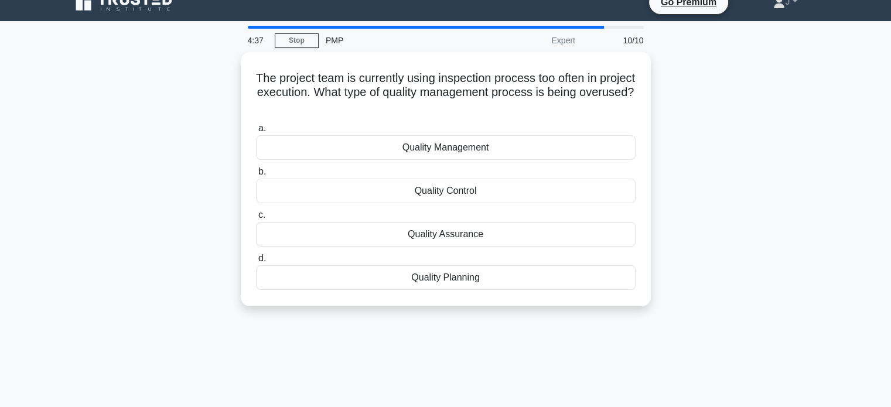
scroll to position [0, 0]
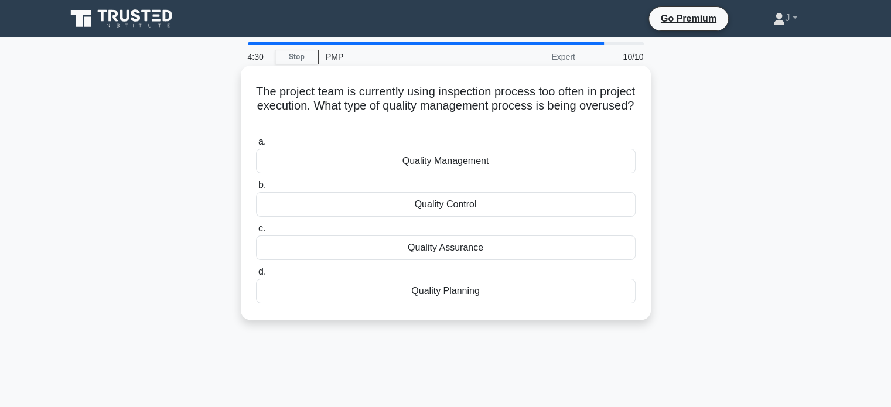
click at [549, 204] on div "Quality Control" at bounding box center [446, 204] width 380 height 25
click at [256, 189] on input "b. Quality Control" at bounding box center [256, 186] width 0 height 8
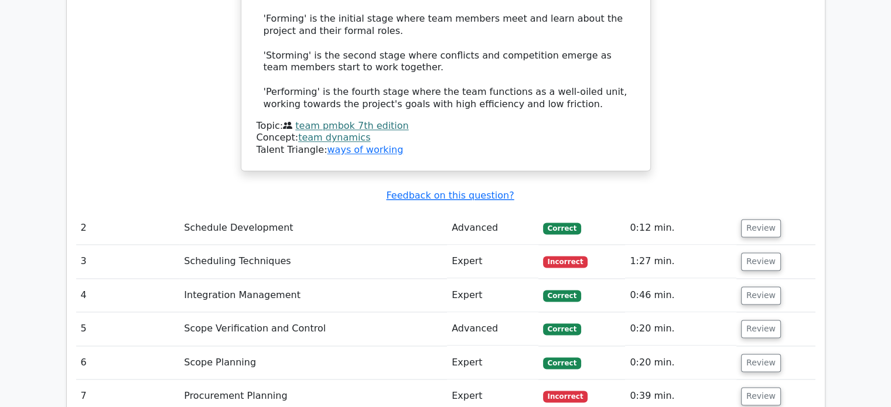
scroll to position [1640, 0]
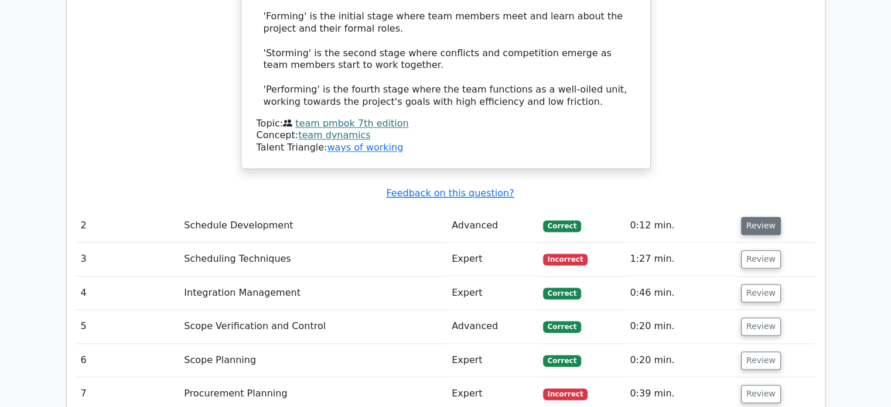
click at [772, 217] on button "Review" at bounding box center [761, 226] width 40 height 18
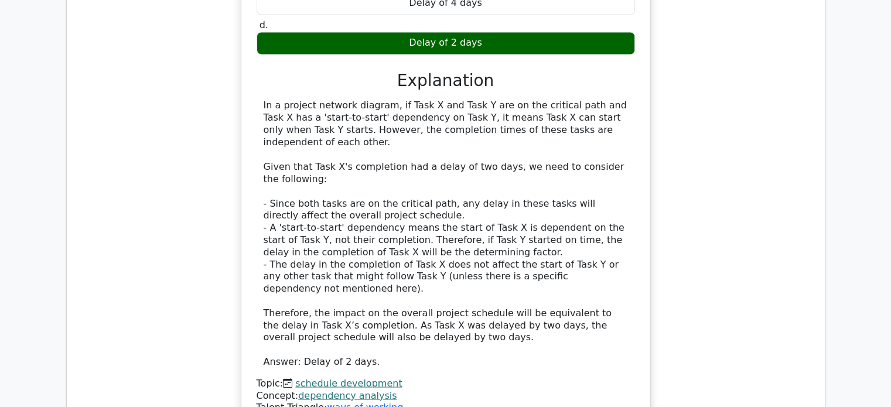
scroll to position [2285, 0]
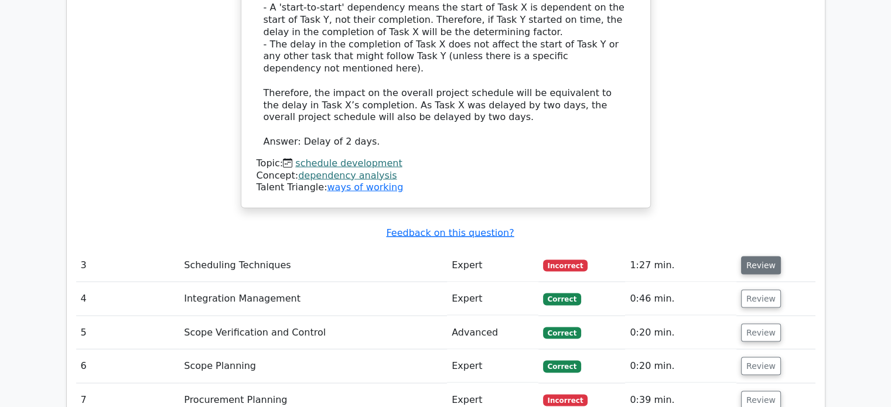
click at [759, 257] on button "Review" at bounding box center [761, 266] width 40 height 18
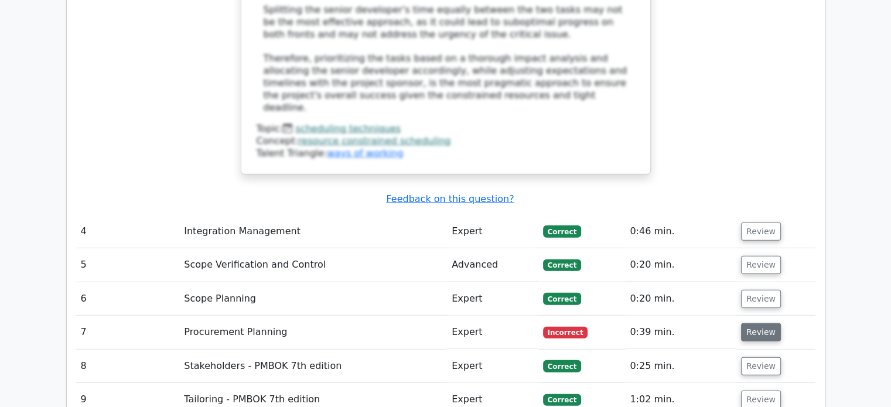
scroll to position [3339, 0]
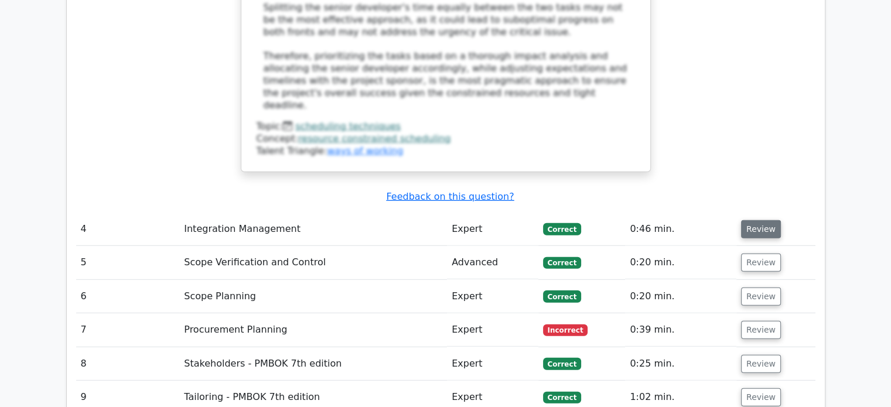
click at [749, 220] on button "Review" at bounding box center [761, 229] width 40 height 18
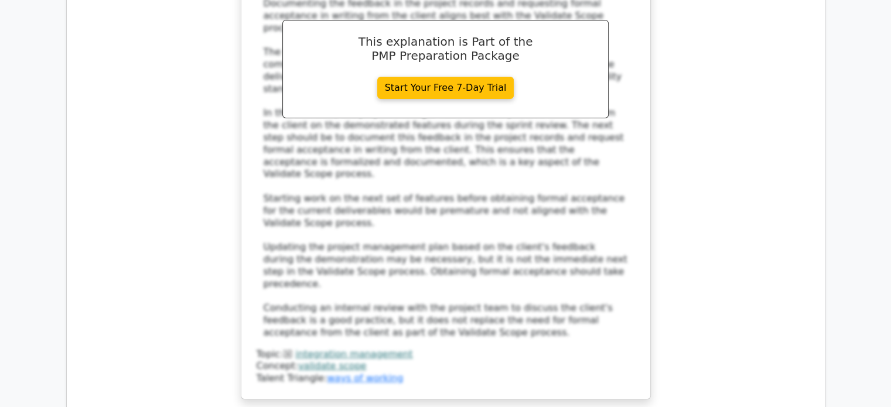
scroll to position [4277, 0]
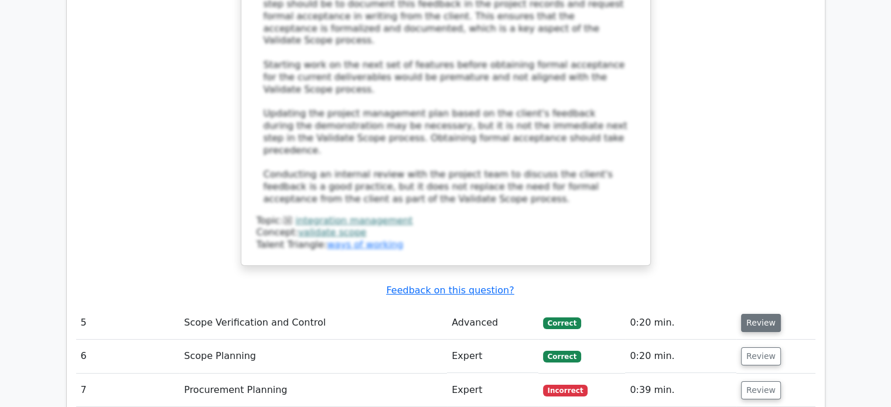
click at [758, 314] on button "Review" at bounding box center [761, 323] width 40 height 18
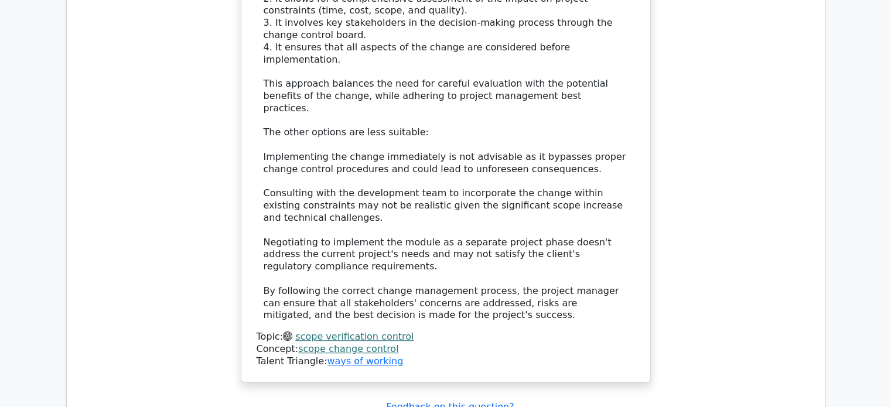
scroll to position [5156, 0]
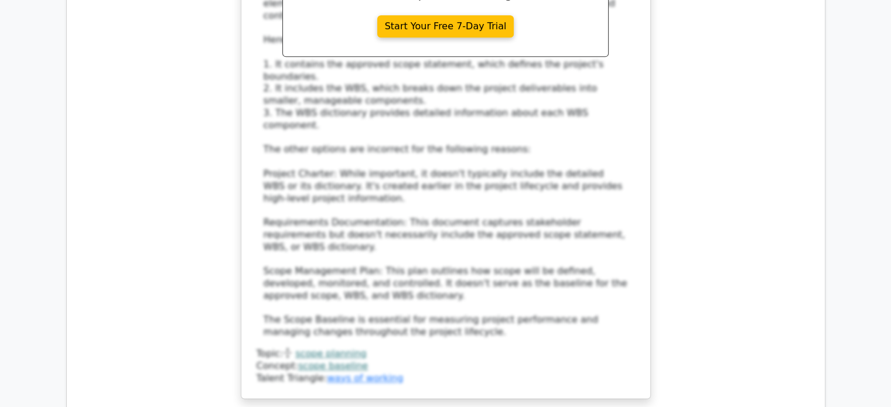
scroll to position [5917, 0]
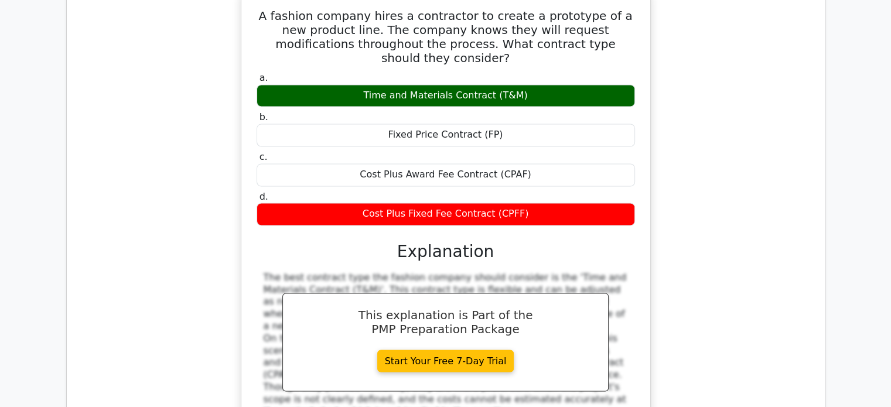
scroll to position [6503, 0]
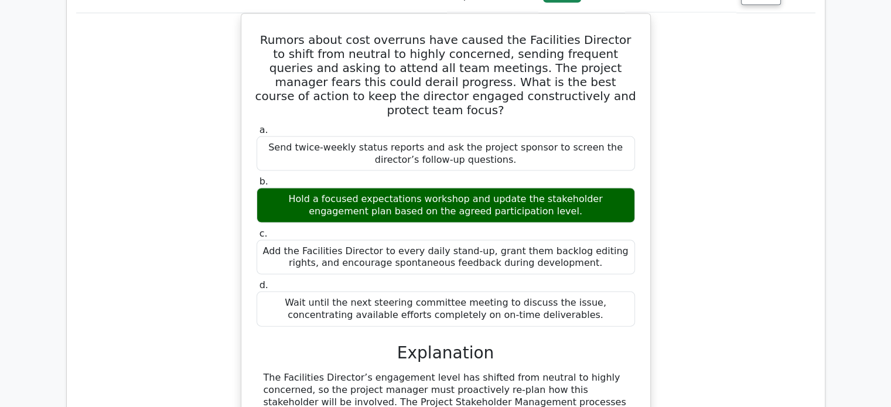
scroll to position [7089, 0]
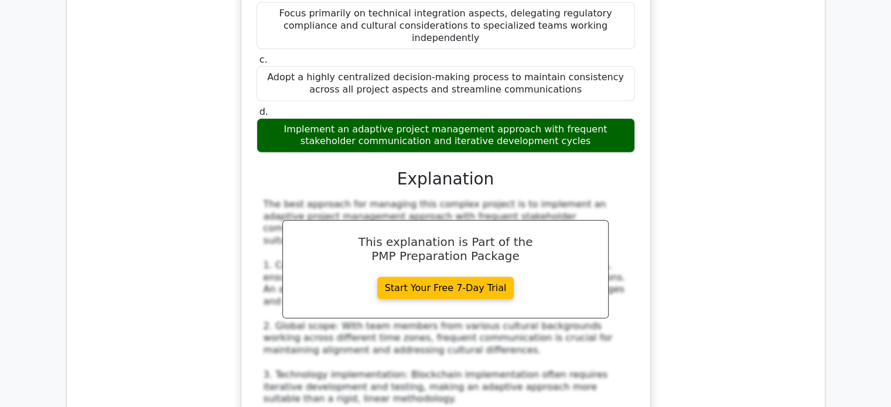
scroll to position [8085, 0]
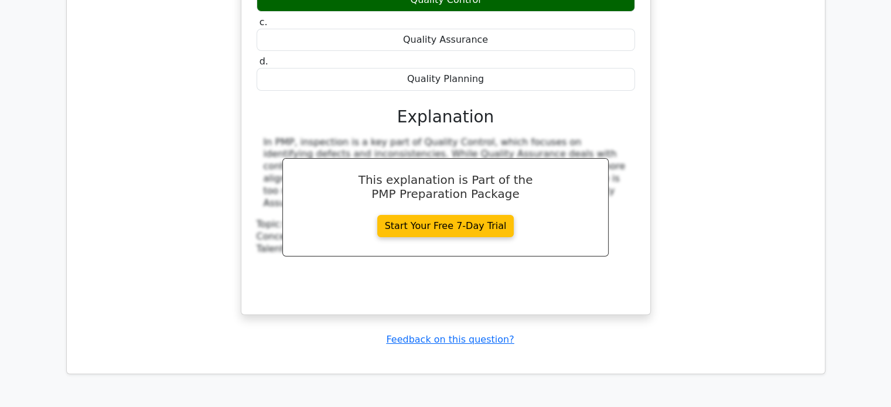
scroll to position [8847, 0]
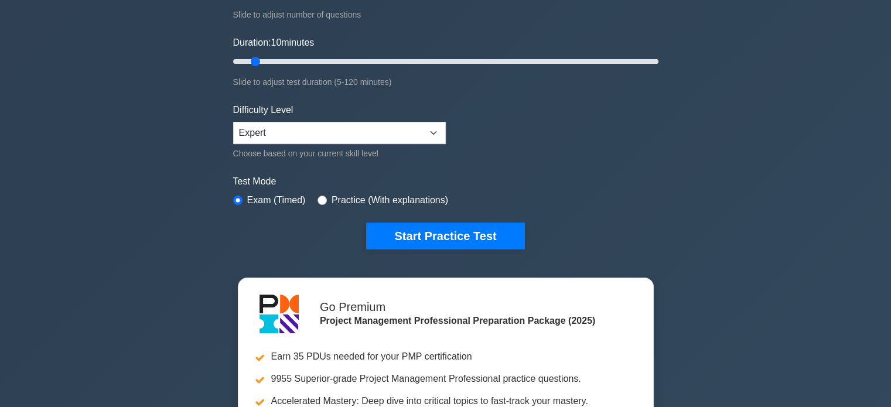
scroll to position [234, 0]
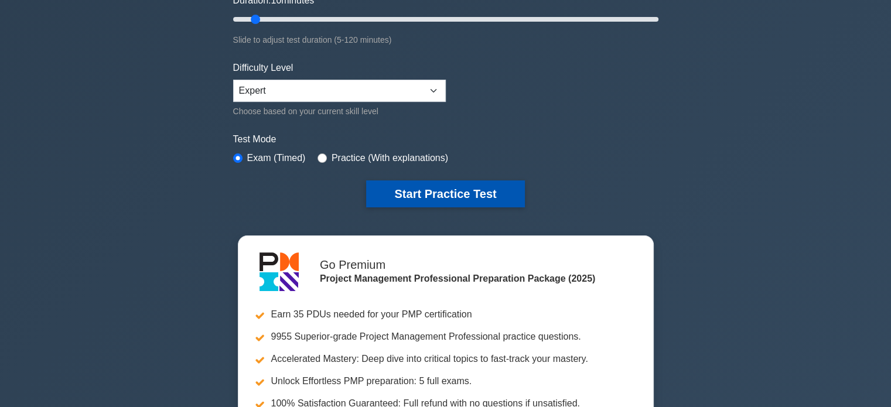
click at [415, 196] on button "Start Practice Test" at bounding box center [445, 193] width 158 height 27
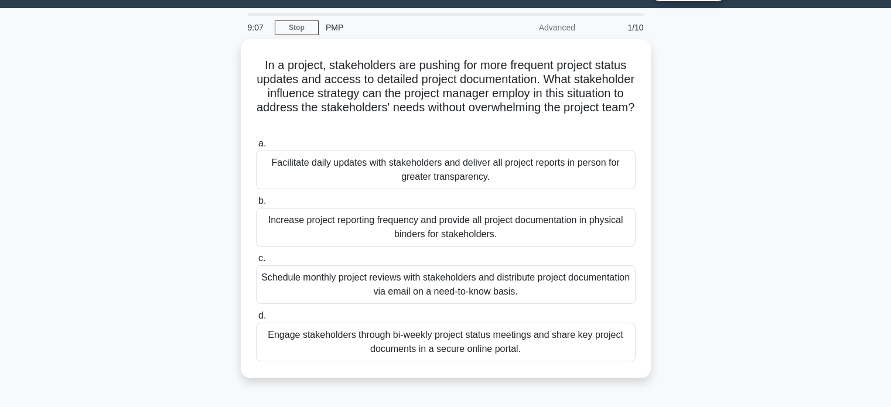
scroll to position [59, 0]
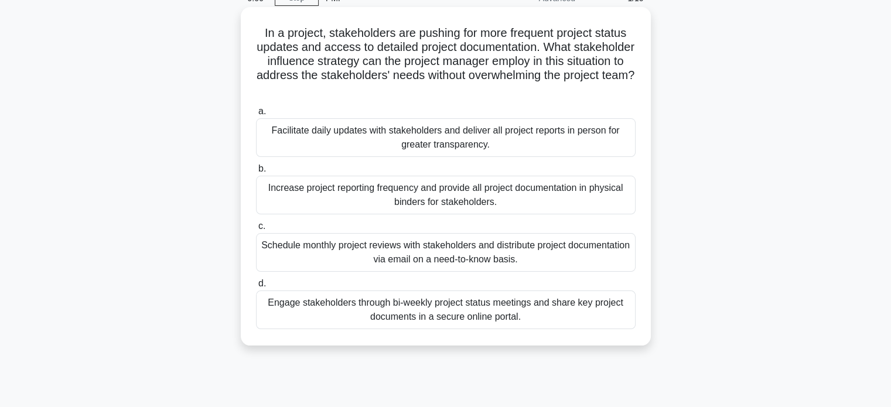
click at [512, 312] on div "Engage stakeholders through bi-weekly project status meetings and share key pro…" at bounding box center [446, 310] width 380 height 39
click at [256, 288] on input "d. Engage stakeholders through bi-weekly project status meetings and share key …" at bounding box center [256, 284] width 0 height 8
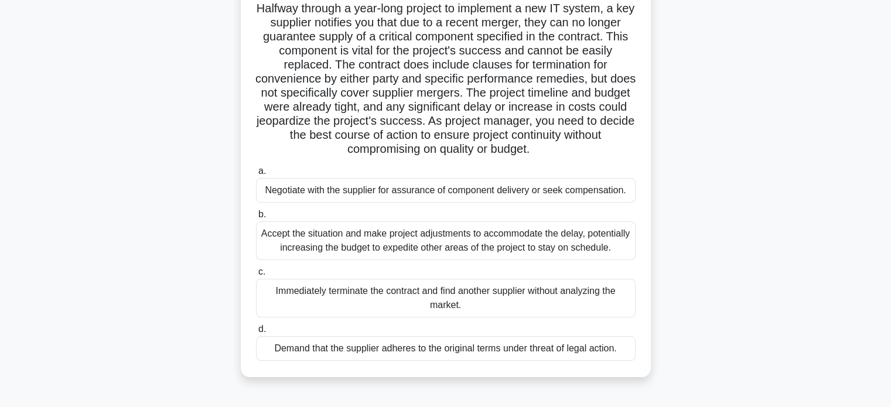
scroll to position [117, 0]
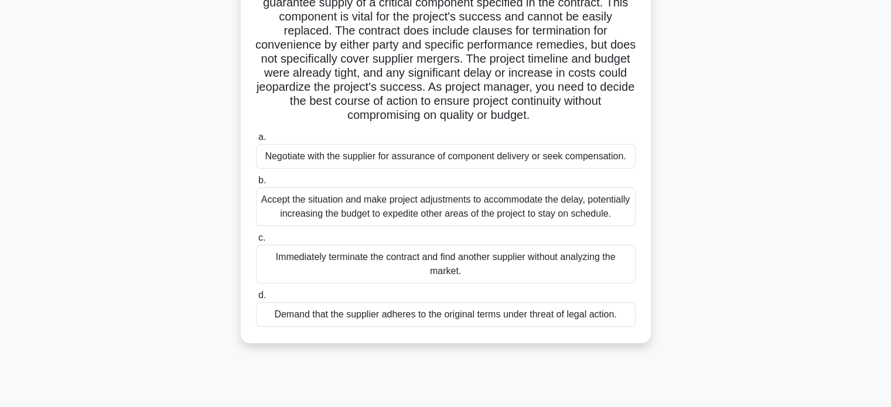
click at [530, 159] on div "Negotiate with the supplier for assurance of component delivery or seek compens…" at bounding box center [446, 156] width 380 height 25
click at [256, 141] on input "a. Negotiate with the supplier for assurance of component delivery or seek comp…" at bounding box center [256, 138] width 0 height 8
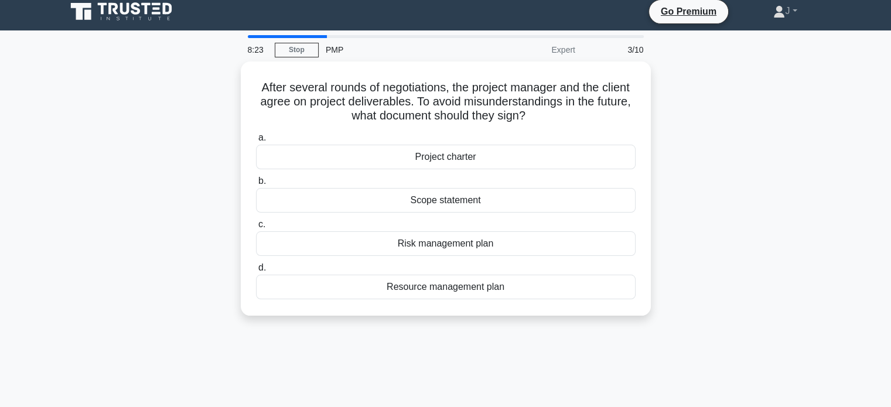
scroll to position [0, 0]
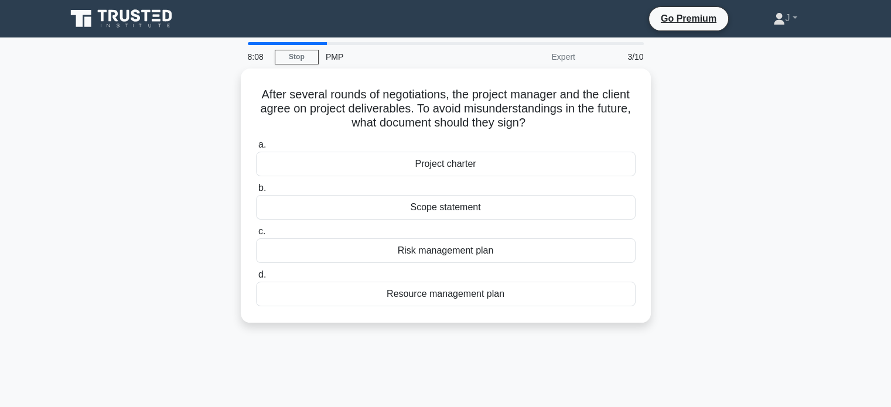
click at [726, 191] on div "After several rounds of negotiations, the project manager and the client agree …" at bounding box center [445, 203] width 773 height 268
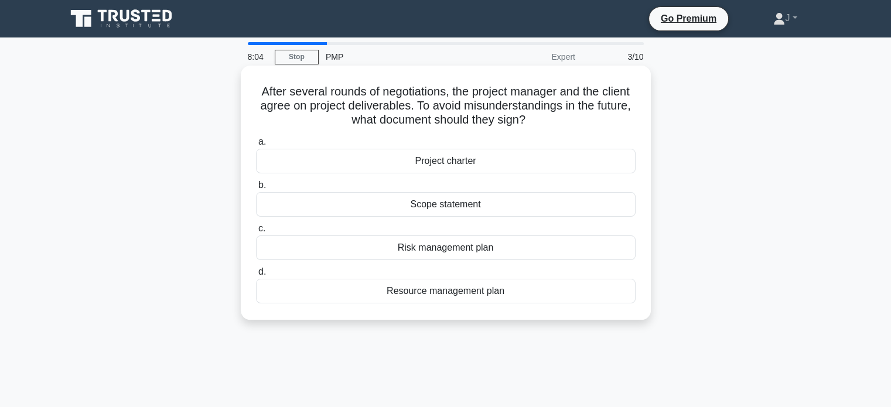
click at [593, 210] on div "Scope statement" at bounding box center [446, 204] width 380 height 25
click at [256, 189] on input "b. Scope statement" at bounding box center [256, 186] width 0 height 8
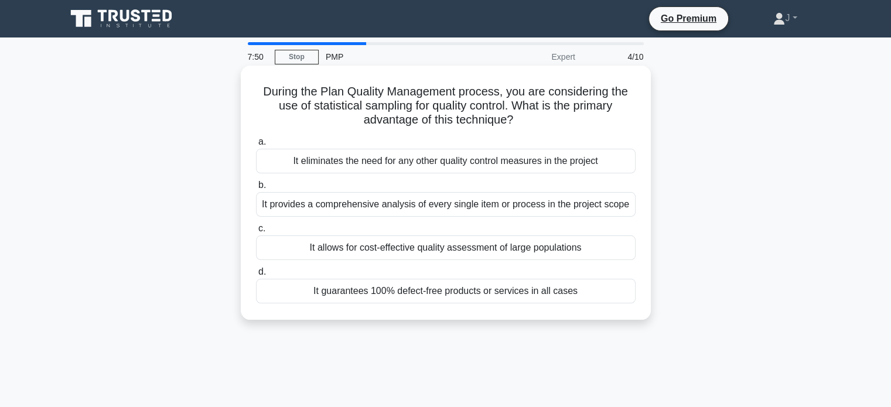
click at [584, 248] on div "It allows for cost-effective quality assessment of large populations" at bounding box center [446, 248] width 380 height 25
click at [256, 233] on input "c. It allows for cost-effective quality assessment of large populations" at bounding box center [256, 229] width 0 height 8
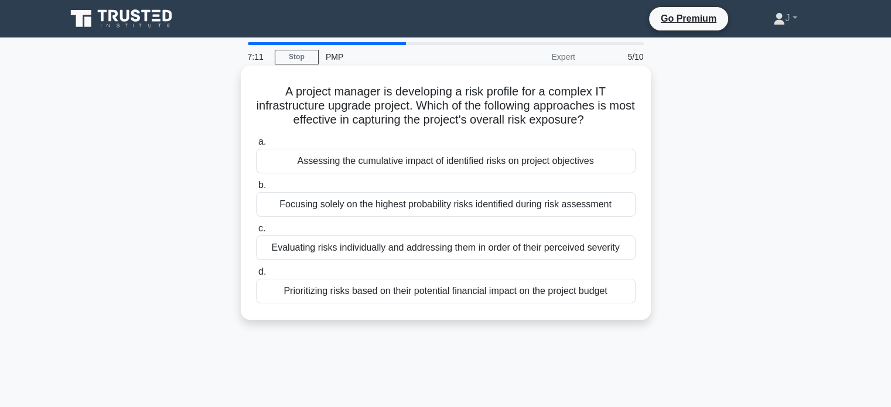
click at [593, 167] on div "Assessing the cumulative impact of identified risks on project objectives" at bounding box center [446, 161] width 380 height 25
click at [256, 146] on input "a. Assessing the cumulative impact of identified risks on project objectives" at bounding box center [256, 142] width 0 height 8
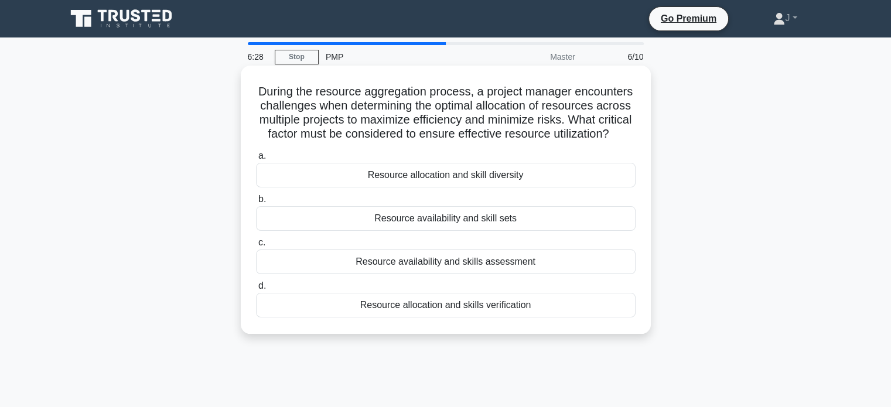
click at [534, 231] on div "Resource availability and skill sets" at bounding box center [446, 218] width 380 height 25
click at [256, 203] on input "b. Resource availability and skill sets" at bounding box center [256, 200] width 0 height 8
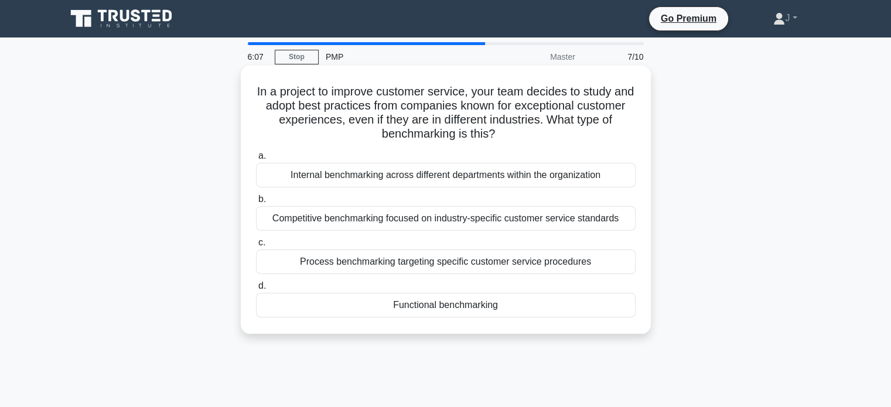
click at [444, 314] on div "Functional benchmarking" at bounding box center [446, 305] width 380 height 25
click at [256, 290] on input "d. Functional benchmarking" at bounding box center [256, 286] width 0 height 8
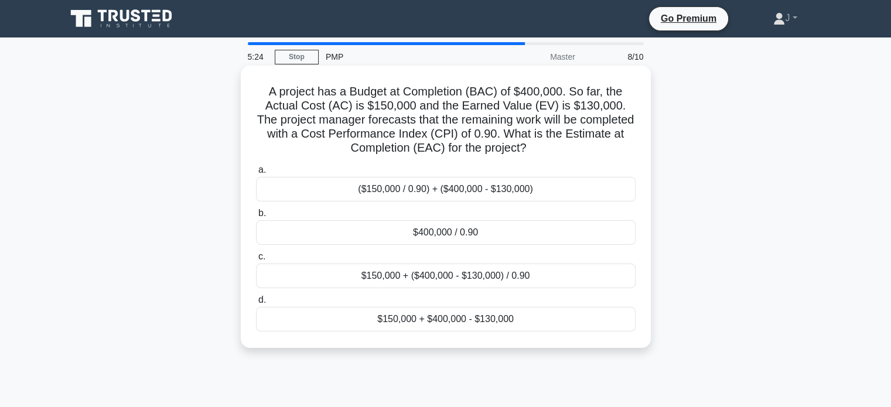
click at [476, 277] on div "$150,000 + ($400,000 - $130,000) / 0.90" at bounding box center [446, 276] width 380 height 25
click at [256, 261] on input "c. $150,000 + ($400,000 - $130,000) / 0.90" at bounding box center [256, 257] width 0 height 8
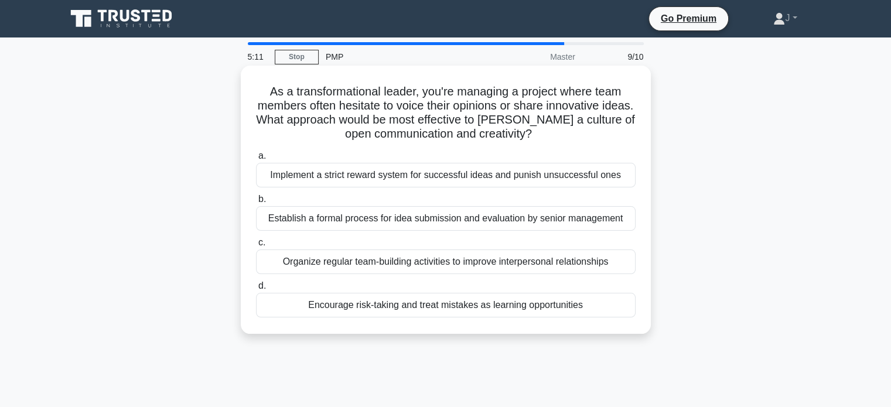
click at [539, 306] on div "Encourage risk-taking and treat mistakes as learning opportunities" at bounding box center [446, 305] width 380 height 25
click at [256, 290] on input "d. Encourage risk-taking and treat mistakes as learning opportunities" at bounding box center [256, 286] width 0 height 8
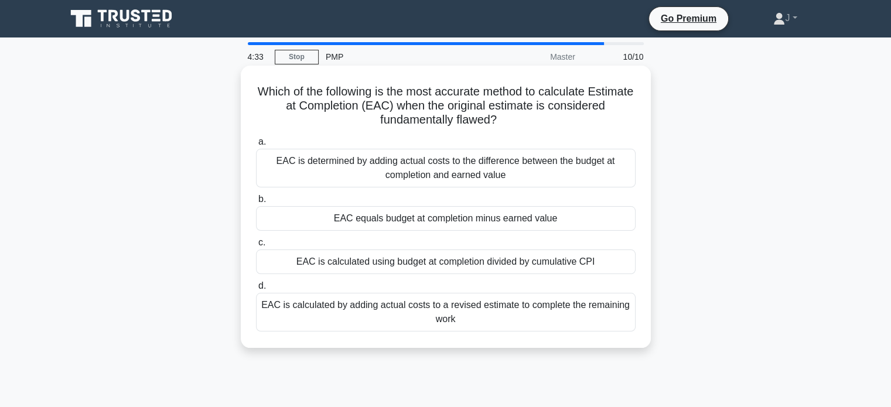
click at [422, 313] on div "EAC is calculated by adding actual costs to a revised estimate to complete the …" at bounding box center [446, 312] width 380 height 39
click at [256, 290] on input "d. EAC is calculated by adding actual costs to a revised estimate to complete t…" at bounding box center [256, 286] width 0 height 8
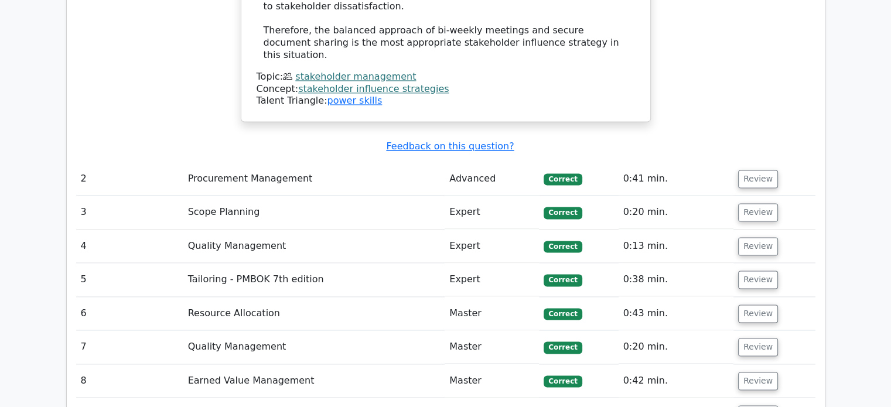
scroll to position [1640, 0]
click at [753, 169] on button "Review" at bounding box center [758, 178] width 40 height 18
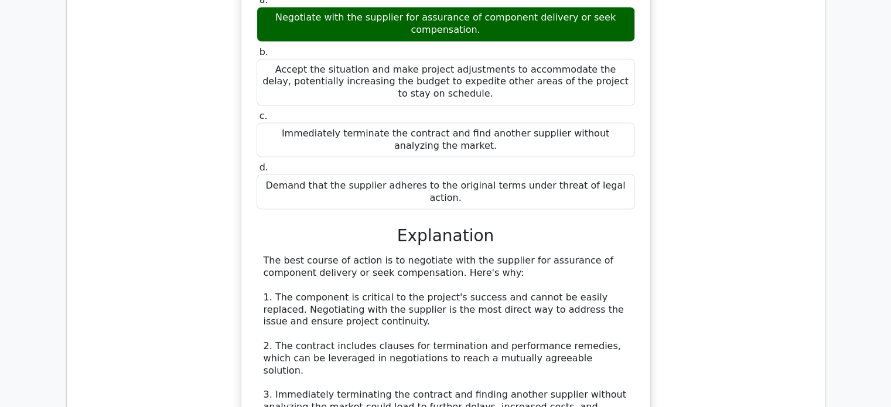
scroll to position [2285, 0]
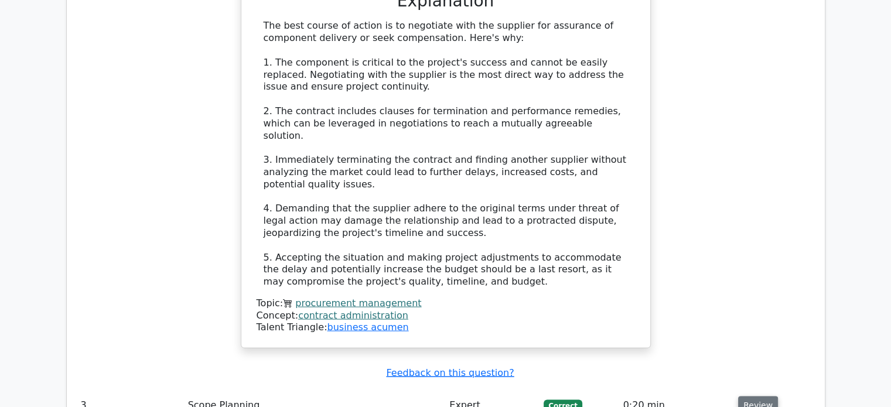
click at [755, 397] on button "Review" at bounding box center [758, 406] width 40 height 18
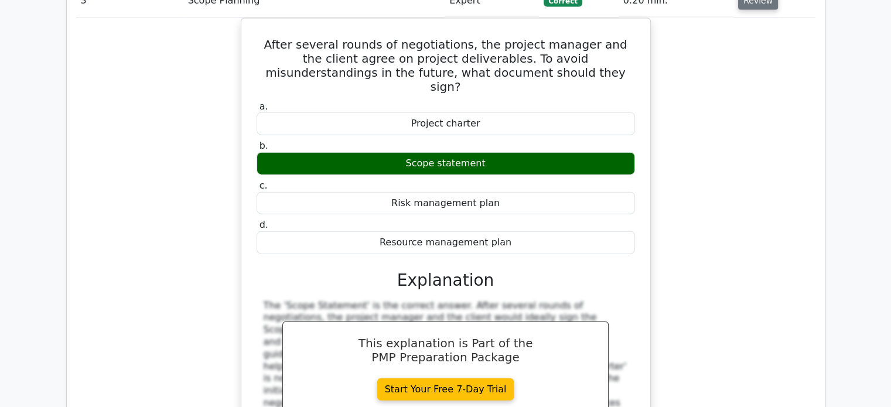
scroll to position [2871, 0]
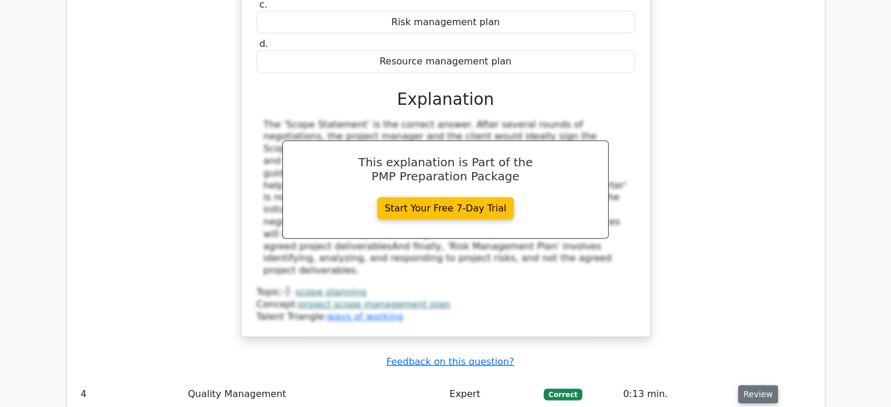
click at [755, 386] on button "Review" at bounding box center [758, 395] width 40 height 18
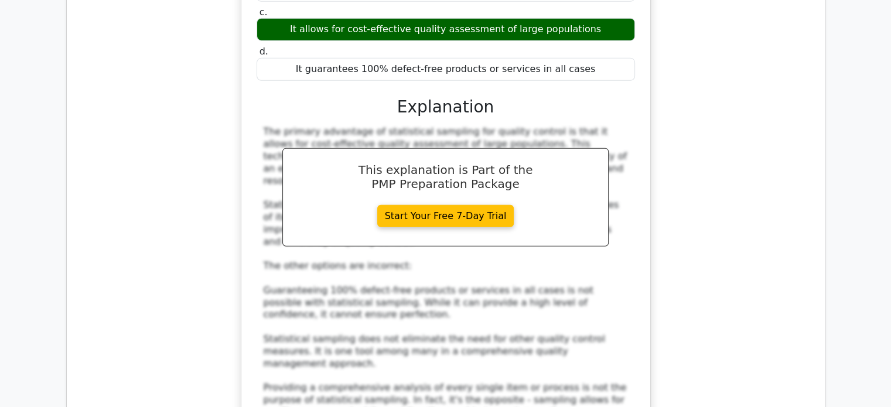
scroll to position [3515, 0]
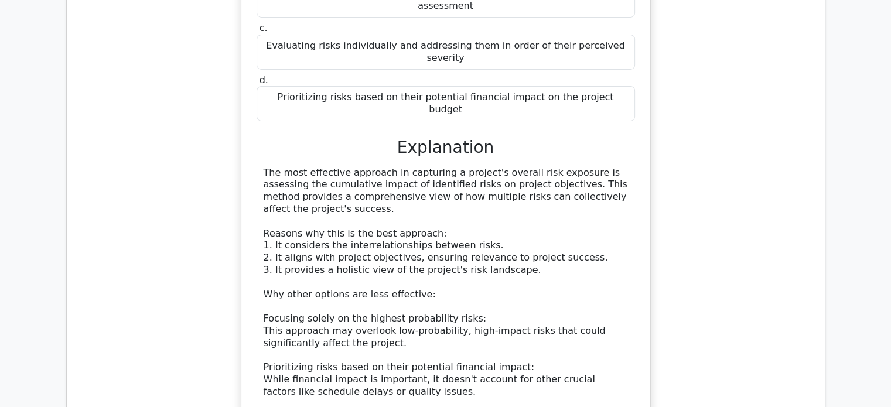
scroll to position [4335, 0]
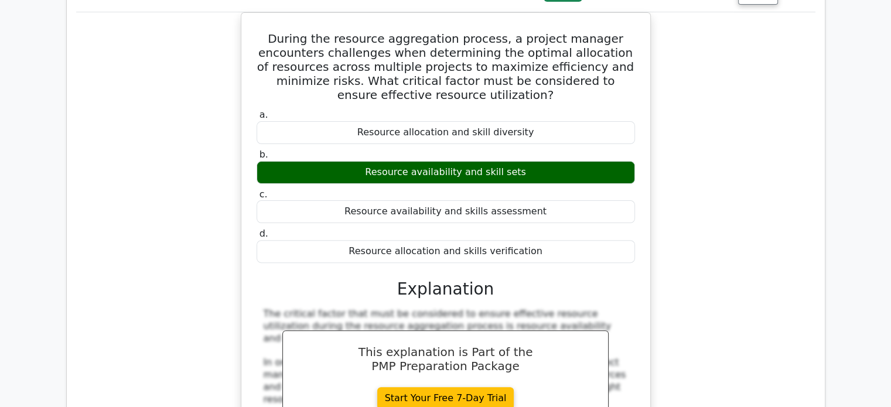
scroll to position [4804, 0]
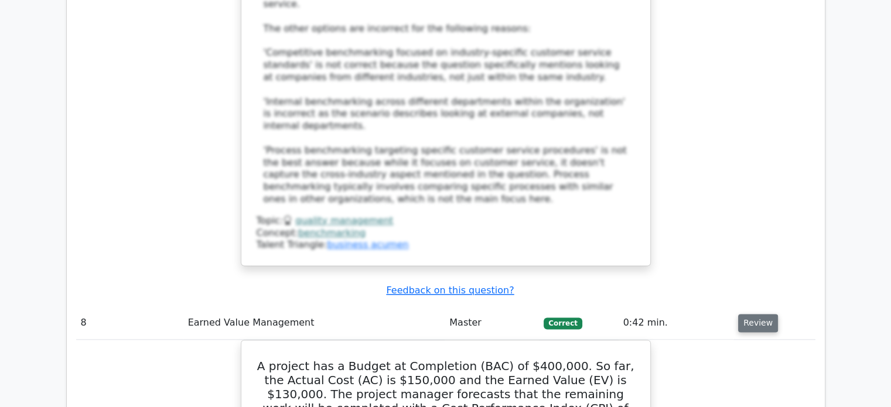
scroll to position [5976, 0]
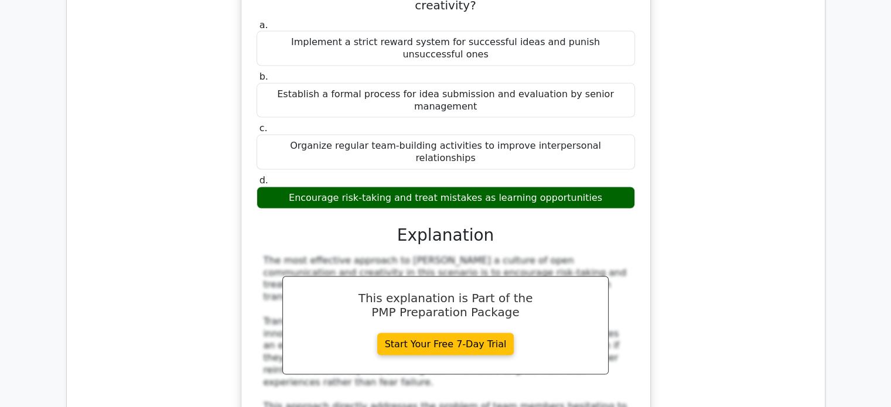
scroll to position [6855, 0]
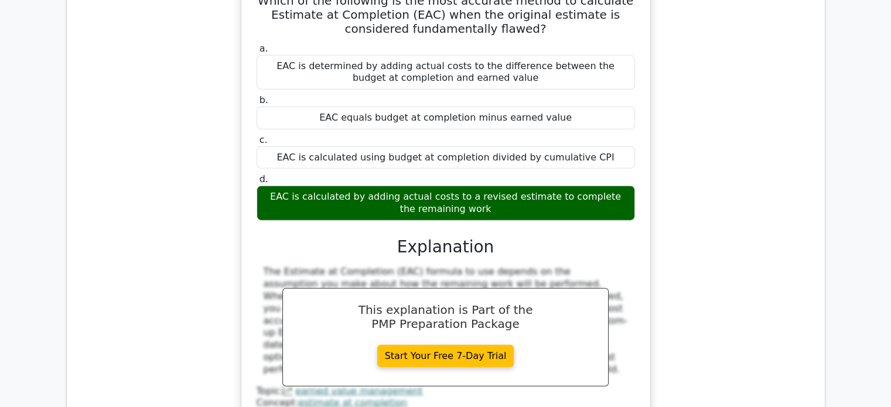
scroll to position [7752, 0]
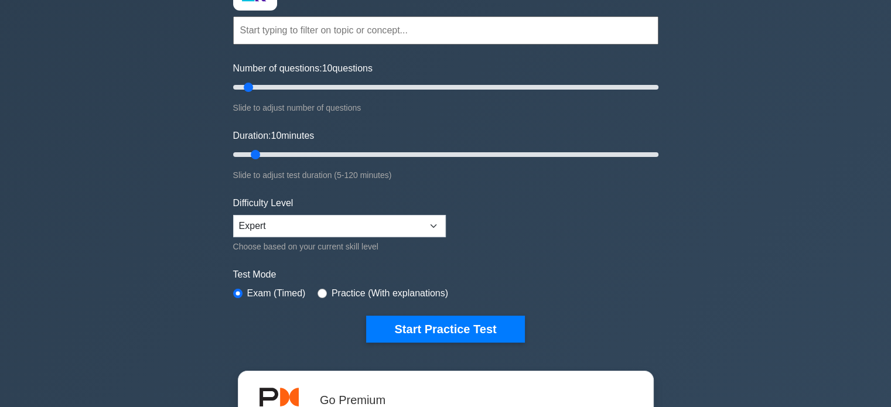
scroll to position [176, 0]
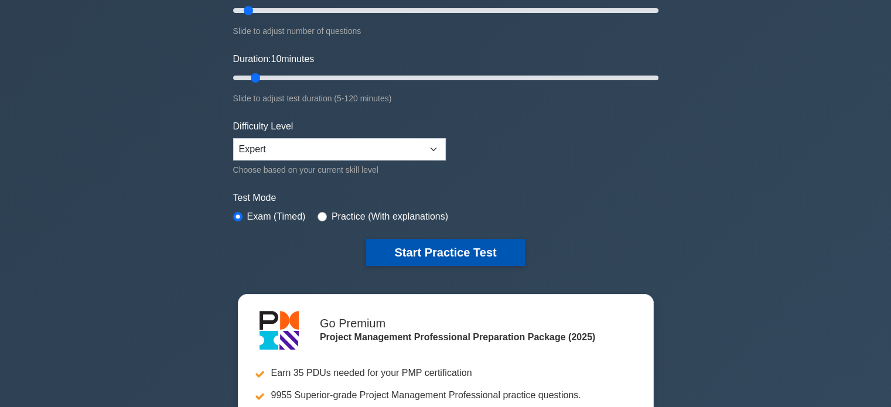
click at [389, 243] on button "Start Practice Test" at bounding box center [445, 252] width 158 height 27
